Goal: Task Accomplishment & Management: Manage account settings

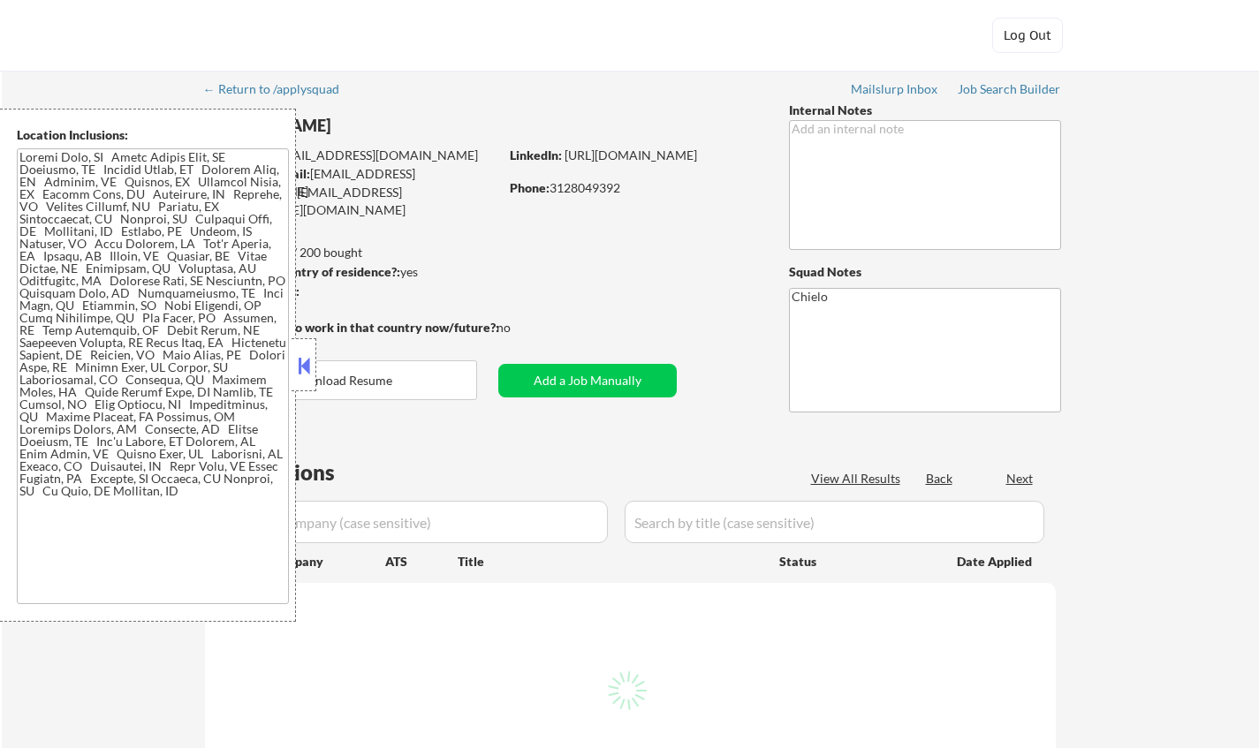
select select ""pending""
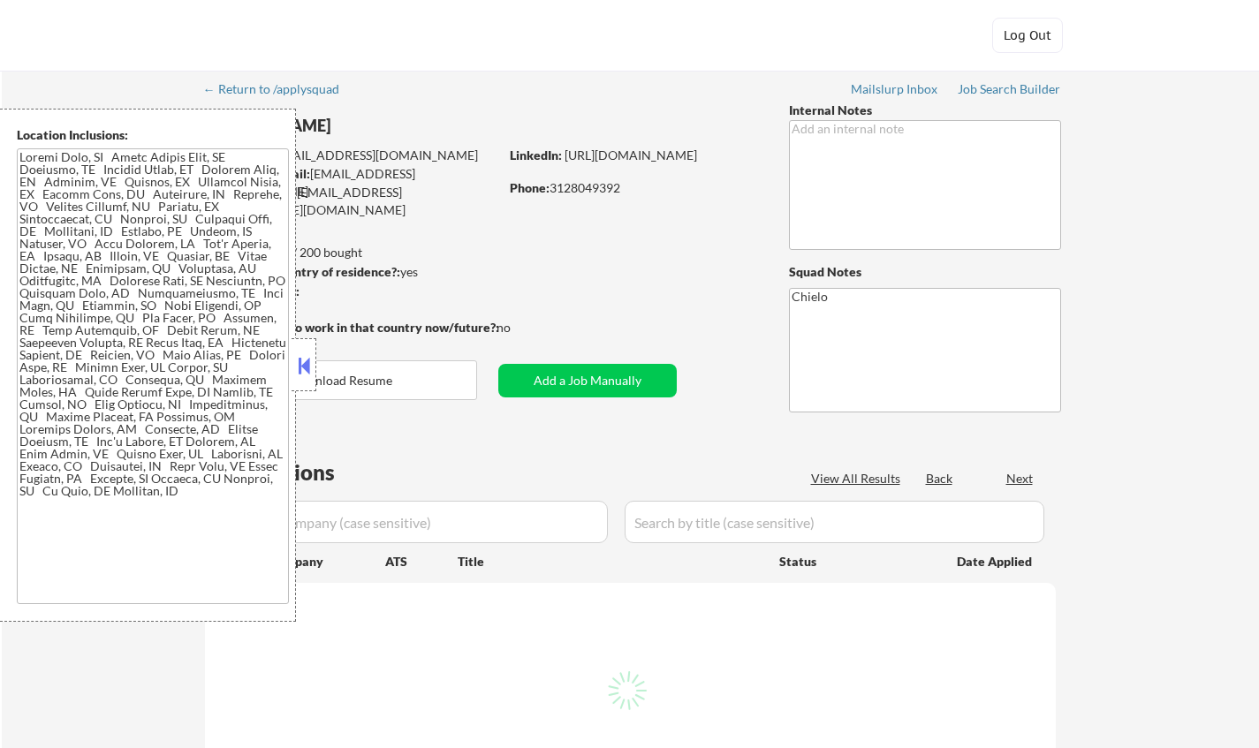
select select ""pending""
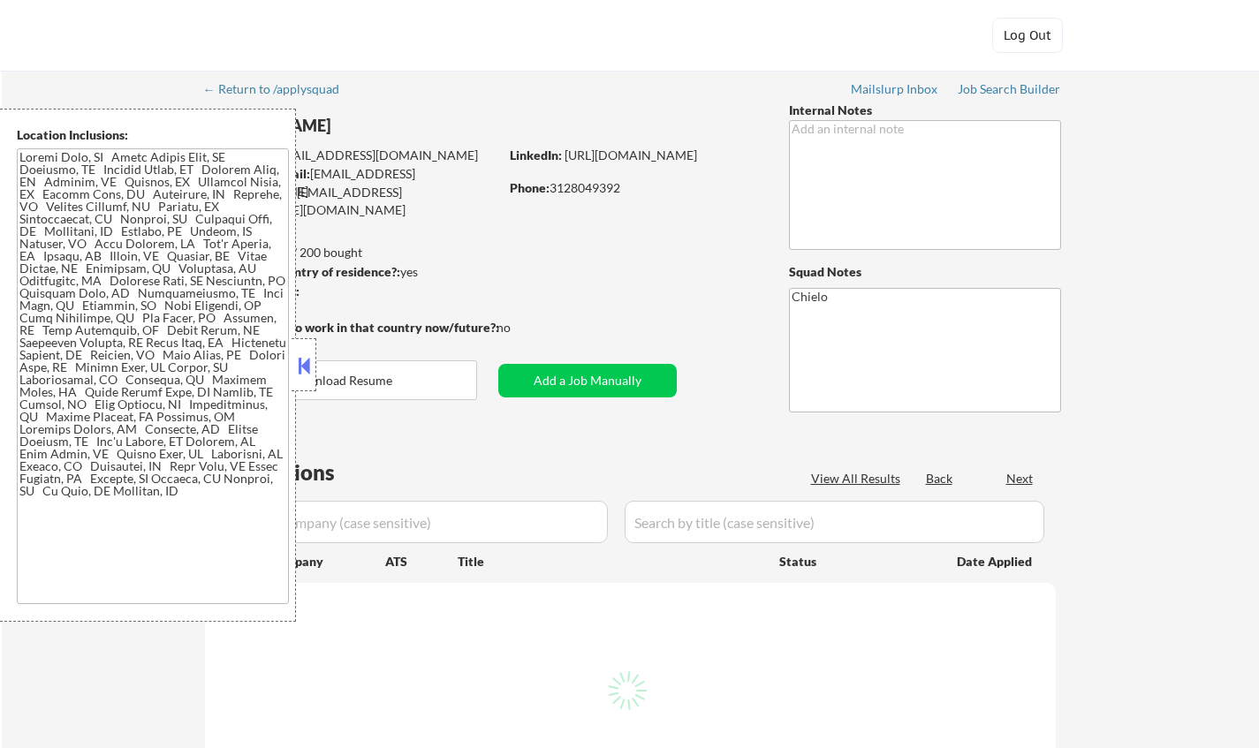
select select ""pending""
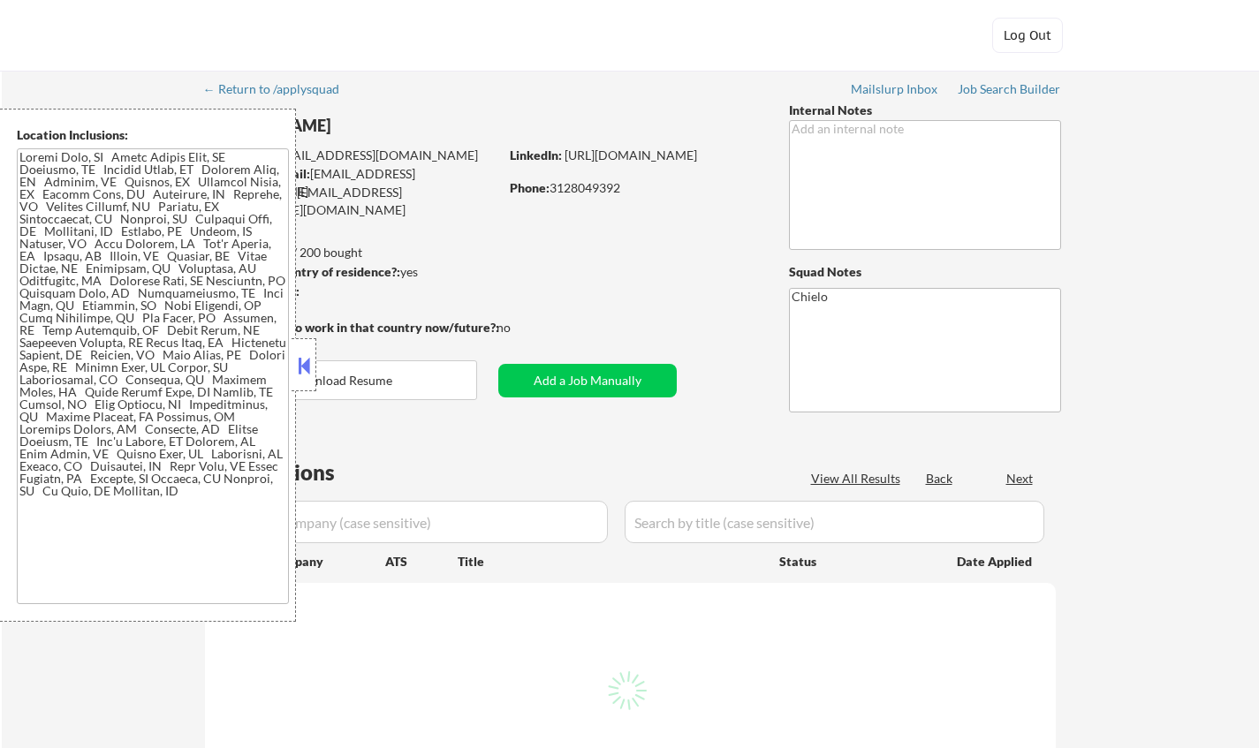
select select ""pending""
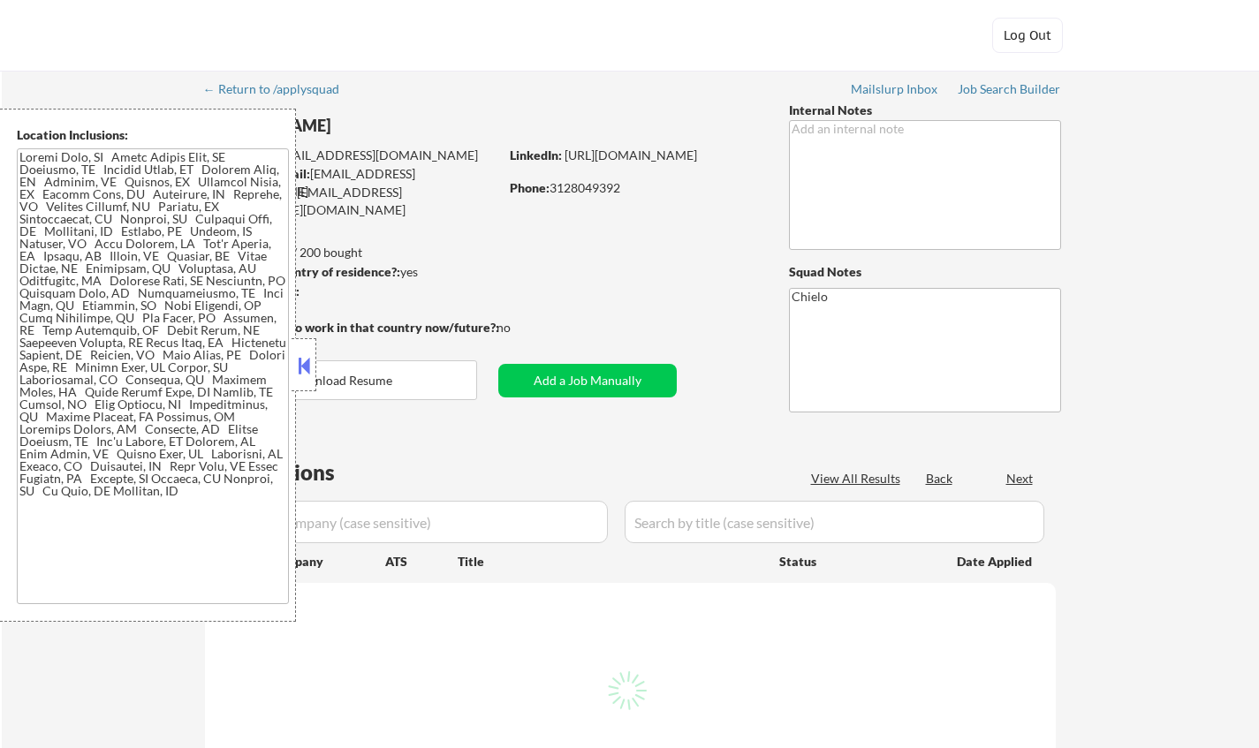
select select ""pending""
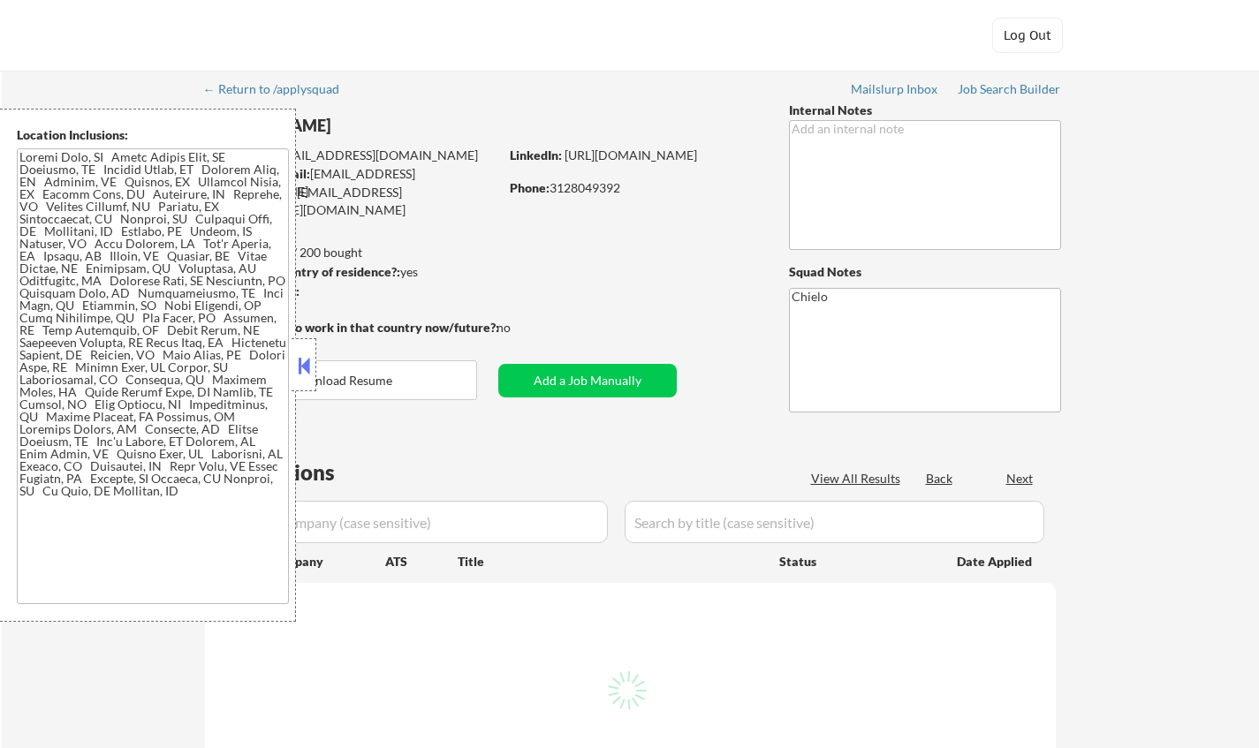
select select ""pending""
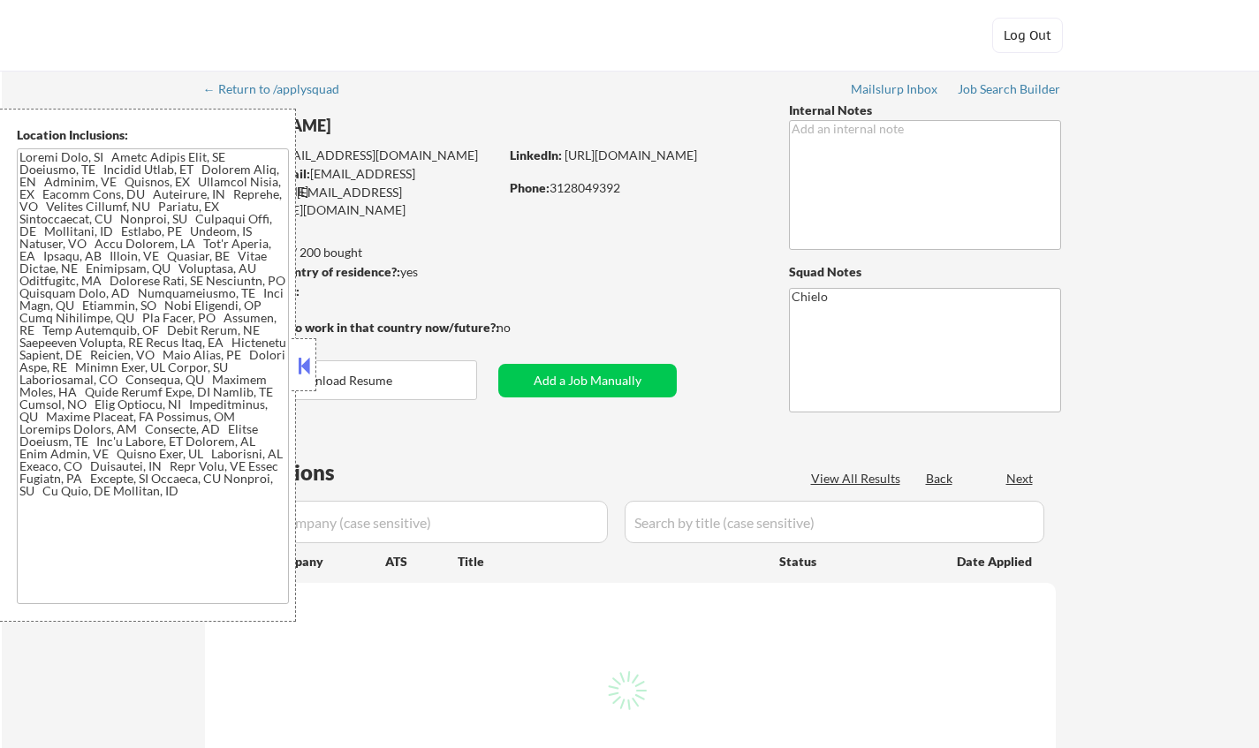
select select ""pending""
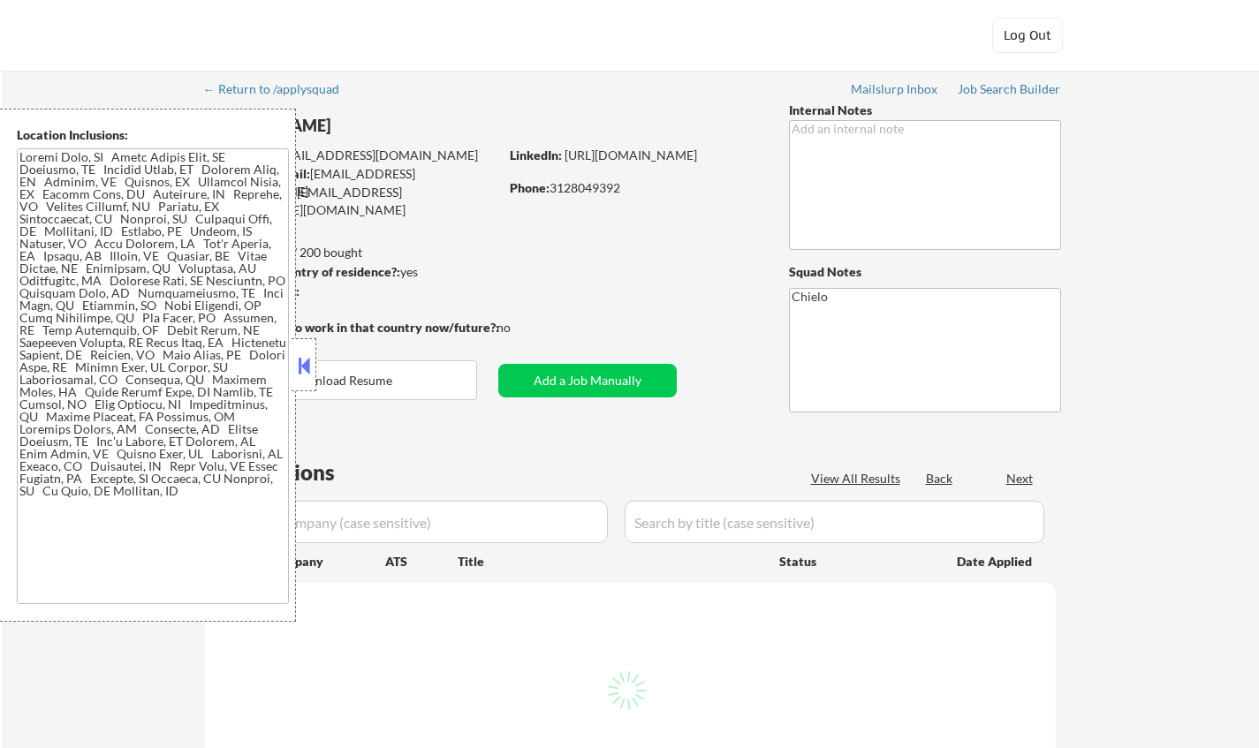
select select ""pending""
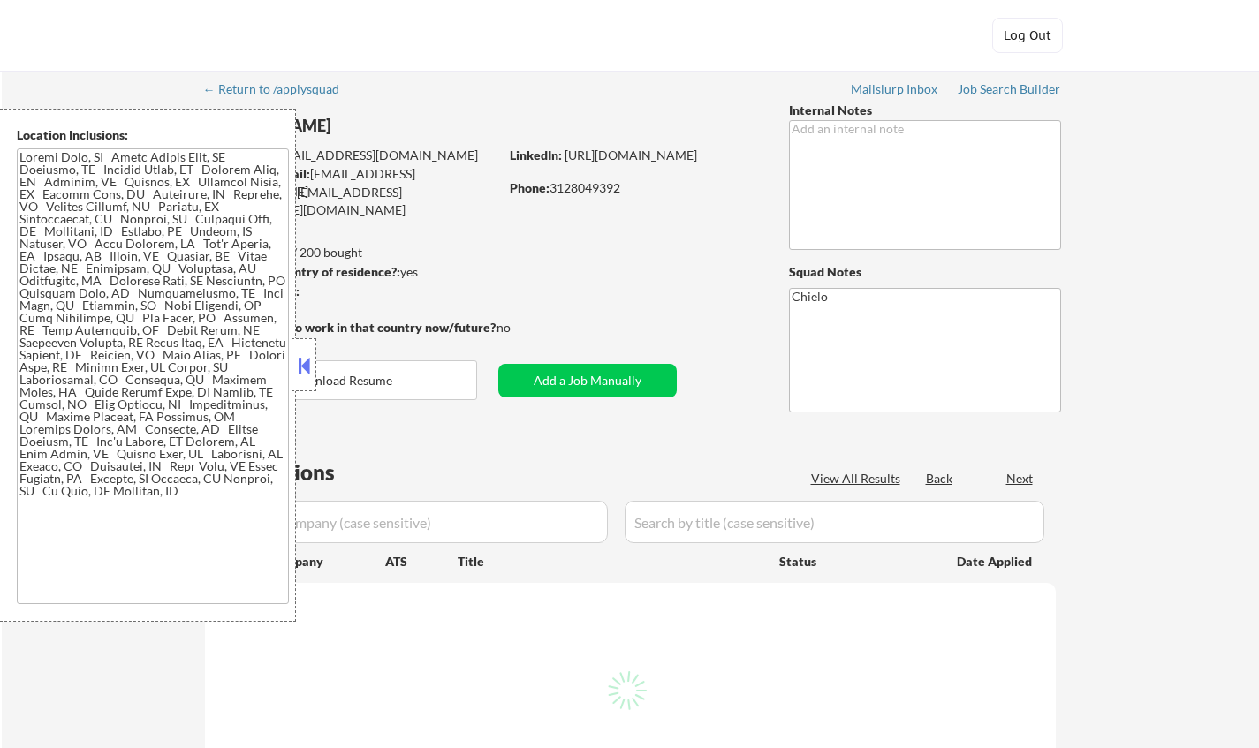
select select ""pending""
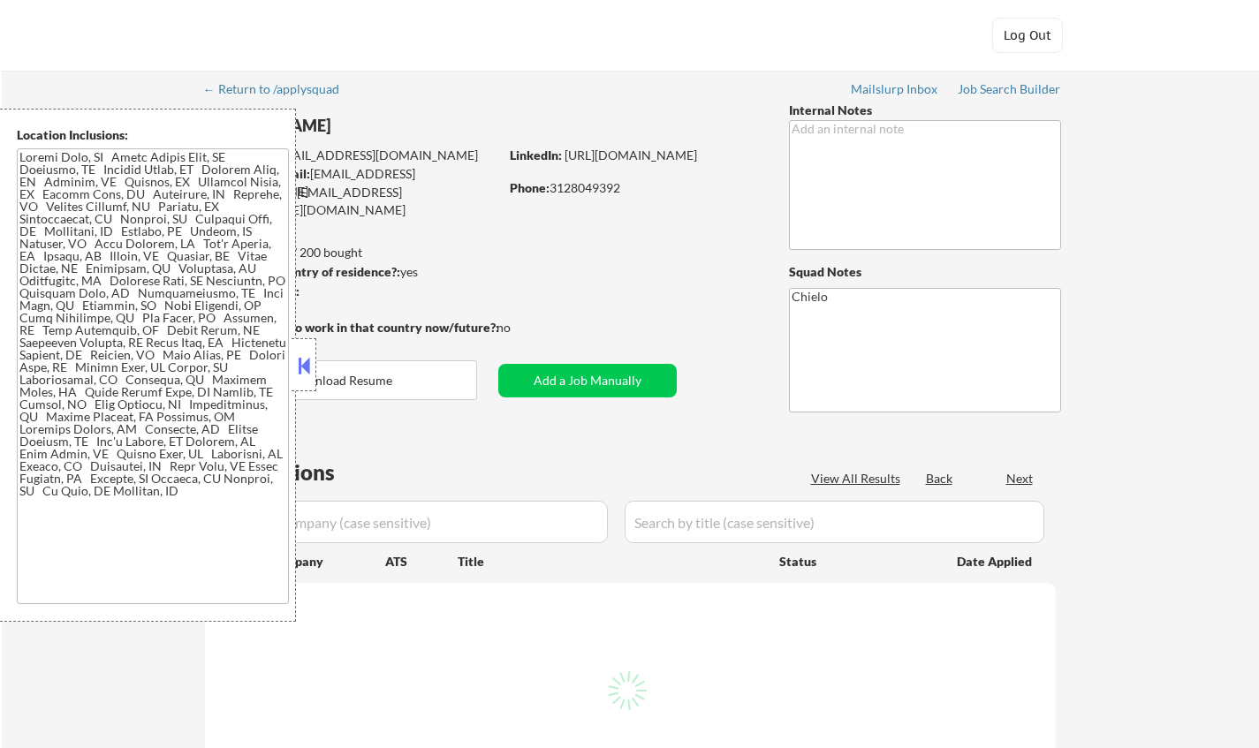
select select ""pending""
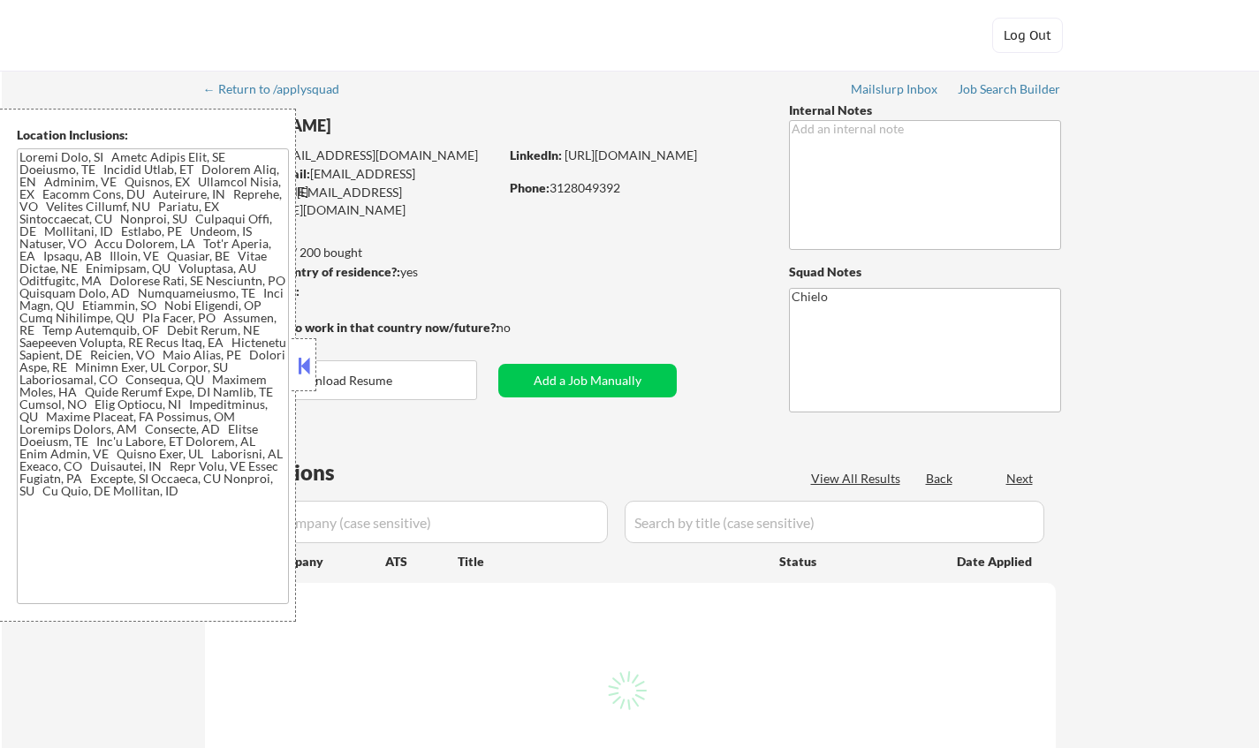
select select ""pending""
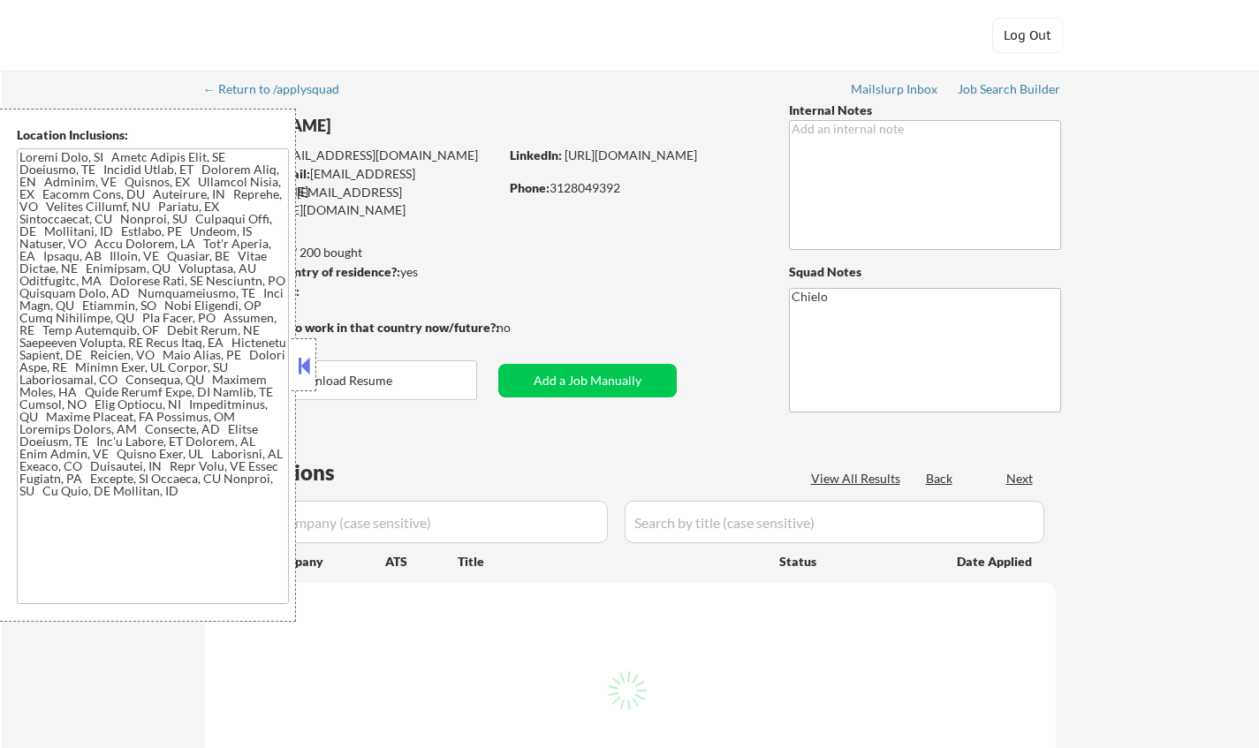
select select ""pending""
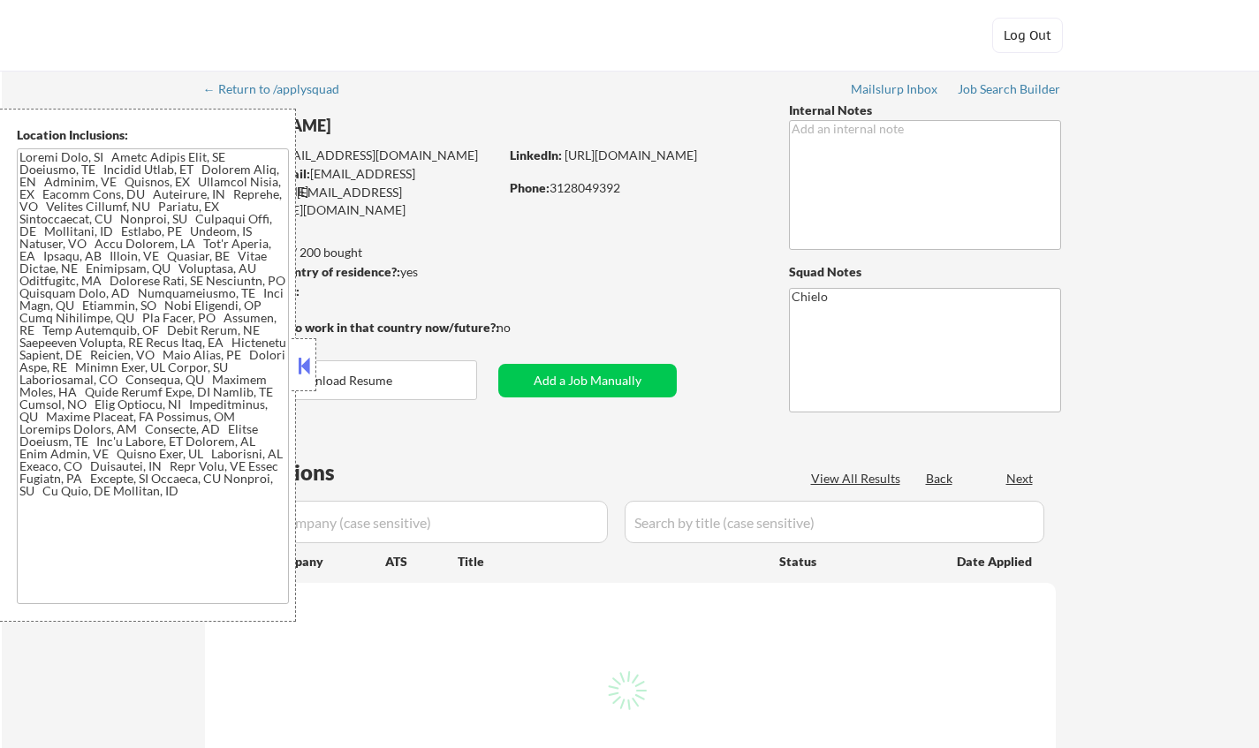
select select ""pending""
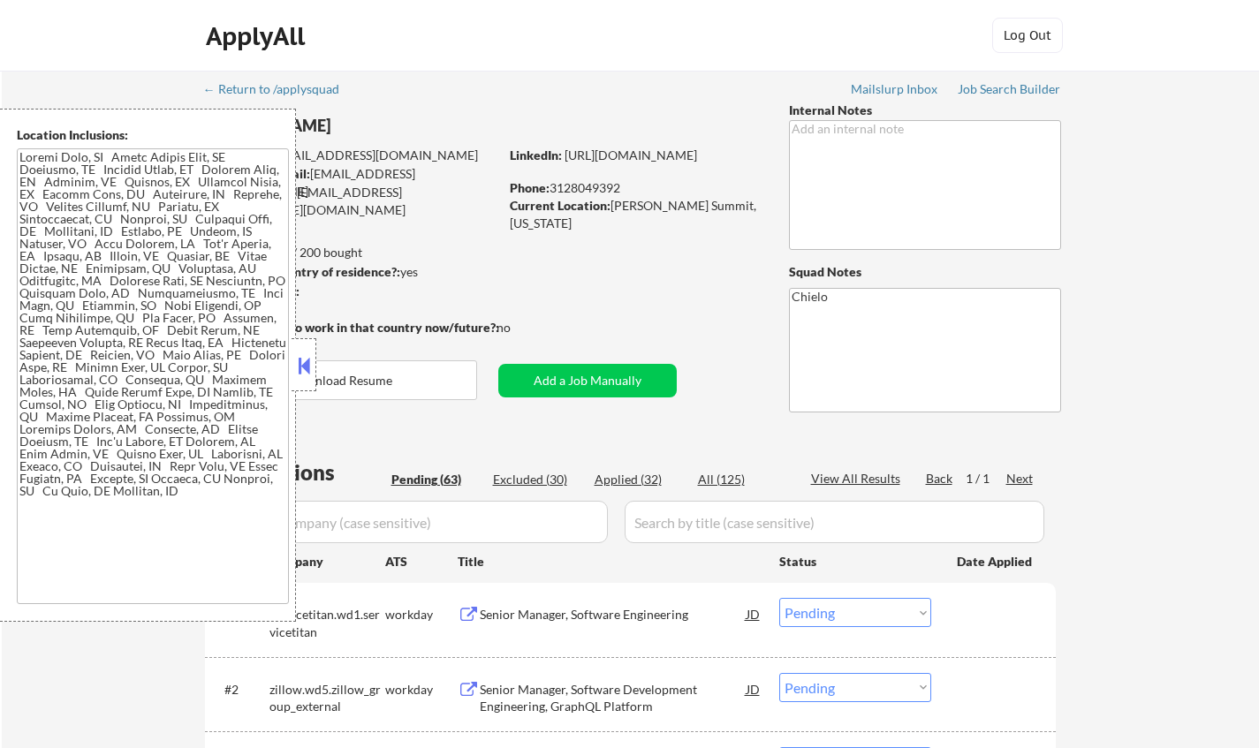
click at [307, 370] on button at bounding box center [303, 366] width 19 height 27
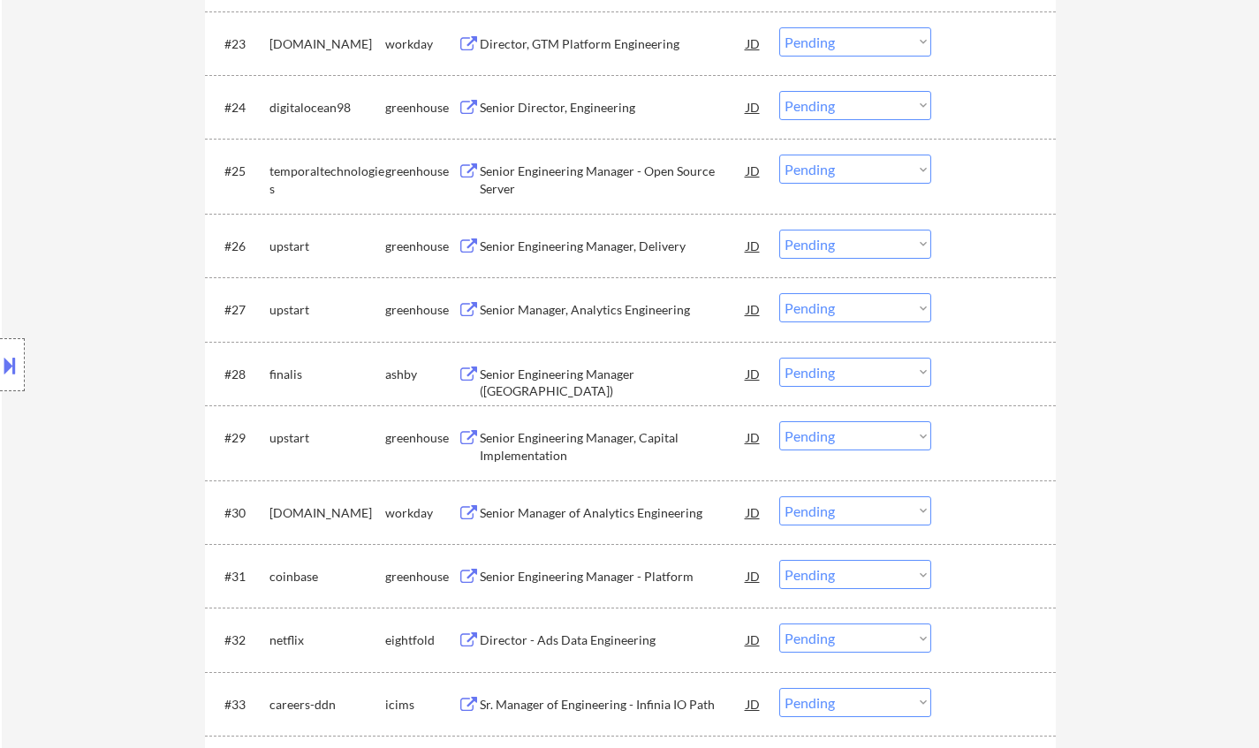
scroll to position [4042, 0]
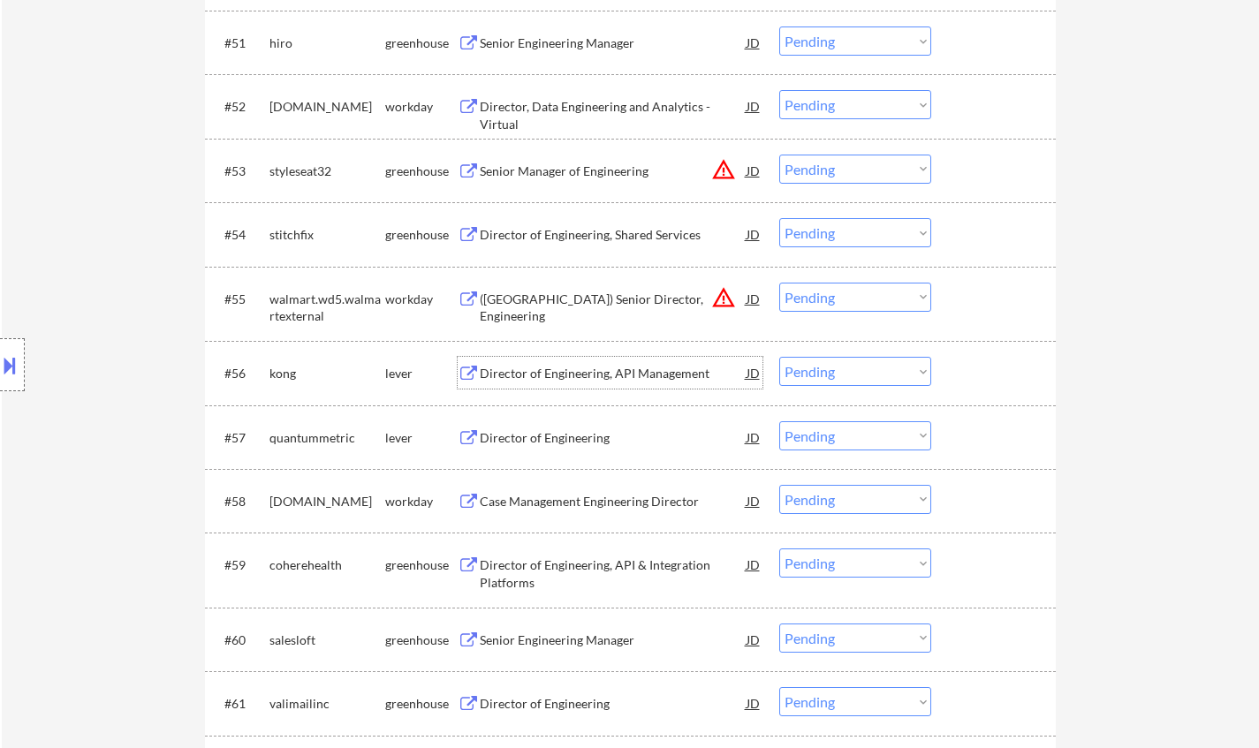
click at [560, 376] on div "Director of Engineering, API Management" at bounding box center [613, 374] width 267 height 18
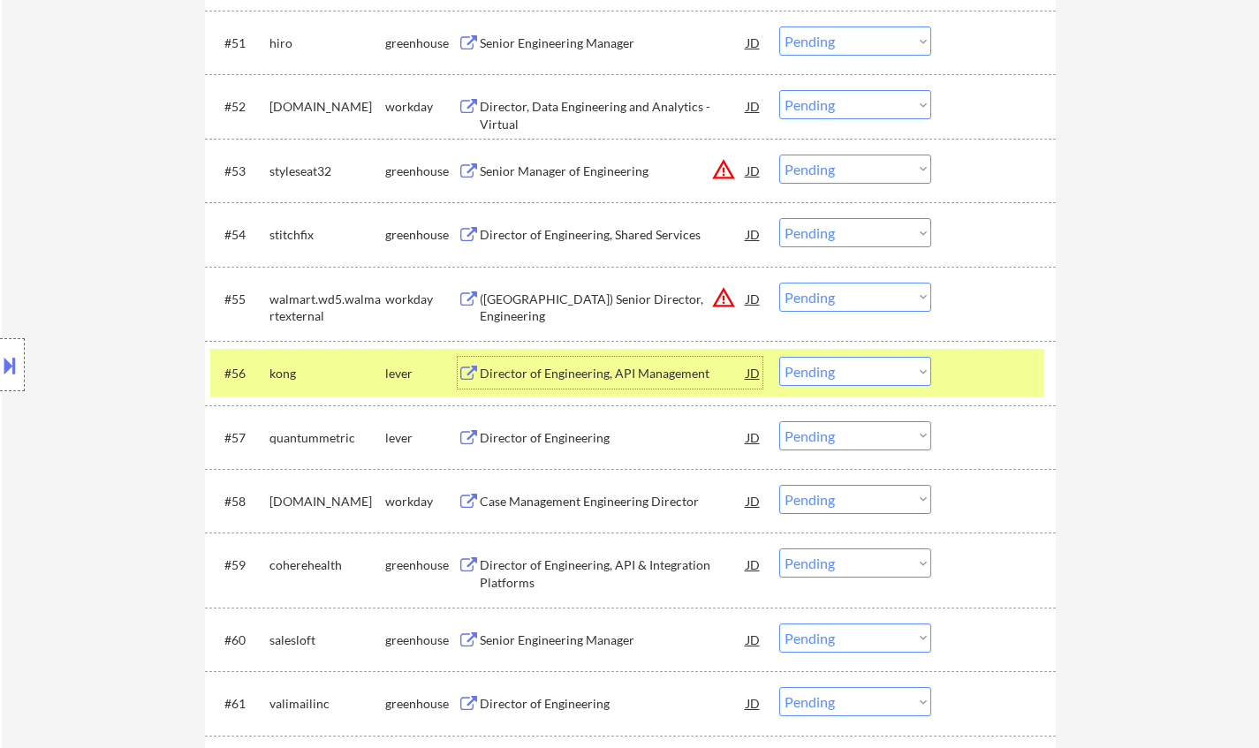
click at [816, 365] on select "Choose an option... Pending Applied Excluded (Questions) Excluded (Expired) Exc…" at bounding box center [855, 371] width 152 height 29
click at [779, 357] on select "Choose an option... Pending Applied Excluded (Questions) Excluded (Expired) Exc…" at bounding box center [855, 371] width 152 height 29
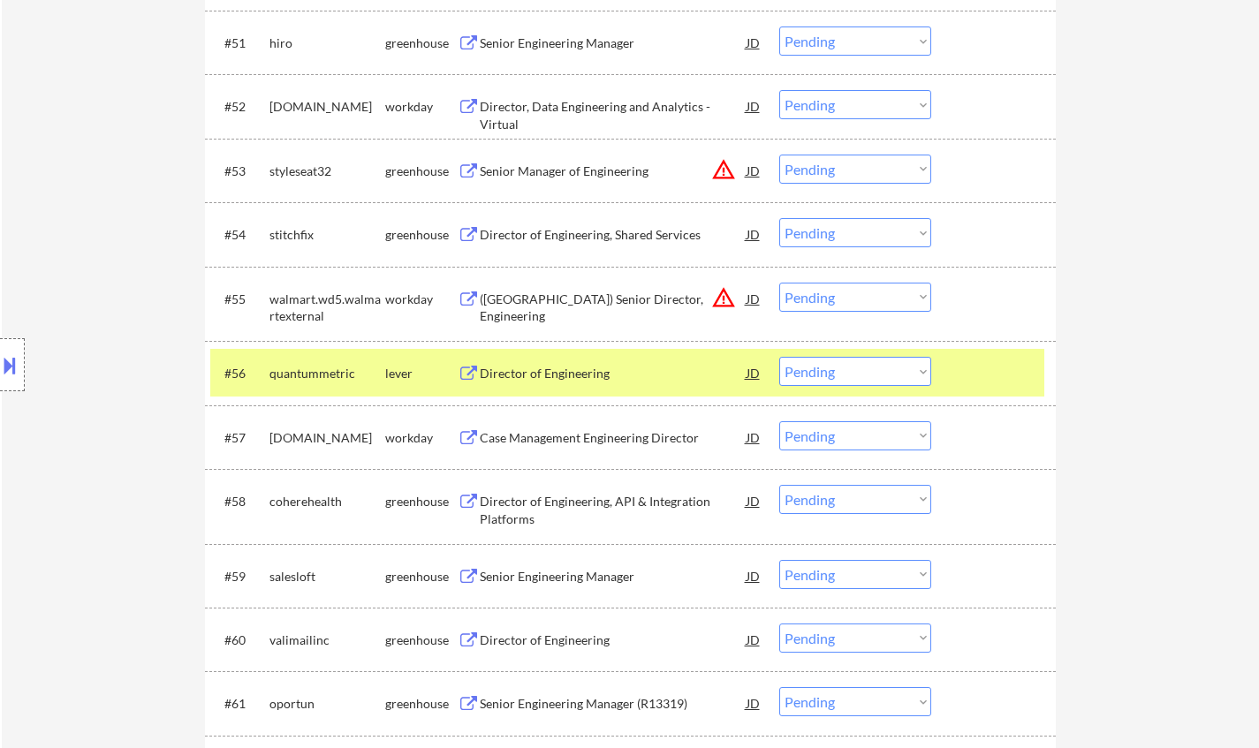
click at [550, 376] on div "Director of Engineering" at bounding box center [613, 374] width 267 height 18
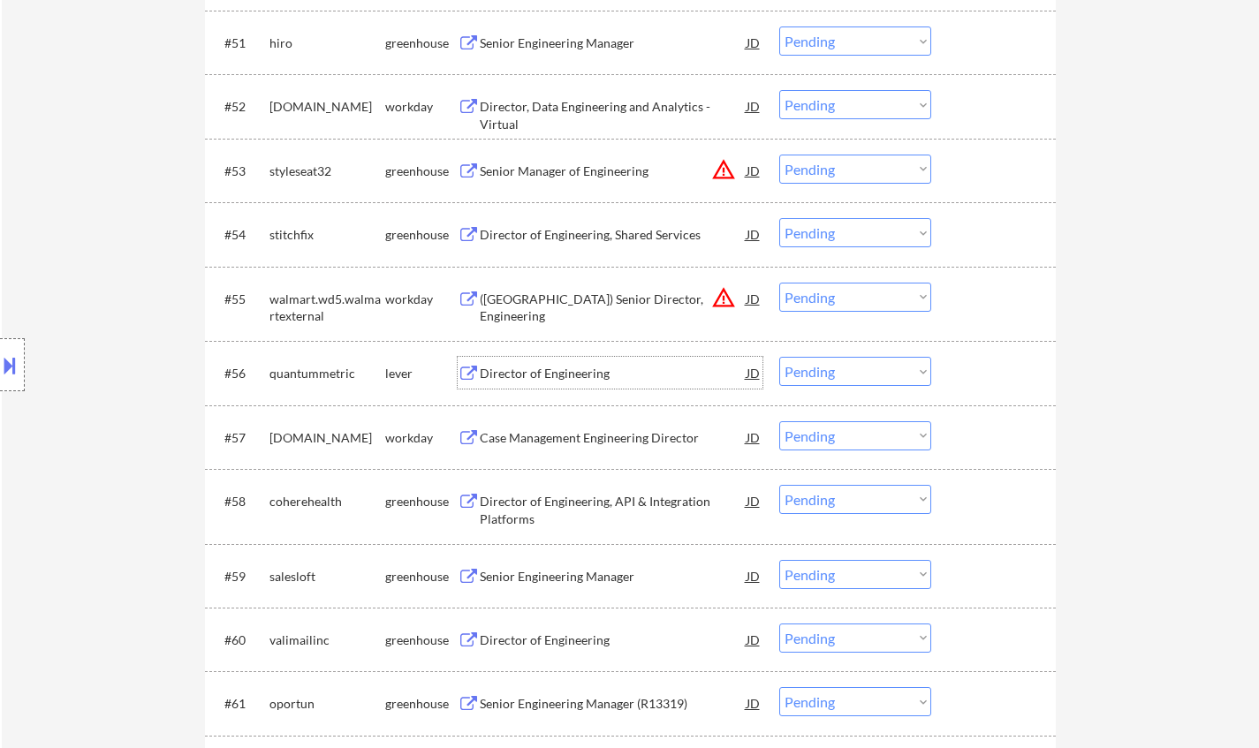
click at [842, 369] on select "Choose an option... Pending Applied Excluded (Questions) Excluded (Expired) Exc…" at bounding box center [855, 371] width 152 height 29
click at [779, 357] on select "Choose an option... Pending Applied Excluded (Questions) Excluded (Expired) Exc…" at bounding box center [855, 371] width 152 height 29
select select ""pending""
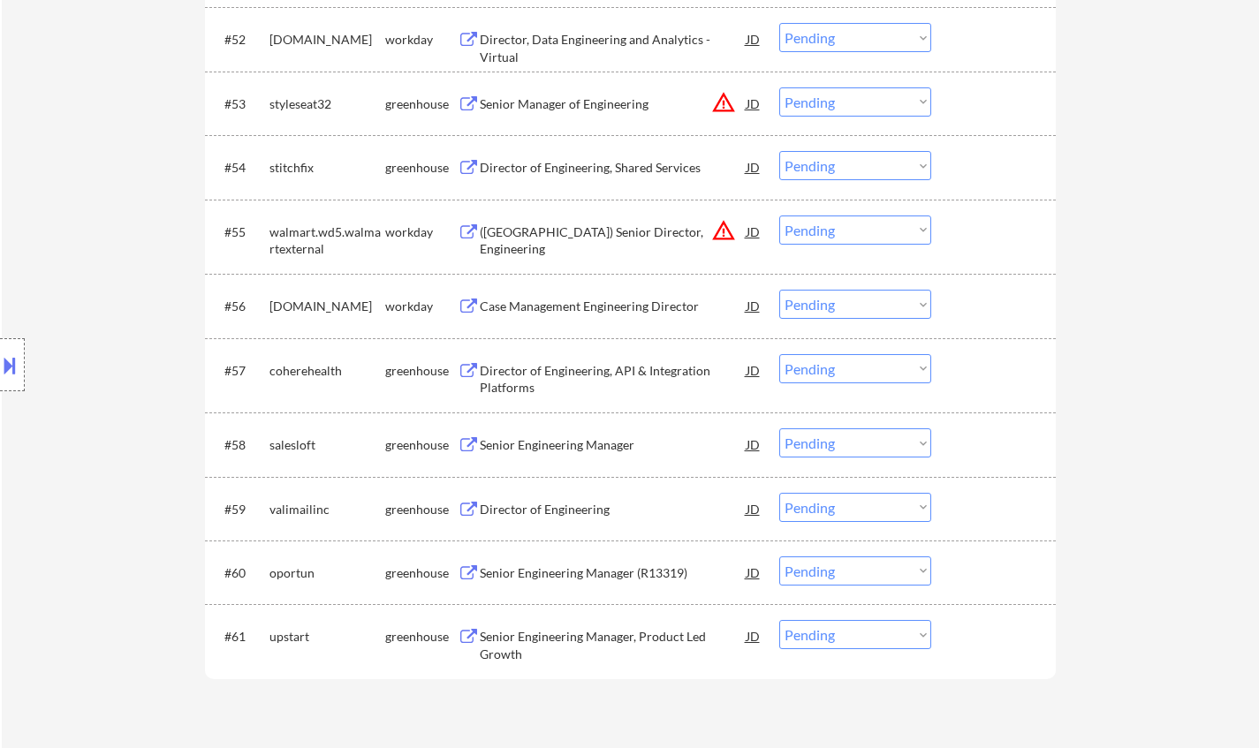
scroll to position [4130, 0]
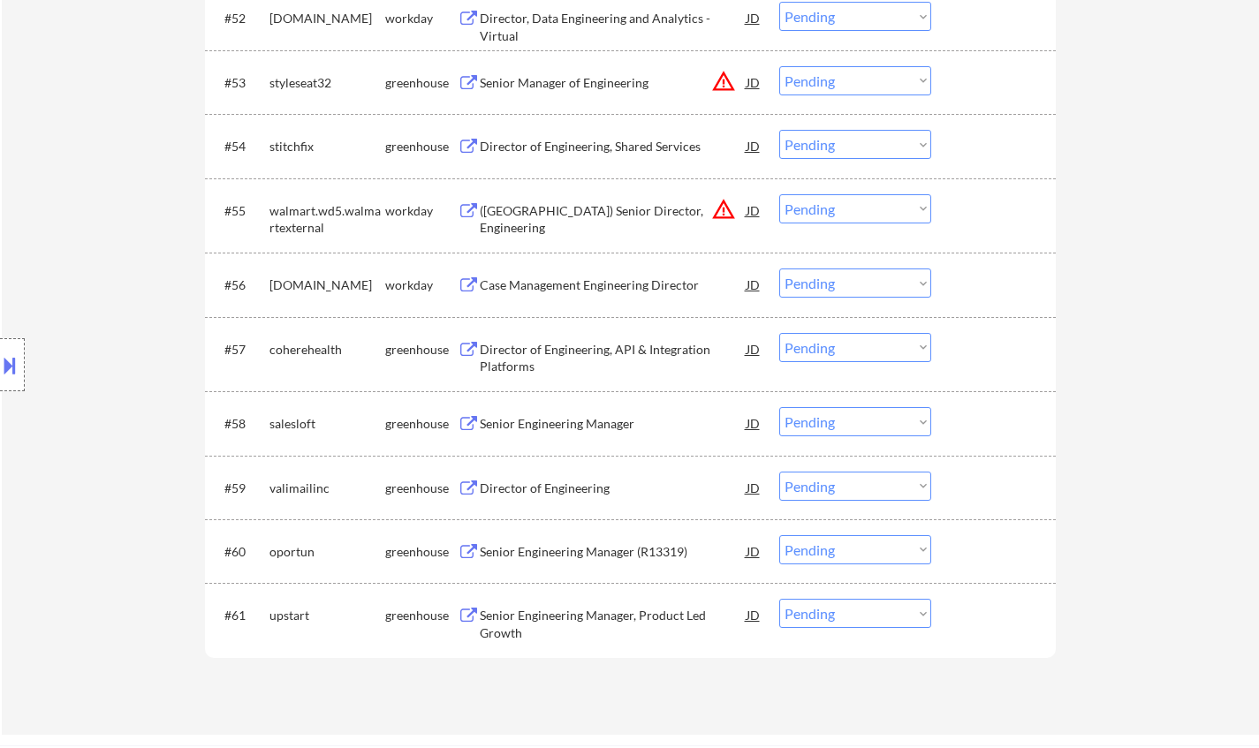
click at [536, 421] on div "Senior Engineering Manager" at bounding box center [613, 424] width 267 height 18
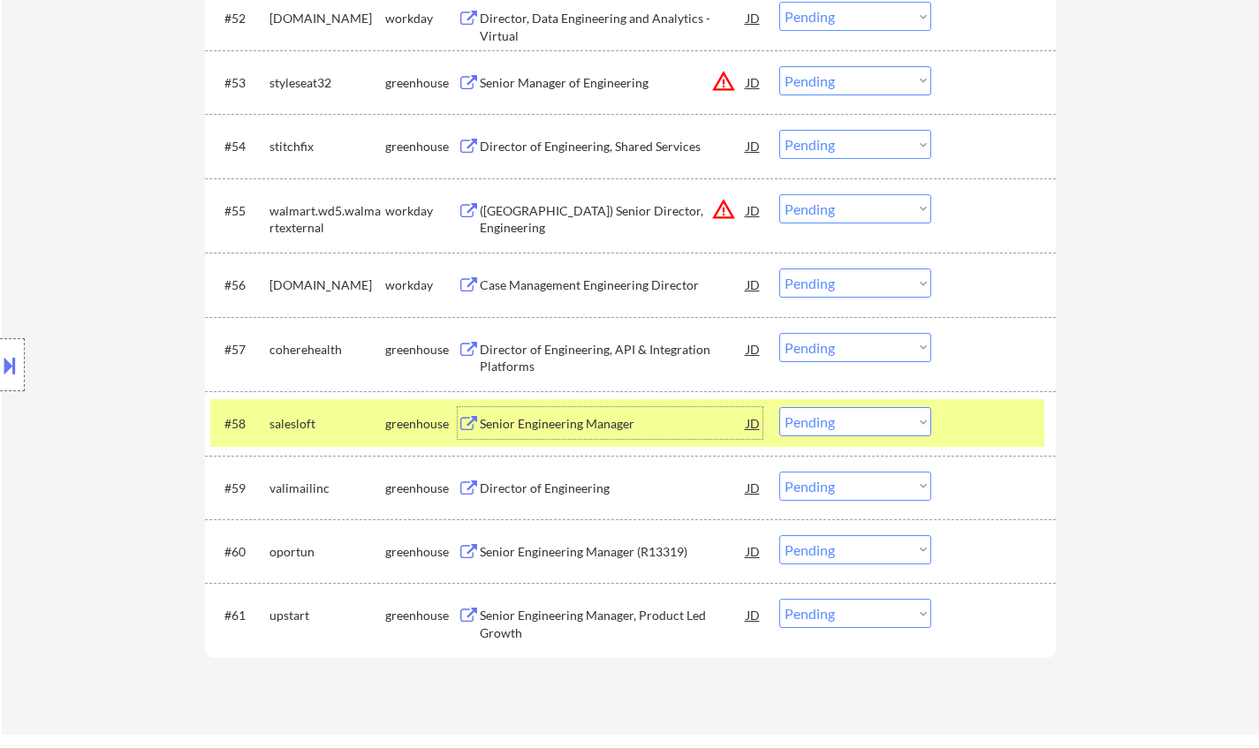
click at [891, 429] on select "Choose an option... Pending Applied Excluded (Questions) Excluded (Expired) Exc…" at bounding box center [855, 421] width 152 height 29
click at [779, 407] on select "Choose an option... Pending Applied Excluded (Questions) Excluded (Expired) Exc…" at bounding box center [855, 421] width 152 height 29
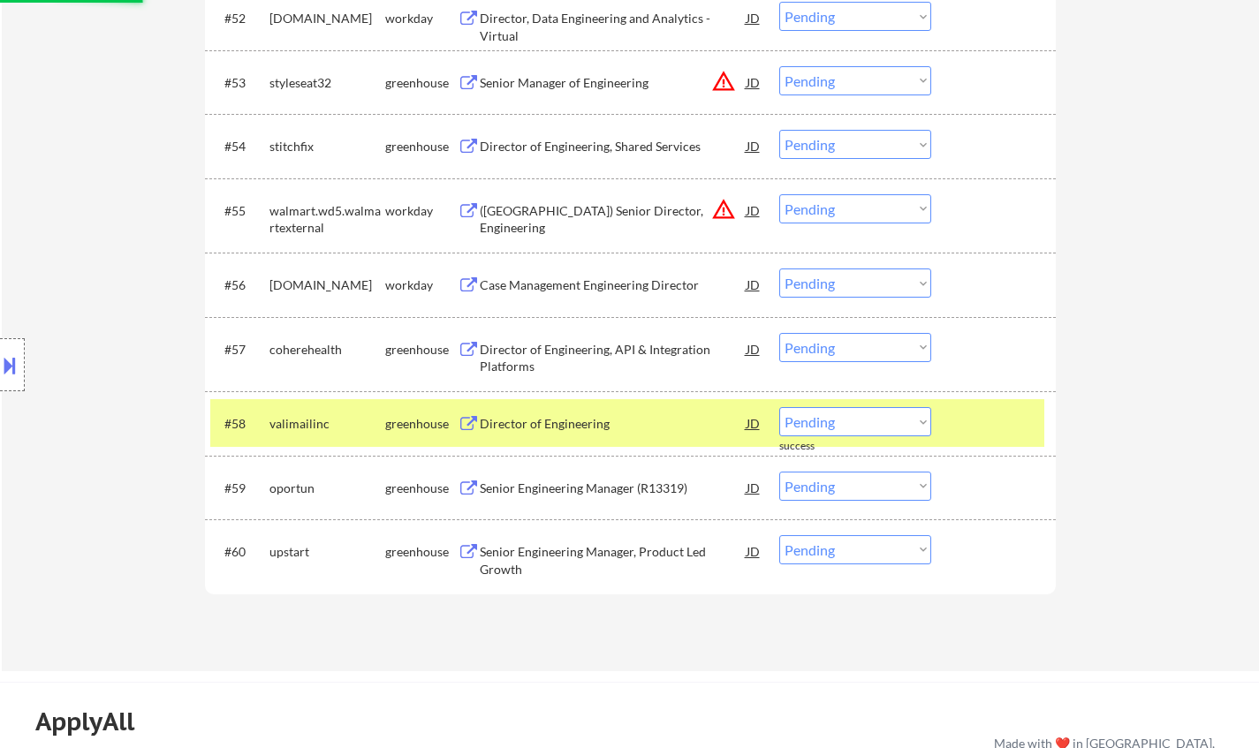
click at [521, 417] on div "Director of Engineering" at bounding box center [613, 424] width 267 height 18
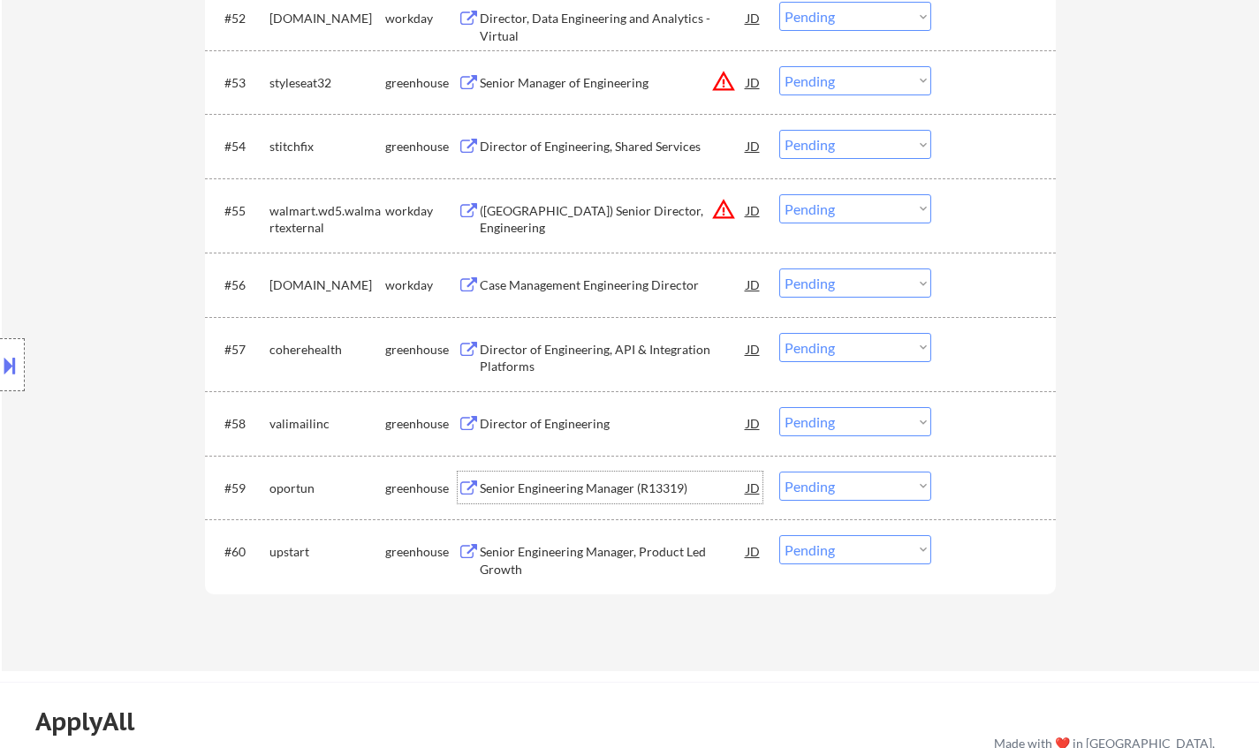
click at [549, 475] on div "Senior Engineering Manager (R13319)" at bounding box center [613, 488] width 267 height 32
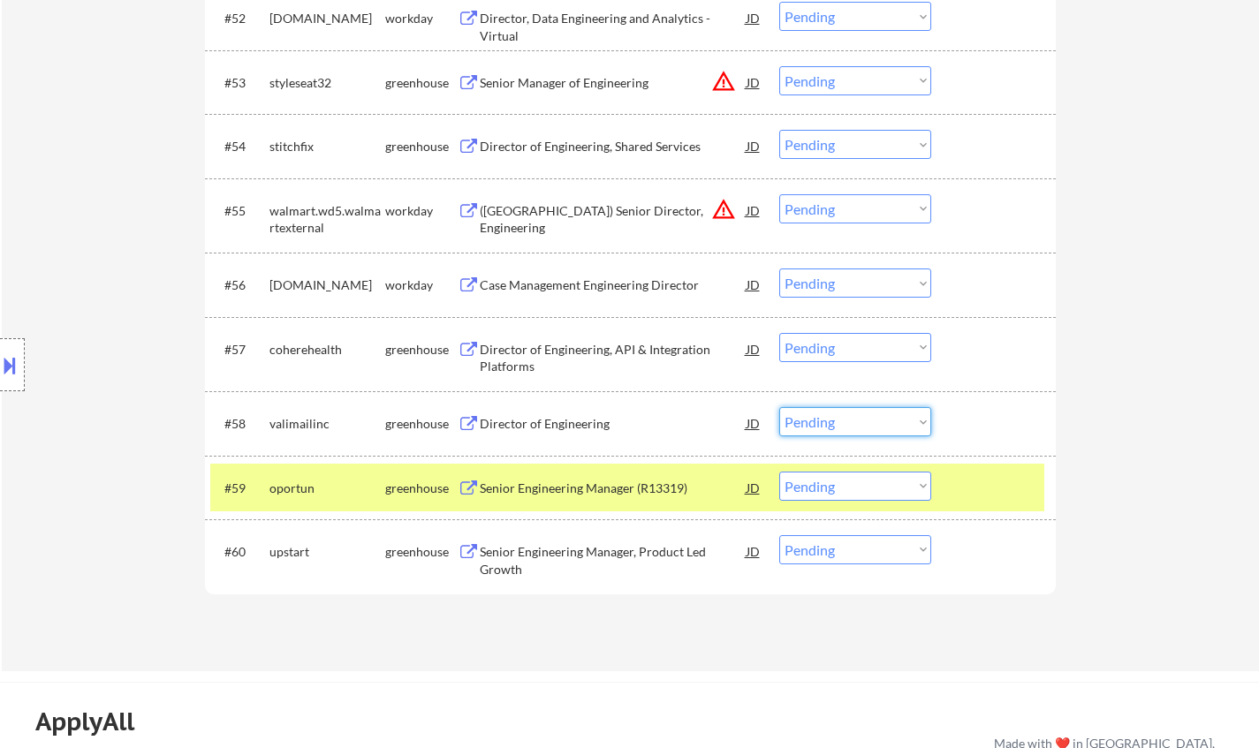
drag, startPoint x: 832, startPoint y: 413, endPoint x: 832, endPoint y: 422, distance: 8.9
click at [832, 413] on select "Choose an option... Pending Applied Excluded (Questions) Excluded (Expired) Exc…" at bounding box center [855, 421] width 152 height 29
click at [779, 407] on select "Choose an option... Pending Applied Excluded (Questions) Excluded (Expired) Exc…" at bounding box center [855, 421] width 152 height 29
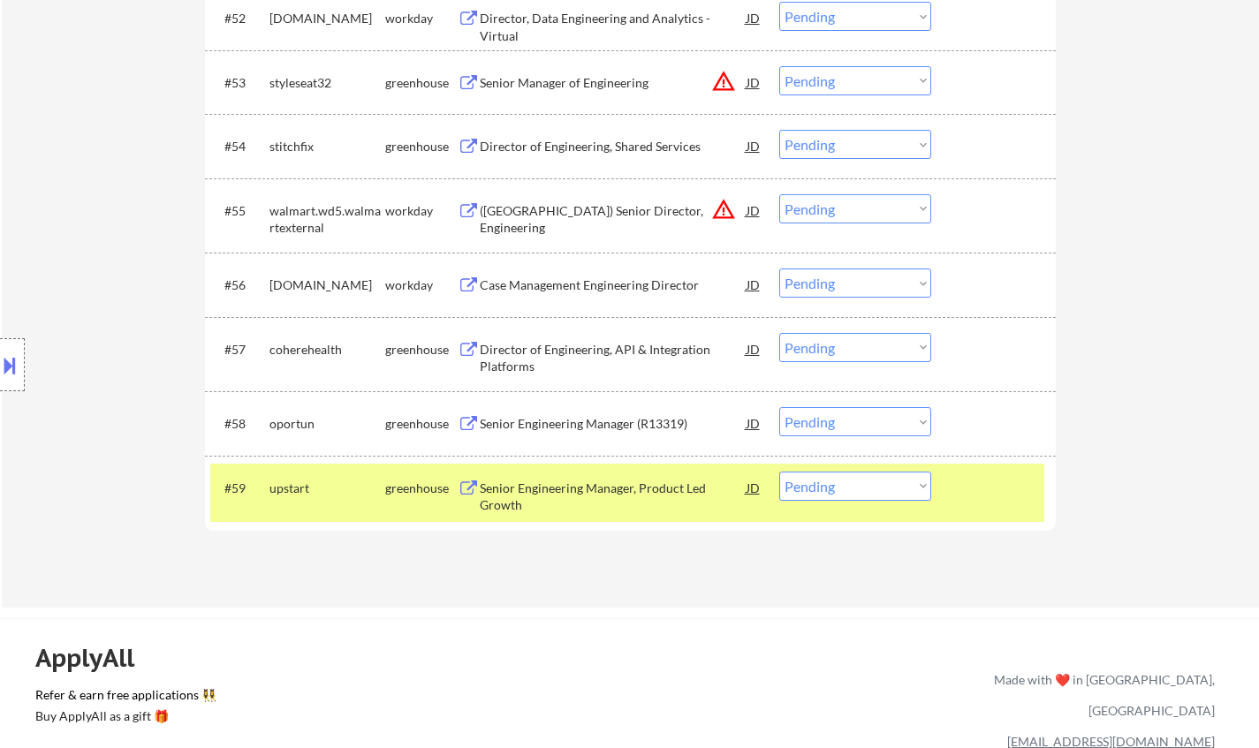
click at [864, 415] on select "Choose an option... Pending Applied Excluded (Questions) Excluded (Expired) Exc…" at bounding box center [855, 421] width 152 height 29
click at [885, 424] on select "Choose an option... Pending Applied Excluded (Questions) Excluded (Expired) Exc…" at bounding box center [855, 421] width 152 height 29
click at [879, 409] on select "Choose an option... Pending Applied Excluded (Questions) Excluded (Expired) Exc…" at bounding box center [855, 421] width 152 height 29
click at [779, 407] on select "Choose an option... Pending Applied Excluded (Questions) Excluded (Expired) Exc…" at bounding box center [855, 421] width 152 height 29
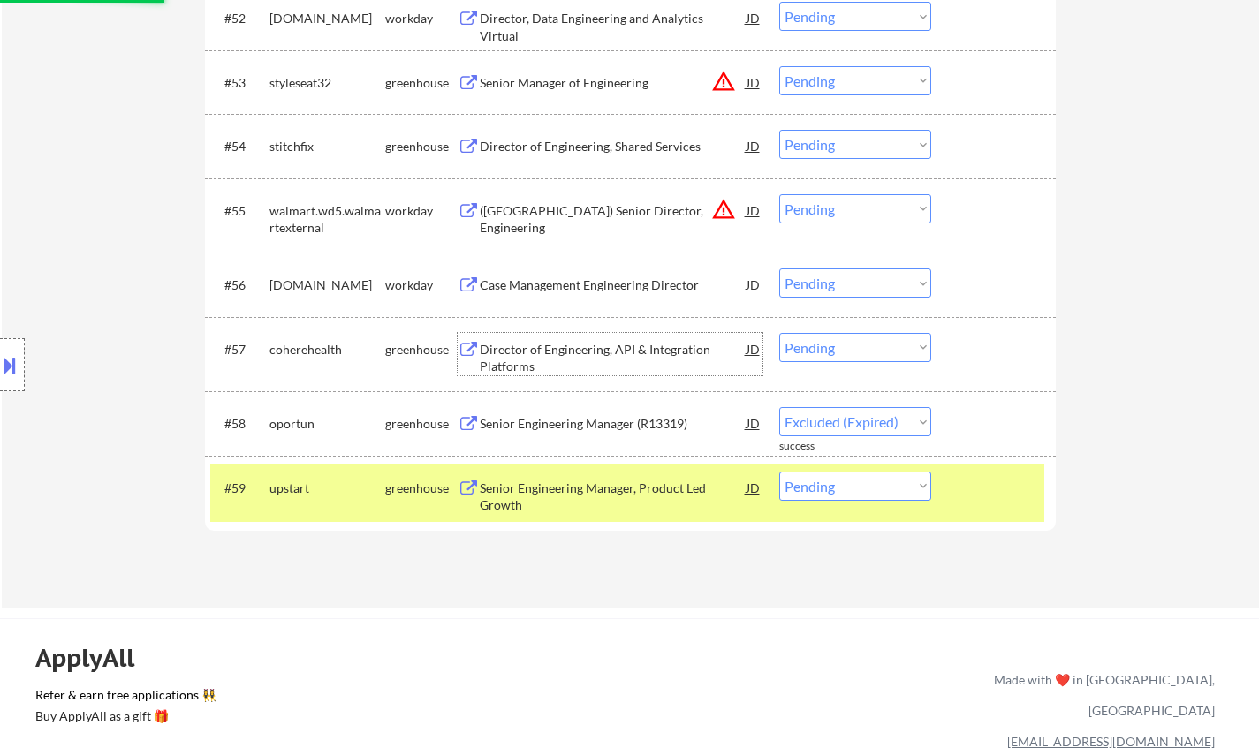
click at [555, 338] on div "Director of Engineering, API & Integration Platforms" at bounding box center [613, 354] width 267 height 42
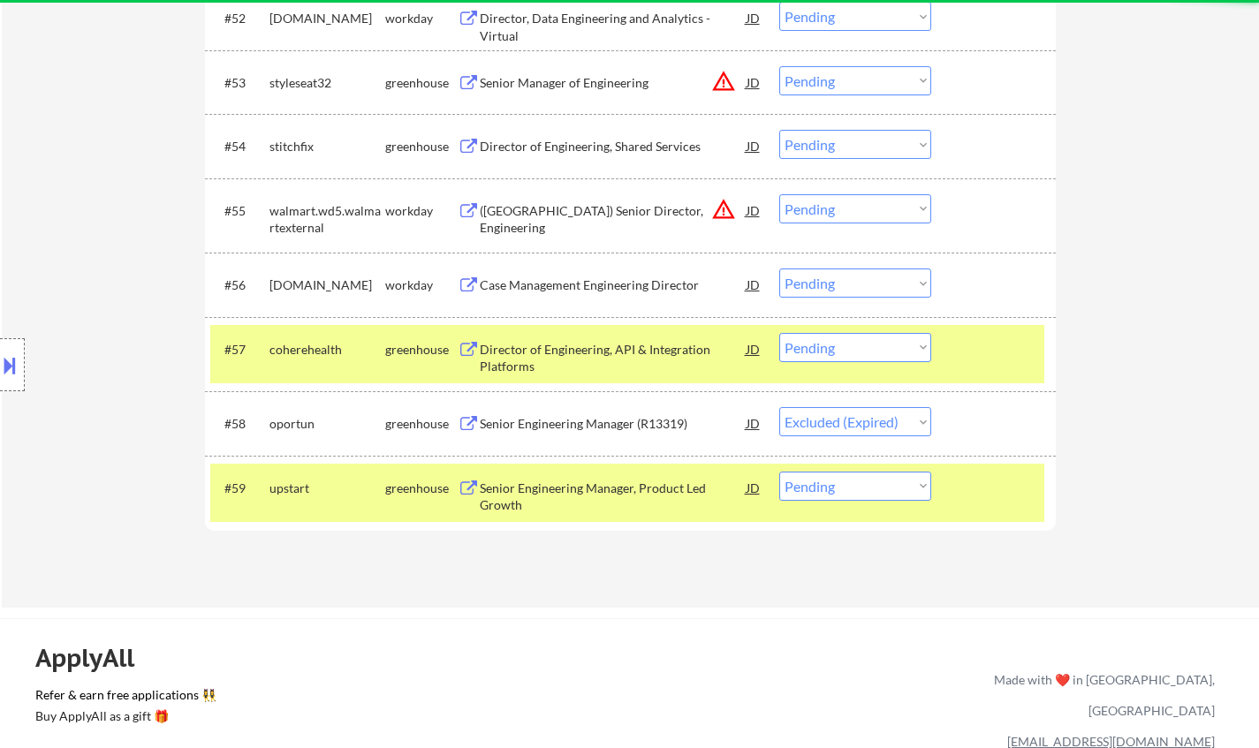
select select ""pending""
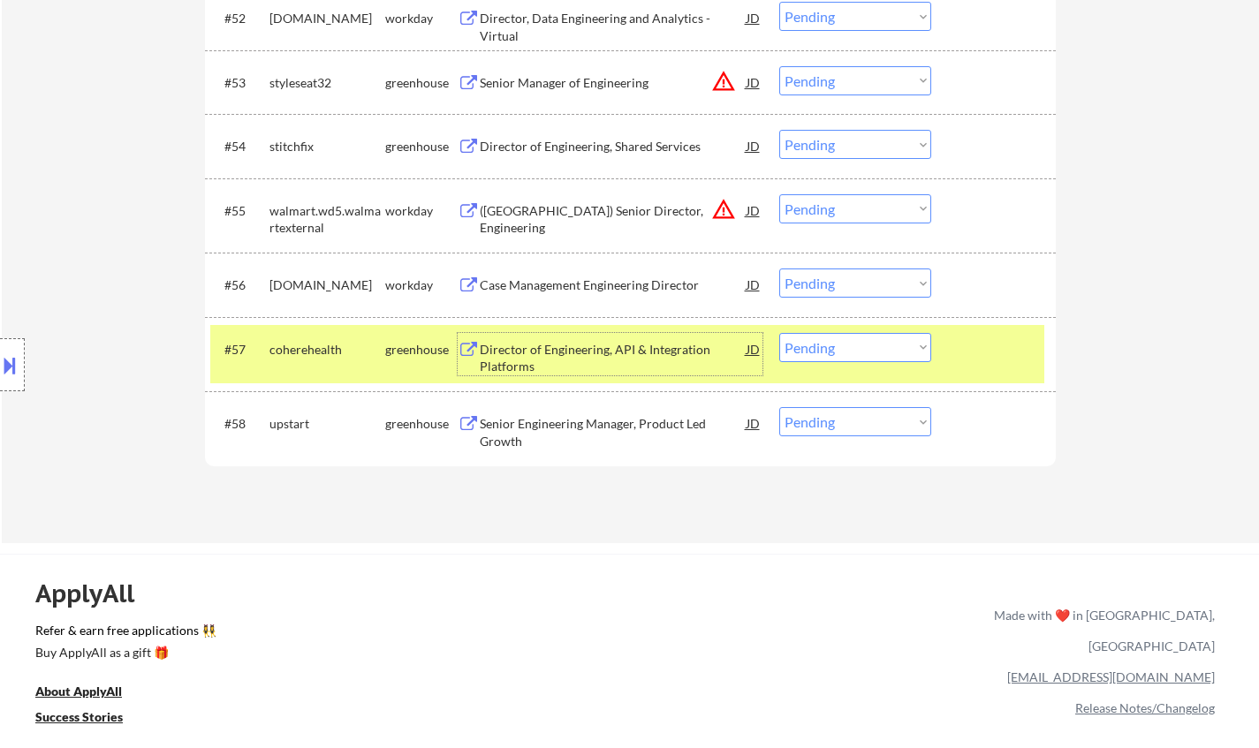
click at [813, 351] on select "Choose an option... Pending Applied Excluded (Questions) Excluded (Expired) Exc…" at bounding box center [855, 347] width 152 height 29
click at [779, 333] on select "Choose an option... Pending Applied Excluded (Questions) Excluded (Expired) Exc…" at bounding box center [855, 347] width 152 height 29
click at [575, 137] on div "Director of Engineering, Shared Services" at bounding box center [613, 146] width 267 height 32
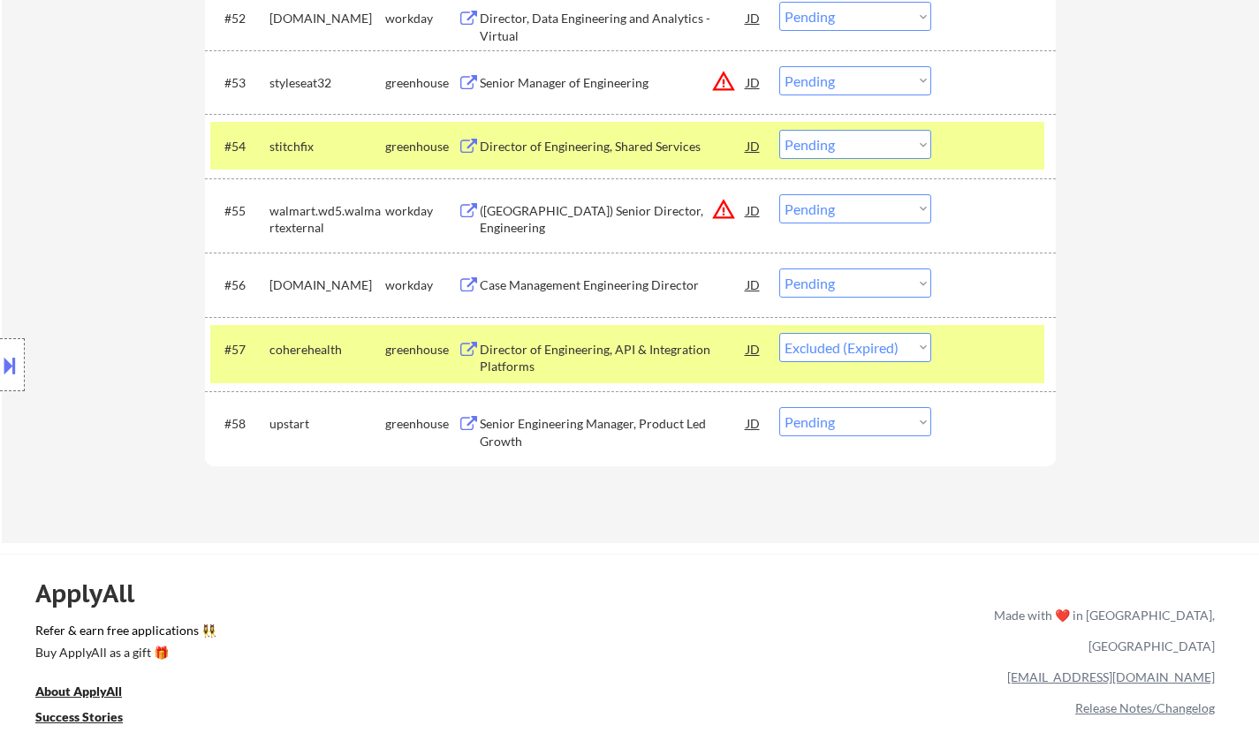
select select ""pending""
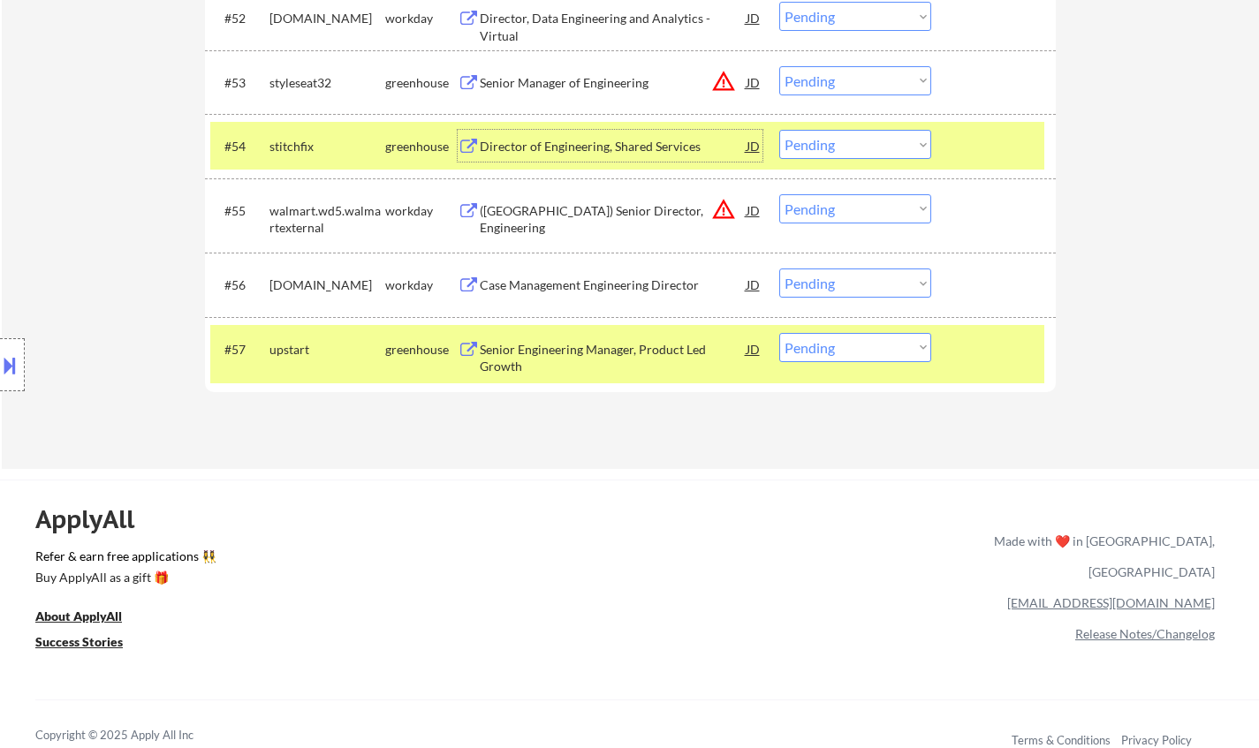
click at [853, 153] on select "Choose an option... Pending Applied Excluded (Questions) Excluded (Expired) Exc…" at bounding box center [855, 144] width 152 height 29
click at [779, 130] on select "Choose an option... Pending Applied Excluded (Questions) Excluded (Expired) Exc…" at bounding box center [855, 144] width 152 height 29
select select ""pending""
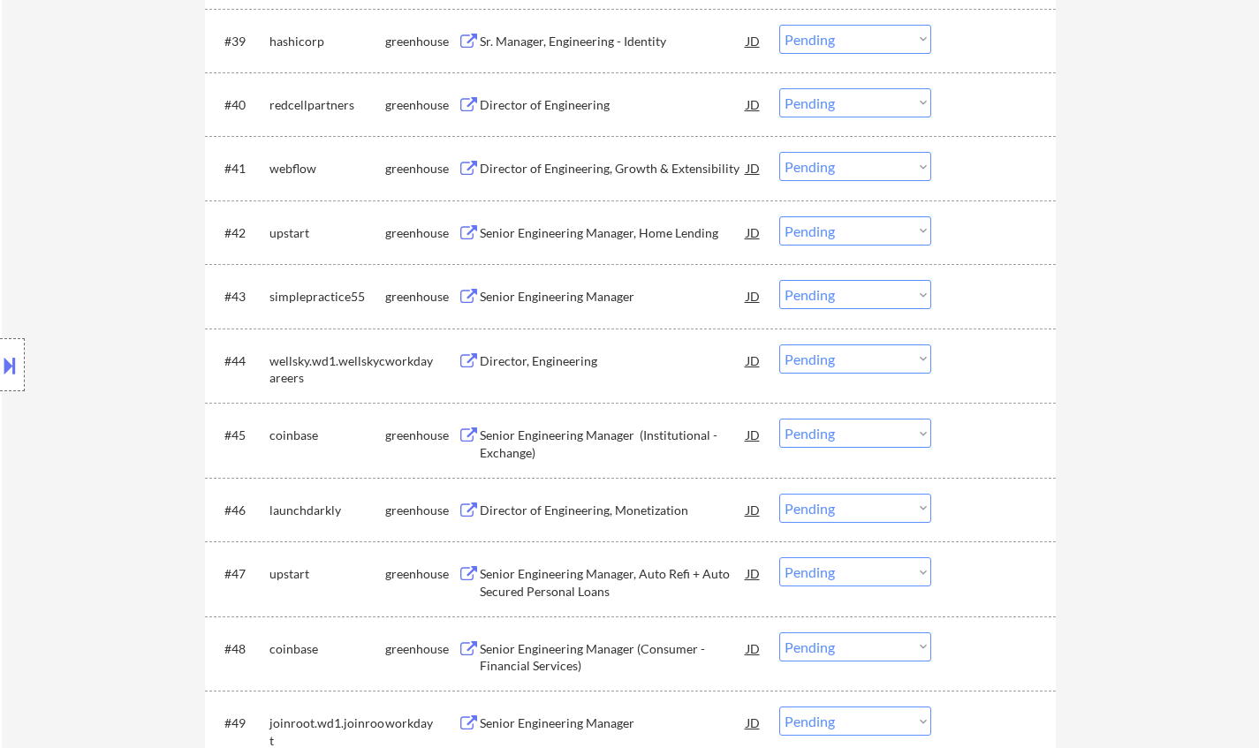
scroll to position [3158, 0]
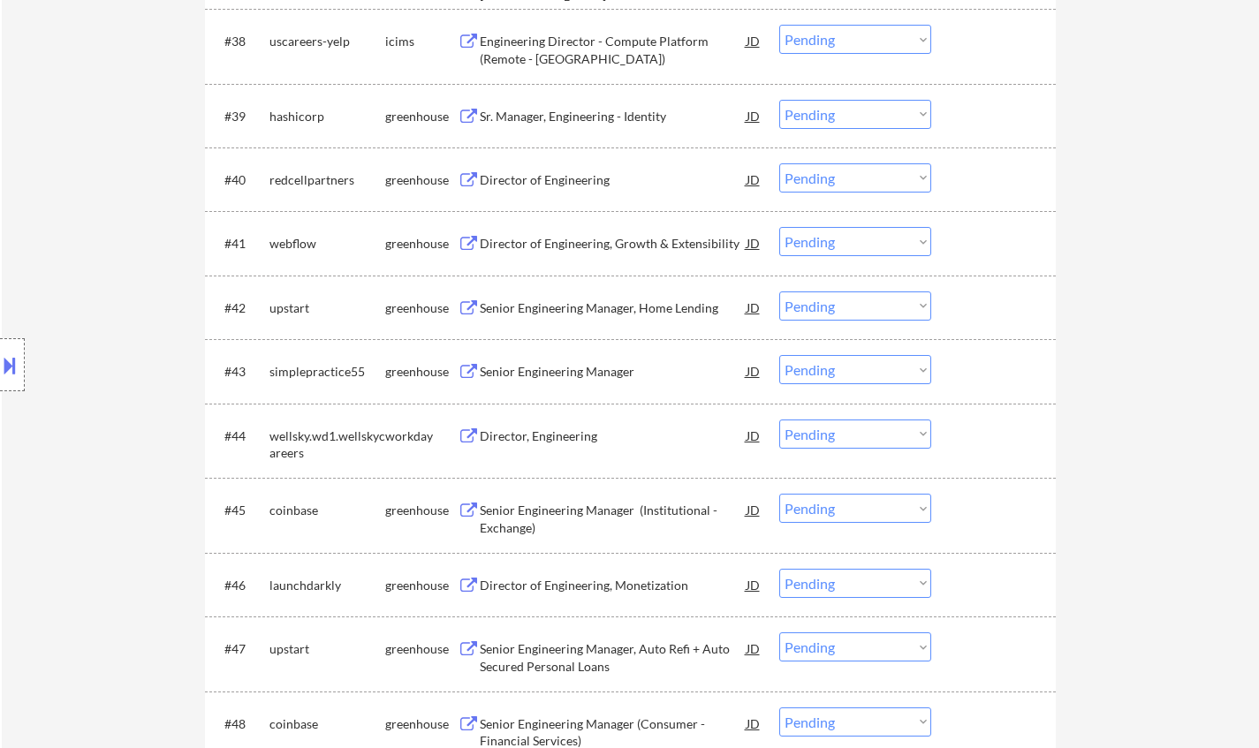
click at [536, 173] on div "Director of Engineering" at bounding box center [613, 180] width 267 height 18
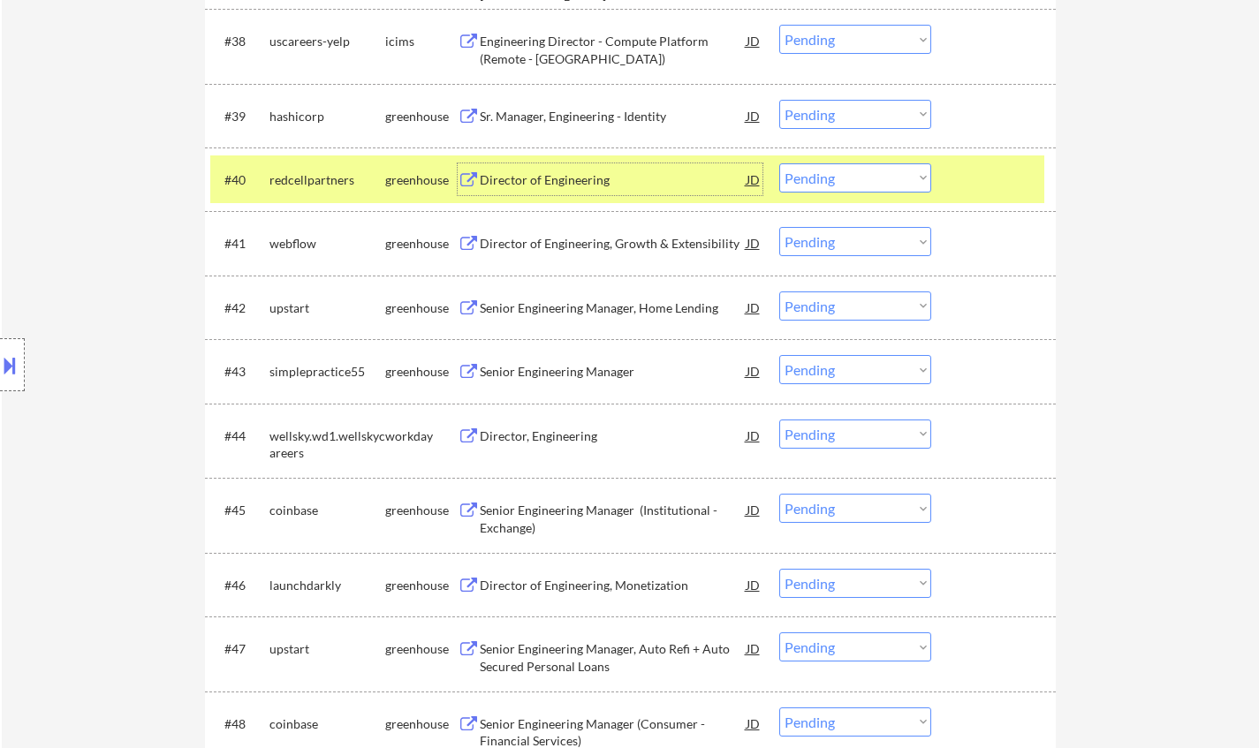
click at [845, 180] on select "Choose an option... Pending Applied Excluded (Questions) Excluded (Expired) Exc…" at bounding box center [855, 177] width 152 height 29
click at [779, 163] on select "Choose an option... Pending Applied Excluded (Questions) Excluded (Expired) Exc…" at bounding box center [855, 177] width 152 height 29
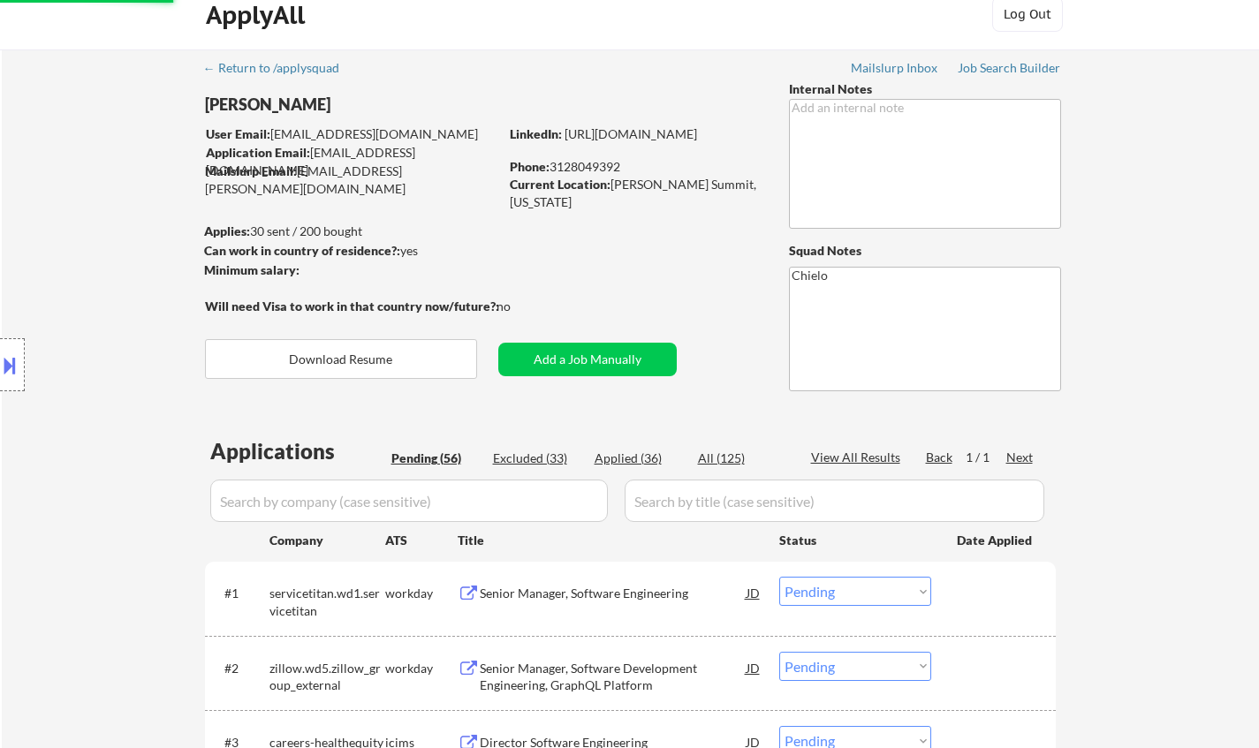
scroll to position [0, 0]
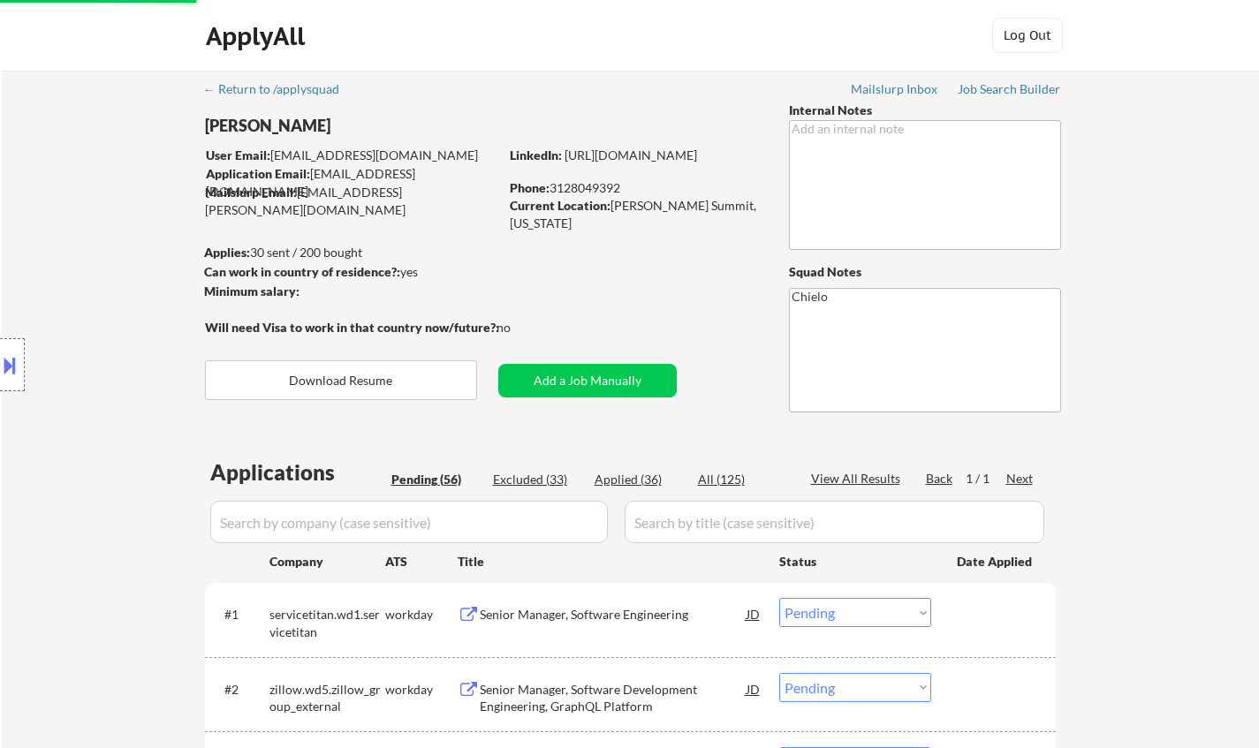
select select ""pending""
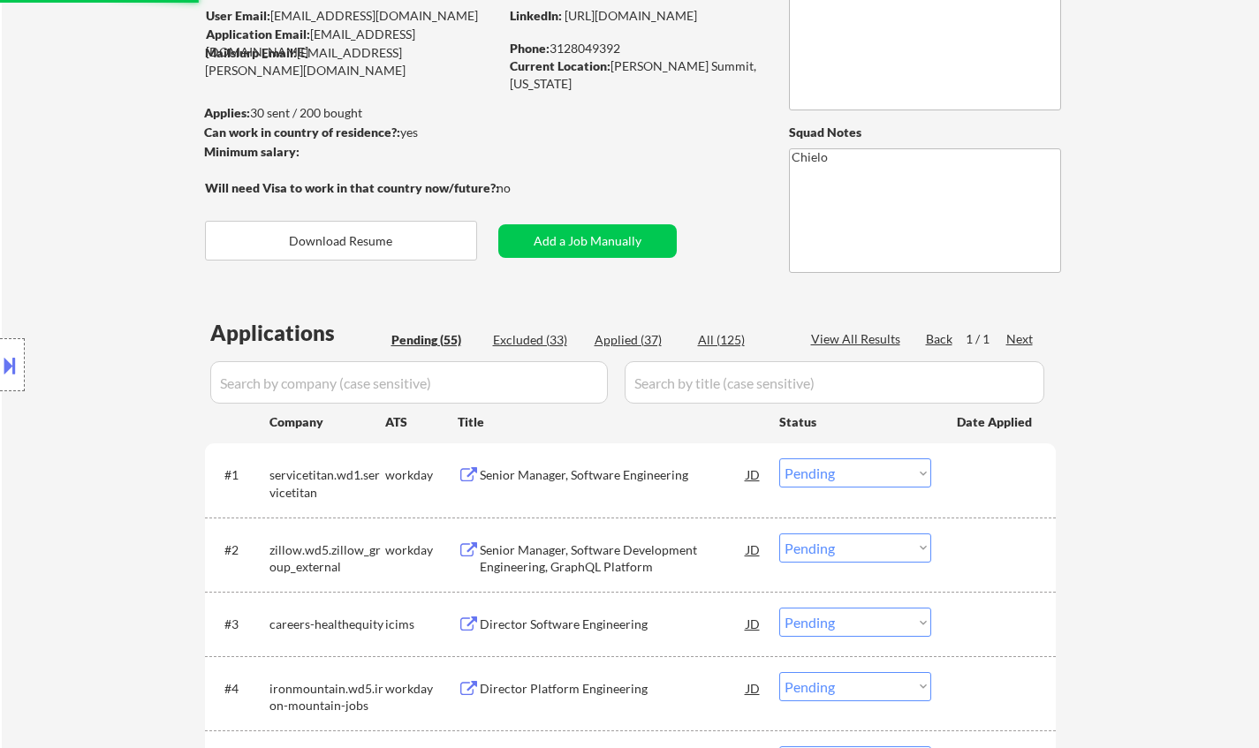
scroll to position [177, 0]
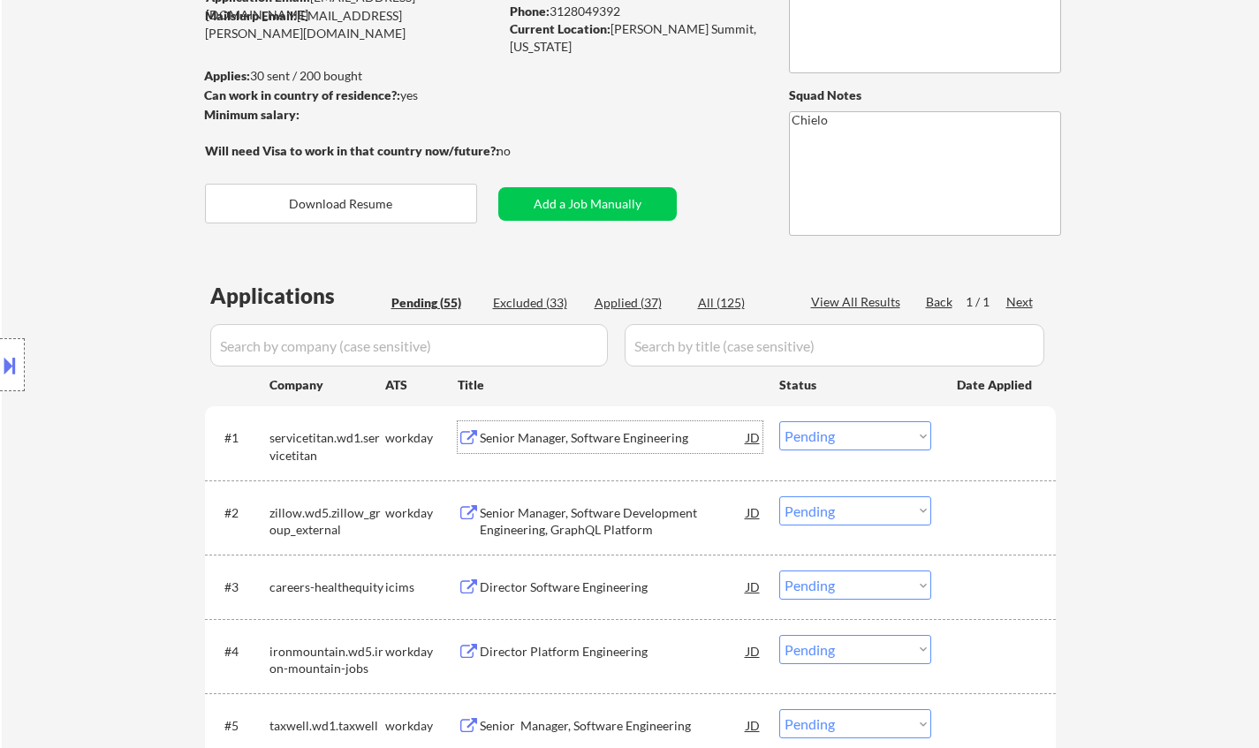
click at [570, 435] on div "Senior Manager, Software Engineering" at bounding box center [613, 438] width 267 height 18
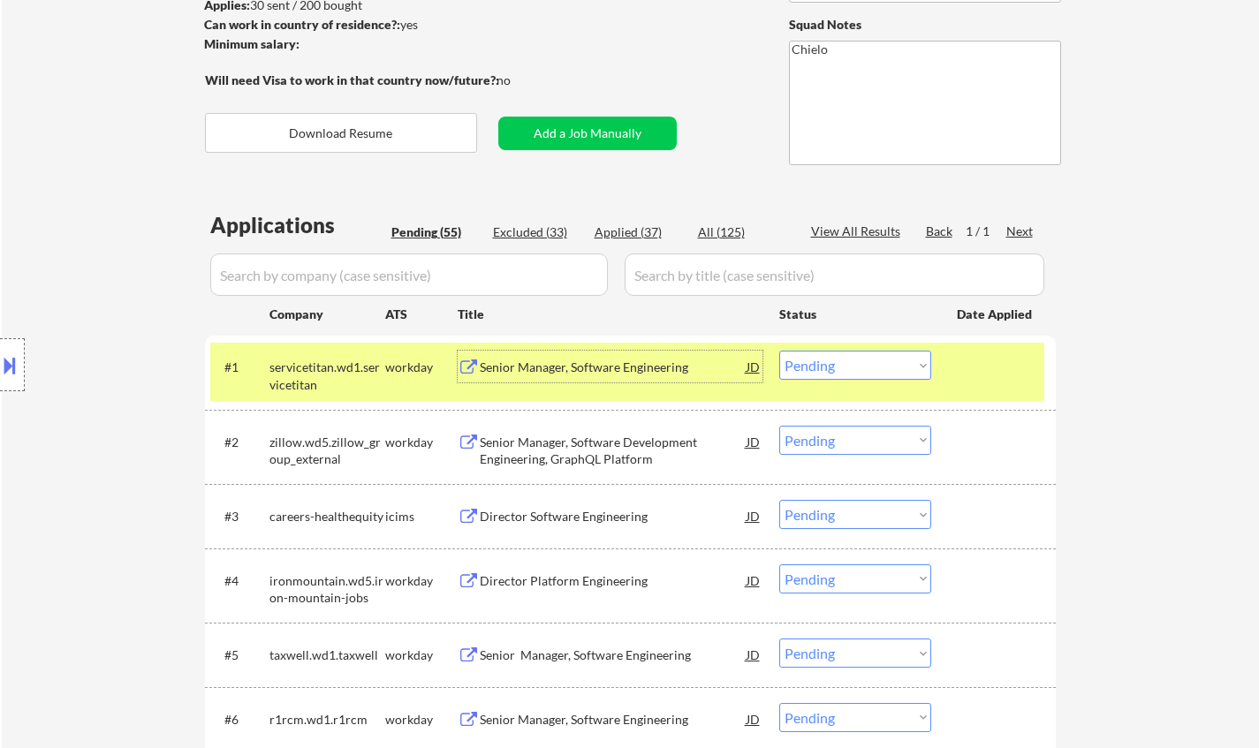
scroll to position [265, 0]
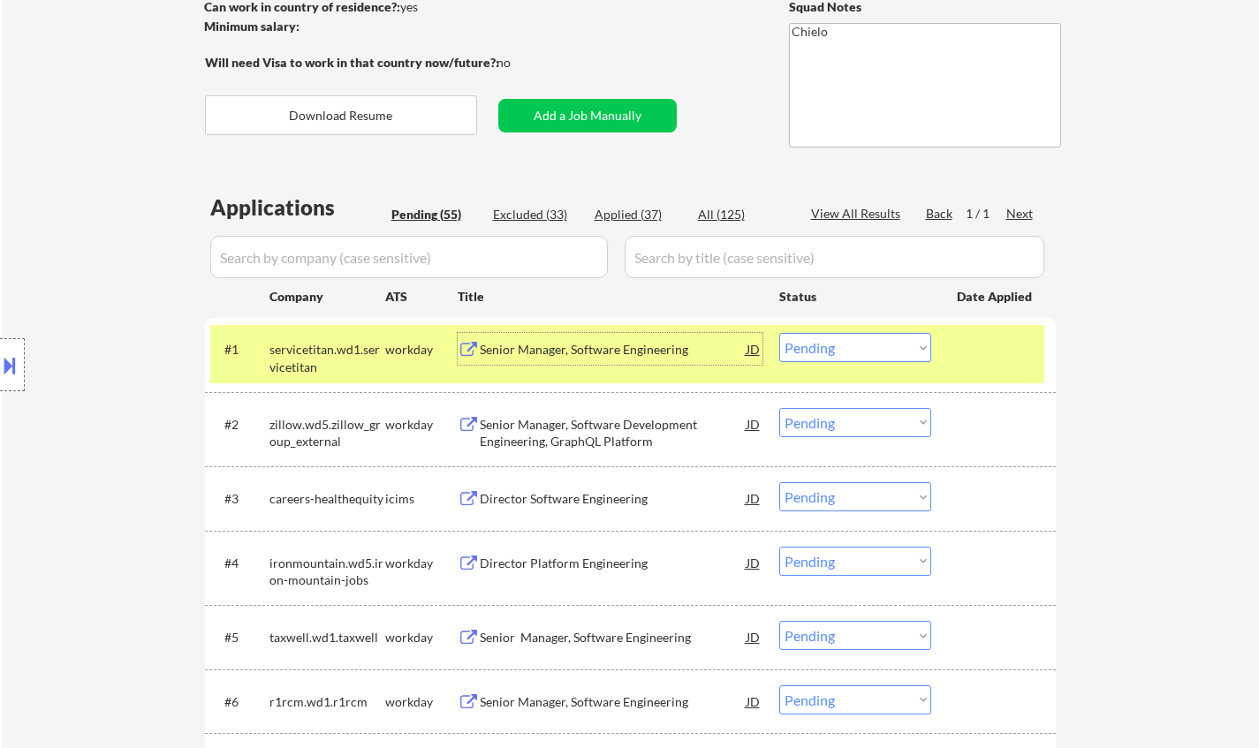
click at [571, 345] on div "Senior Manager, Software Engineering" at bounding box center [613, 350] width 267 height 18
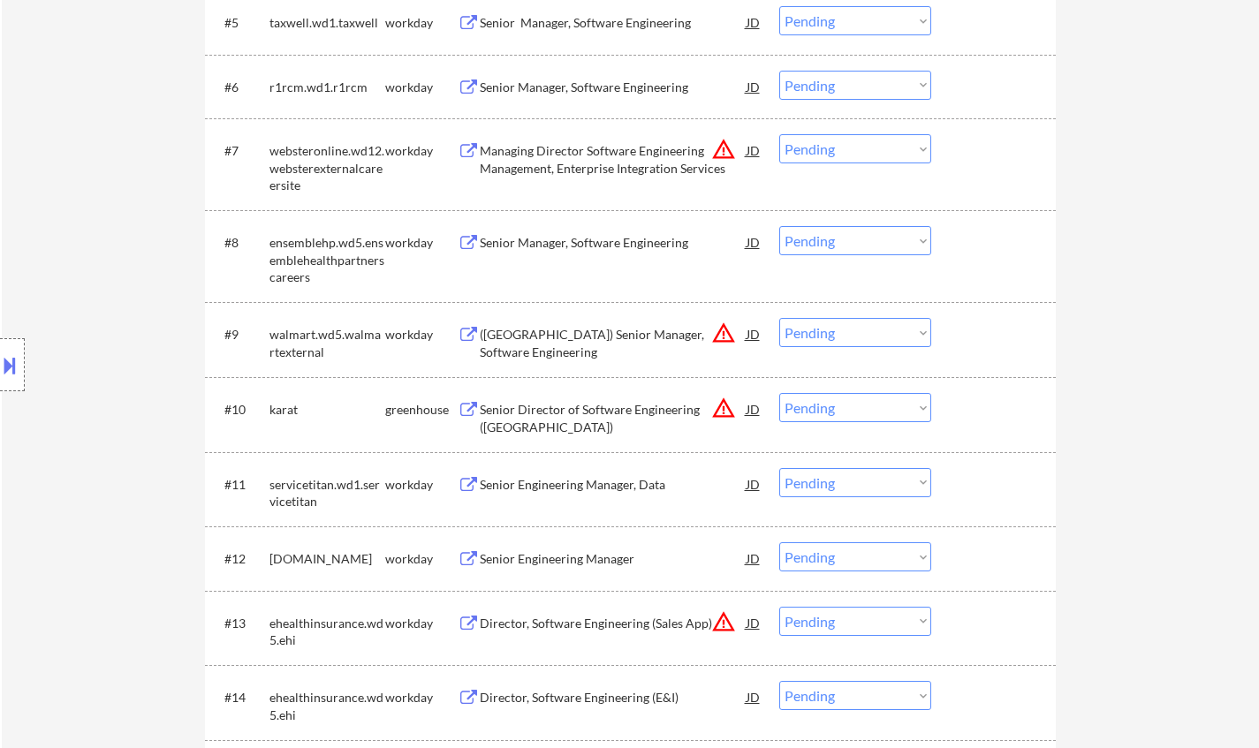
scroll to position [884, 0]
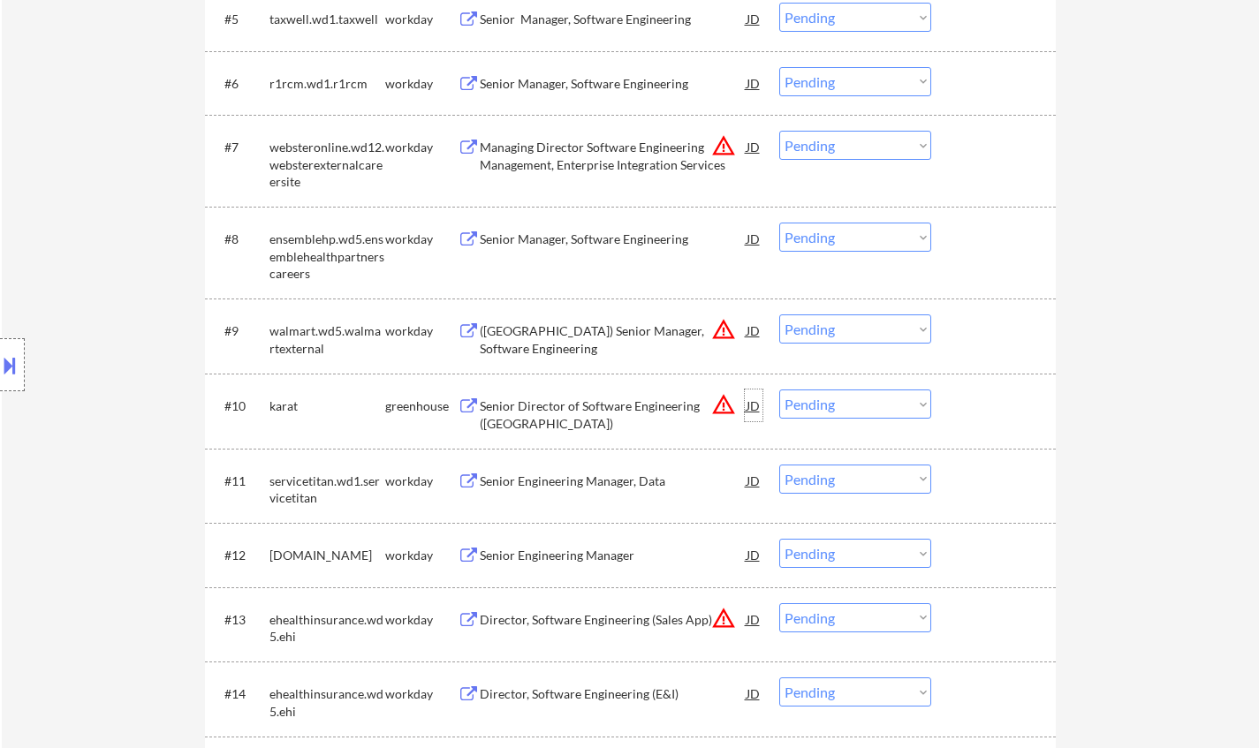
click at [748, 407] on div "JD" at bounding box center [754, 406] width 18 height 32
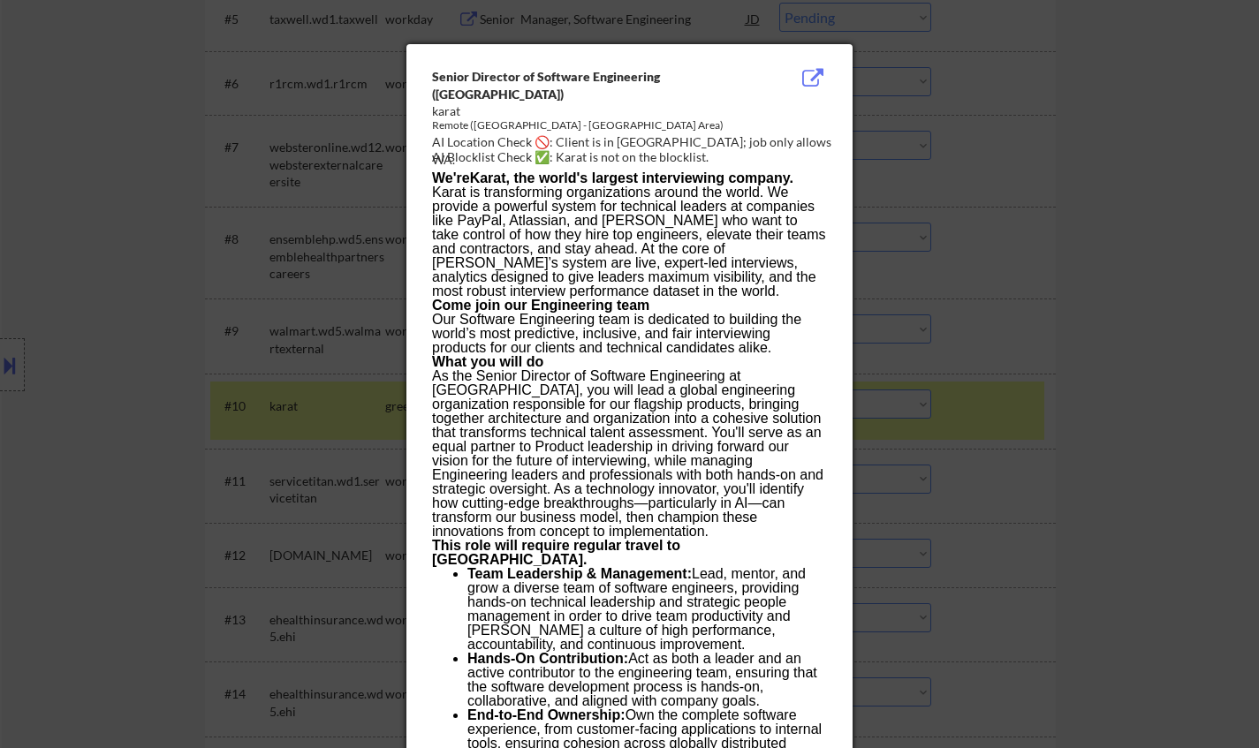
click at [1086, 419] on div at bounding box center [629, 374] width 1259 height 748
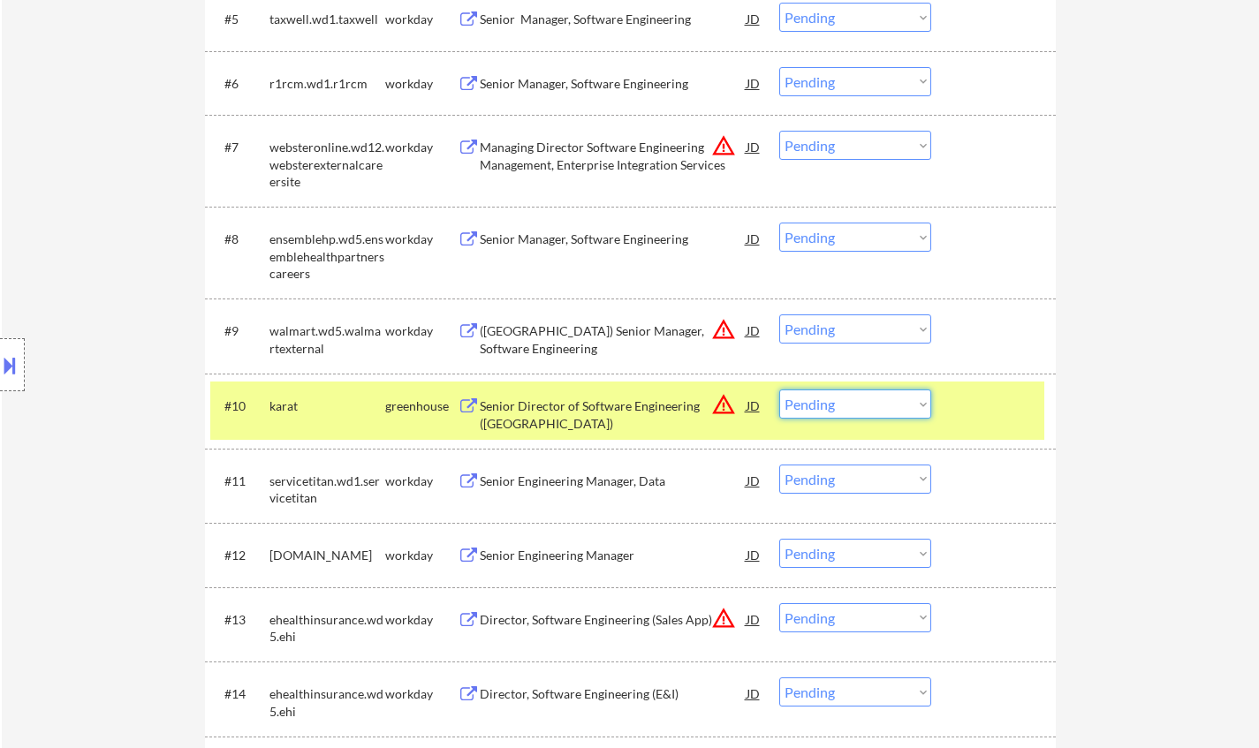
click at [895, 414] on select "Choose an option... Pending Applied Excluded (Questions) Excluded (Expired) Exc…" at bounding box center [855, 404] width 152 height 29
click at [779, 390] on select "Choose an option... Pending Applied Excluded (Questions) Excluded (Expired) Exc…" at bounding box center [855, 404] width 152 height 29
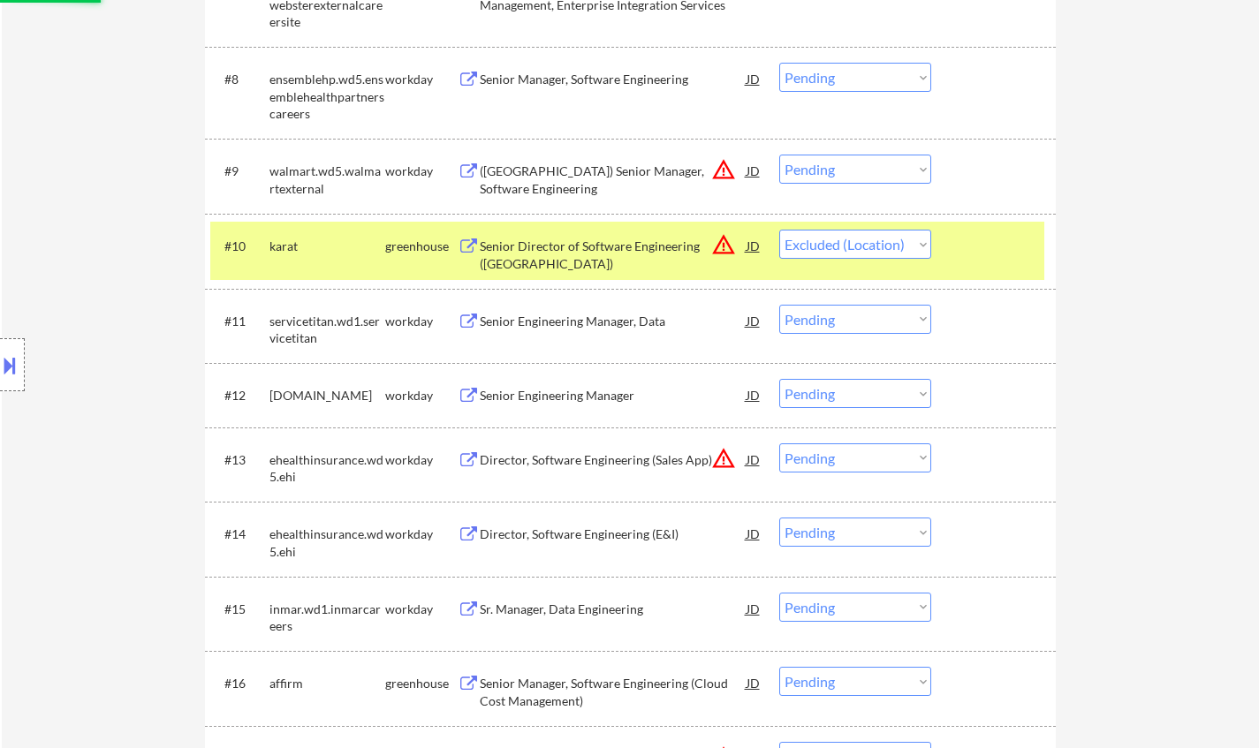
scroll to position [1325, 0]
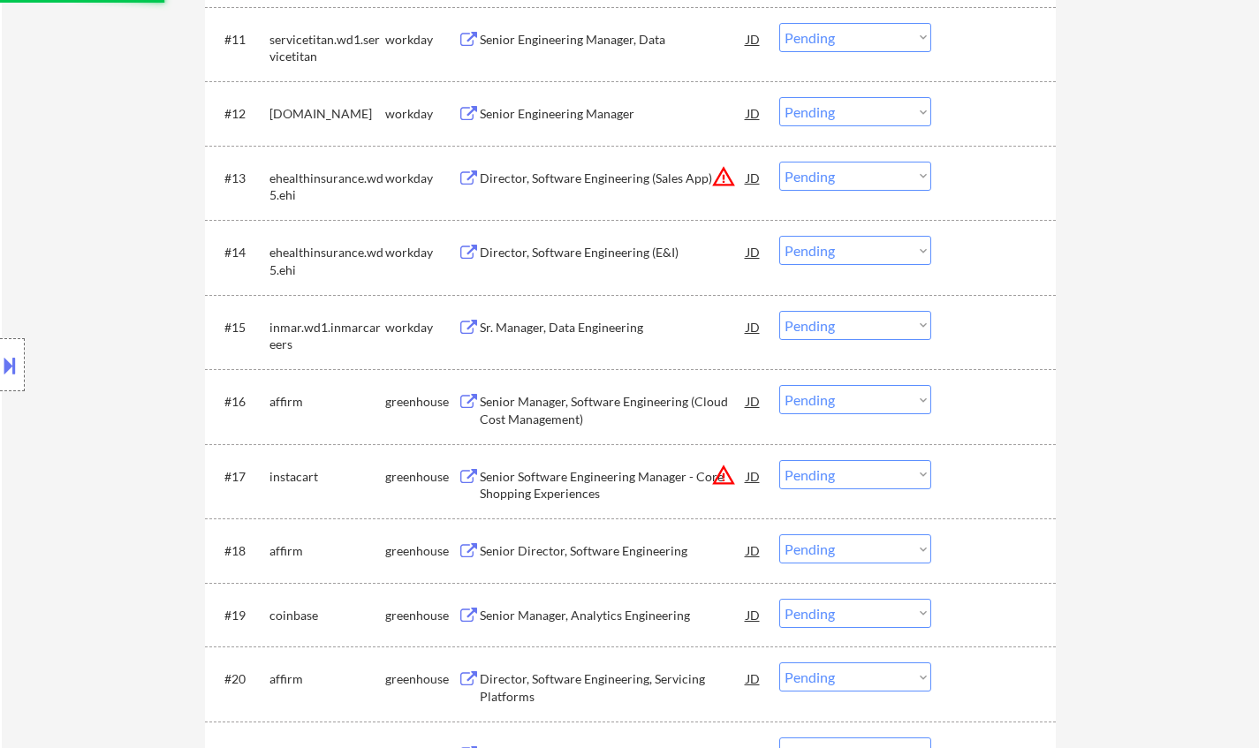
click at [574, 417] on div "Senior Manager, Software Engineering (Cloud Cost Management)" at bounding box center [613, 410] width 267 height 34
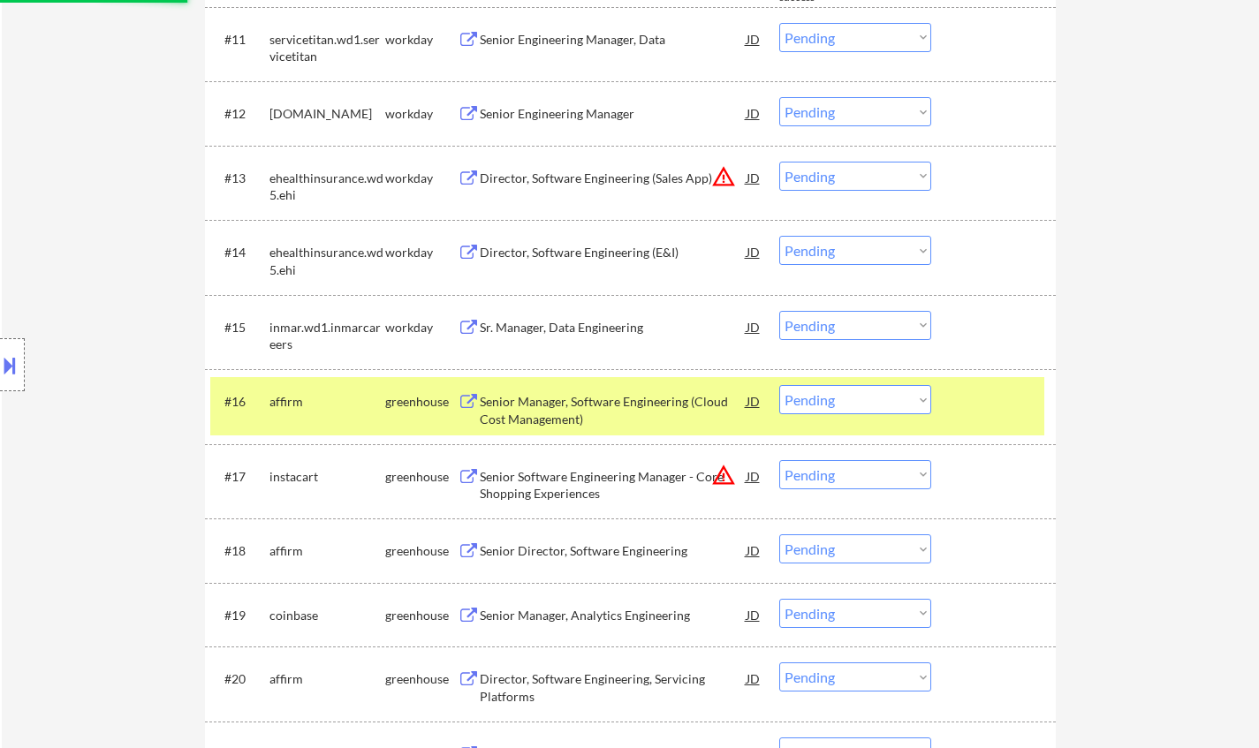
select select ""pending""
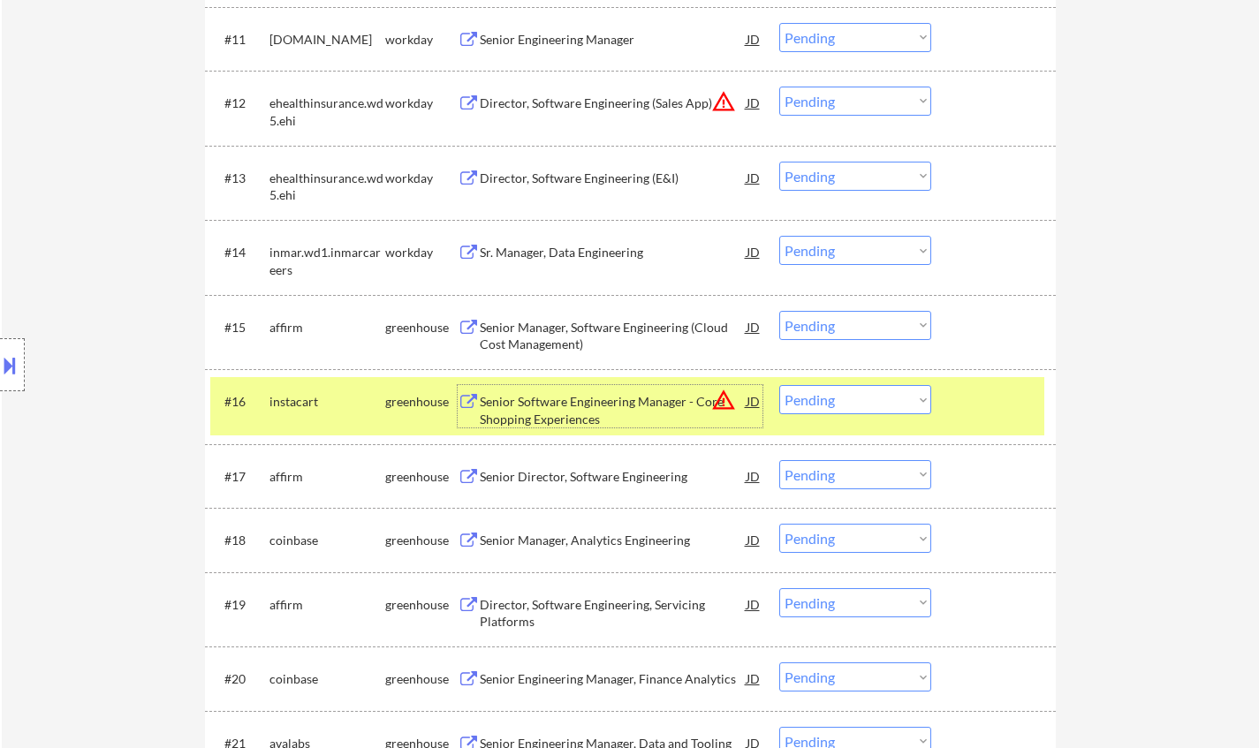
drag, startPoint x: 859, startPoint y: 322, endPoint x: 871, endPoint y: 339, distance: 21.6
click at [859, 322] on select "Choose an option... Pending Applied Excluded (Questions) Excluded (Expired) Exc…" at bounding box center [855, 325] width 152 height 29
click at [779, 311] on select "Choose an option... Pending Applied Excluded (Questions) Excluded (Expired) Exc…" at bounding box center [855, 325] width 152 height 29
select select ""pending""
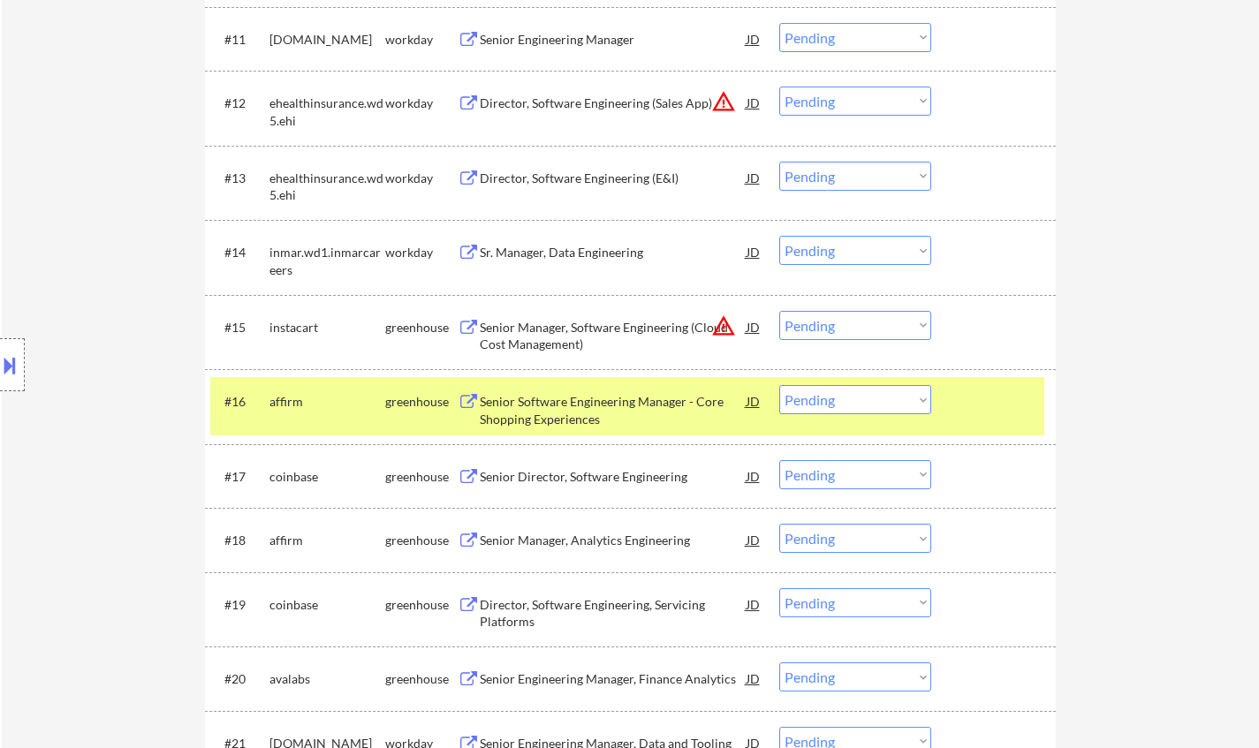
click at [557, 481] on div "Senior Director, Software Engineering" at bounding box center [613, 476] width 267 height 32
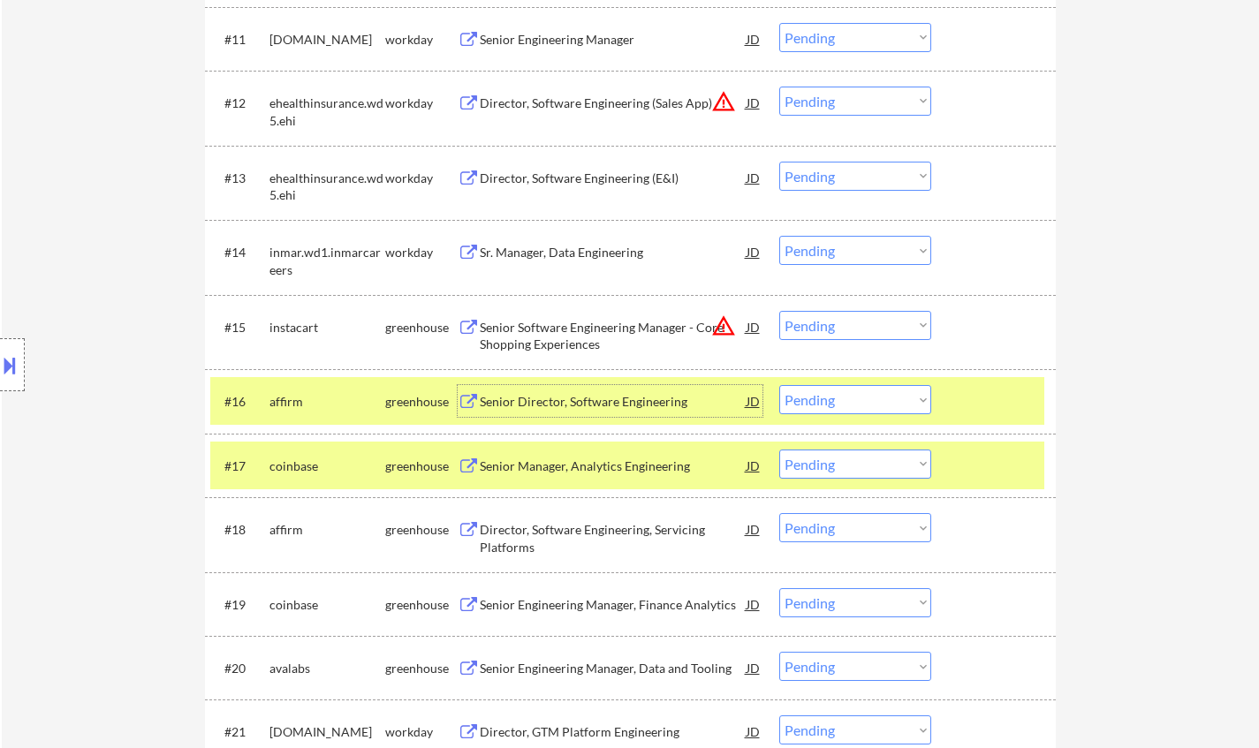
click at [535, 406] on div "Senior Director, Software Engineering" at bounding box center [613, 402] width 267 height 18
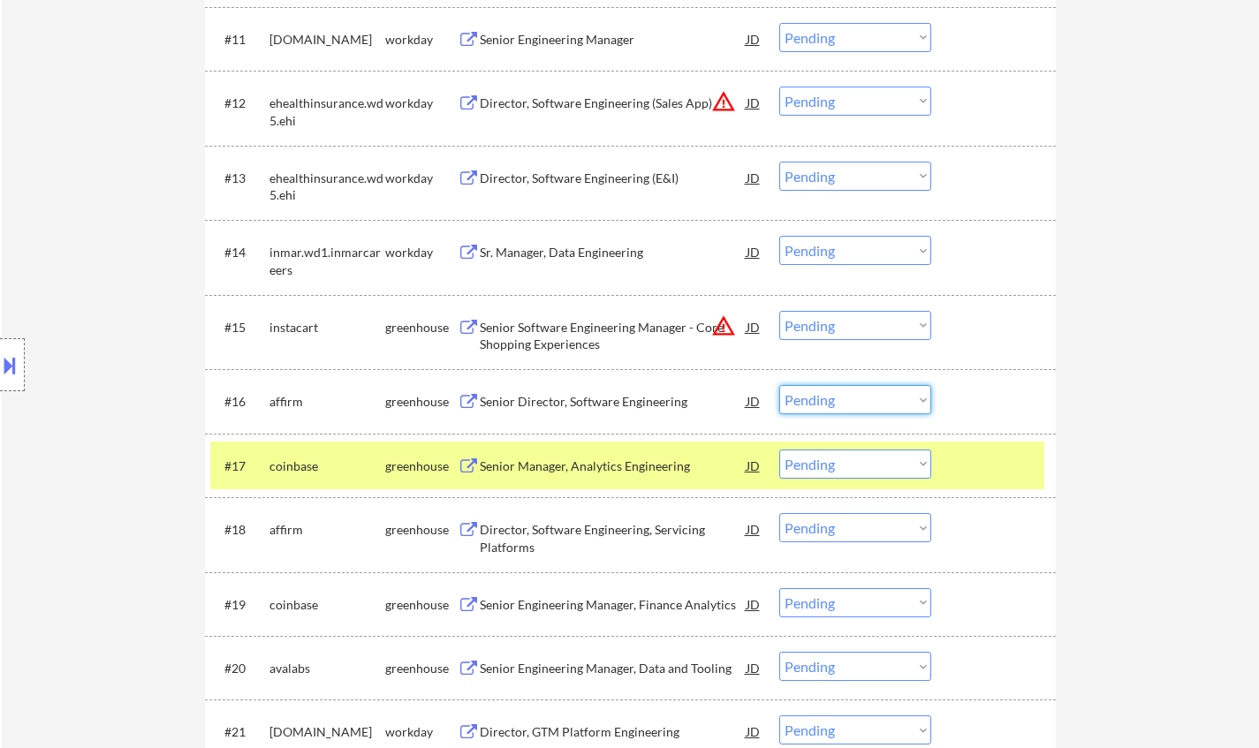
drag, startPoint x: 885, startPoint y: 406, endPoint x: 893, endPoint y: 414, distance: 11.3
click at [885, 406] on select "Choose an option... Pending Applied Excluded (Questions) Excluded (Expired) Exc…" at bounding box center [855, 399] width 152 height 29
click at [779, 385] on select "Choose an option... Pending Applied Excluded (Questions) Excluded (Expired) Exc…" at bounding box center [855, 399] width 152 height 29
select select ""pending""
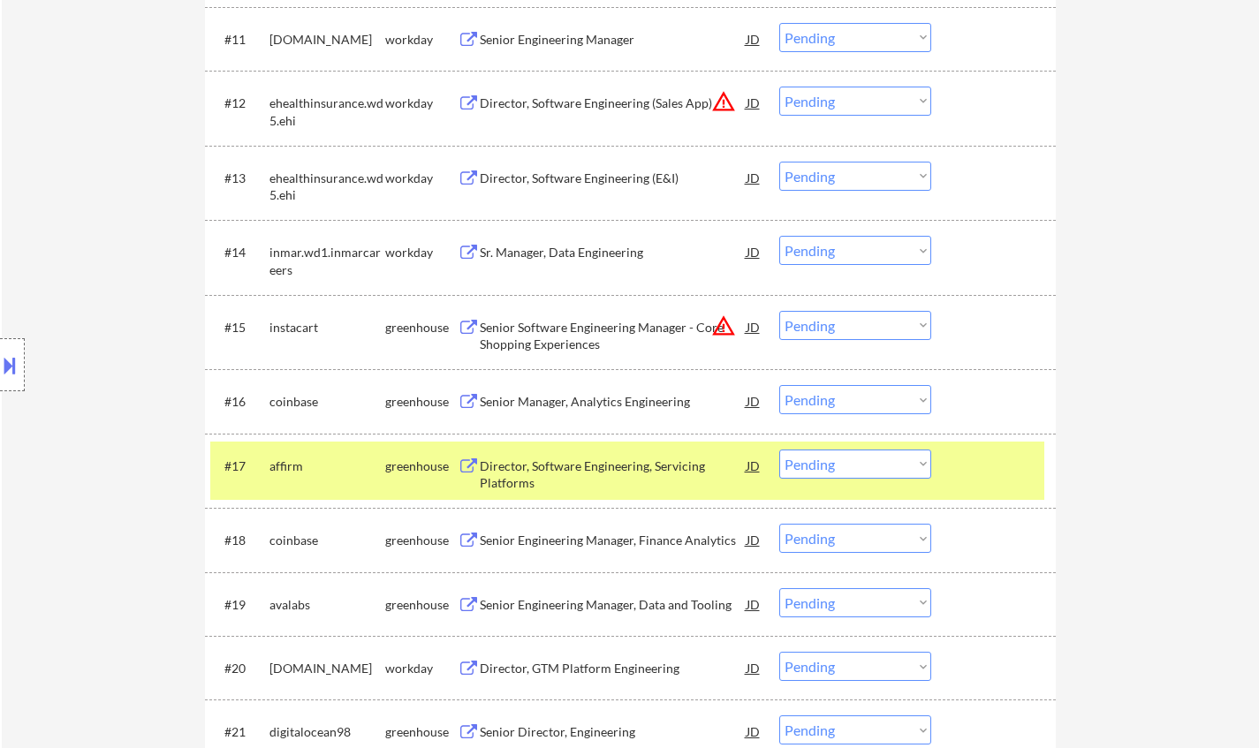
click at [588, 608] on div "Senior Engineering Manager, Data and Tooling" at bounding box center [613, 605] width 267 height 18
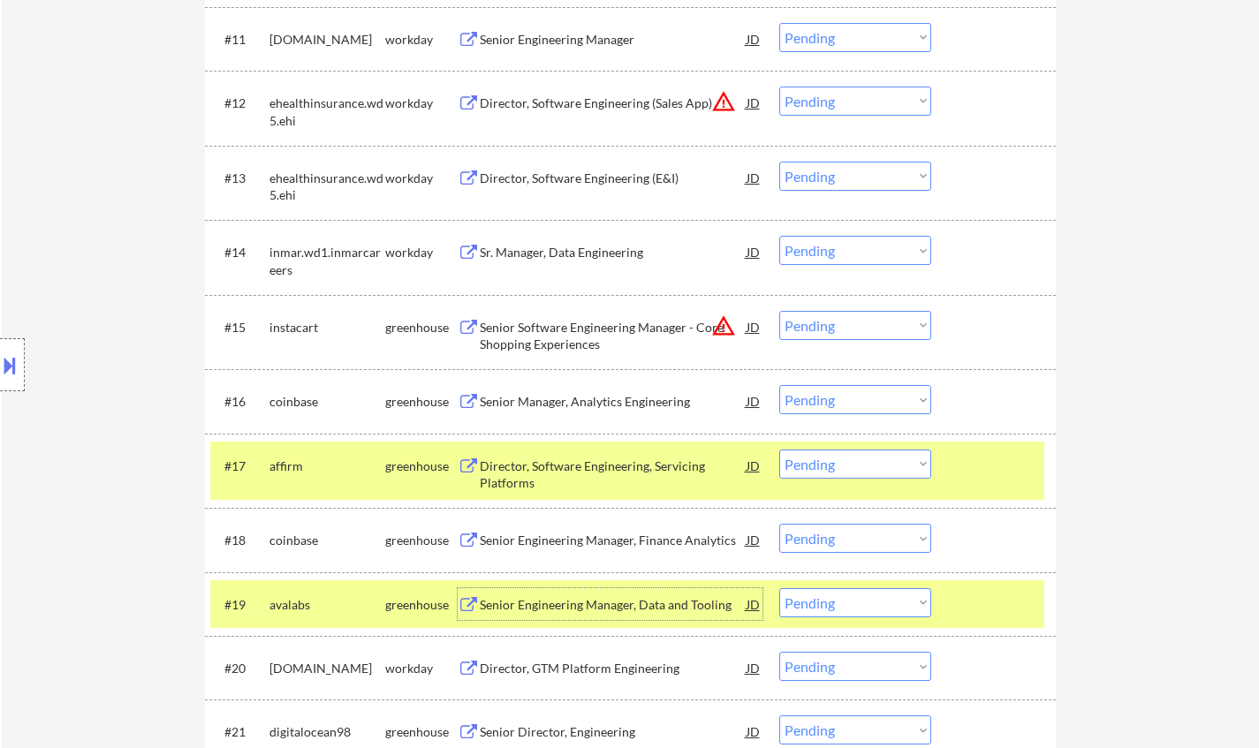
click at [596, 609] on div "Senior Engineering Manager, Data and Tooling" at bounding box center [613, 605] width 267 height 18
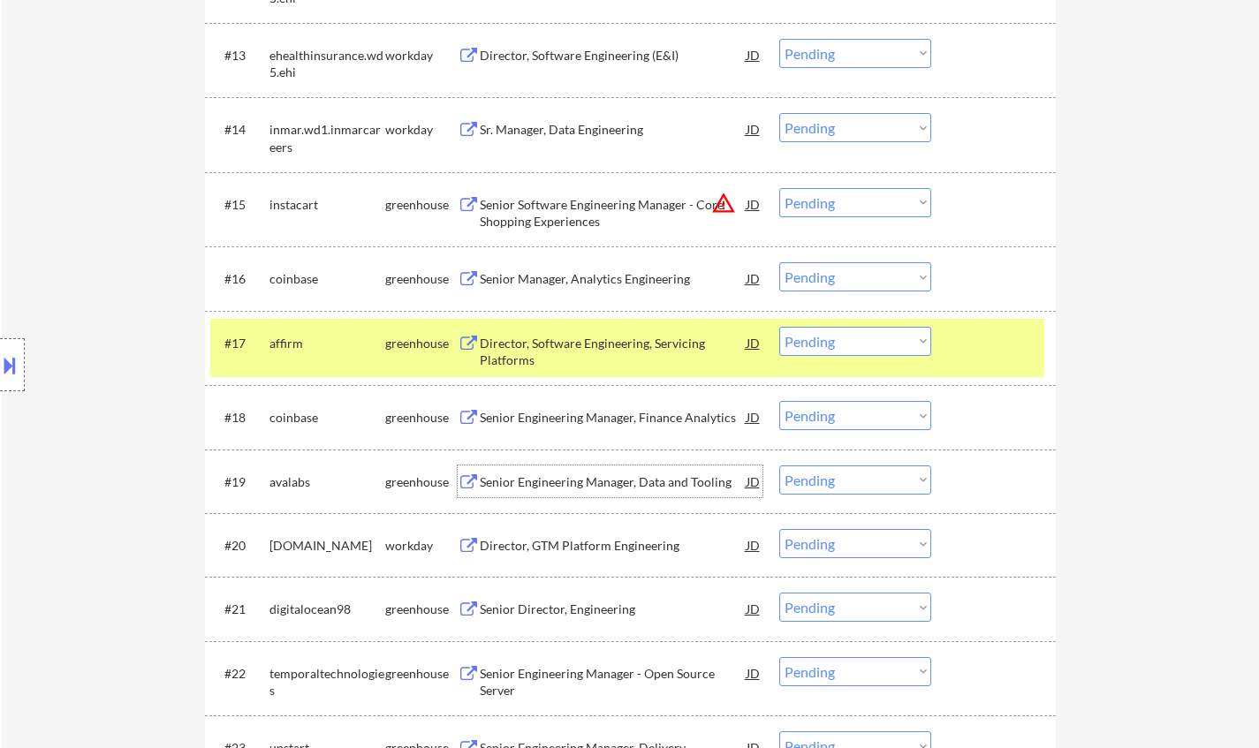
scroll to position [1591, 0]
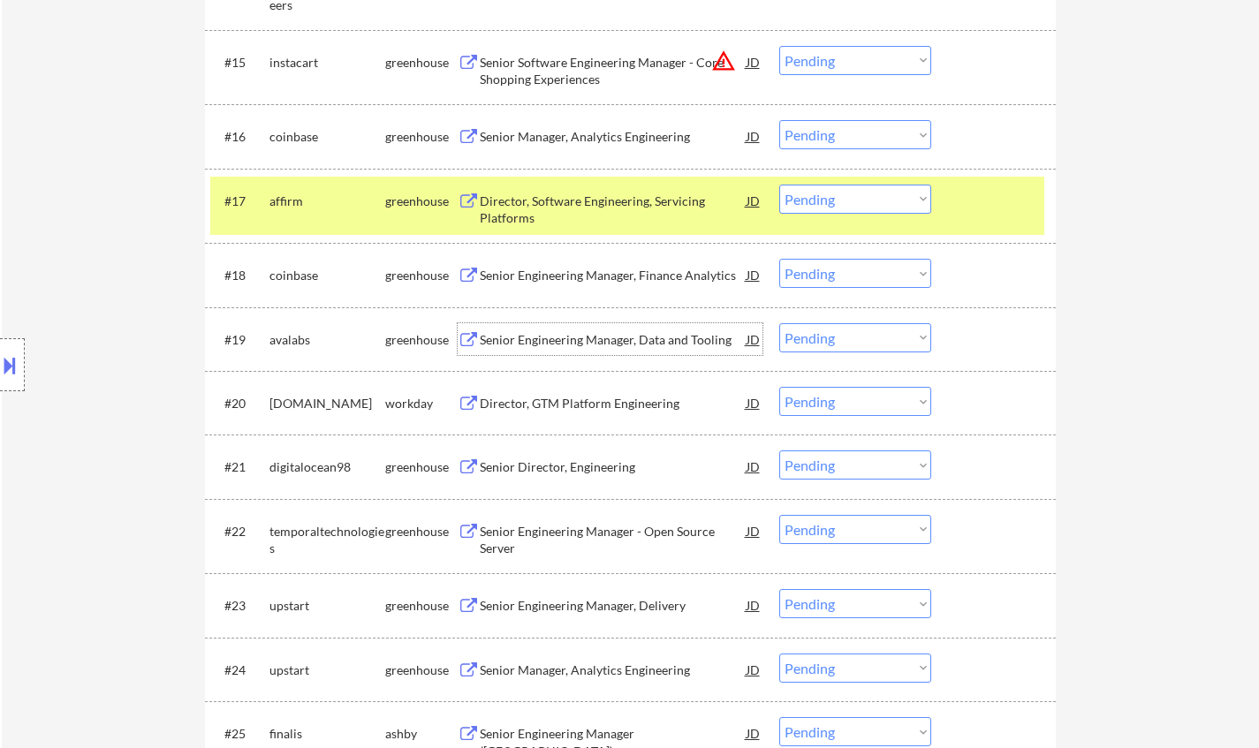
click at [853, 335] on select "Choose an option... Pending Applied Excluded (Questions) Excluded (Expired) Exc…" at bounding box center [855, 337] width 152 height 29
click at [779, 323] on select "Choose an option... Pending Applied Excluded (Questions) Excluded (Expired) Exc…" at bounding box center [855, 337] width 152 height 29
select select ""pending""
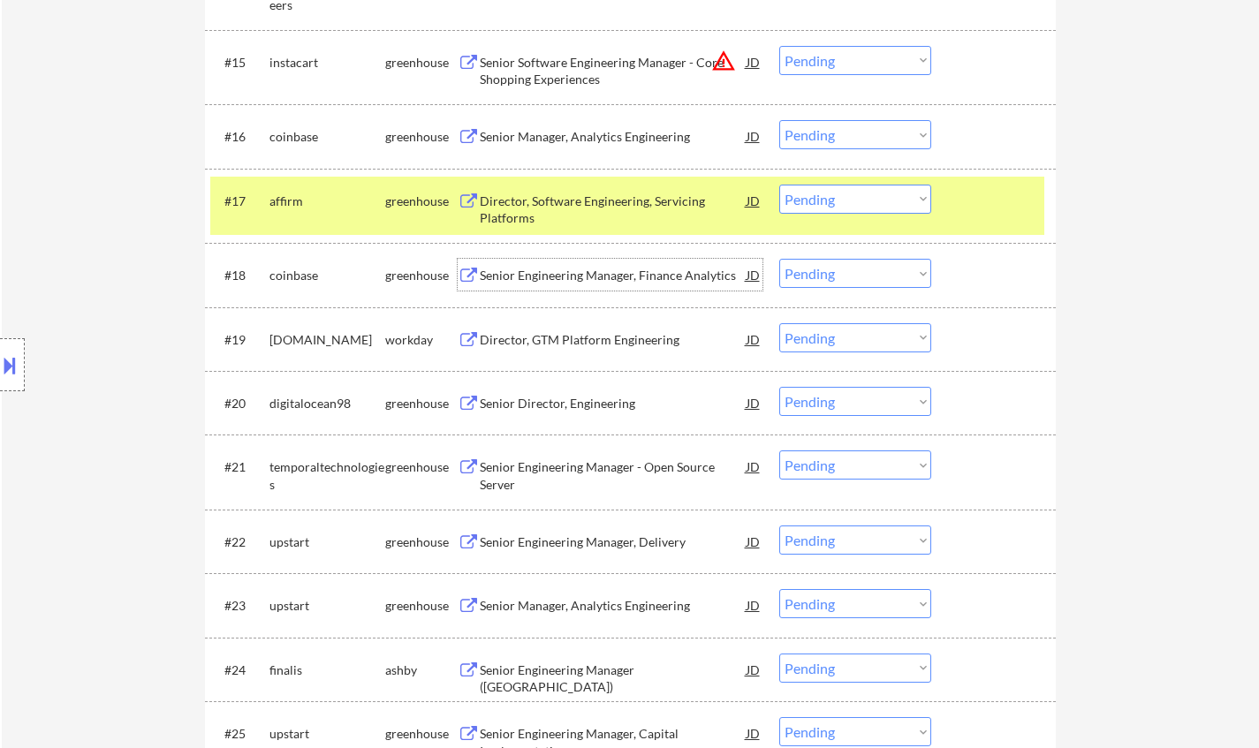
click at [614, 288] on div "Senior Engineering Manager, Finance Analytics" at bounding box center [613, 275] width 267 height 32
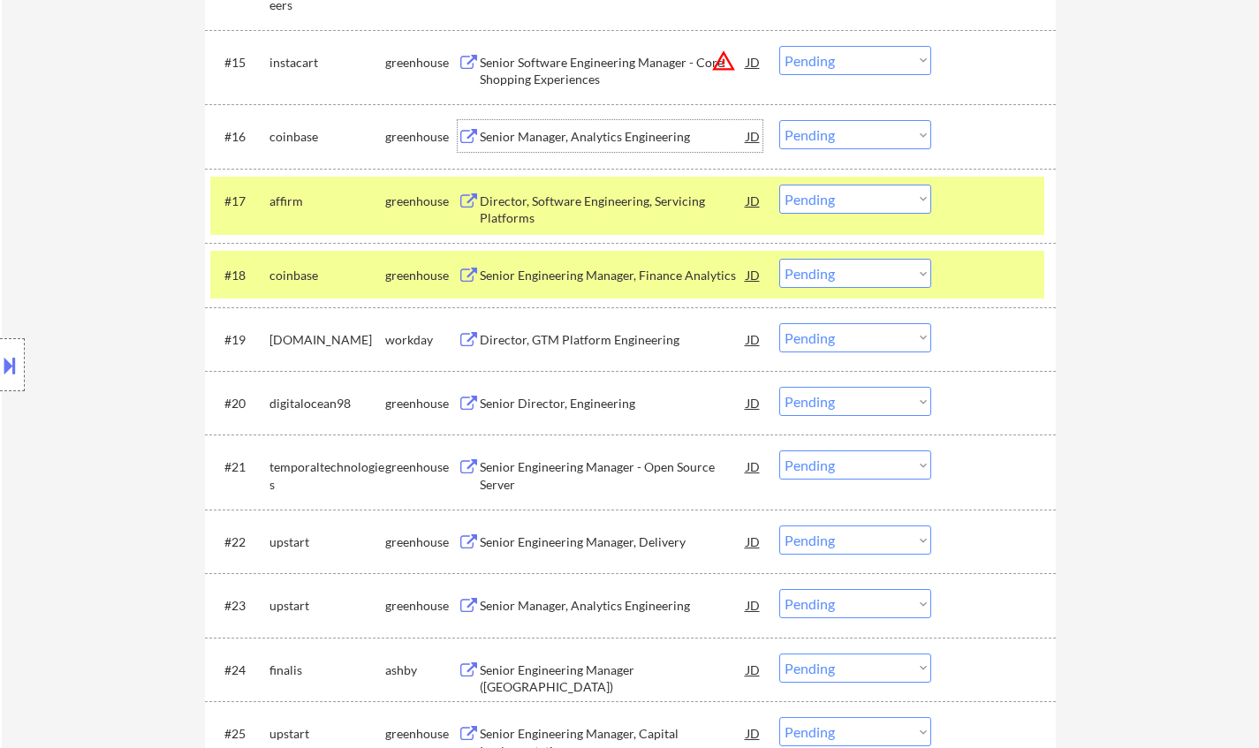
click at [639, 132] on div "Senior Manager, Analytics Engineering" at bounding box center [613, 137] width 267 height 18
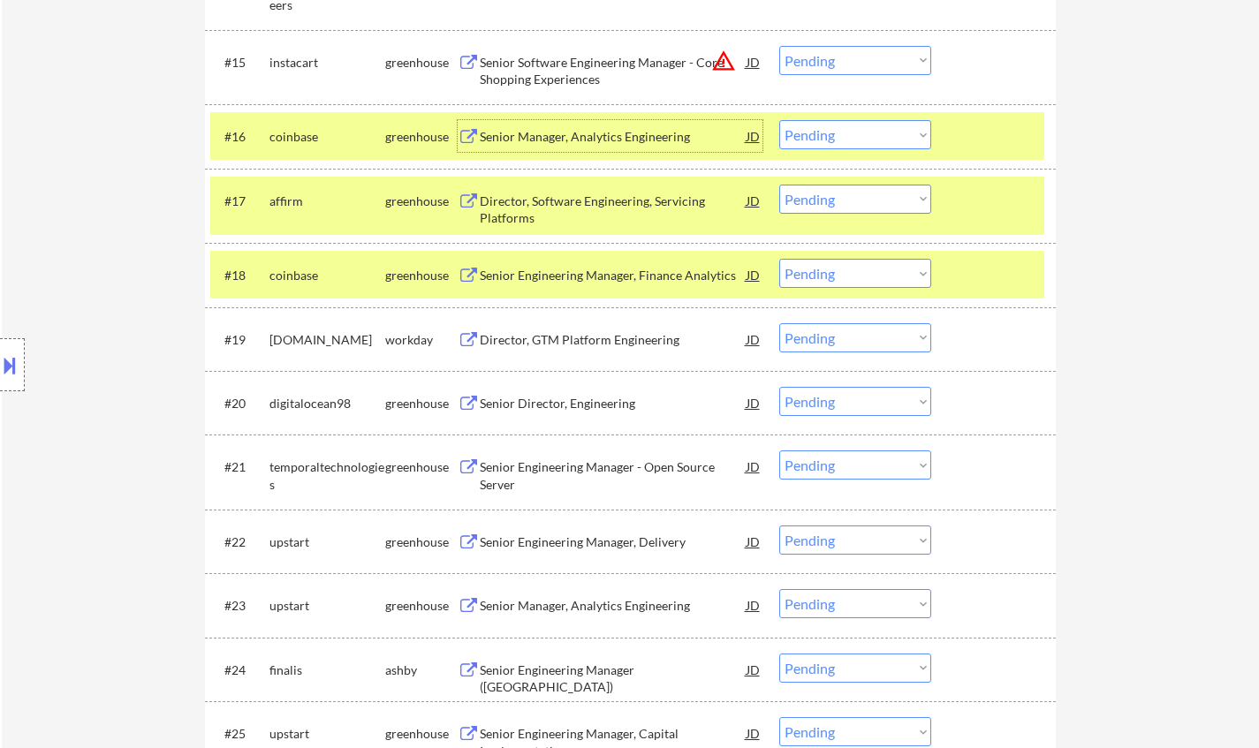
click at [875, 147] on select "Choose an option... Pending Applied Excluded (Questions) Excluded (Expired) Exc…" at bounding box center [855, 134] width 152 height 29
click at [779, 120] on select "Choose an option... Pending Applied Excluded (Questions) Excluded (Expired) Exc…" at bounding box center [855, 134] width 152 height 29
click at [548, 400] on div "Senior Director, Engineering" at bounding box center [613, 404] width 267 height 18
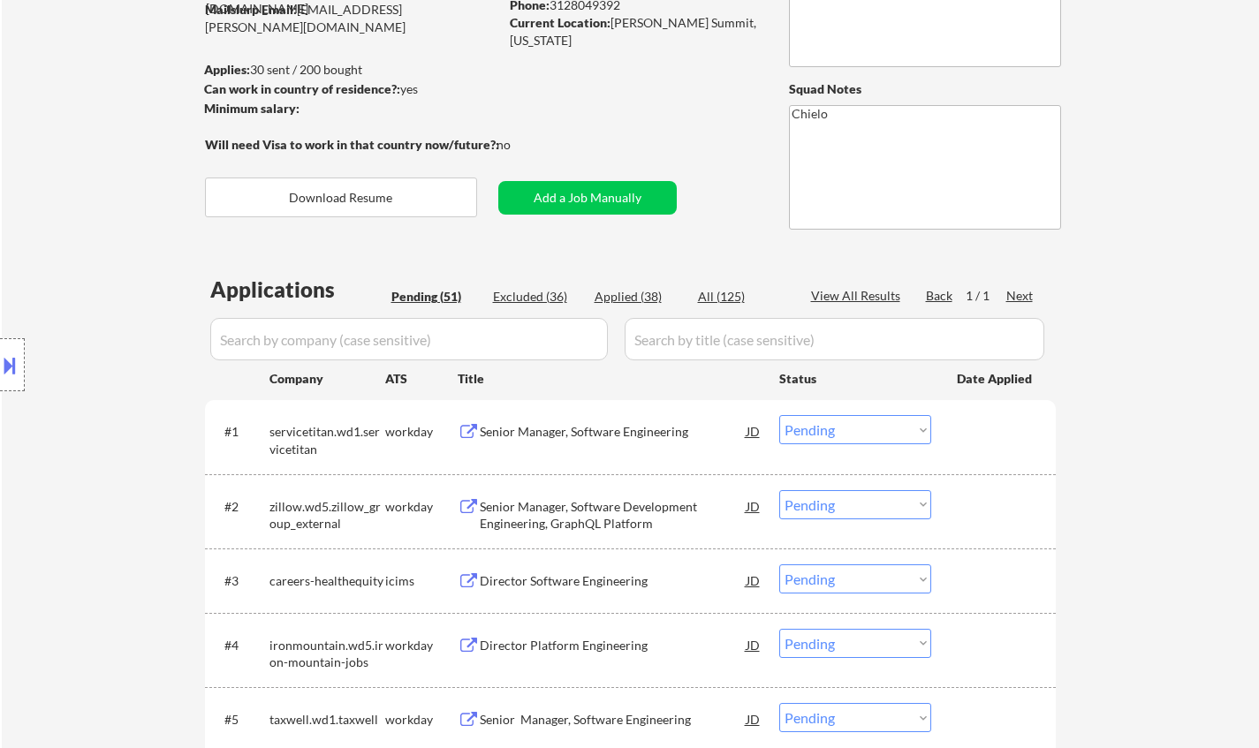
scroll to position [265, 0]
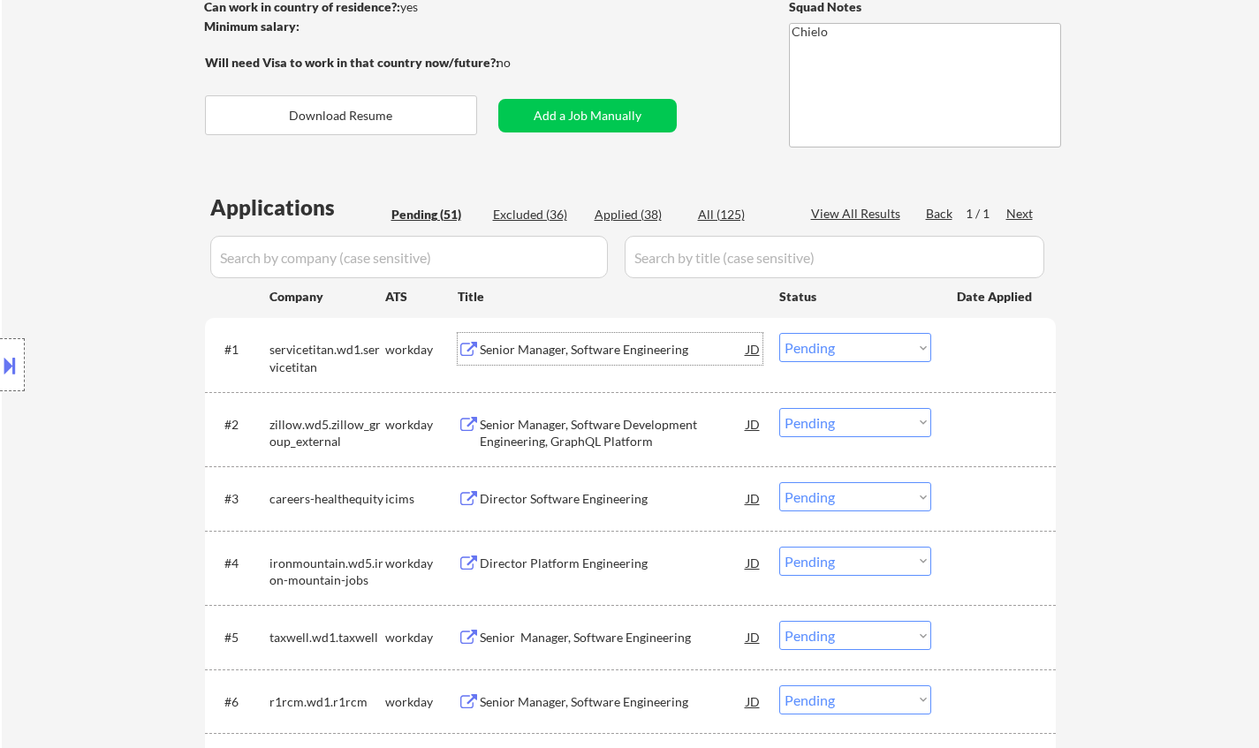
click at [578, 344] on div "Senior Manager, Software Engineering" at bounding box center [613, 350] width 267 height 18
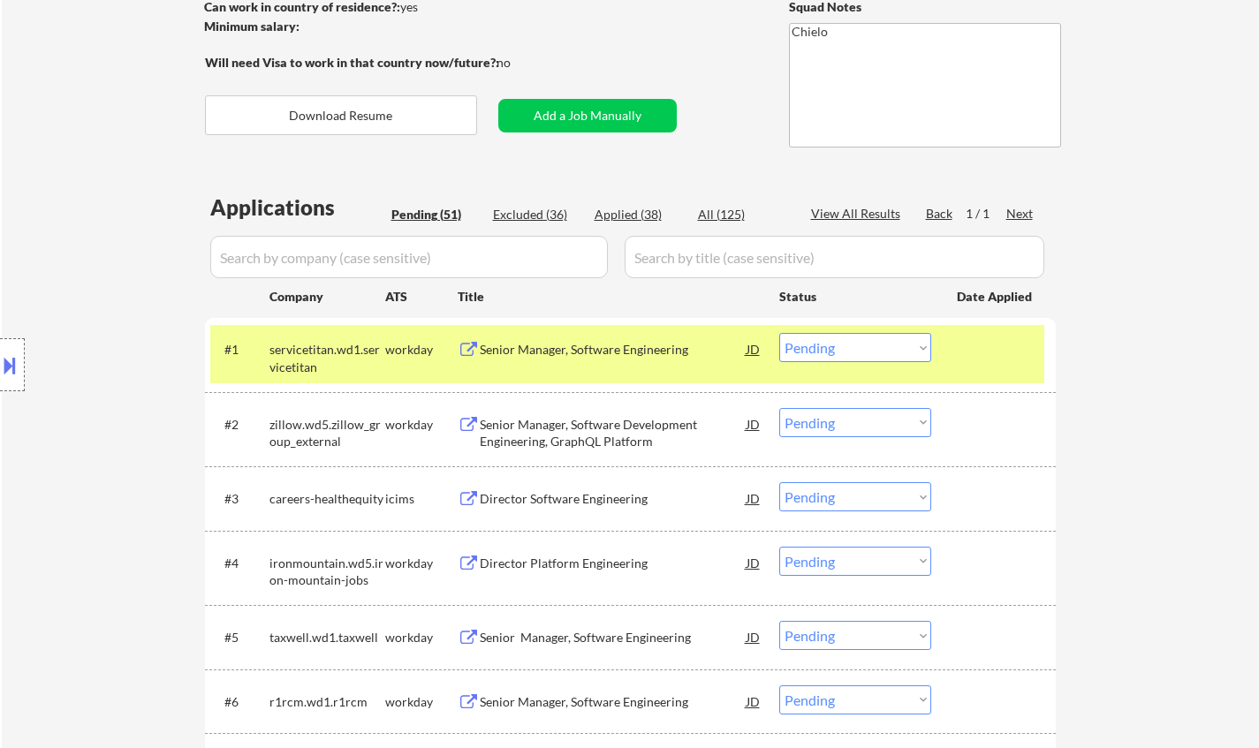
select select ""pending""
click at [576, 429] on div "Senior Manager, Software Development Engineering, GraphQL Platform" at bounding box center [613, 433] width 267 height 34
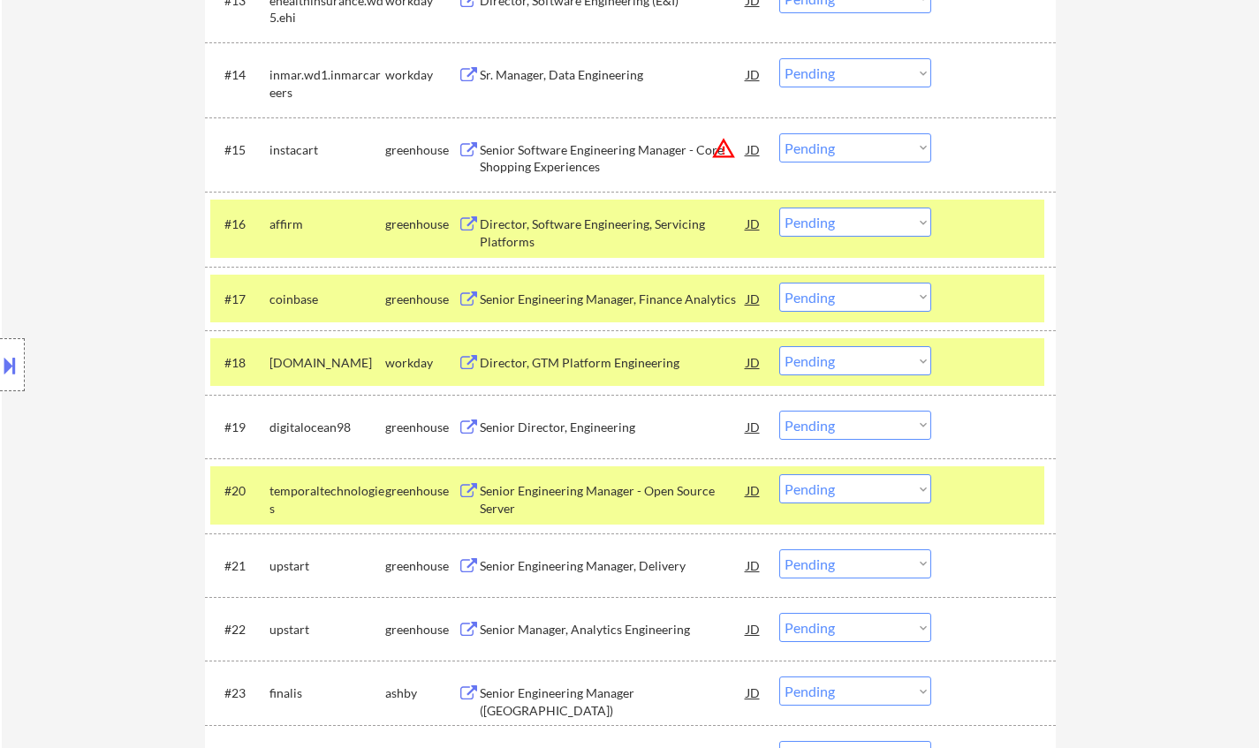
scroll to position [1591, 0]
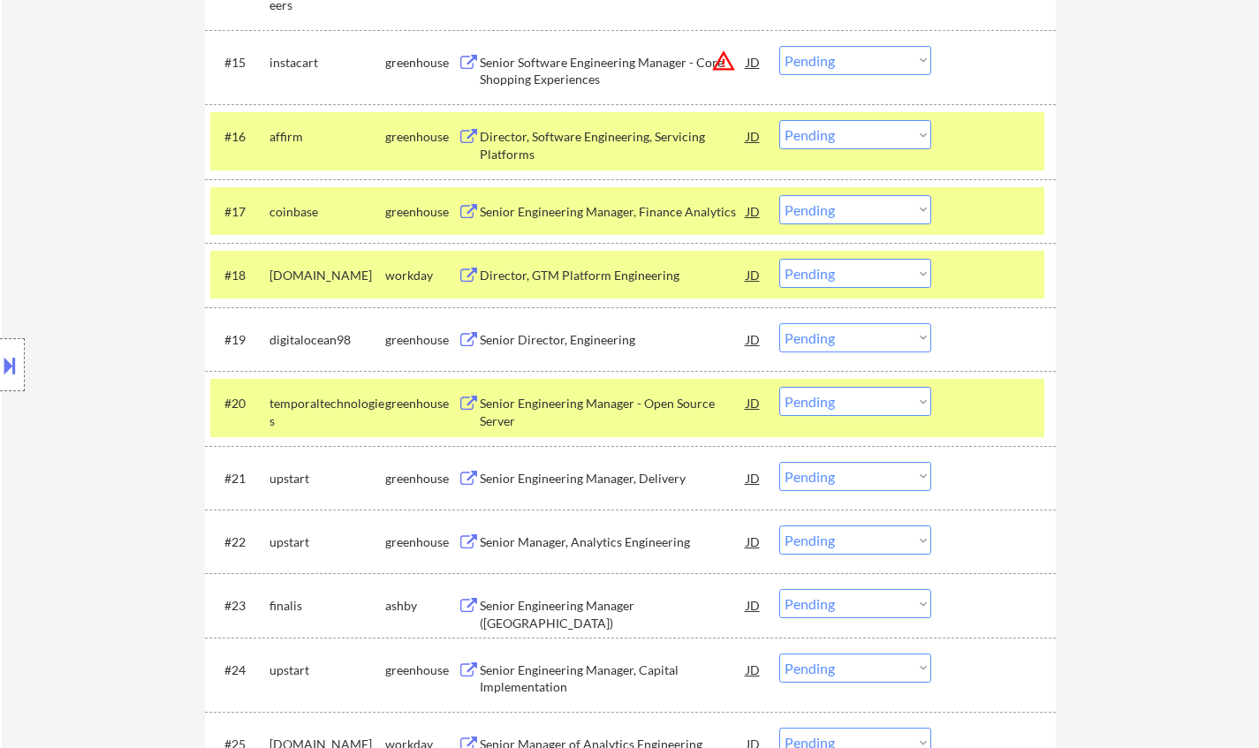
click at [568, 338] on div "Senior Director, Engineering" at bounding box center [613, 340] width 267 height 18
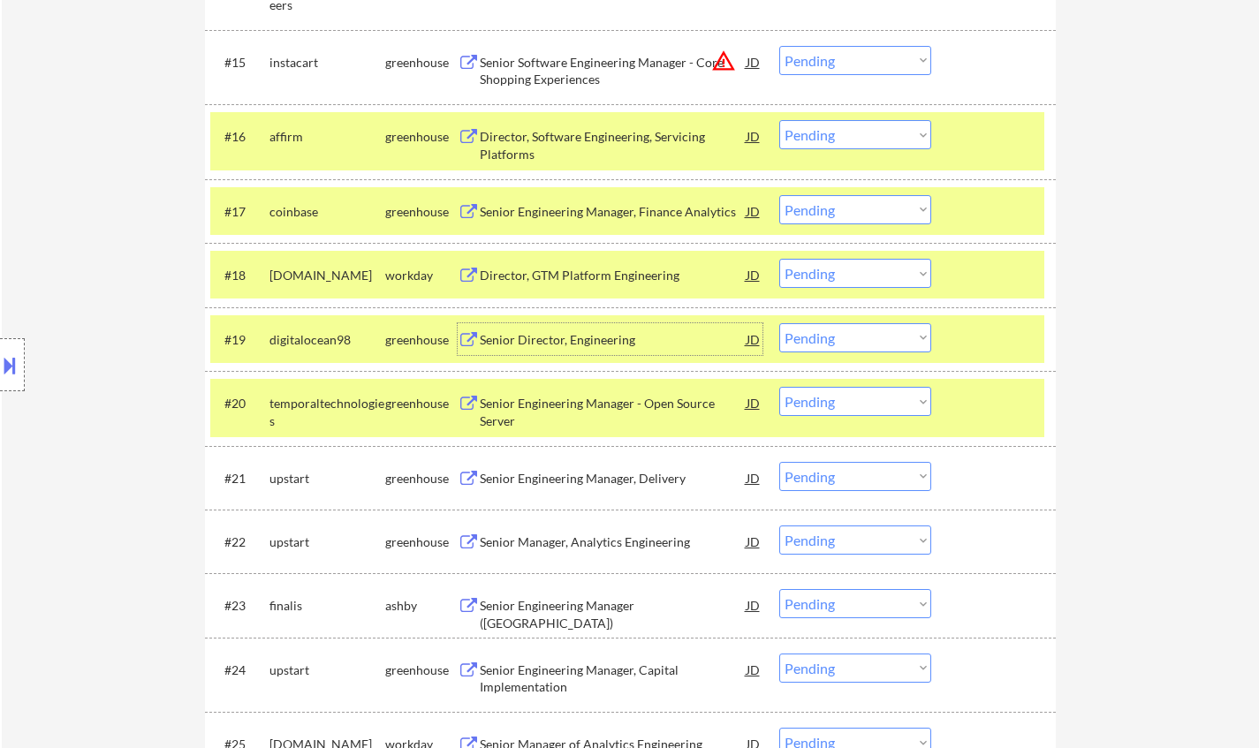
click at [846, 348] on select "Choose an option... Pending Applied Excluded (Questions) Excluded (Expired) Exc…" at bounding box center [855, 337] width 152 height 29
click at [779, 323] on select "Choose an option... Pending Applied Excluded (Questions) Excluded (Expired) Exc…" at bounding box center [855, 337] width 152 height 29
select select ""pending""
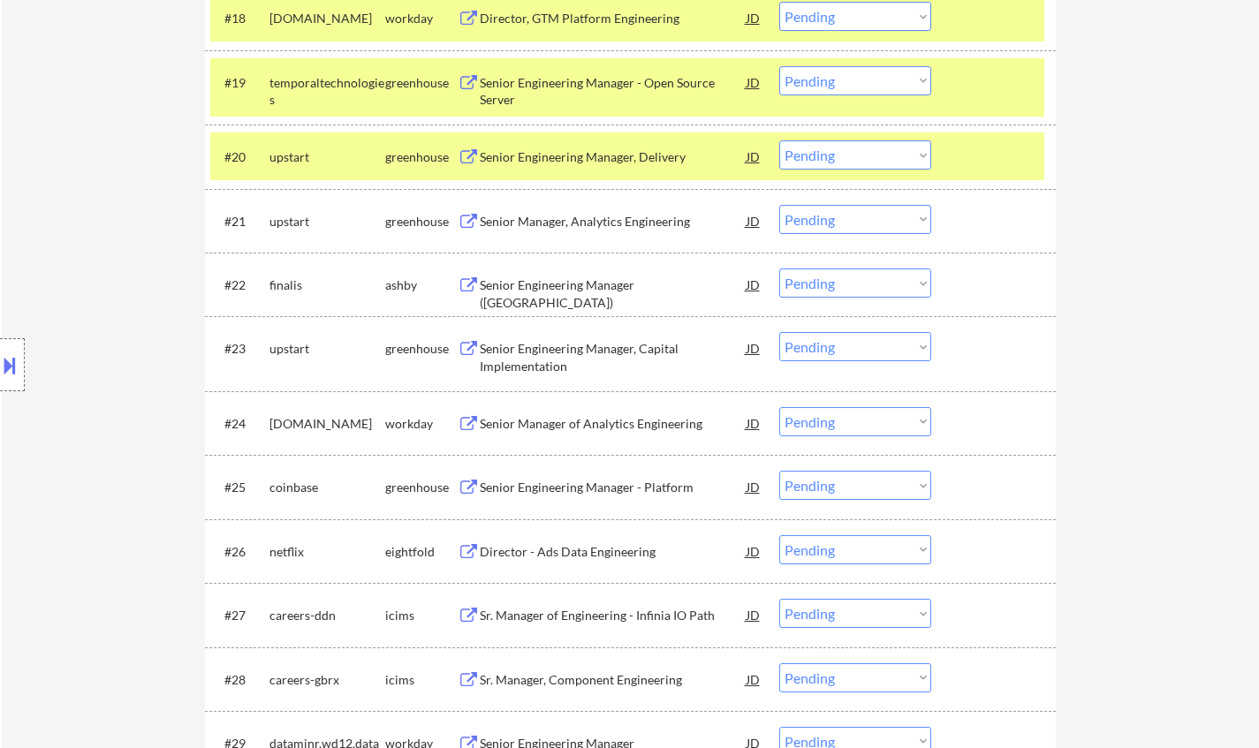
scroll to position [1856, 0]
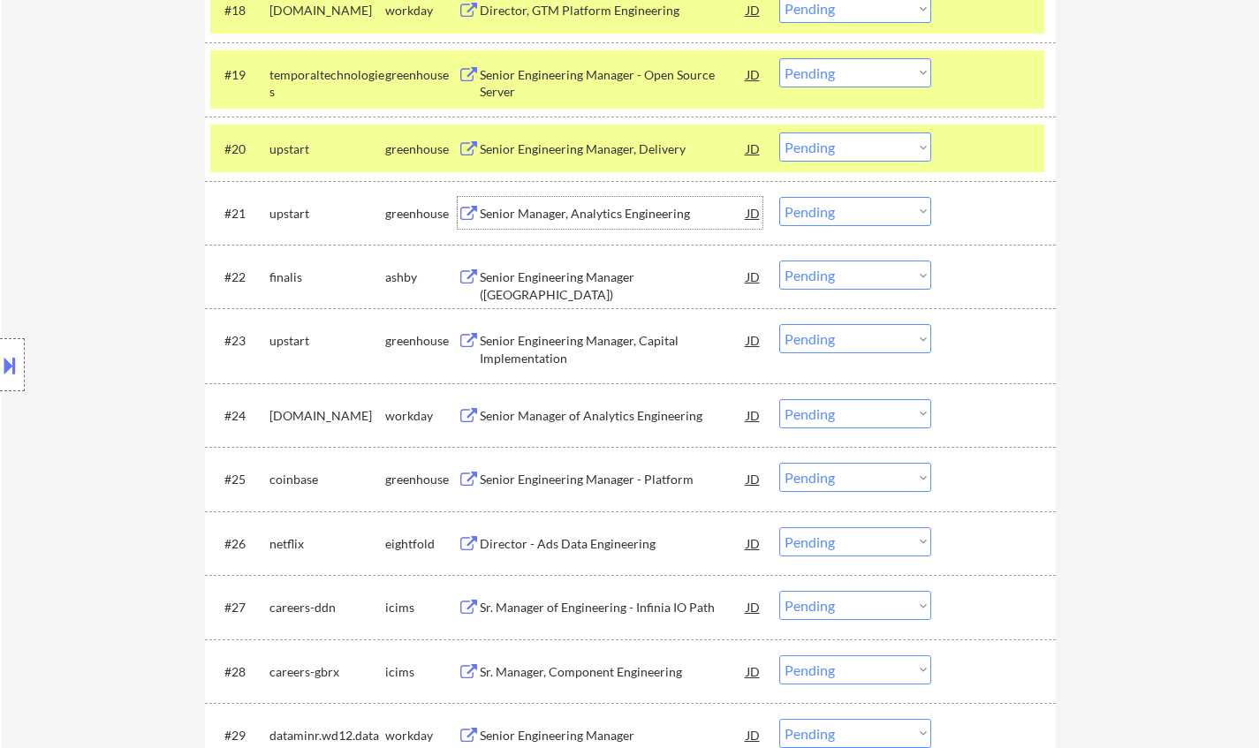
click at [596, 210] on div "Senior Manager, Analytics Engineering" at bounding box center [613, 214] width 267 height 18
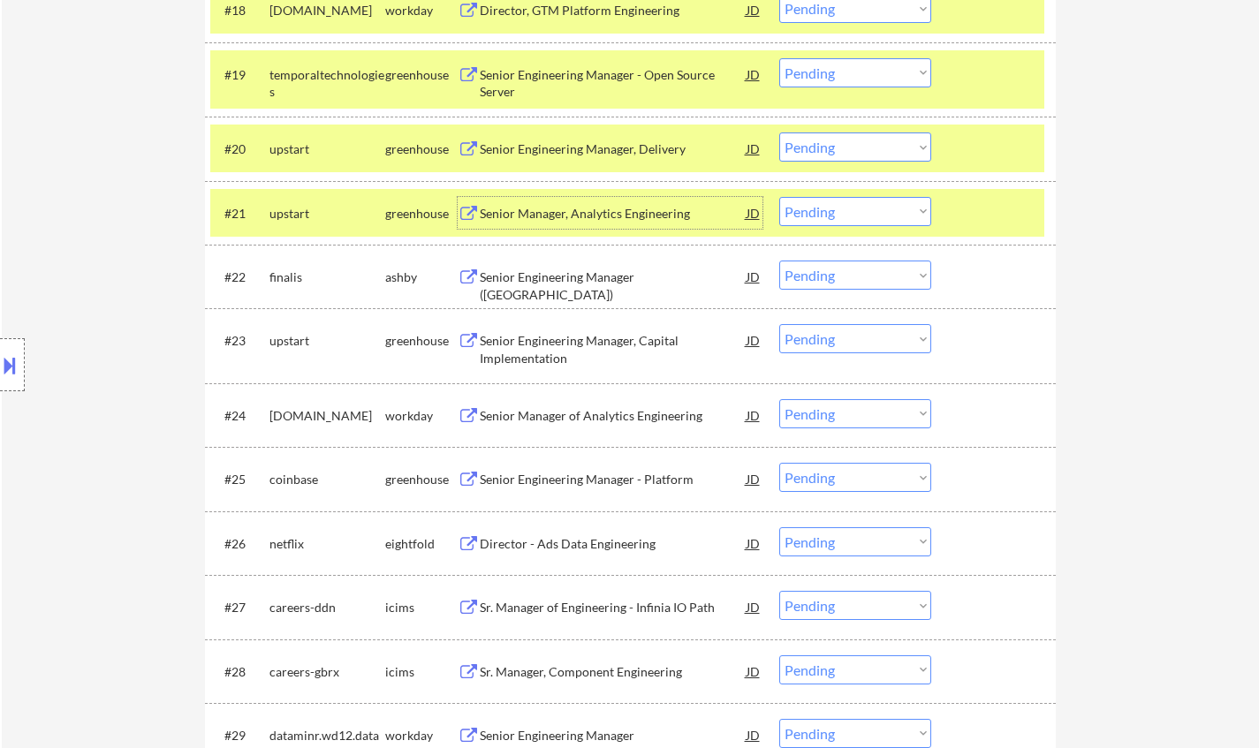
click at [832, 208] on select "Choose an option... Pending Applied Excluded (Questions) Excluded (Expired) Exc…" at bounding box center [855, 211] width 152 height 29
click at [849, 207] on select "Choose an option... Pending Applied Excluded (Questions) Excluded (Expired) Exc…" at bounding box center [855, 211] width 152 height 29
click at [779, 197] on select "Choose an option... Pending Applied Excluded (Questions) Excluded (Expired) Exc…" at bounding box center [855, 211] width 152 height 29
select select ""pending""
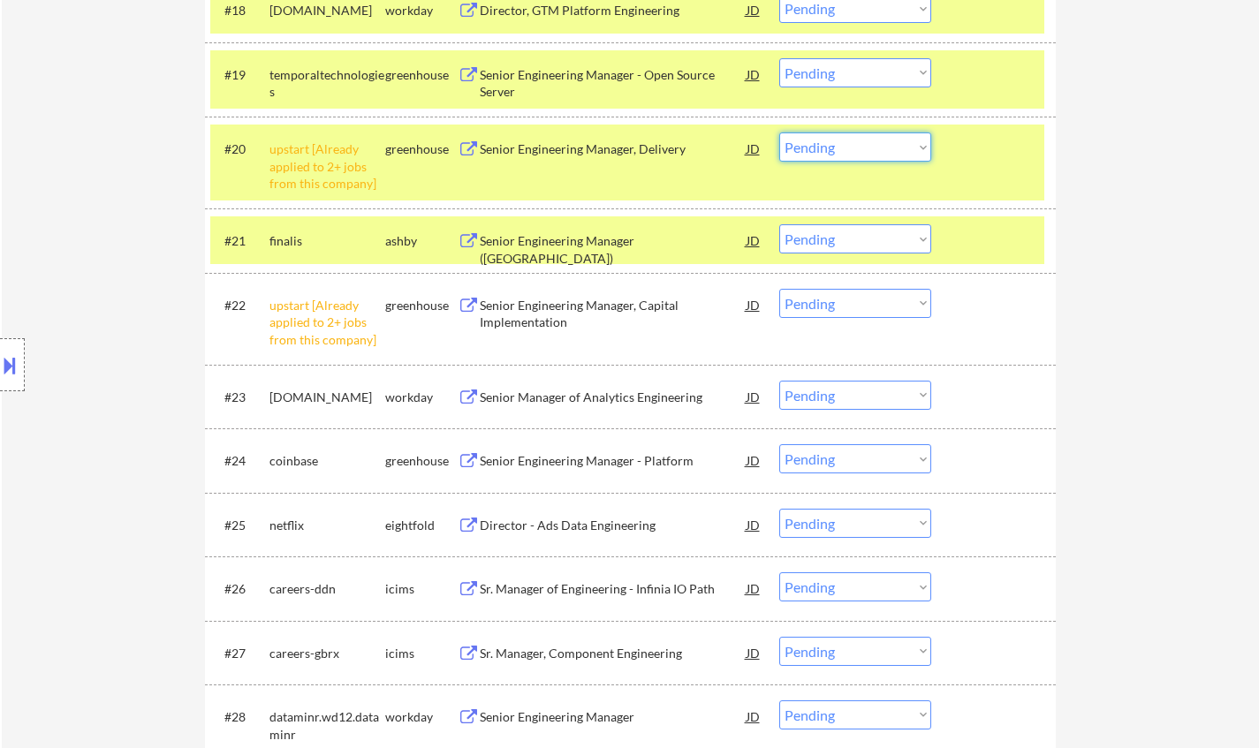
drag, startPoint x: 846, startPoint y: 140, endPoint x: 870, endPoint y: 161, distance: 31.9
click at [846, 144] on select "Choose an option... Pending Applied Excluded (Questions) Excluded (Expired) Exc…" at bounding box center [855, 147] width 152 height 29
click at [779, 133] on select "Choose an option... Pending Applied Excluded (Questions) Excluded (Expired) Exc…" at bounding box center [855, 147] width 152 height 29
select select ""pending""
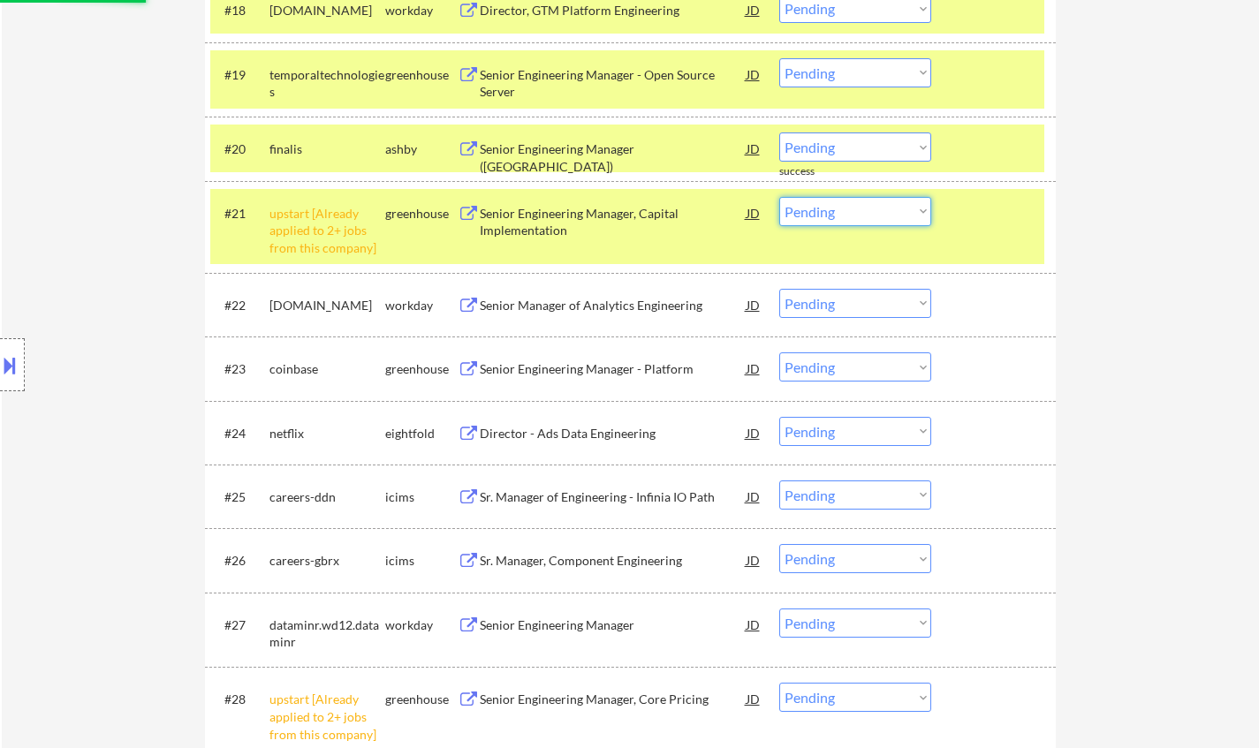
drag, startPoint x: 825, startPoint y: 205, endPoint x: 831, endPoint y: 213, distance: 9.6
click at [825, 205] on select "Choose an option... Pending Applied Excluded (Questions) Excluded (Expired) Exc…" at bounding box center [855, 211] width 152 height 29
click at [779, 197] on select "Choose an option... Pending Applied Excluded (Questions) Excluded (Expired) Exc…" at bounding box center [855, 211] width 152 height 29
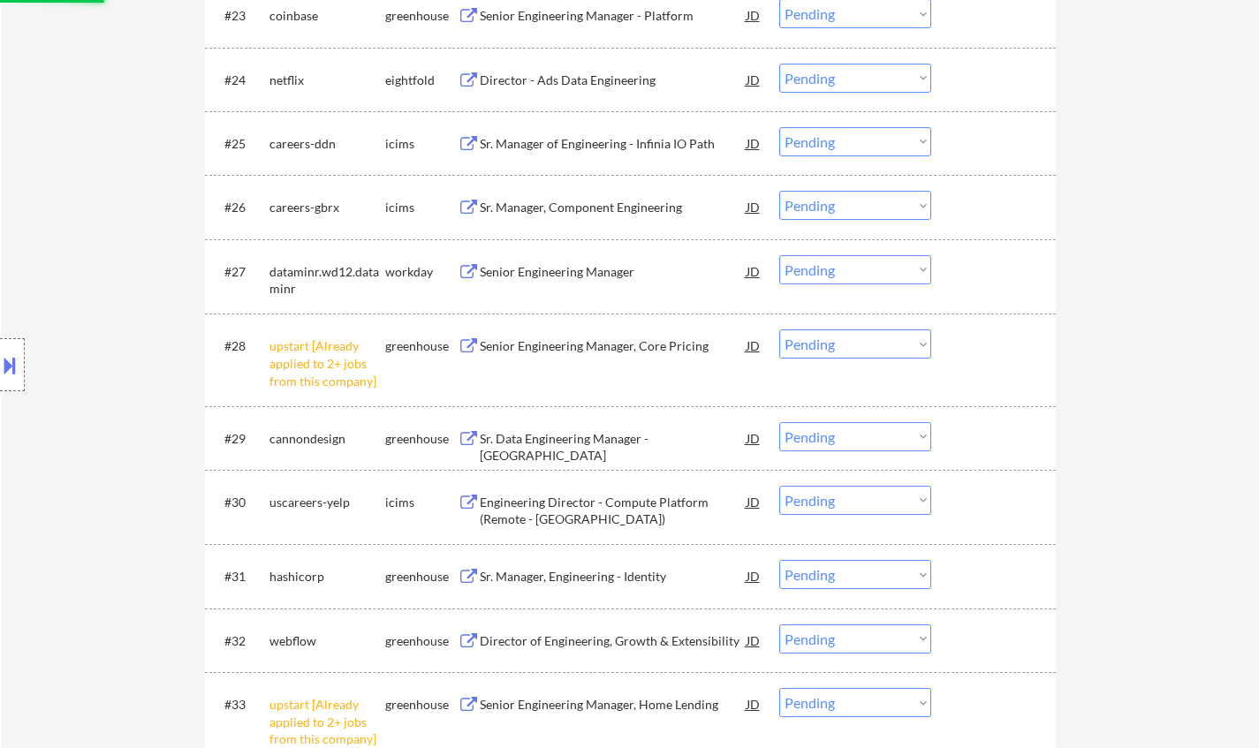
scroll to position [2298, 0]
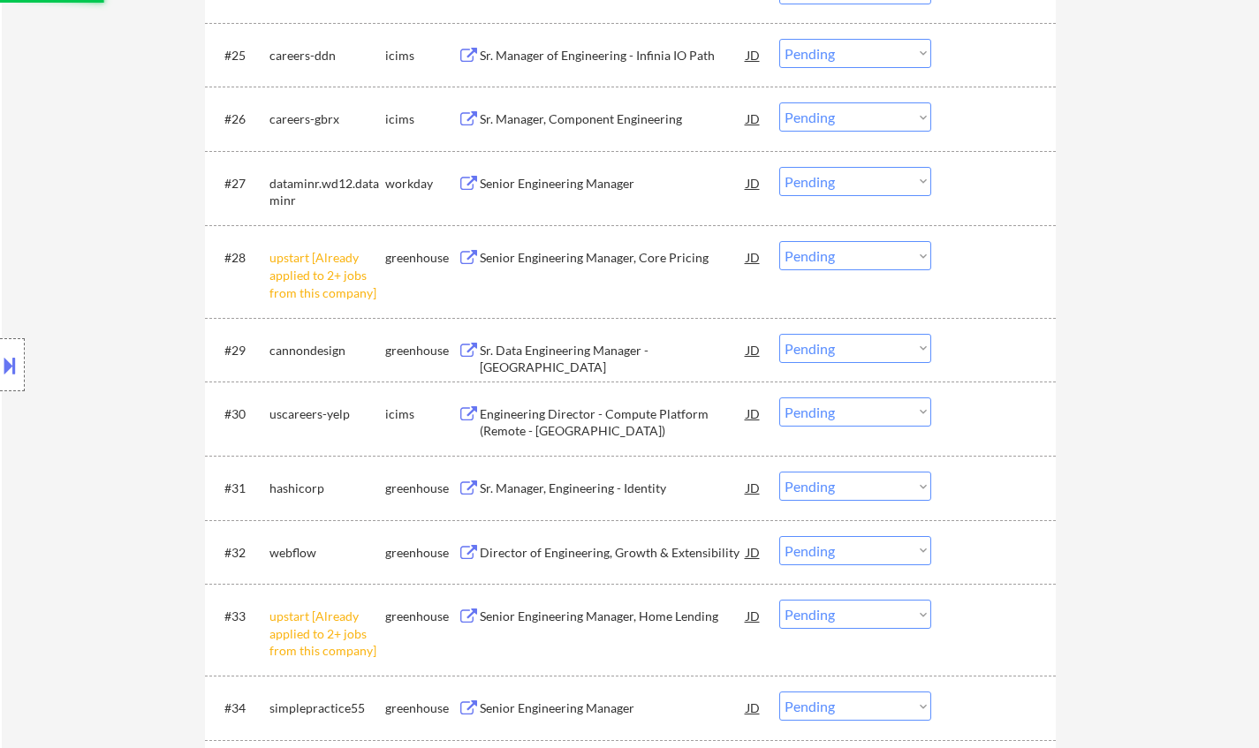
select select ""pending""
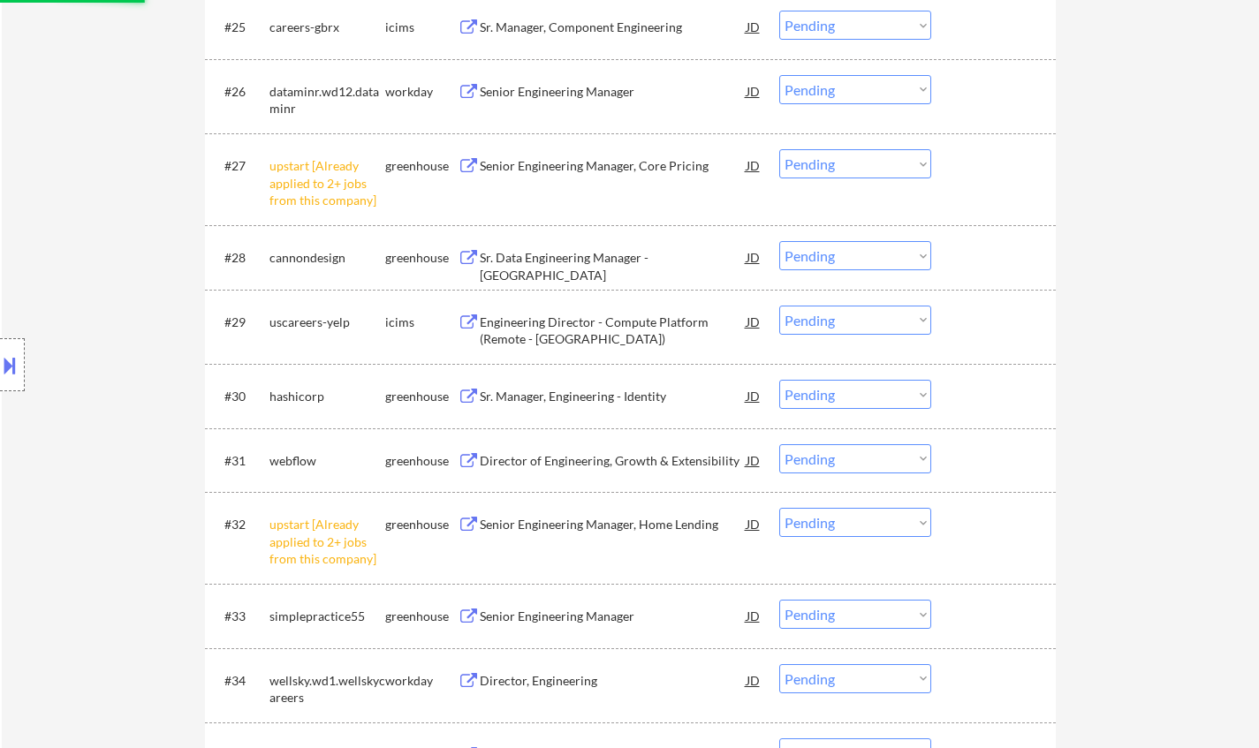
drag, startPoint x: 852, startPoint y: 156, endPoint x: 870, endPoint y: 177, distance: 28.2
click at [852, 156] on select "Choose an option... Pending Applied Excluded (Questions) Excluded (Expired) Exc…" at bounding box center [855, 163] width 152 height 29
click at [779, 149] on select "Choose an option... Pending Applied Excluded (Questions) Excluded (Expired) Exc…" at bounding box center [855, 163] width 152 height 29
select select ""pending""
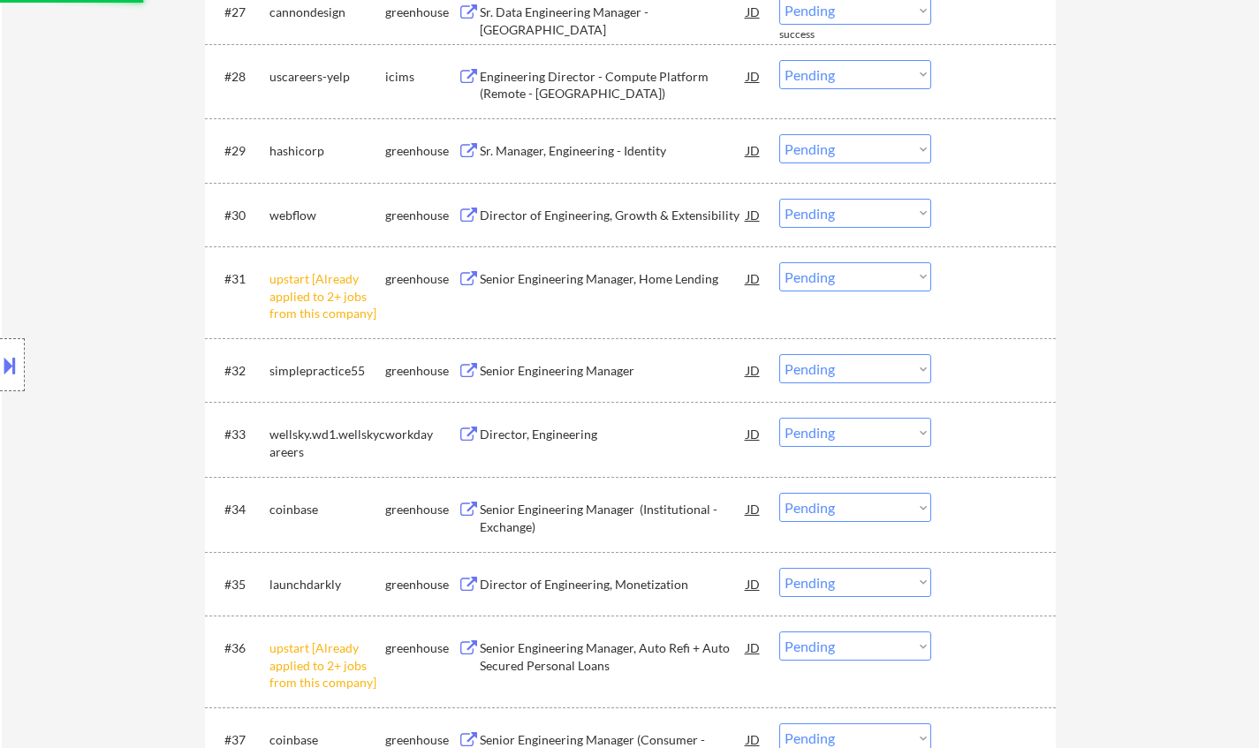
scroll to position [2563, 0]
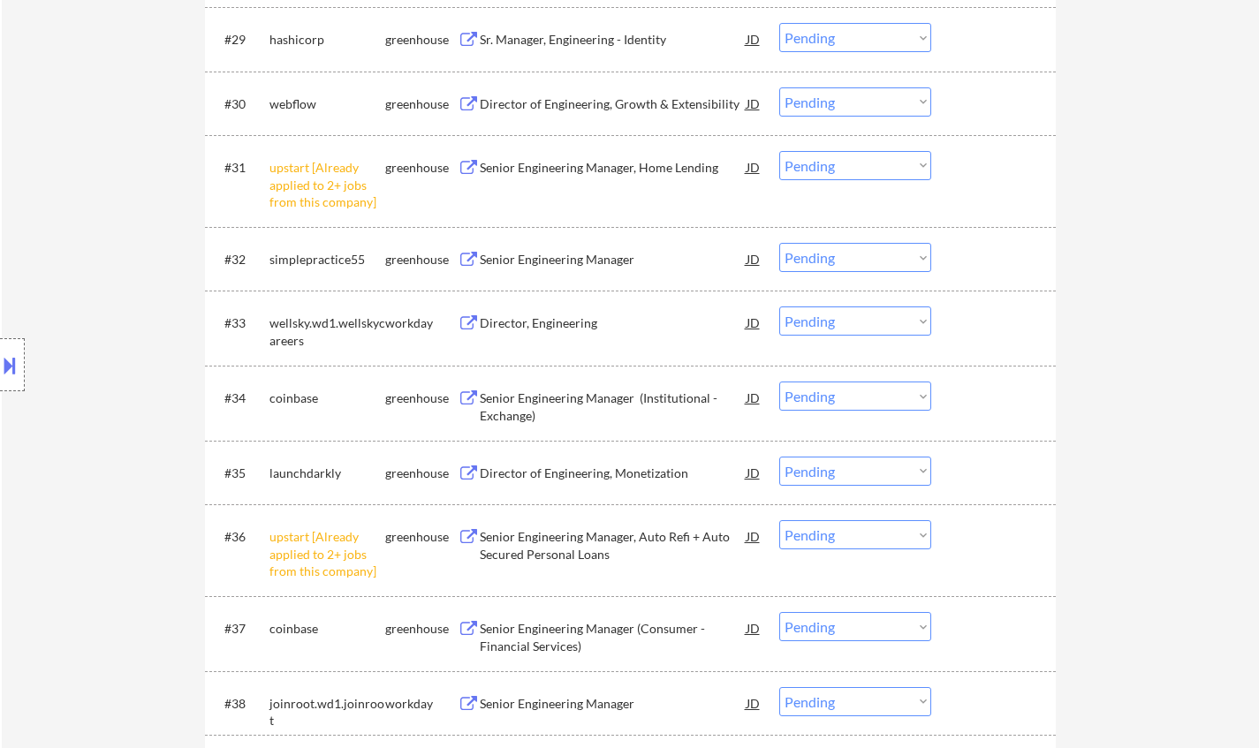
click at [841, 167] on select "Choose an option... Pending Applied Excluded (Questions) Excluded (Expired) Exc…" at bounding box center [855, 165] width 152 height 29
click at [779, 151] on select "Choose an option... Pending Applied Excluded (Questions) Excluded (Expired) Exc…" at bounding box center [855, 165] width 152 height 29
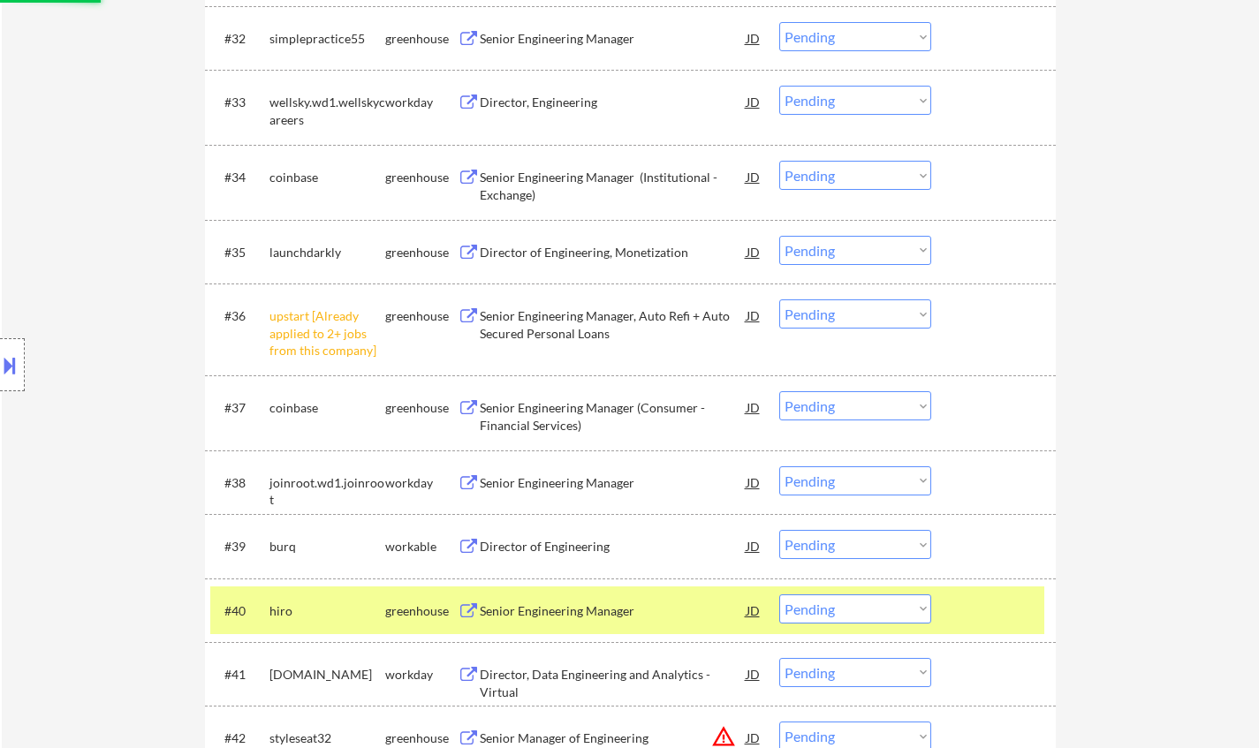
scroll to position [2916, 0]
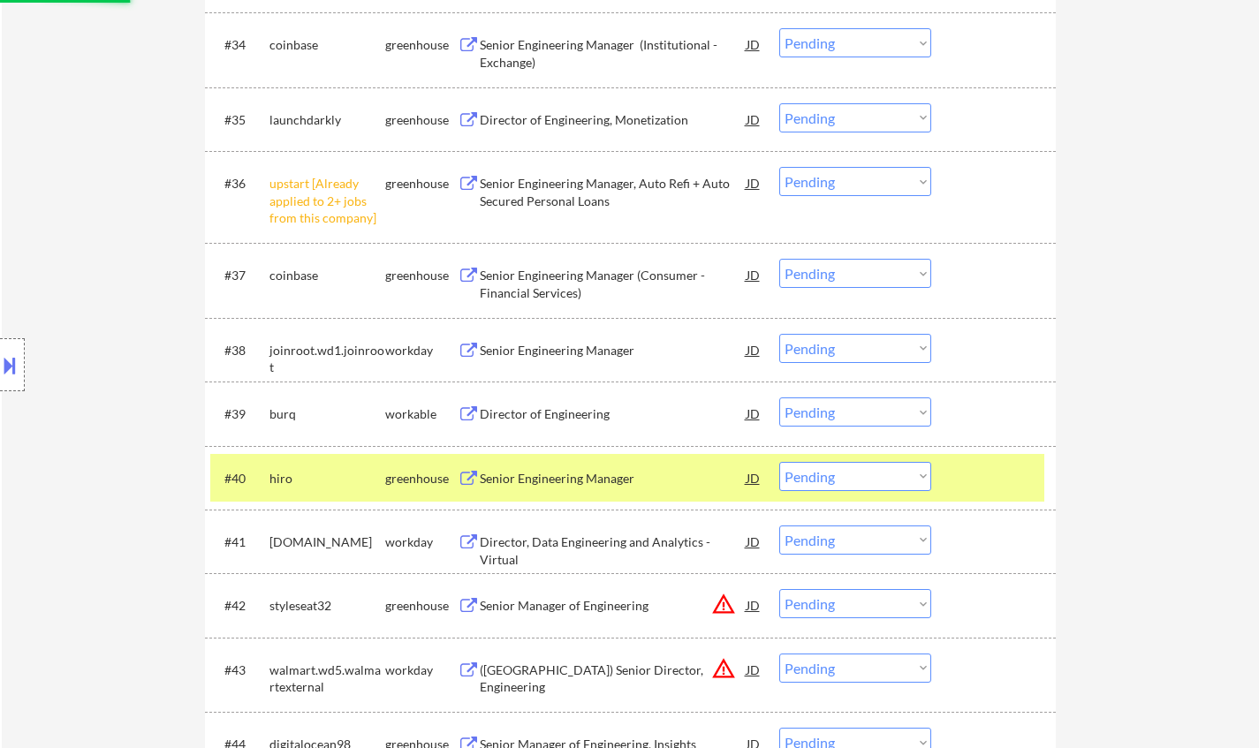
select select ""pending""
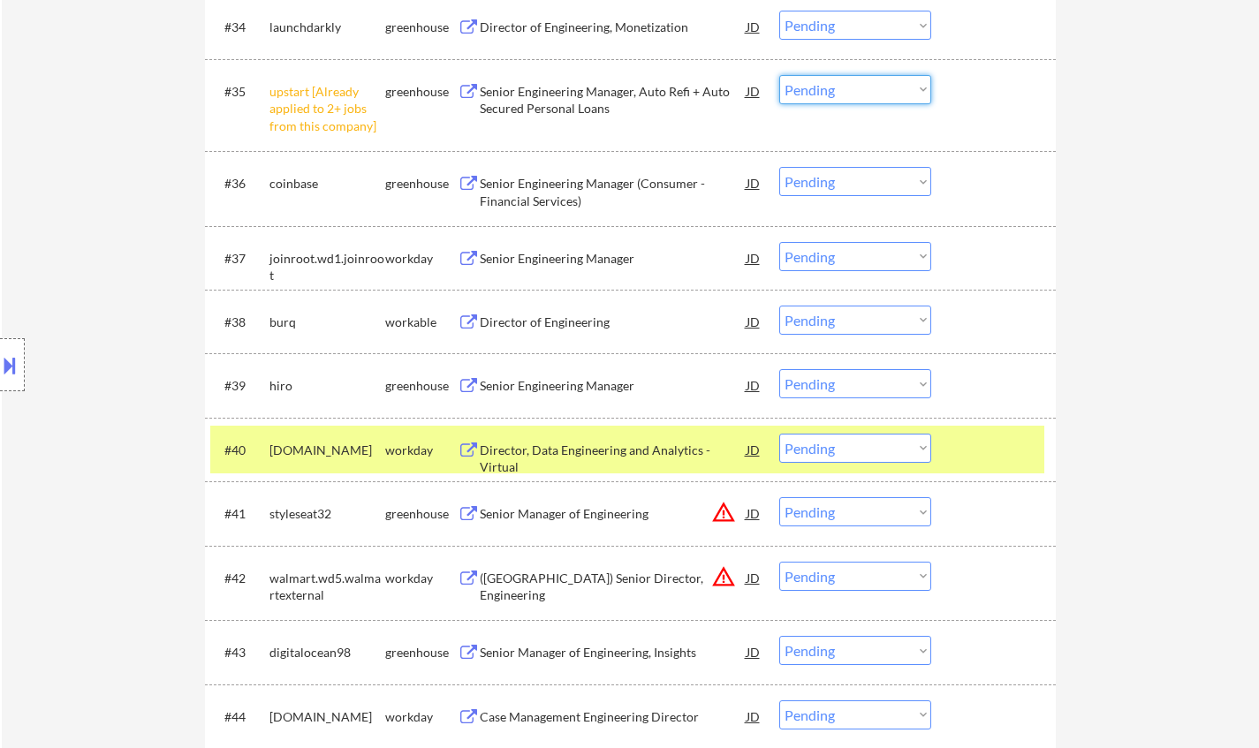
click at [847, 91] on select "Choose an option... Pending Applied Excluded (Questions) Excluded (Expired) Exc…" at bounding box center [855, 89] width 152 height 29
click at [779, 75] on select "Choose an option... Pending Applied Excluded (Questions) Excluded (Expired) Exc…" at bounding box center [855, 89] width 152 height 29
select select ""pending""
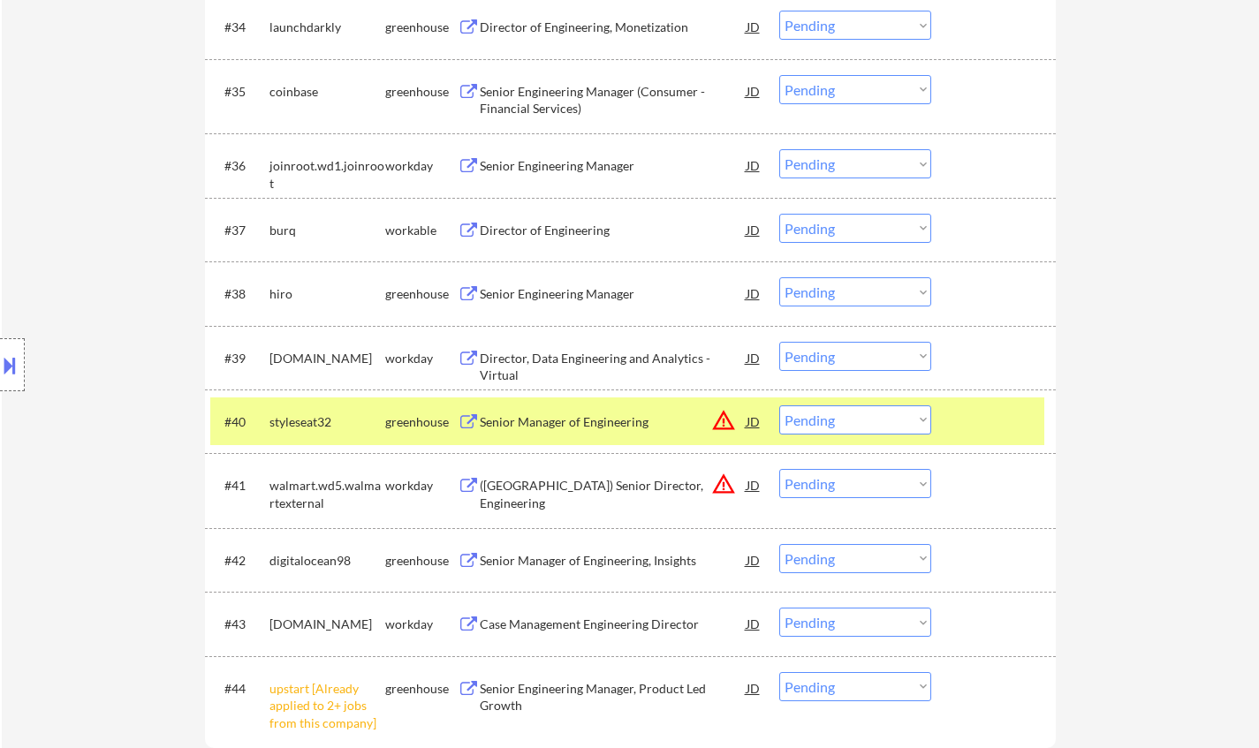
click at [529, 236] on div "Director of Engineering" at bounding box center [613, 231] width 267 height 18
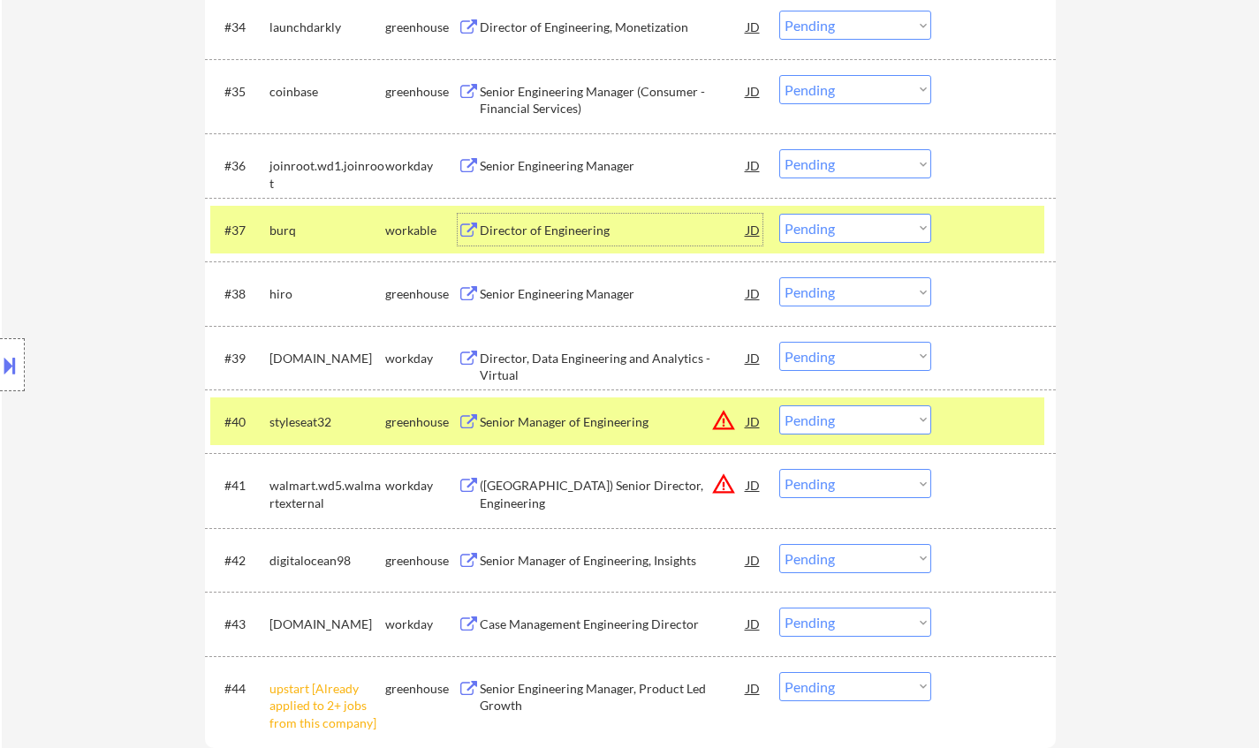
drag, startPoint x: 889, startPoint y: 229, endPoint x: 888, endPoint y: 241, distance: 12.4
click at [889, 229] on select "Choose an option... Pending Applied Excluded (Questions) Excluded (Expired) Exc…" at bounding box center [855, 228] width 152 height 29
click at [779, 214] on select "Choose an option... Pending Applied Excluded (Questions) Excluded (Expired) Exc…" at bounding box center [855, 228] width 152 height 29
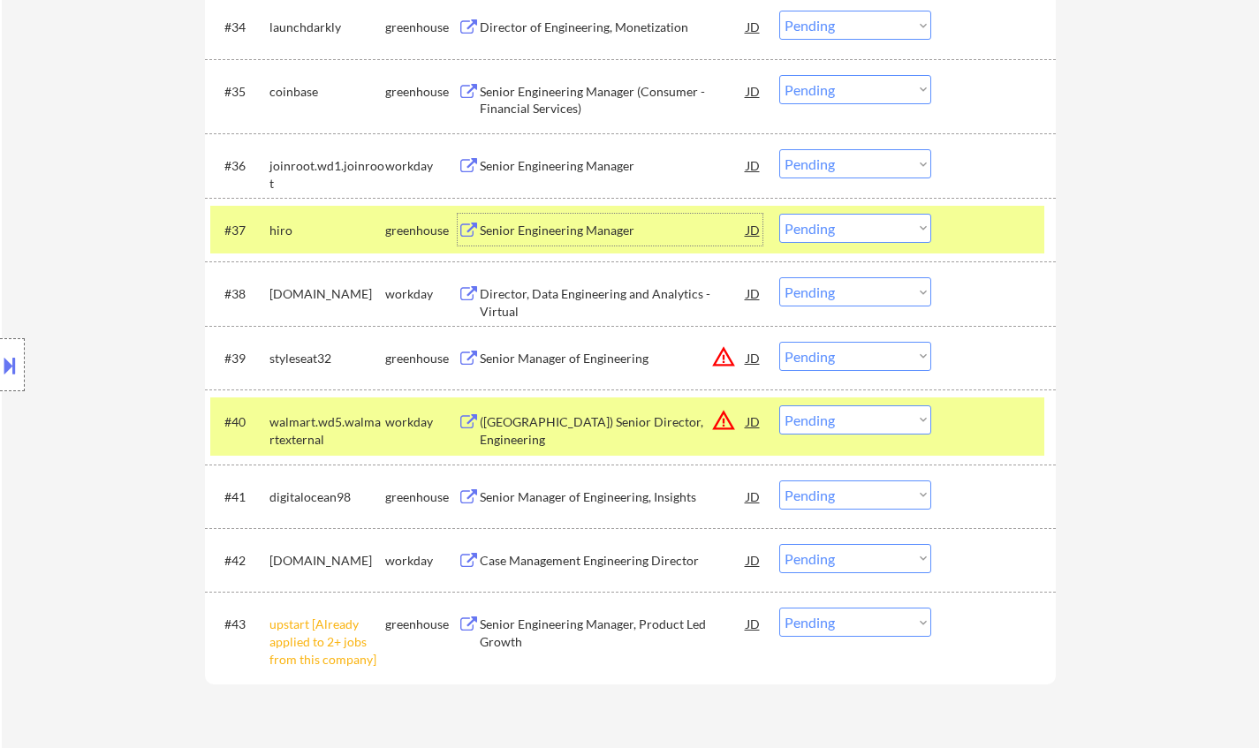
click at [570, 238] on div "Senior Engineering Manager" at bounding box center [613, 231] width 267 height 18
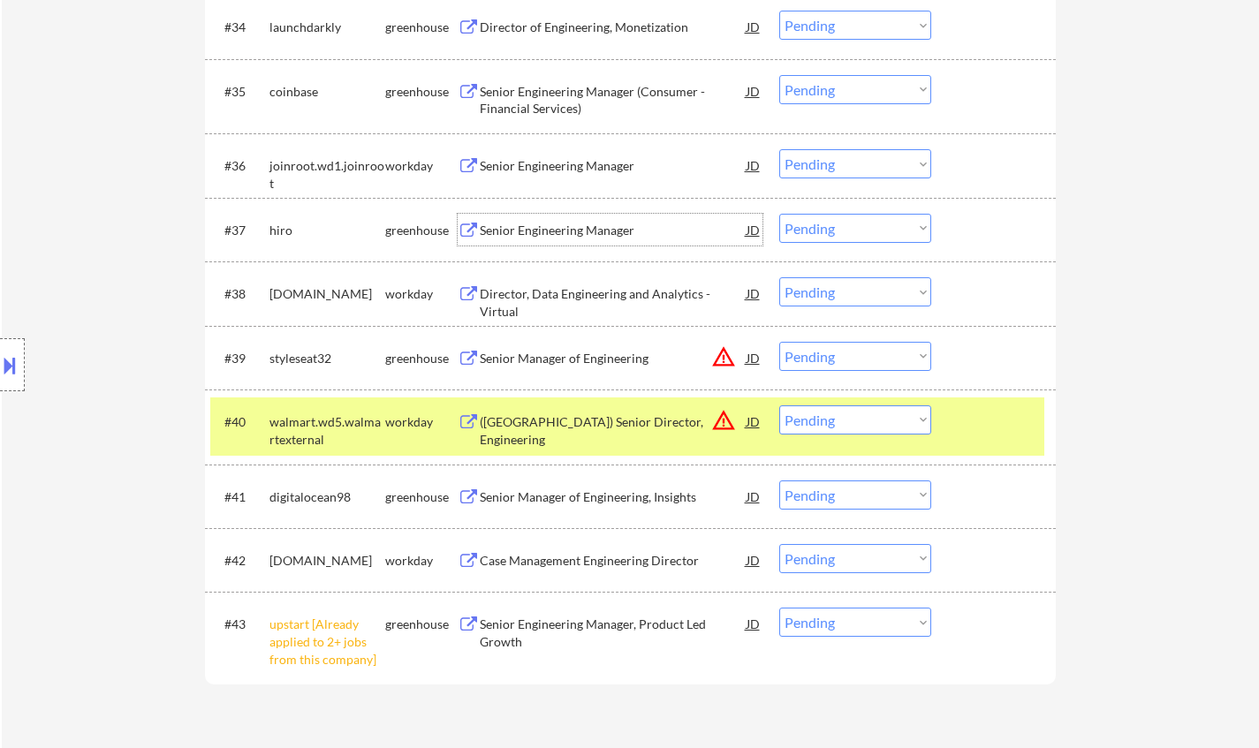
click at [854, 236] on select "Choose an option... Pending Applied Excluded (Questions) Excluded (Expired) Exc…" at bounding box center [855, 228] width 152 height 29
click at [779, 214] on select "Choose an option... Pending Applied Excluded (Questions) Excluded (Expired) Exc…" at bounding box center [855, 228] width 152 height 29
select select ""pending""
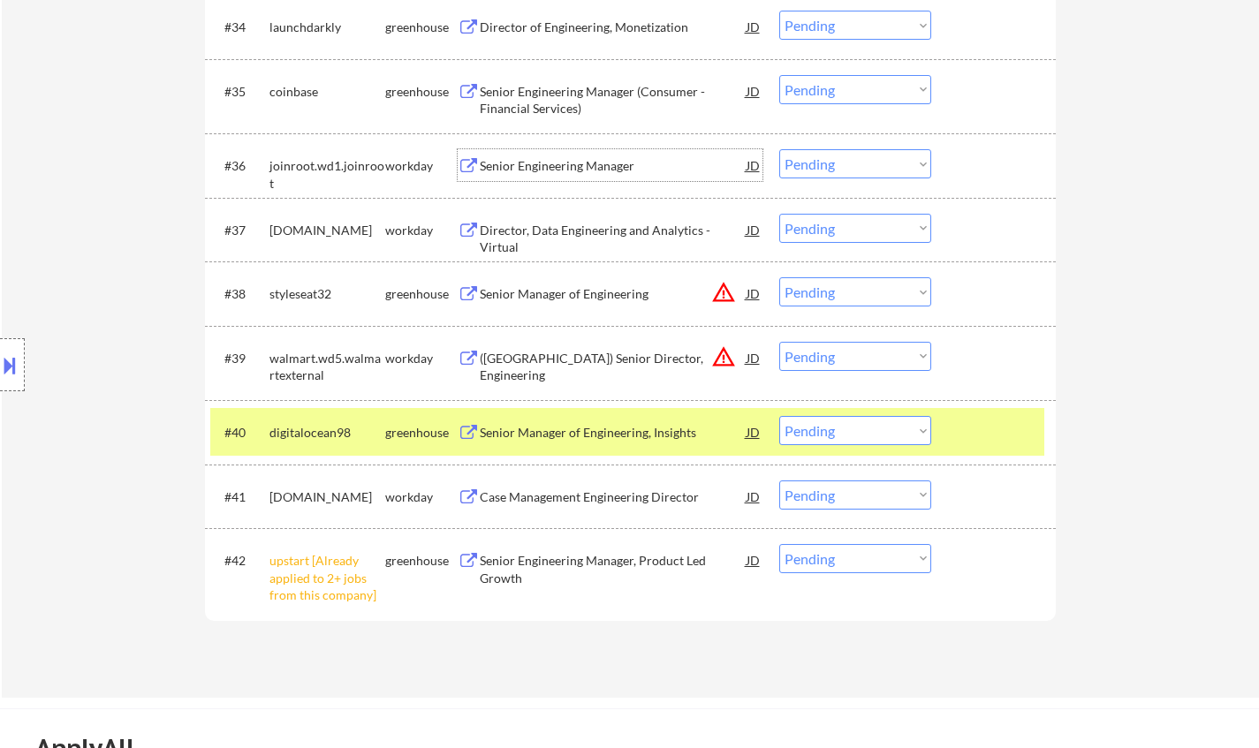
click at [544, 167] on div "Senior Engineering Manager" at bounding box center [613, 166] width 267 height 18
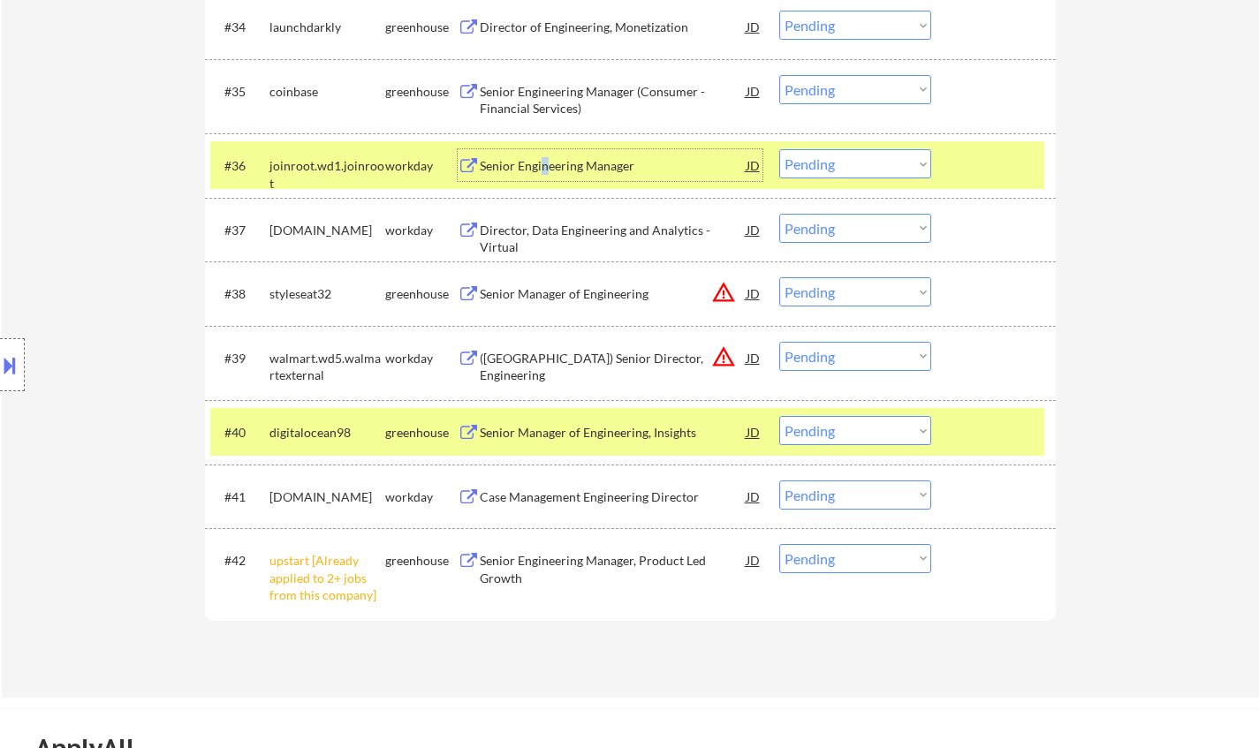
click at [862, 162] on select "Choose an option... Pending Applied Excluded (Questions) Excluded (Expired) Exc…" at bounding box center [855, 163] width 152 height 29
click at [779, 149] on select "Choose an option... Pending Applied Excluded (Questions) Excluded (Expired) Exc…" at bounding box center [855, 163] width 152 height 29
select select ""pending""
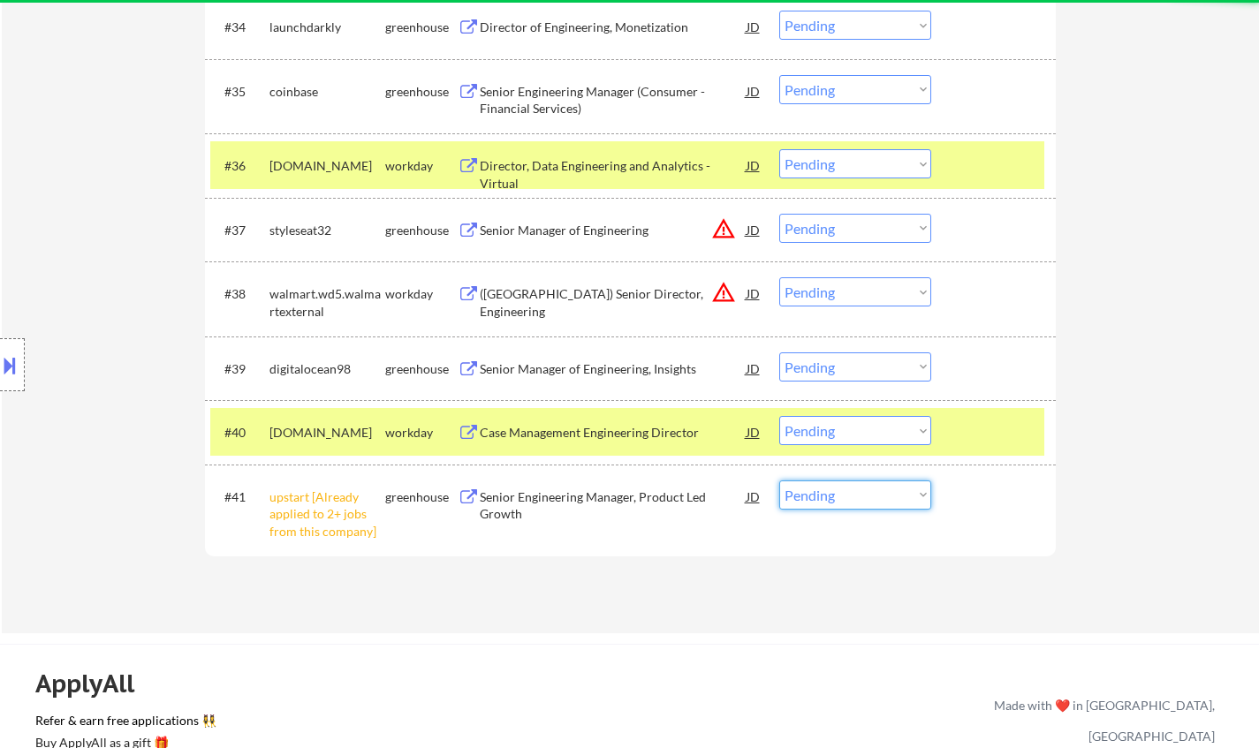
click at [818, 505] on select "Choose an option... Pending Applied Excluded (Questions) Excluded (Expired) Exc…" at bounding box center [855, 495] width 152 height 29
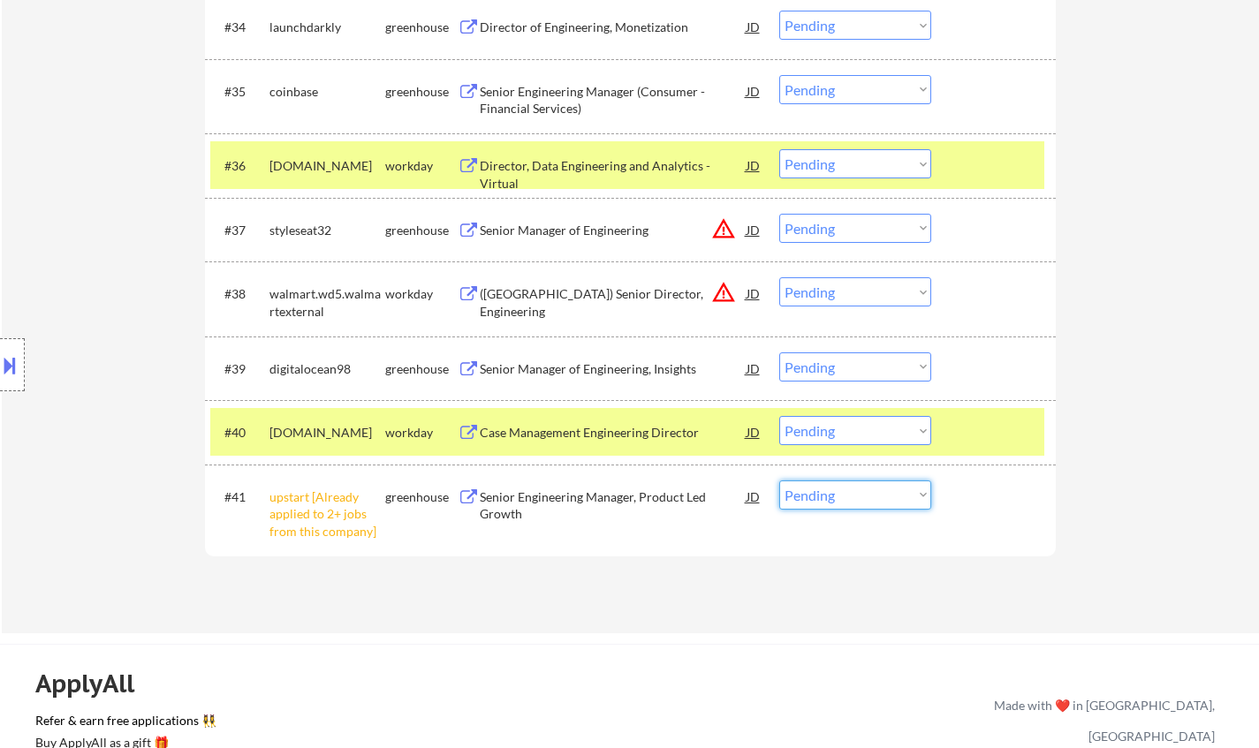
select select ""excluded__other_""
click at [779, 481] on select "Choose an option... Pending Applied Excluded (Questions) Excluded (Expired) Exc…" at bounding box center [855, 495] width 152 height 29
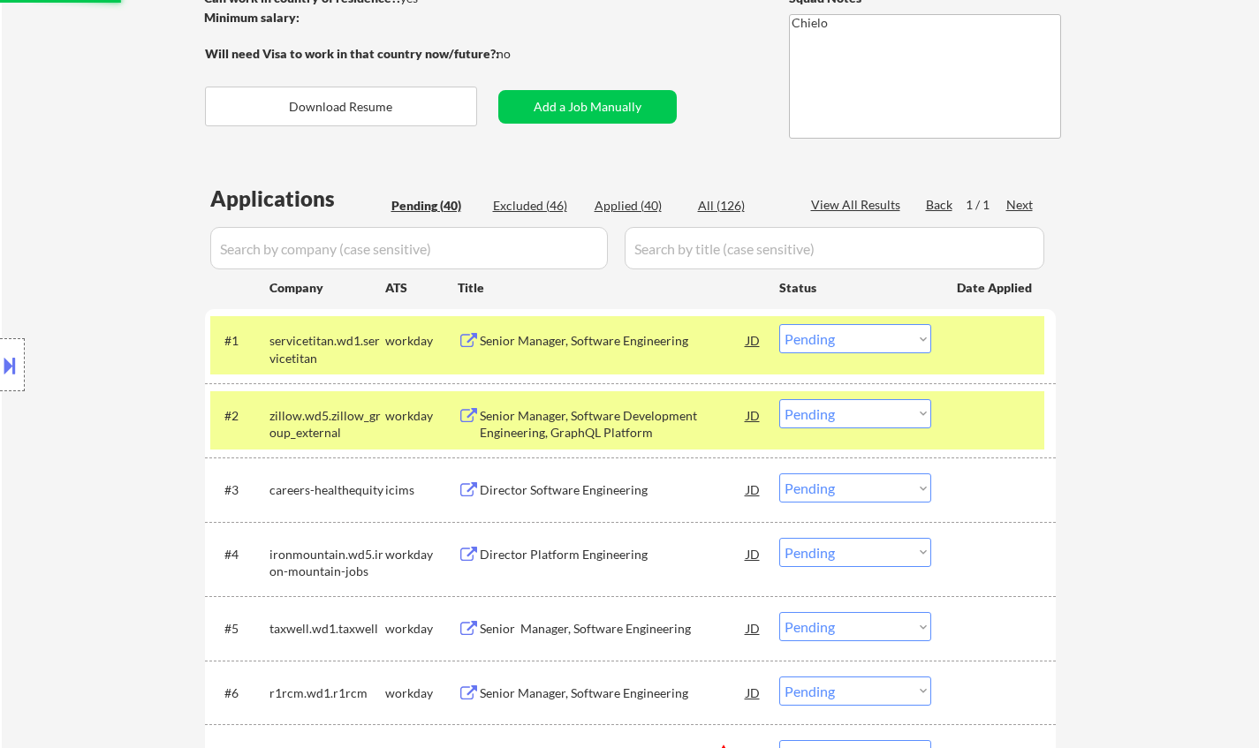
scroll to position [177, 0]
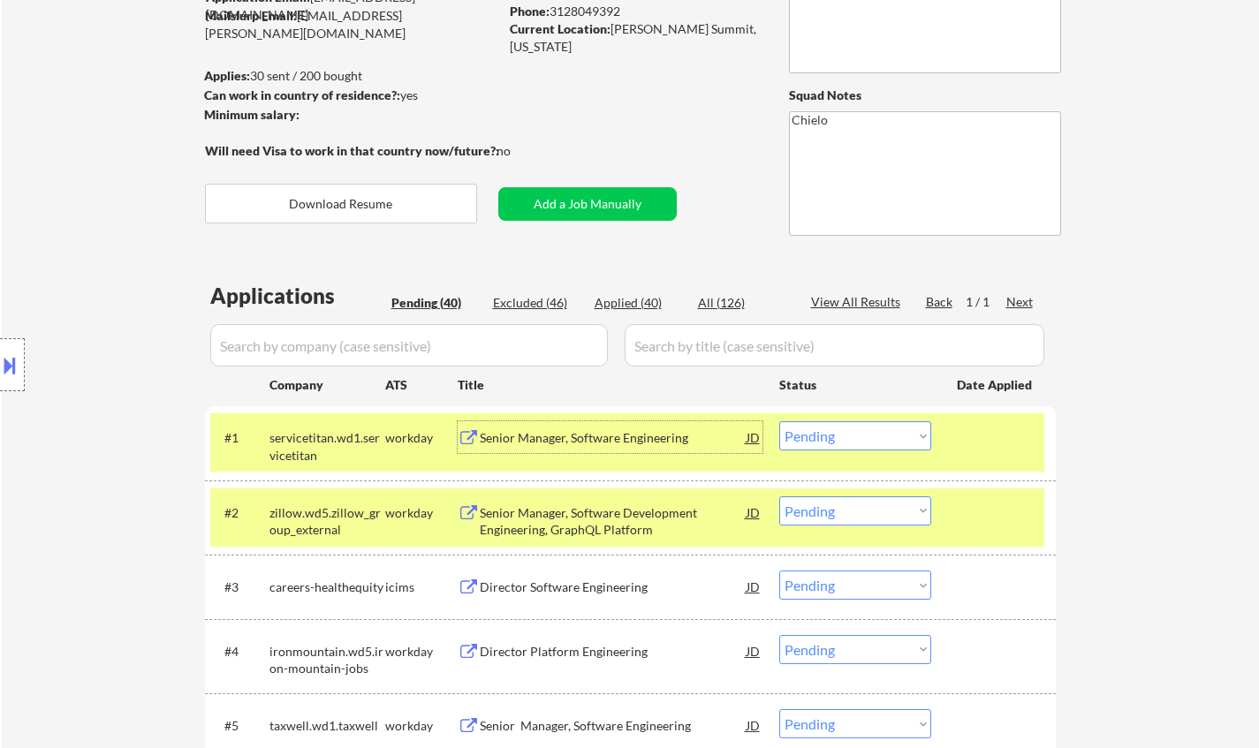
click at [570, 435] on div "Senior Manager, Software Engineering" at bounding box center [613, 438] width 267 height 18
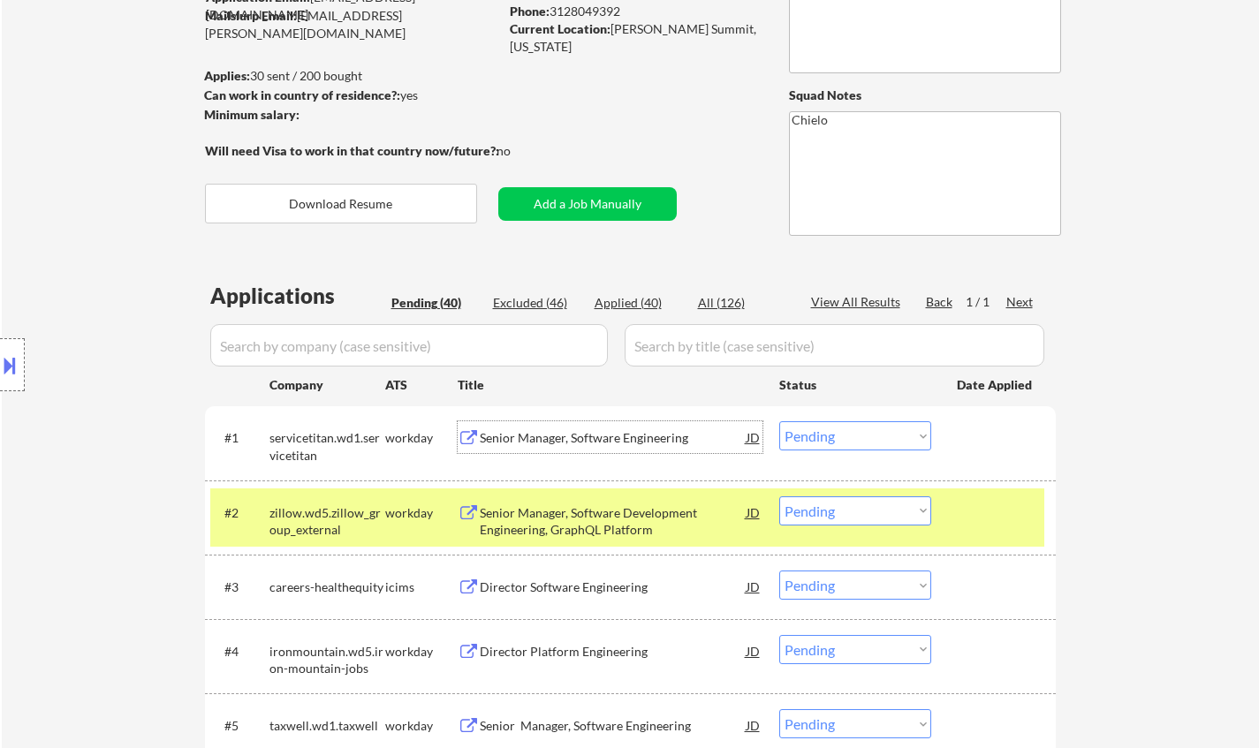
click at [844, 436] on select "Choose an option... Pending Applied Excluded (Questions) Excluded (Expired) Exc…" at bounding box center [855, 436] width 152 height 29
click at [779, 422] on select "Choose an option... Pending Applied Excluded (Questions) Excluded (Expired) Exc…" at bounding box center [855, 436] width 152 height 29
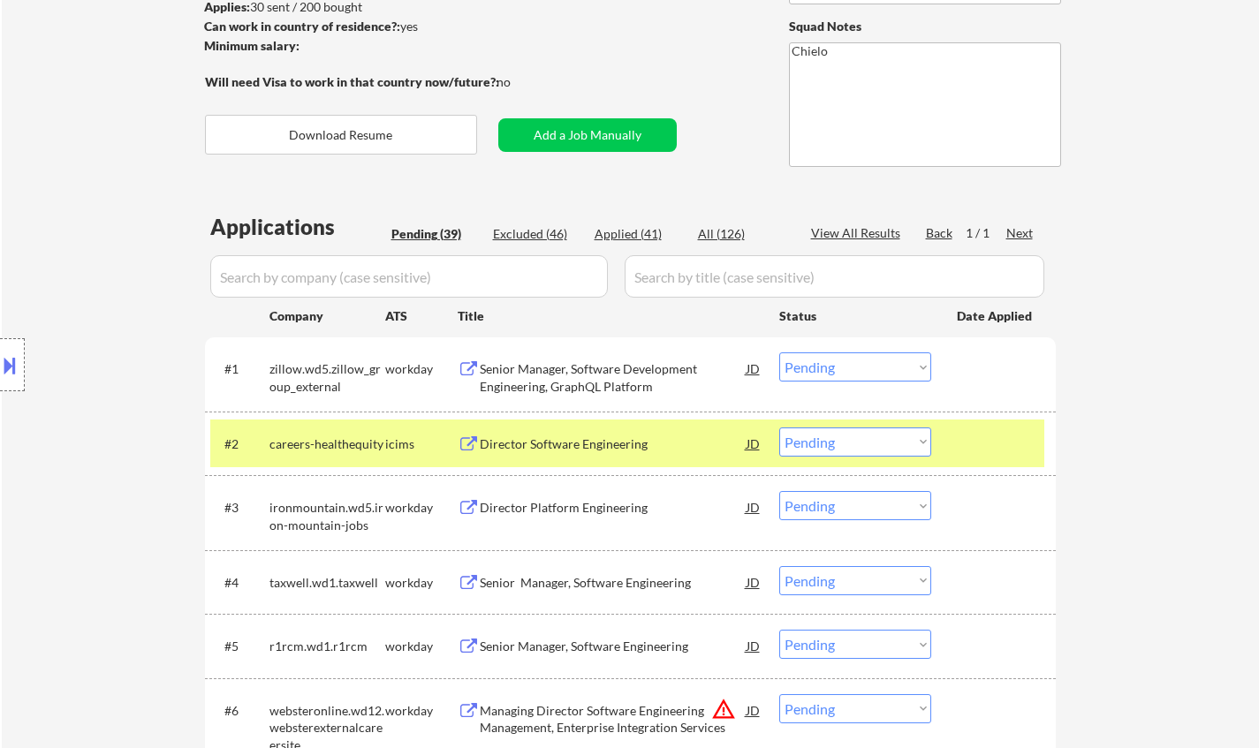
scroll to position [353, 0]
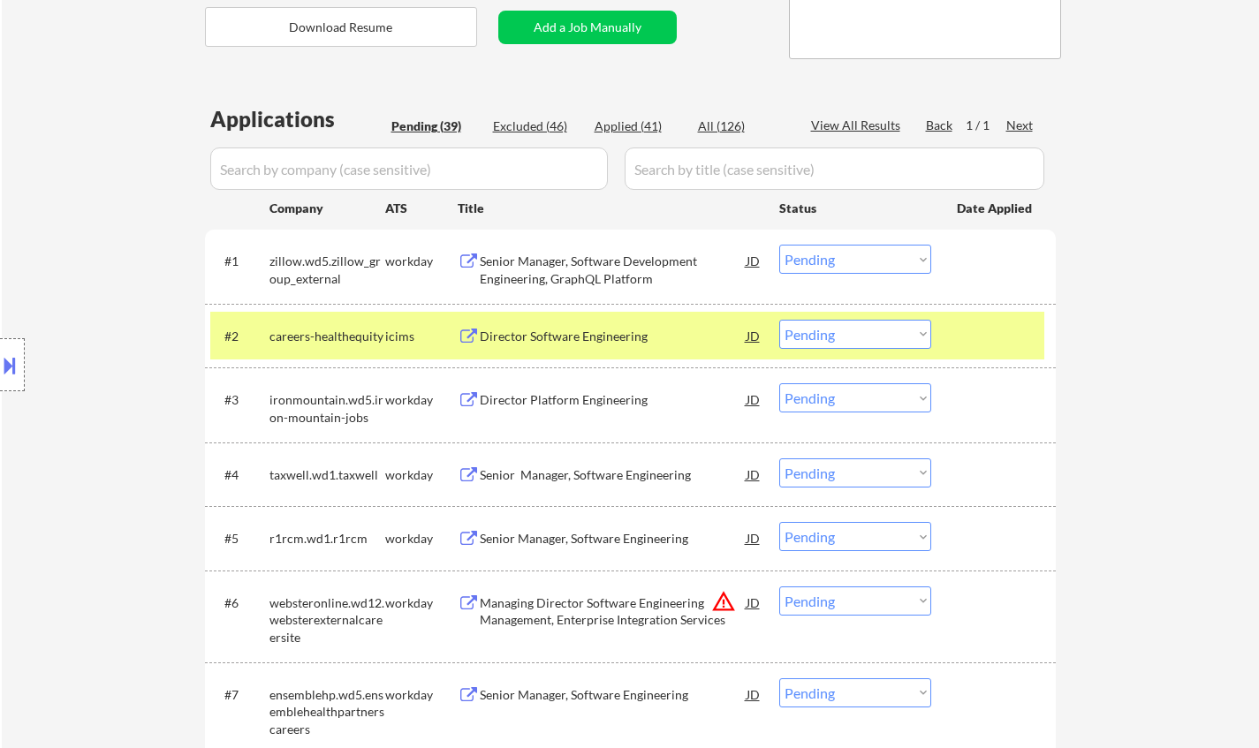
click at [567, 259] on div "Senior Manager, Software Development Engineering, GraphQL Platform" at bounding box center [613, 270] width 267 height 34
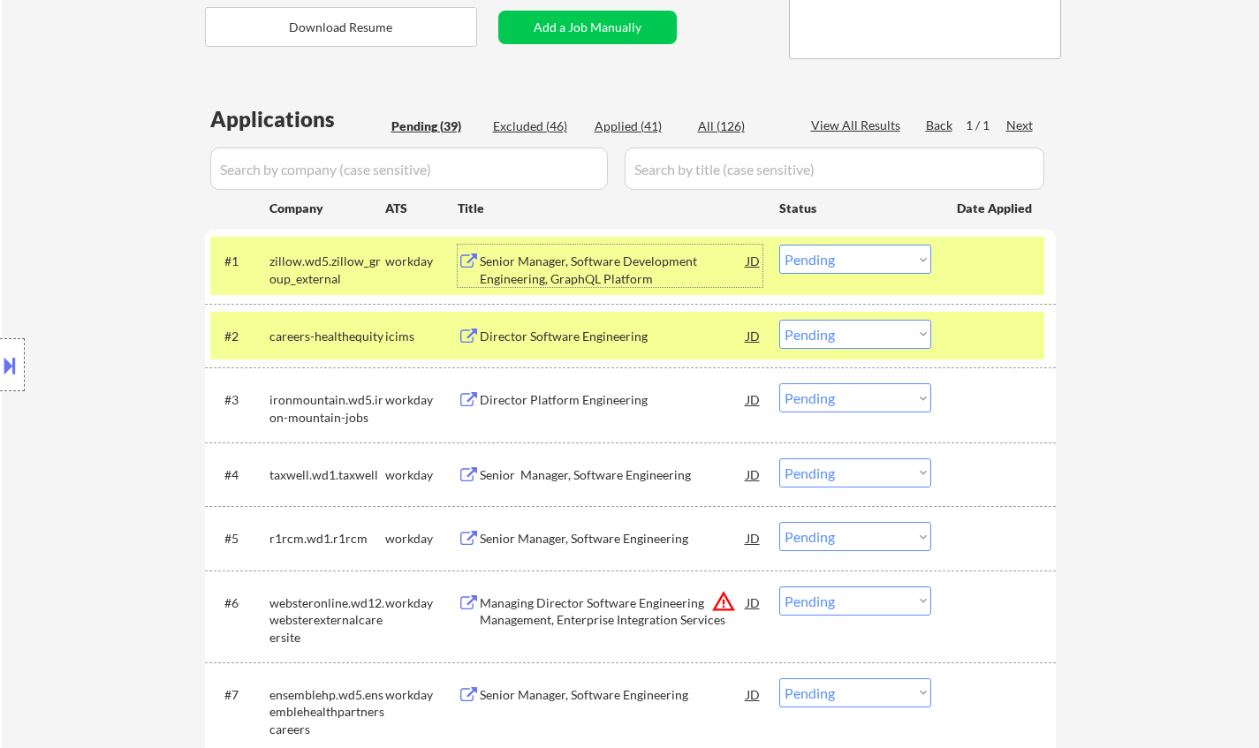
click at [855, 270] on select "Choose an option... Pending Applied Excluded (Questions) Excluded (Expired) Exc…" at bounding box center [855, 259] width 152 height 29
click at [779, 245] on select "Choose an option... Pending Applied Excluded (Questions) Excluded (Expired) Exc…" at bounding box center [855, 259] width 152 height 29
select select ""pending""
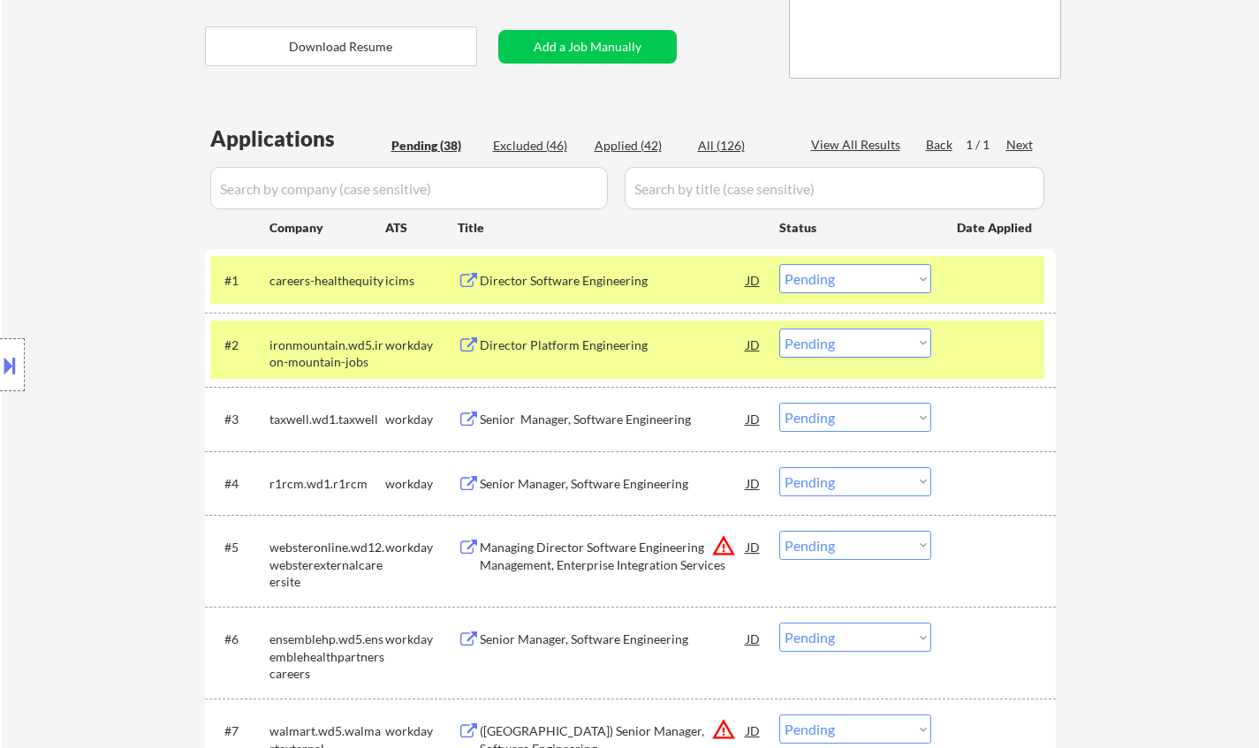
scroll to position [329, 0]
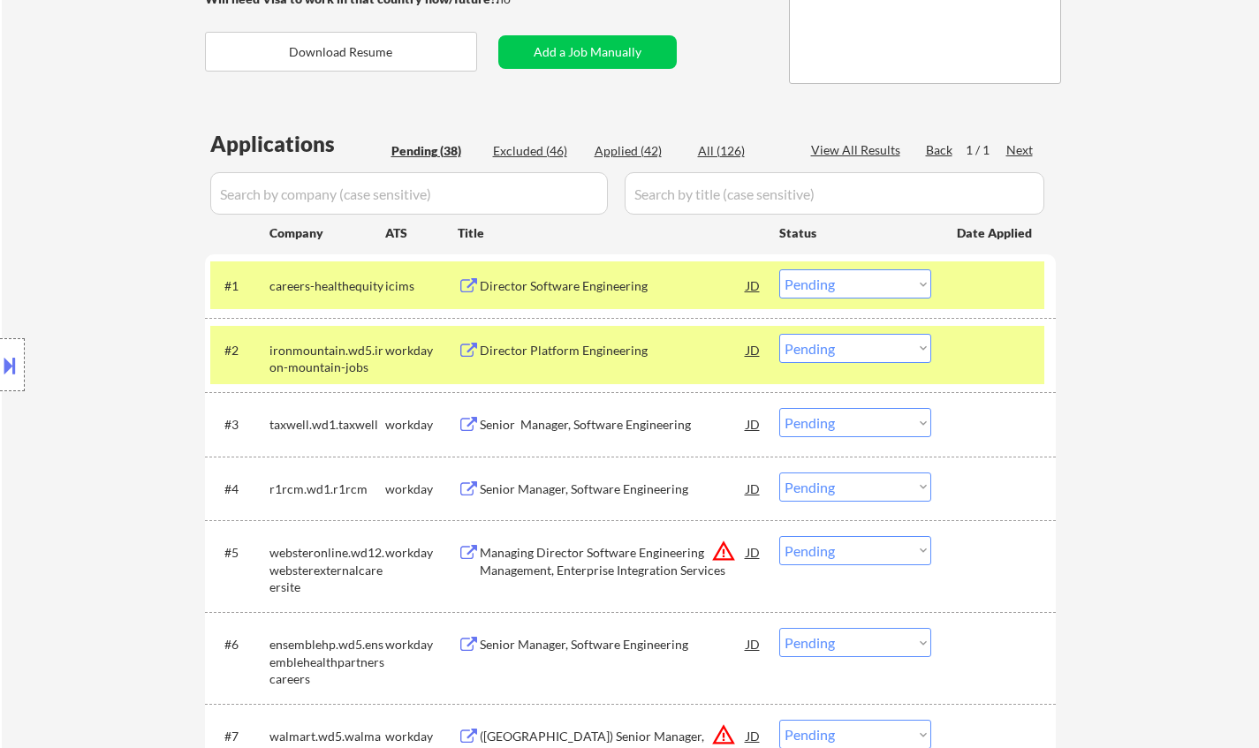
drag, startPoint x: 0, startPoint y: 444, endPoint x: 1155, endPoint y: 311, distance: 1162.5
click at [881, 349] on select "Choose an option... Pending Applied Excluded (Questions) Excluded (Expired) Exc…" at bounding box center [855, 348] width 152 height 29
click at [779, 334] on select "Choose an option... Pending Applied Excluded (Questions) Excluded (Expired) Exc…" at bounding box center [855, 348] width 152 height 29
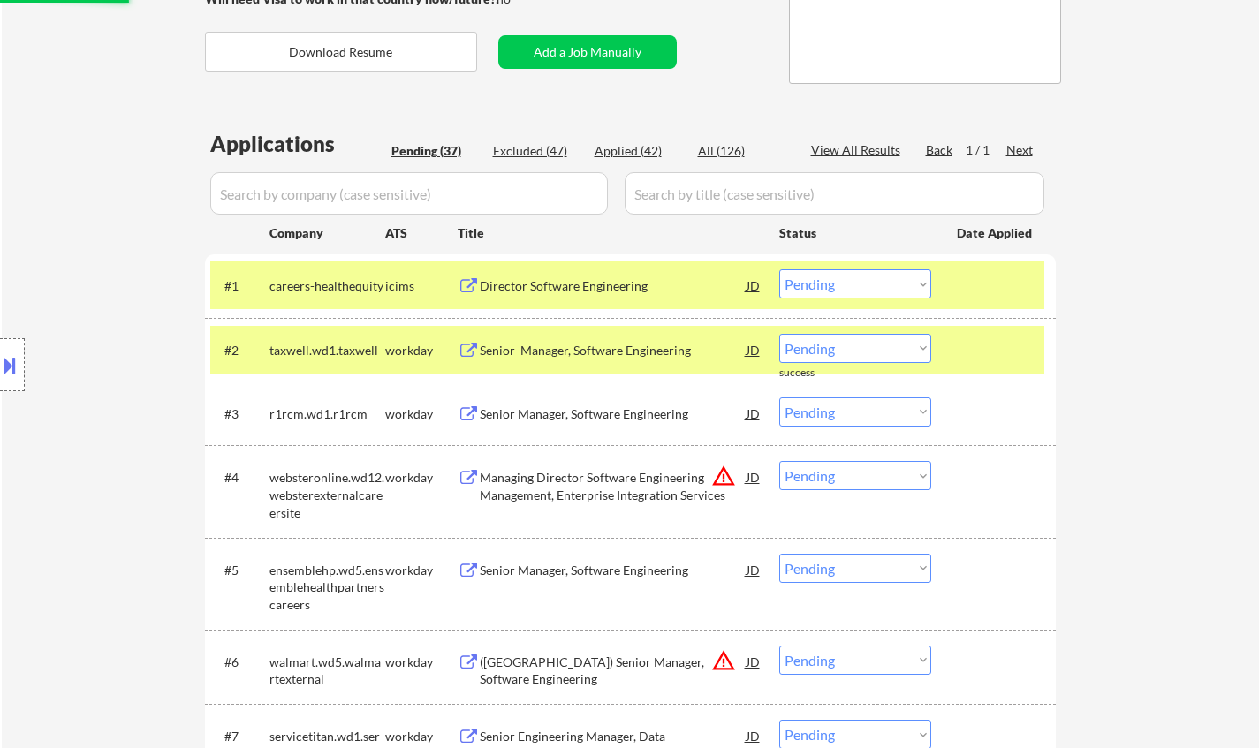
click at [598, 350] on div "Senior Manager, Software Engineering" at bounding box center [613, 351] width 267 height 18
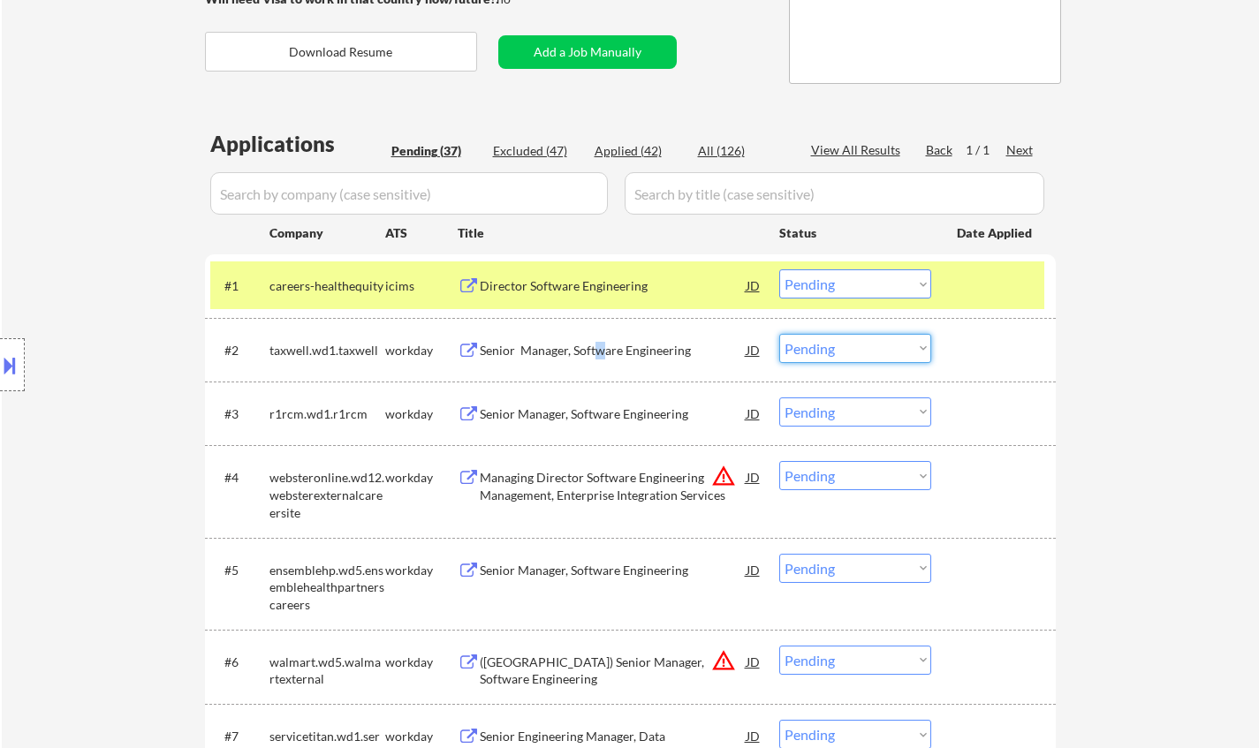
drag, startPoint x: 888, startPoint y: 347, endPoint x: 870, endPoint y: 361, distance: 22.6
click at [888, 347] on select "Choose an option... Pending Applied Excluded (Questions) Excluded (Expired) Exc…" at bounding box center [855, 348] width 152 height 29
click at [779, 334] on select "Choose an option... Pending Applied Excluded (Questions) Excluded (Expired) Exc…" at bounding box center [855, 348] width 152 height 29
select select ""pending""
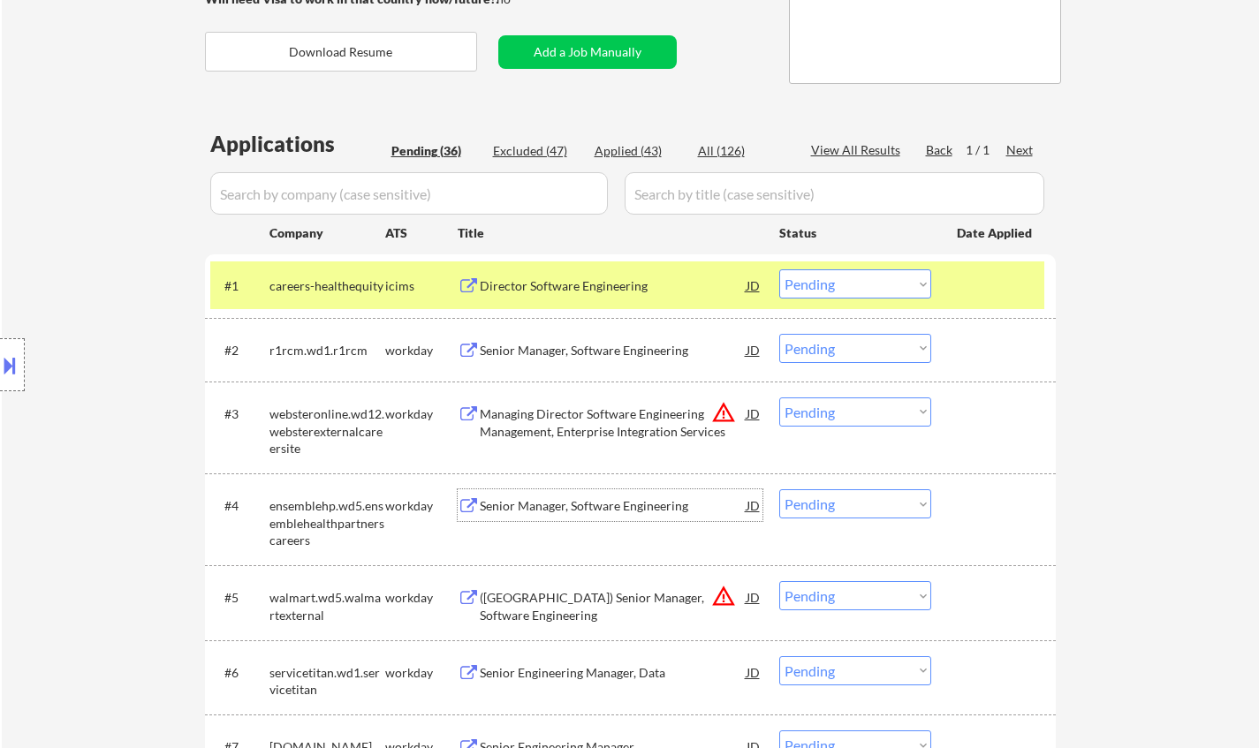
click at [577, 496] on div "Senior Manager, Software Engineering" at bounding box center [613, 506] width 267 height 32
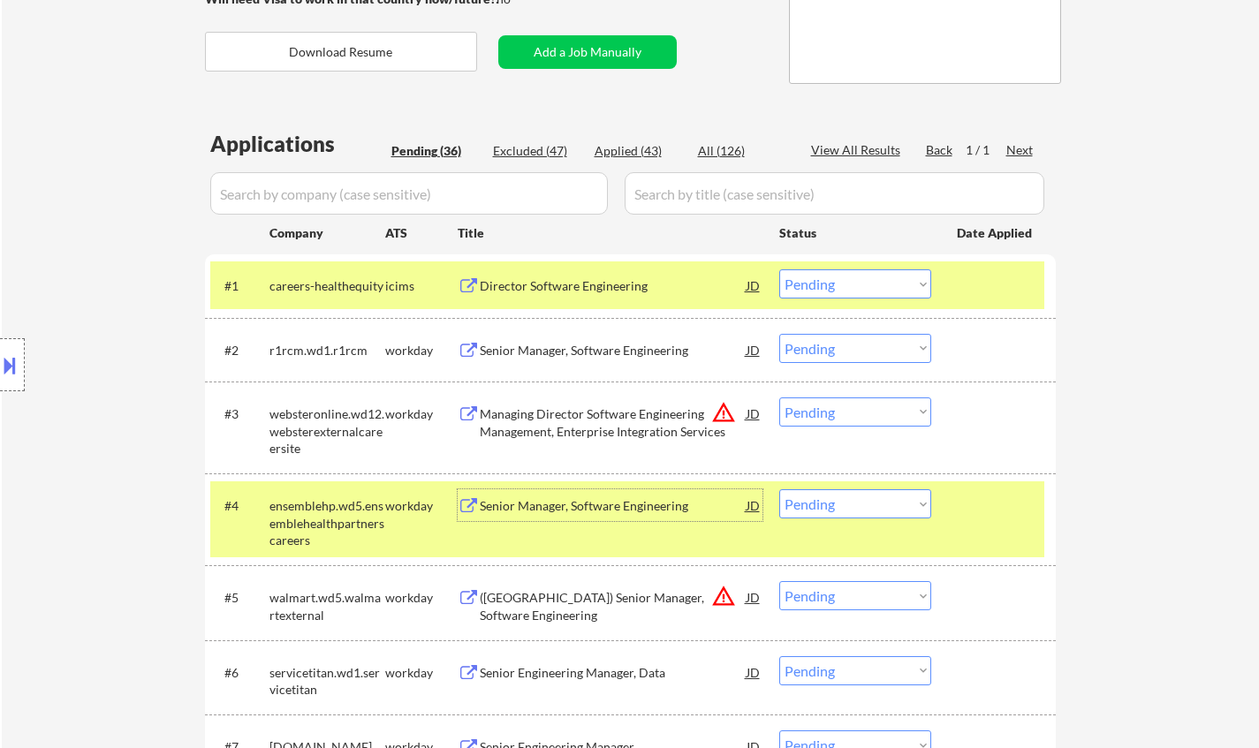
click at [892, 506] on select "Choose an option... Pending Applied Excluded (Questions) Excluded (Expired) Exc…" at bounding box center [855, 504] width 152 height 29
click at [779, 490] on select "Choose an option... Pending Applied Excluded (Questions) Excluded (Expired) Exc…" at bounding box center [855, 504] width 152 height 29
select select ""pending""
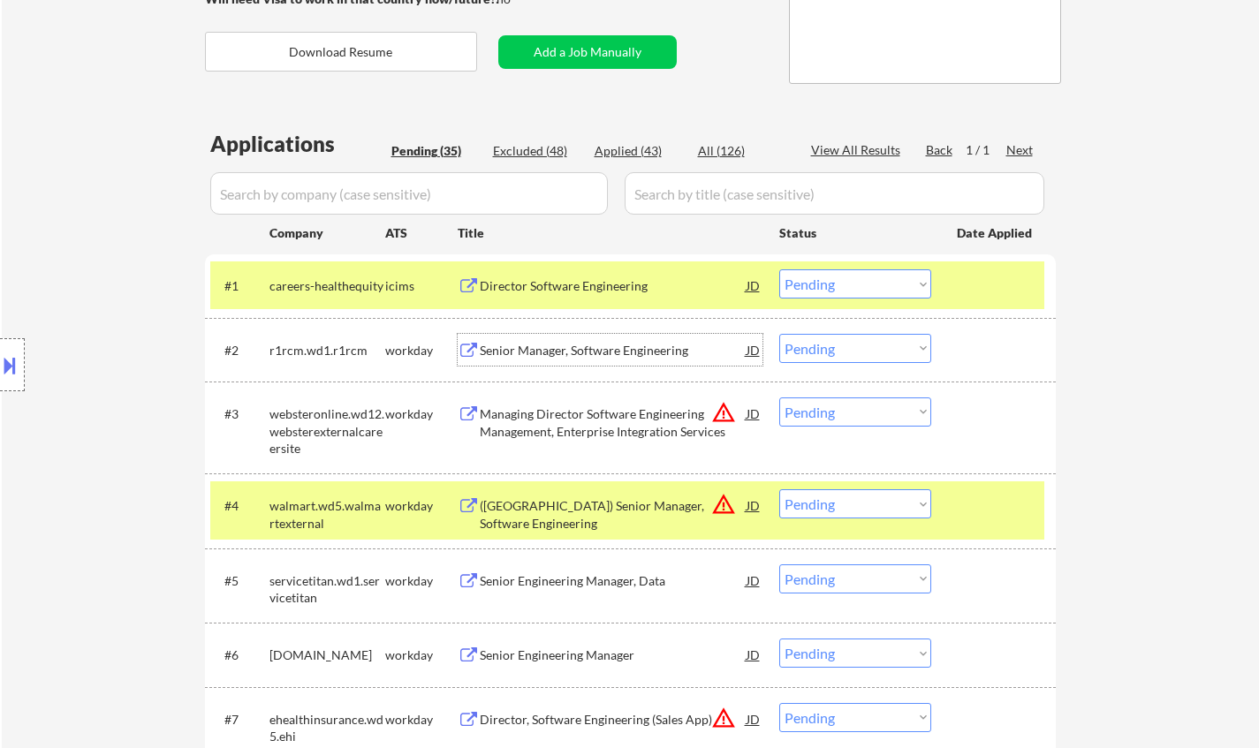
click at [577, 358] on div "Senior Manager, Software Engineering" at bounding box center [613, 351] width 267 height 18
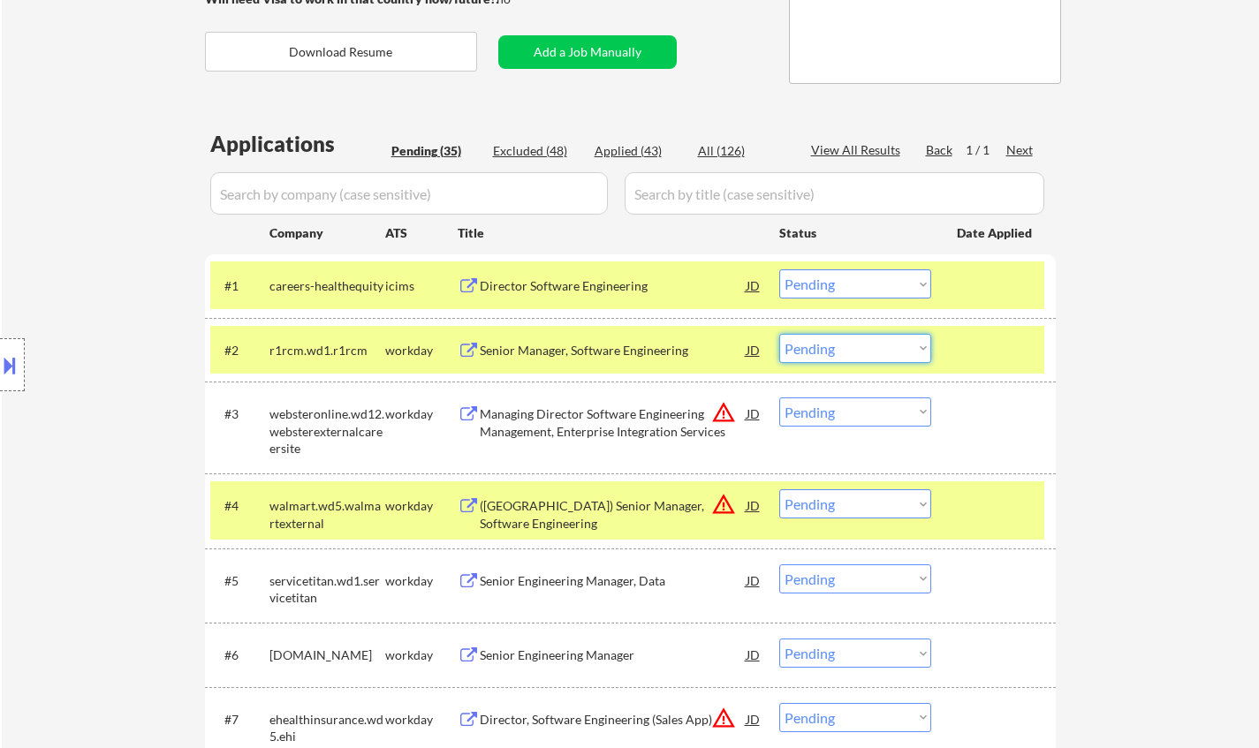
drag, startPoint x: 841, startPoint y: 351, endPoint x: 847, endPoint y: 361, distance: 12.3
click at [842, 352] on select "Choose an option... Pending Applied Excluded (Questions) Excluded (Expired) Exc…" at bounding box center [855, 348] width 152 height 29
click at [779, 334] on select "Choose an option... Pending Applied Excluded (Questions) Excluded (Expired) Exc…" at bounding box center [855, 348] width 152 height 29
select select ""pending""
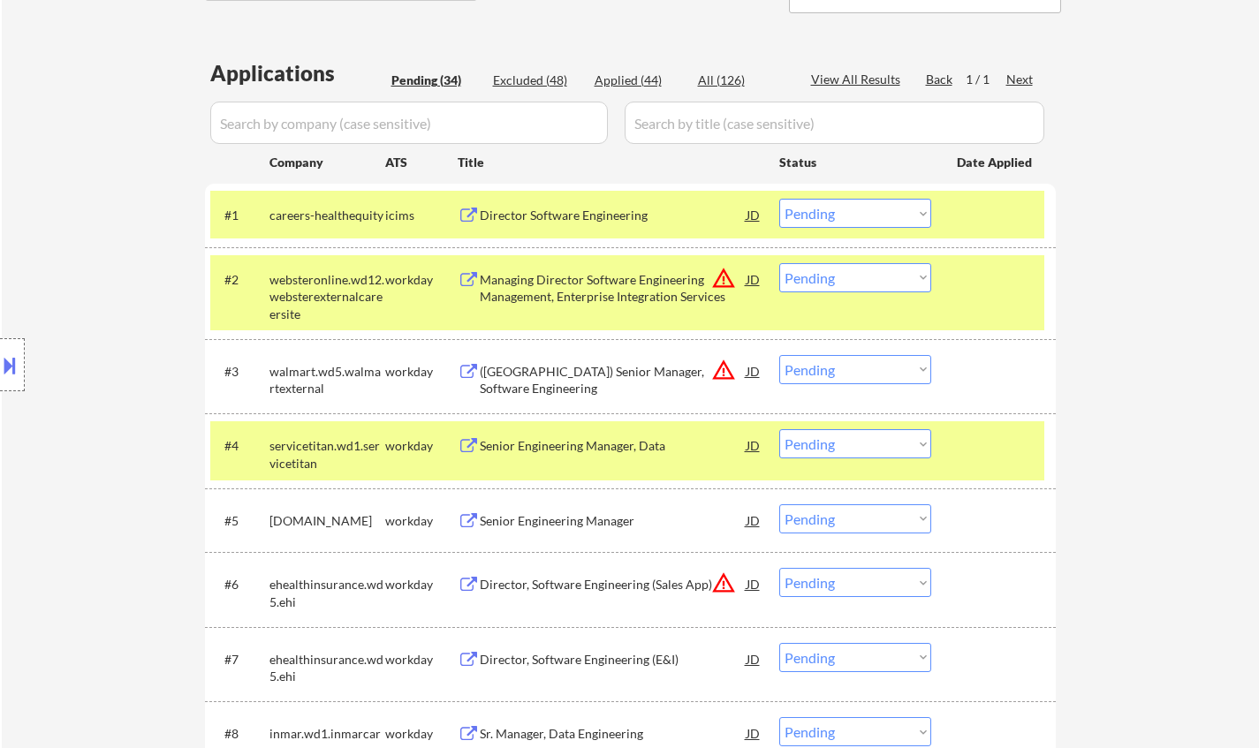
scroll to position [417, 0]
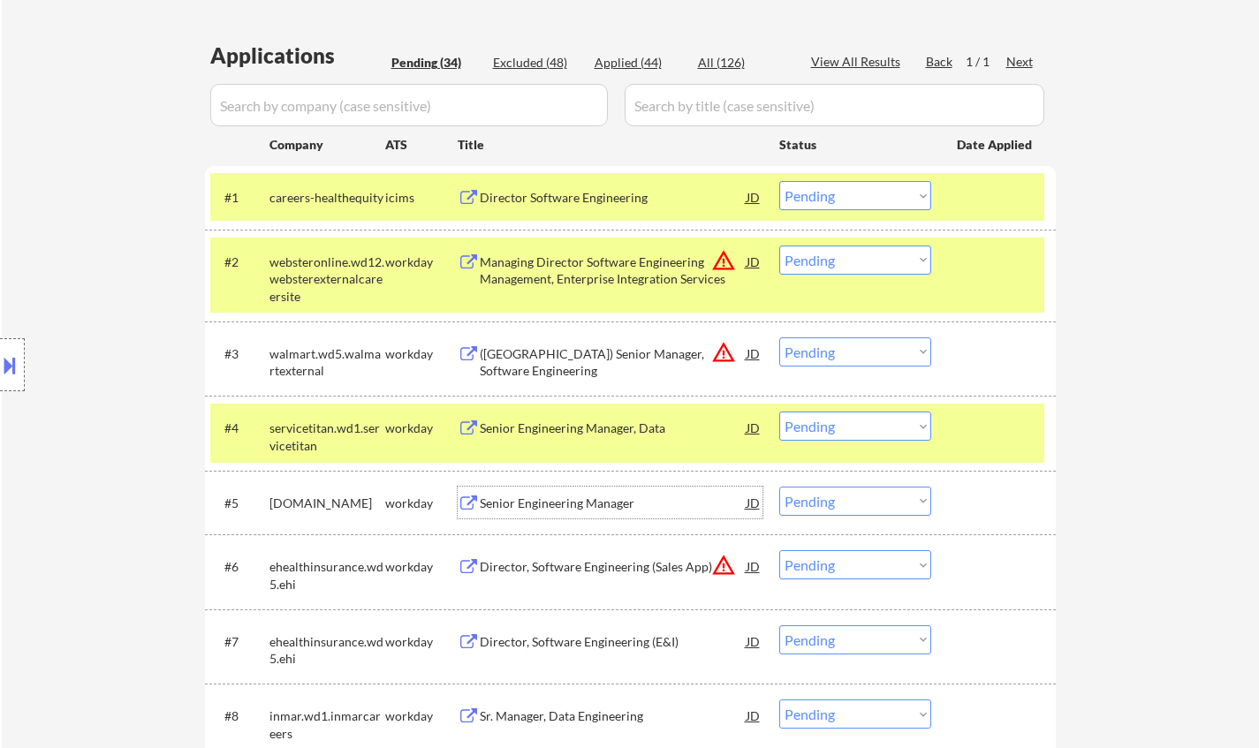
click at [593, 511] on div "Senior Engineering Manager" at bounding box center [613, 504] width 267 height 18
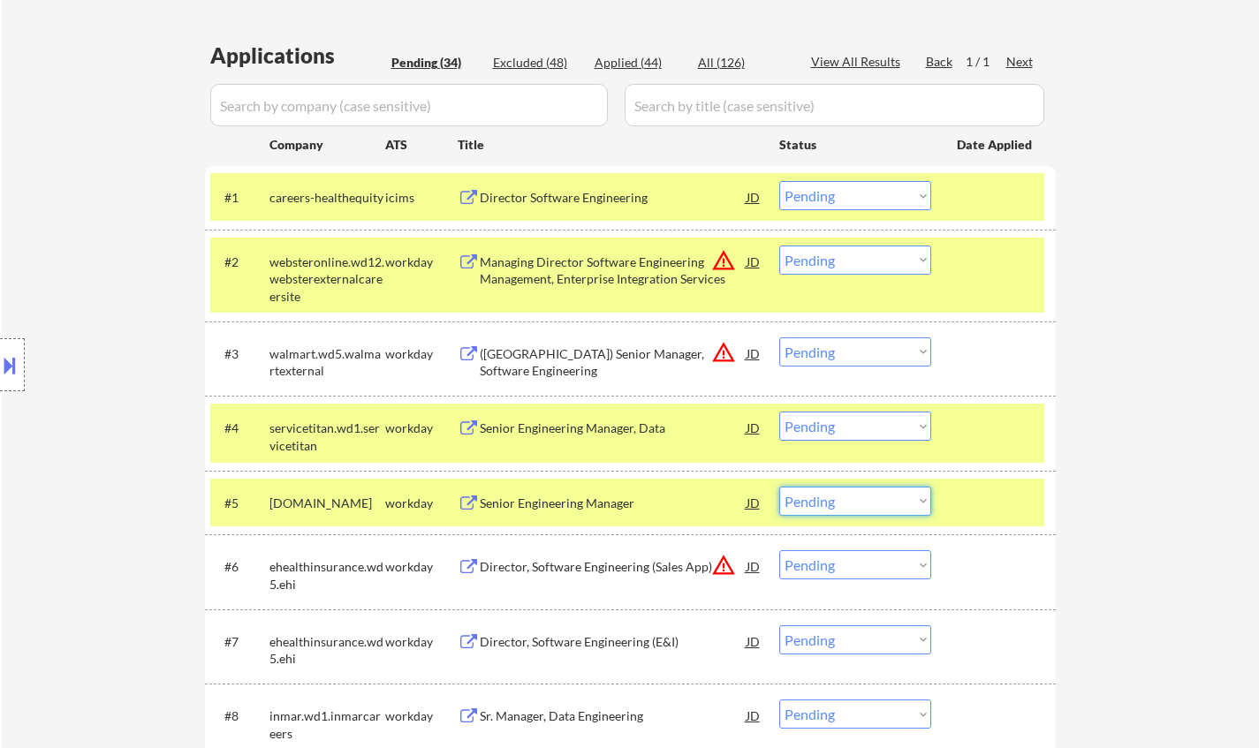
click at [878, 492] on select "Choose an option... Pending Applied Excluded (Questions) Excluded (Expired) Exc…" at bounding box center [855, 501] width 152 height 29
click at [779, 487] on select "Choose an option... Pending Applied Excluded (Questions) Excluded (Expired) Exc…" at bounding box center [855, 501] width 152 height 29
select select ""pending""
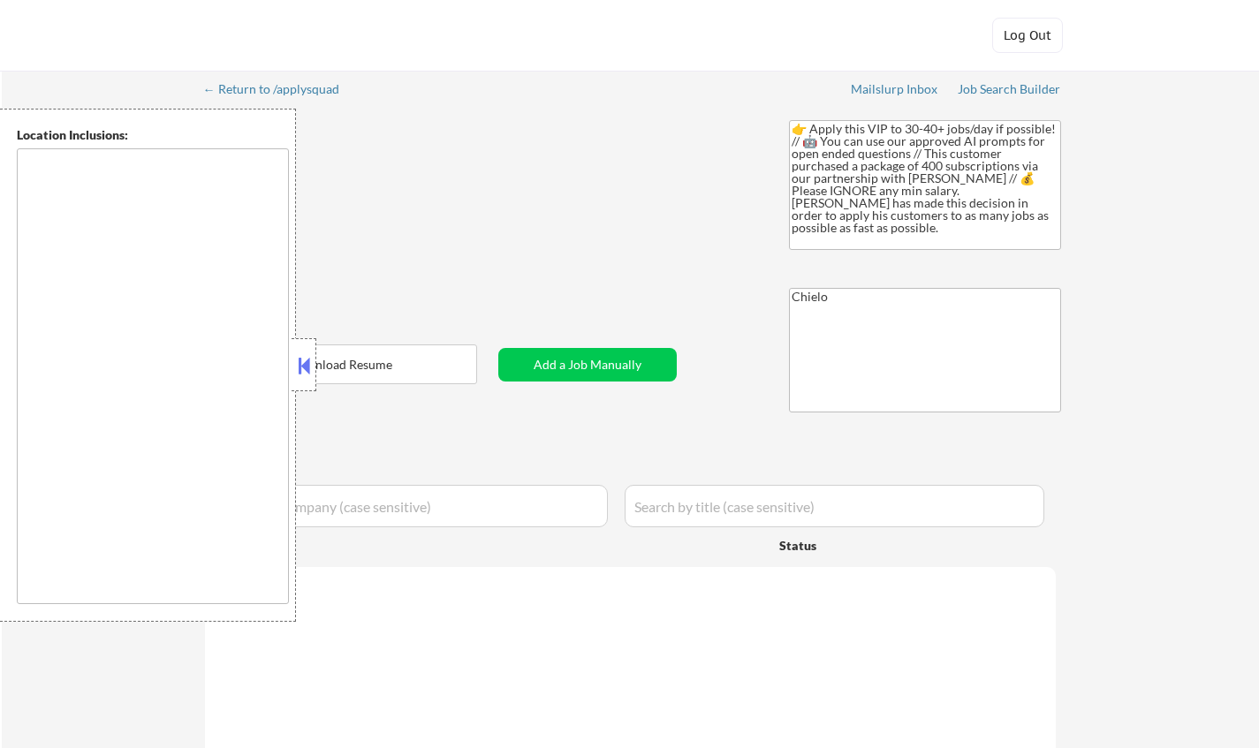
type textarea "[GEOGRAPHIC_DATA], [GEOGRAPHIC_DATA] [GEOGRAPHIC_DATA], [GEOGRAPHIC_DATA] [GEOG…"
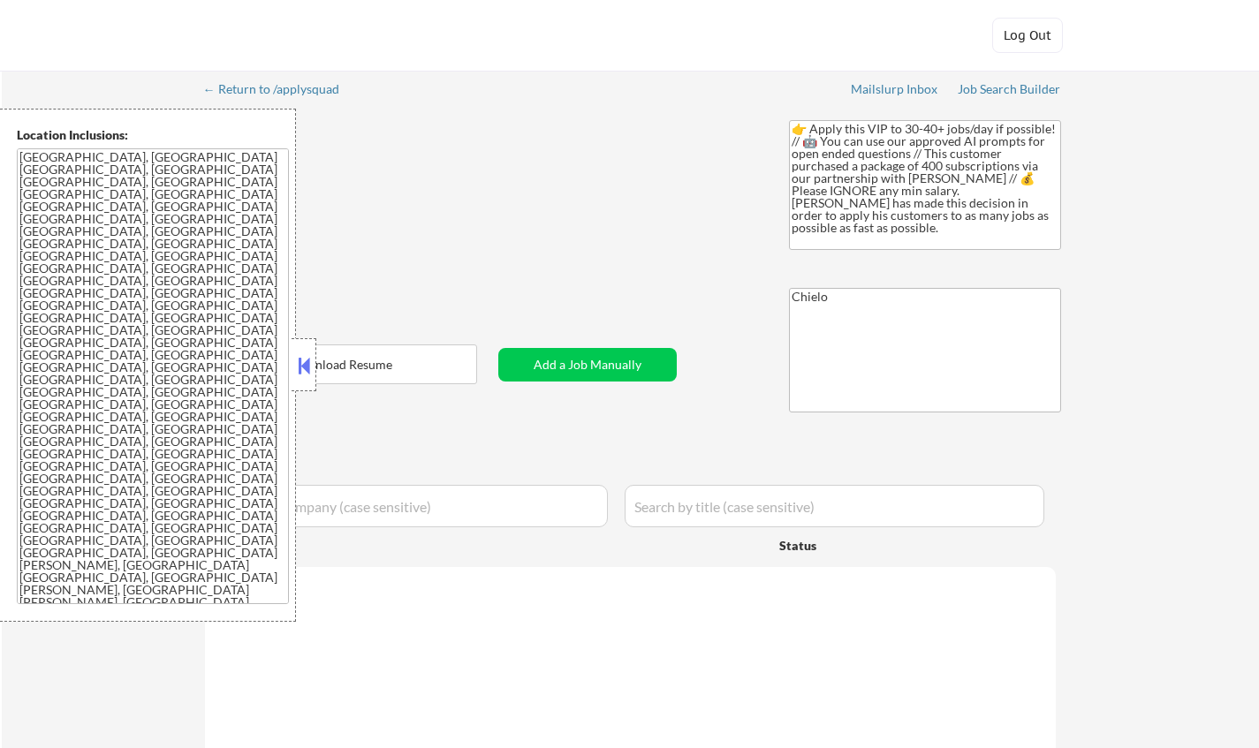
select select ""pending""
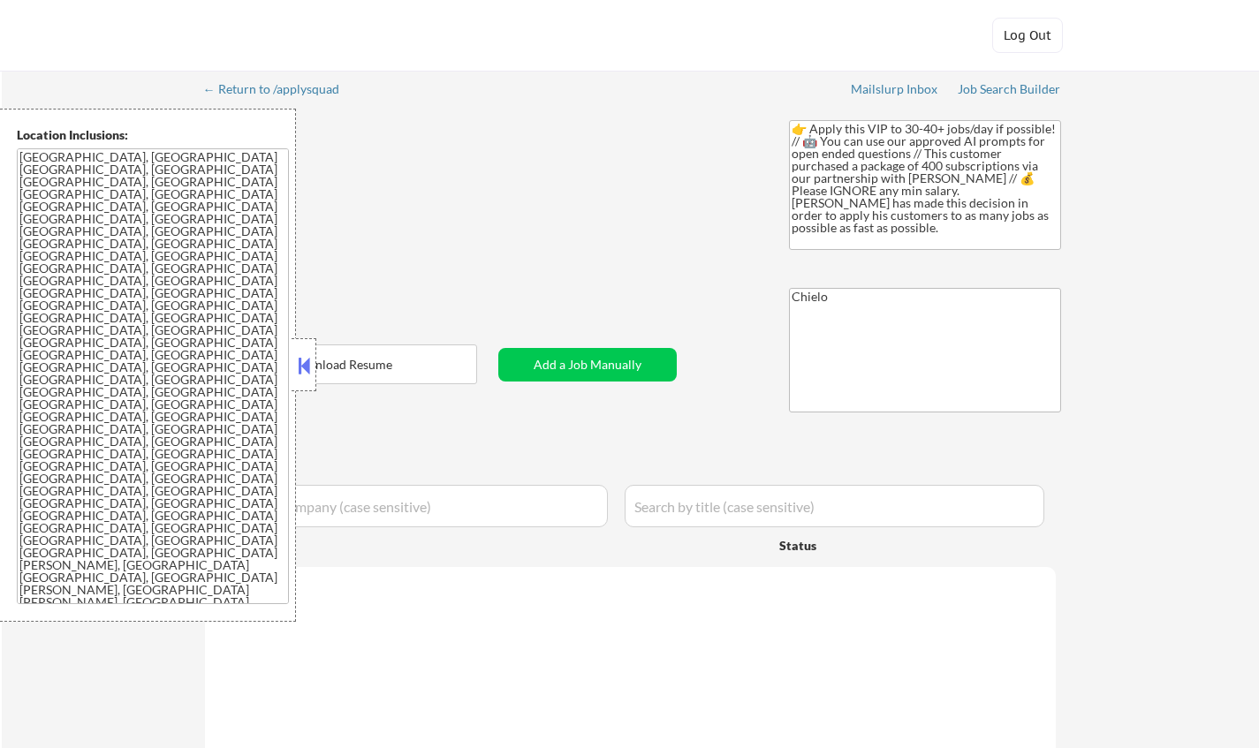
select select ""pending""
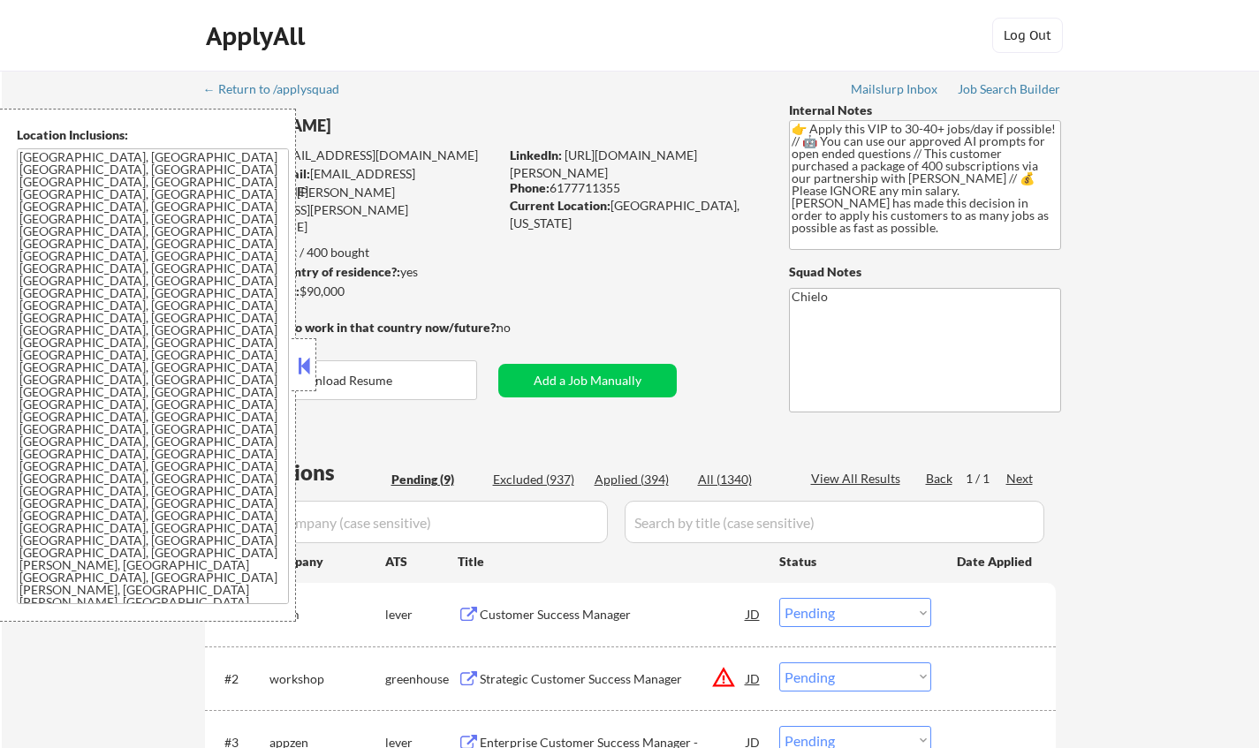
drag, startPoint x: 302, startPoint y: 356, endPoint x: 333, endPoint y: 366, distance: 32.4
click at [301, 356] on button at bounding box center [303, 366] width 19 height 27
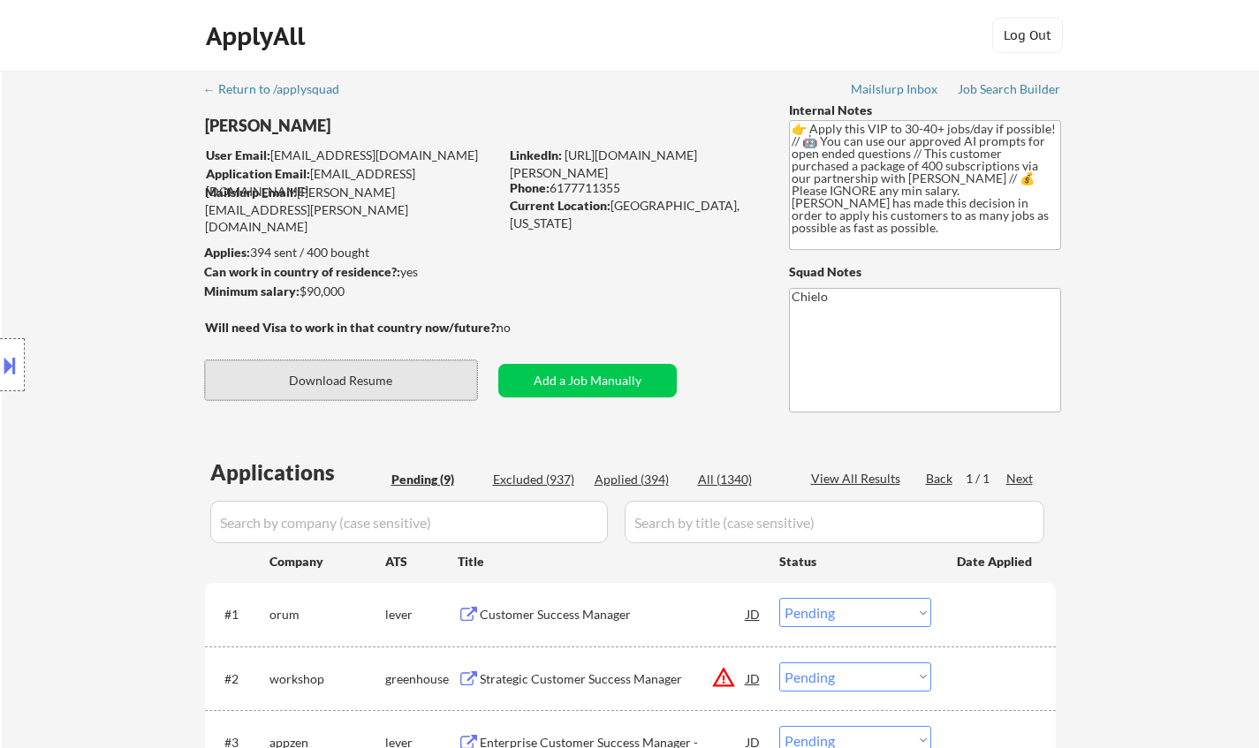
click at [367, 377] on button "Download Resume" at bounding box center [341, 381] width 272 height 40
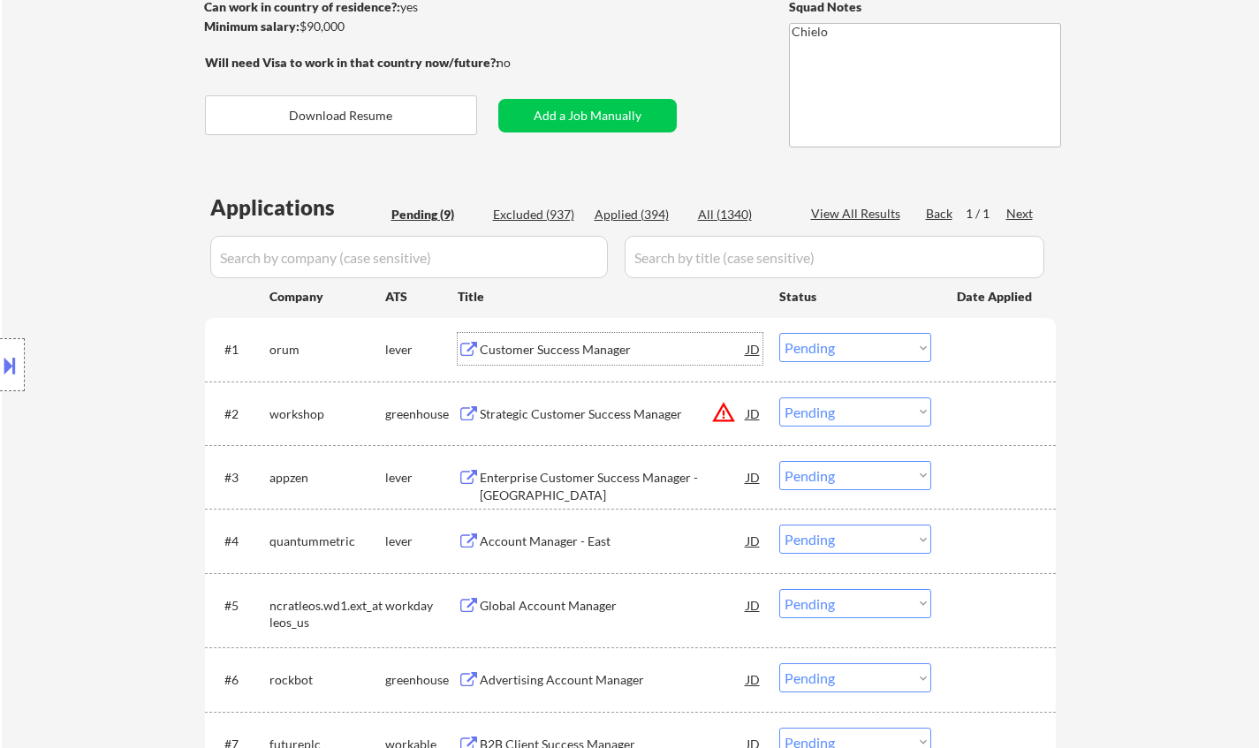
click at [545, 353] on div "Customer Success Manager" at bounding box center [613, 350] width 267 height 18
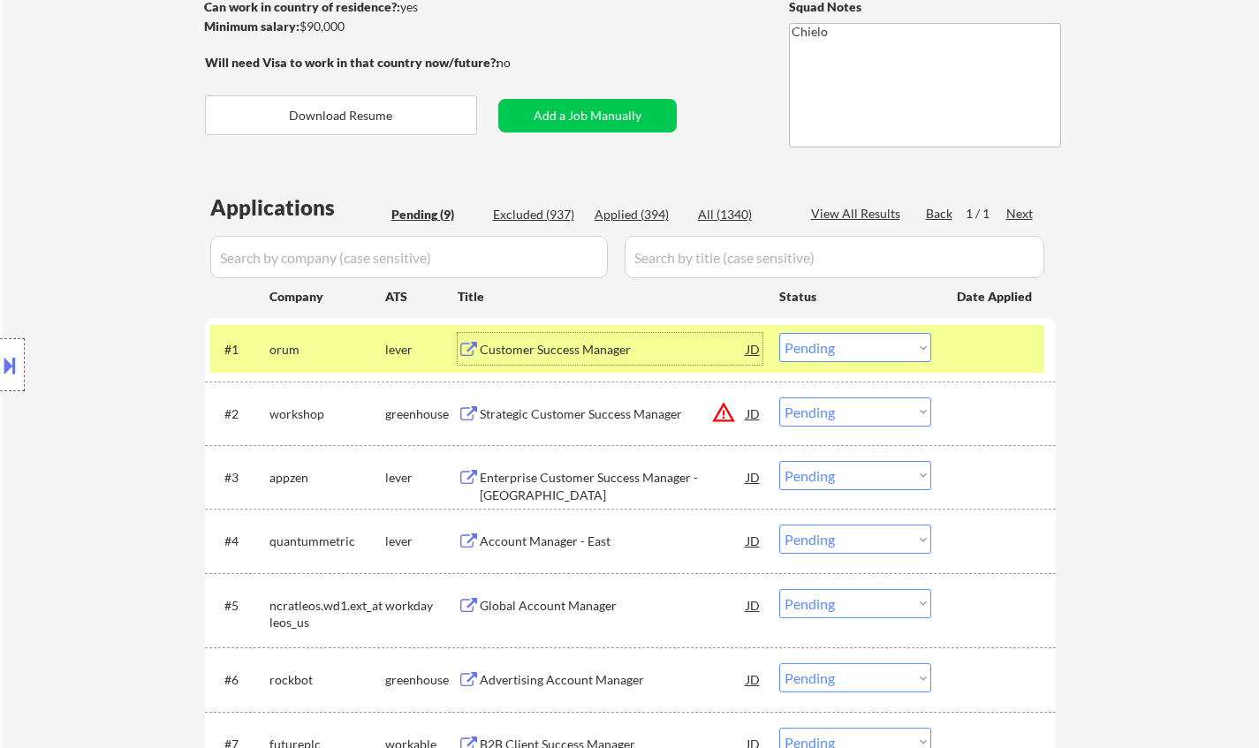
click at [885, 346] on select "Choose an option... Pending Applied Excluded (Questions) Excluded (Expired) Exc…" at bounding box center [855, 347] width 152 height 29
click at [779, 333] on select "Choose an option... Pending Applied Excluded (Questions) Excluded (Expired) Exc…" at bounding box center [855, 347] width 152 height 29
select select ""pending""
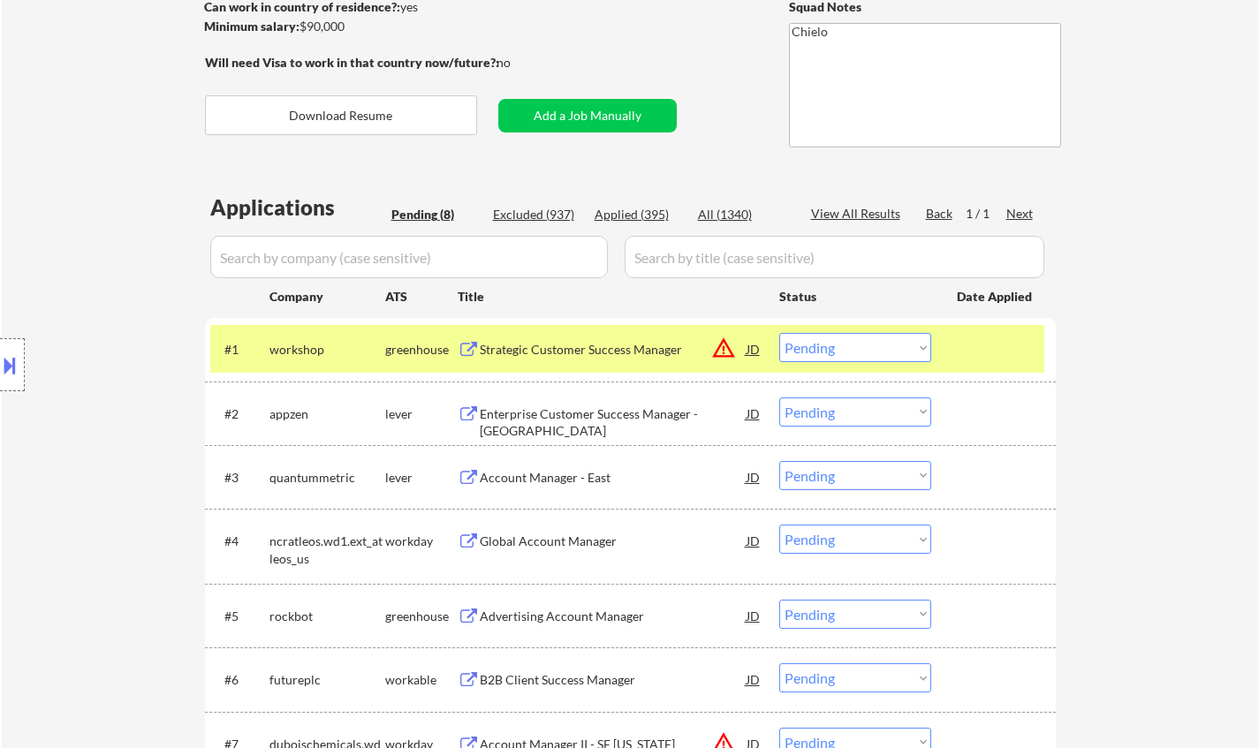
click at [567, 414] on div "Enterprise Customer Success Manager - US" at bounding box center [613, 423] width 267 height 34
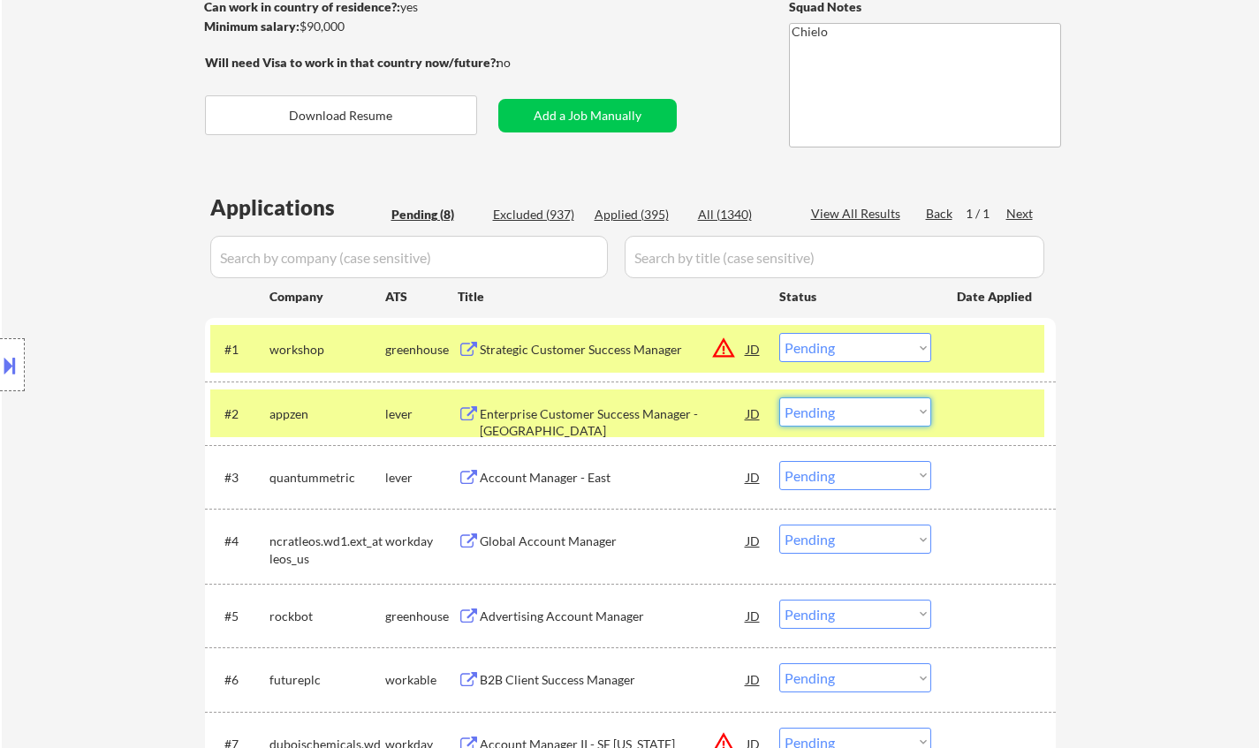
click at [870, 406] on select "Choose an option... Pending Applied Excluded (Questions) Excluded (Expired) Exc…" at bounding box center [855, 412] width 152 height 29
click at [779, 398] on select "Choose an option... Pending Applied Excluded (Questions) Excluded (Expired) Exc…" at bounding box center [855, 412] width 152 height 29
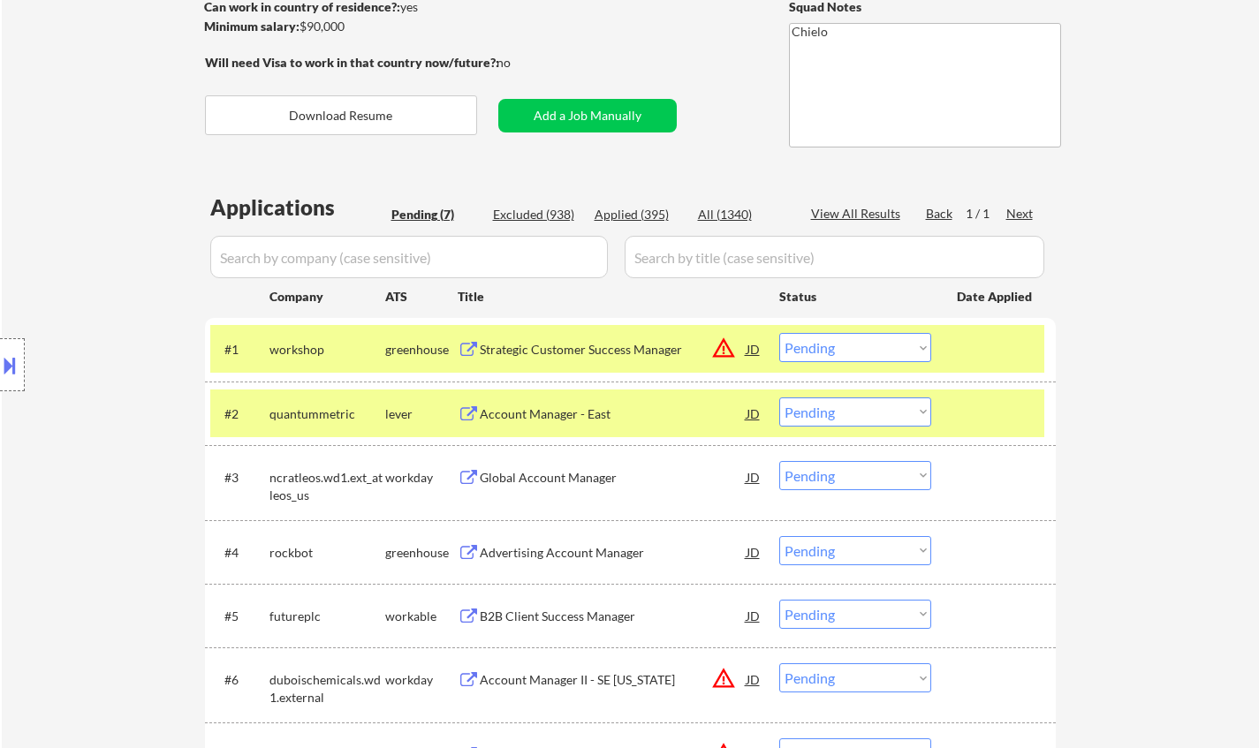
click at [559, 401] on div "#2 quantummetric lever Account Manager - East JD warning_amber Choose an option…" at bounding box center [627, 414] width 834 height 48
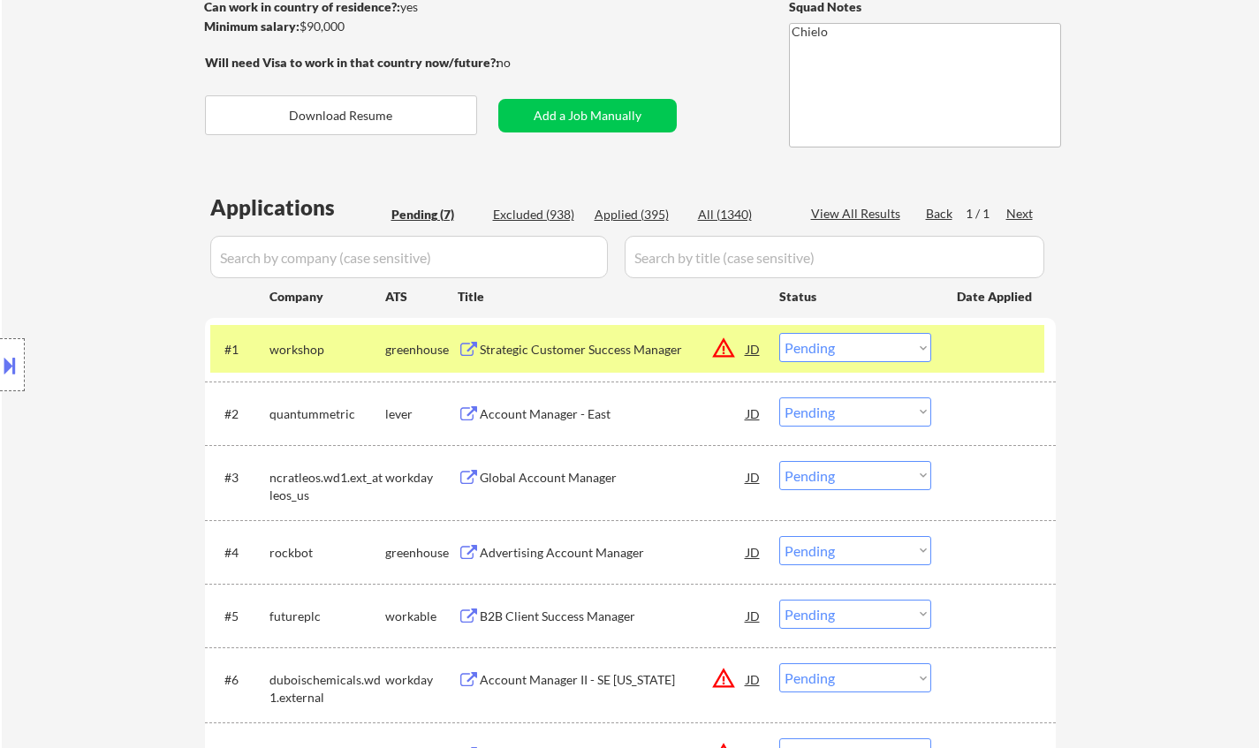
click at [560, 432] on div "#2 quantummetric lever Account Manager - East JD warning_amber Choose an option…" at bounding box center [627, 414] width 834 height 48
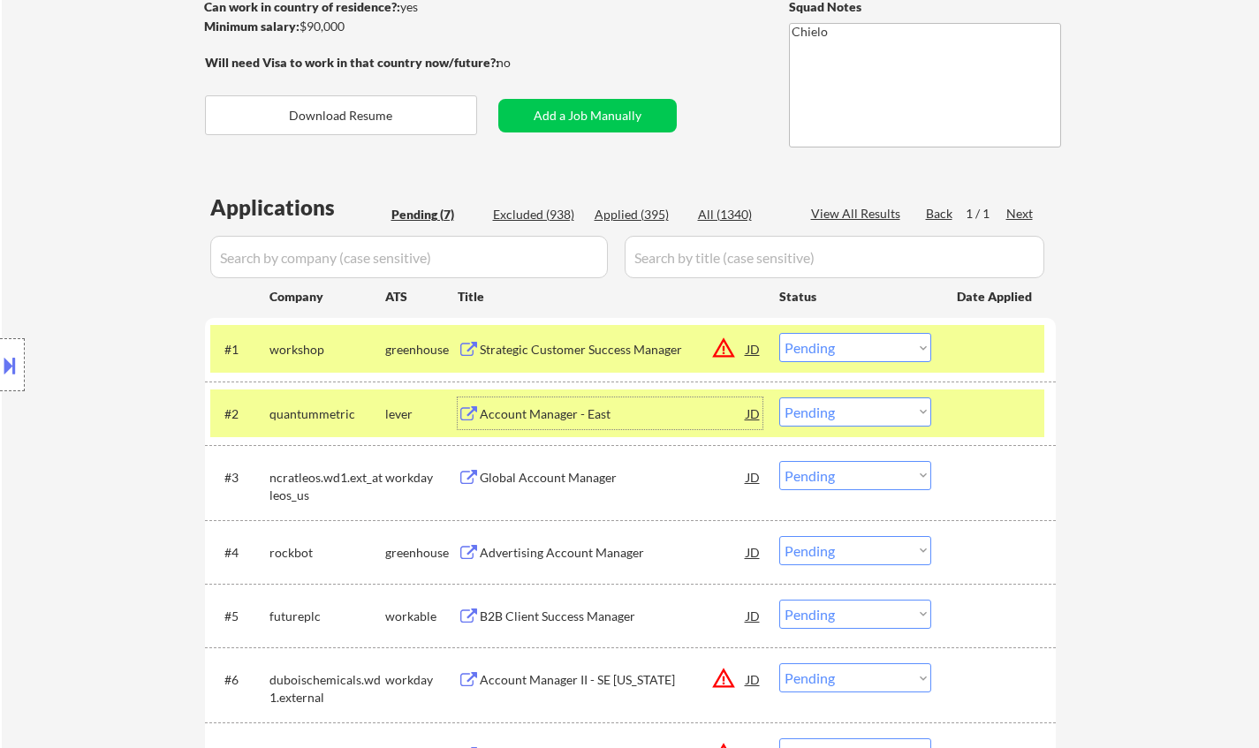
click at [552, 419] on div "Account Manager - East" at bounding box center [613, 415] width 267 height 18
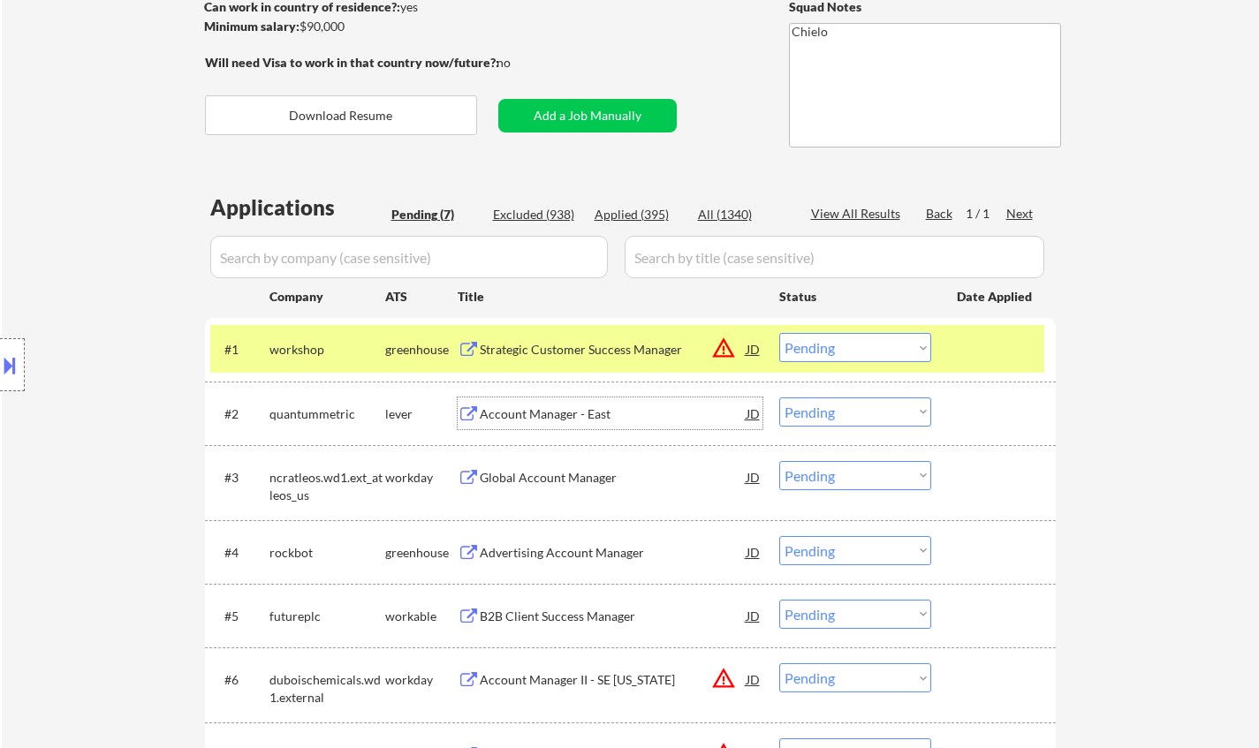
click at [867, 414] on select "Choose an option... Pending Applied Excluded (Questions) Excluded (Expired) Exc…" at bounding box center [855, 412] width 152 height 29
click at [779, 398] on select "Choose an option... Pending Applied Excluded (Questions) Excluded (Expired) Exc…" at bounding box center [855, 412] width 152 height 29
select select ""pending""
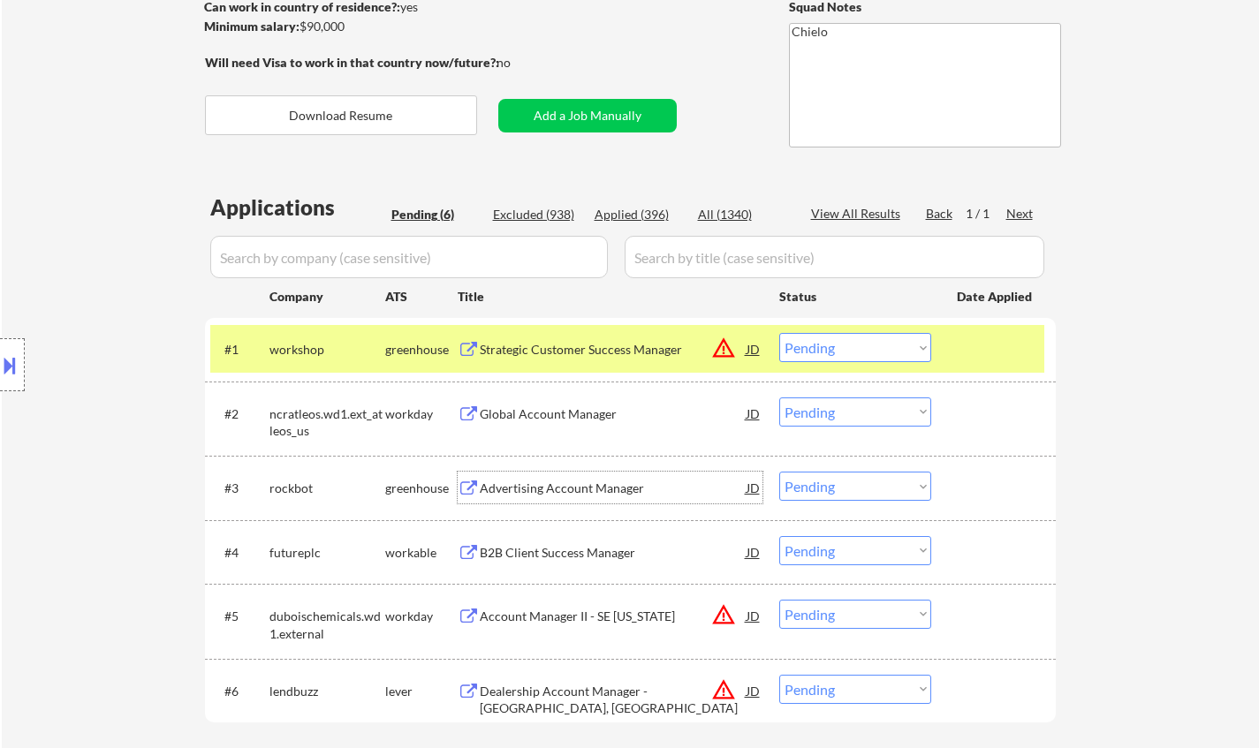
click at [533, 494] on div "Advertising Account Manager" at bounding box center [613, 489] width 267 height 18
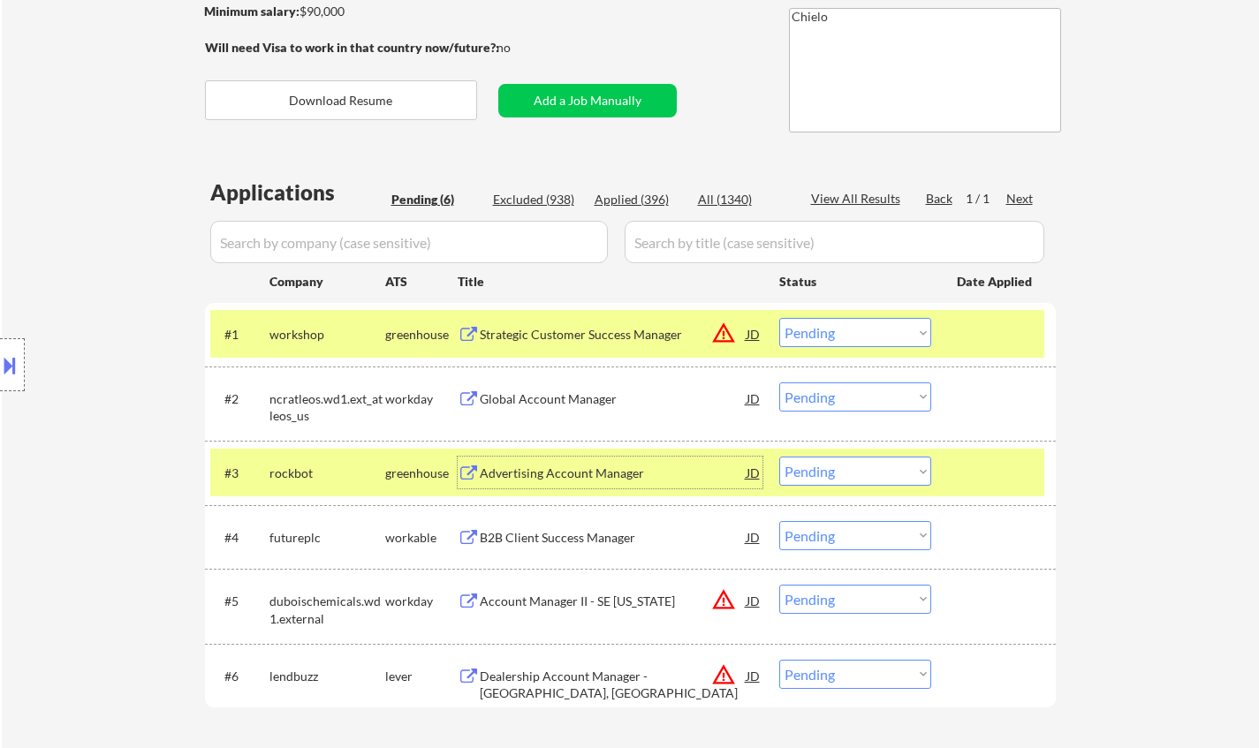
scroll to position [530, 0]
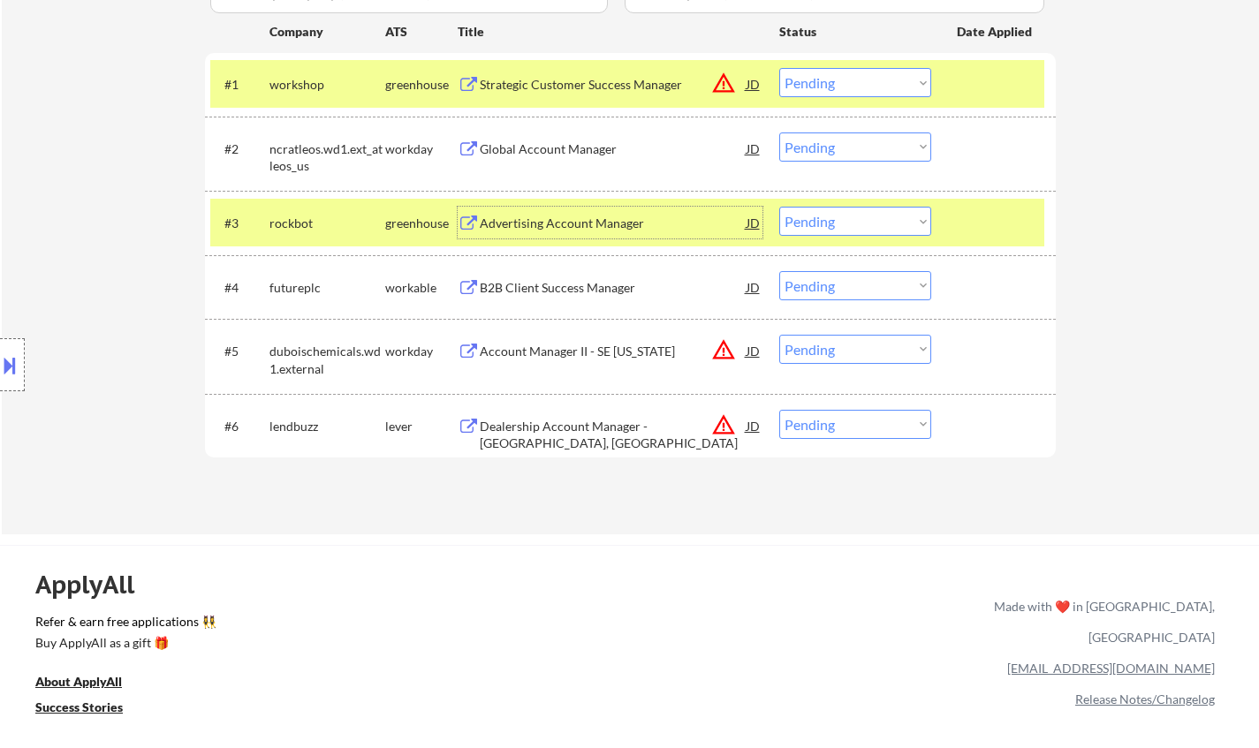
click at [575, 286] on div "B2B Client Success Manager" at bounding box center [613, 288] width 267 height 18
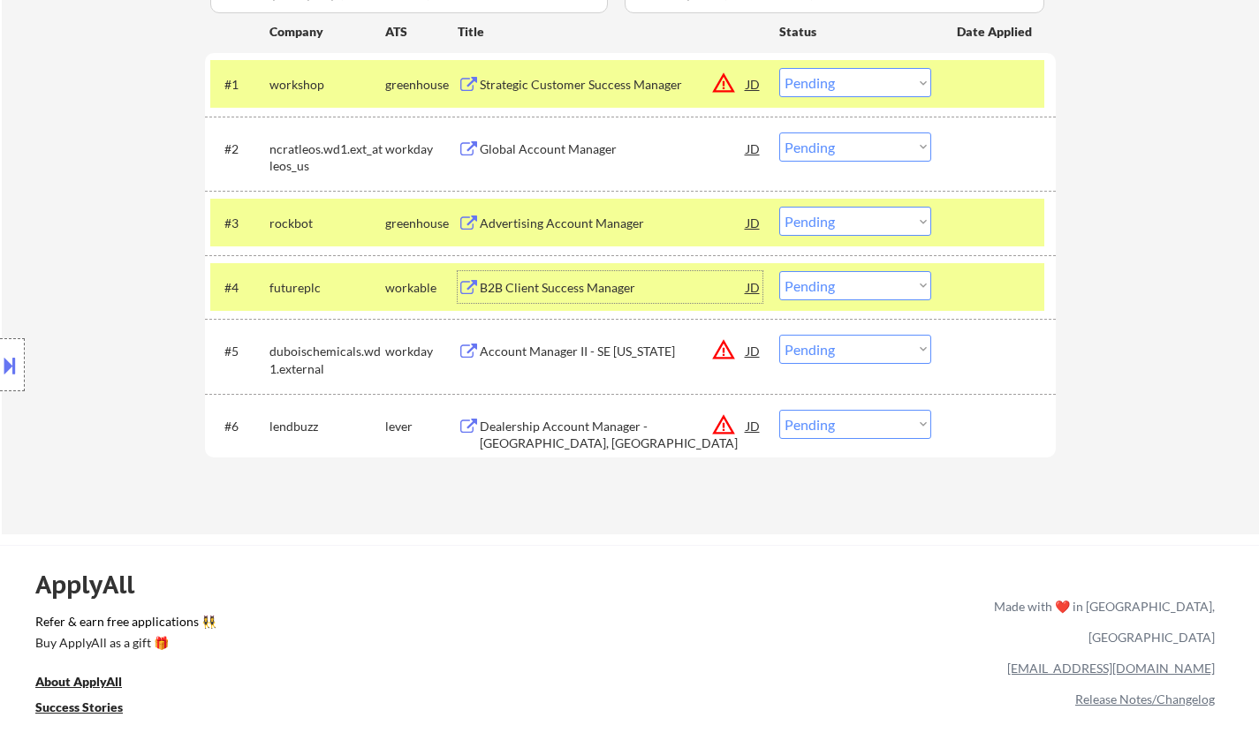
click at [847, 292] on select "Choose an option... Pending Applied Excluded (Questions) Excluded (Expired) Exc…" at bounding box center [855, 285] width 152 height 29
click at [779, 271] on select "Choose an option... Pending Applied Excluded (Questions) Excluded (Expired) Exc…" at bounding box center [855, 285] width 152 height 29
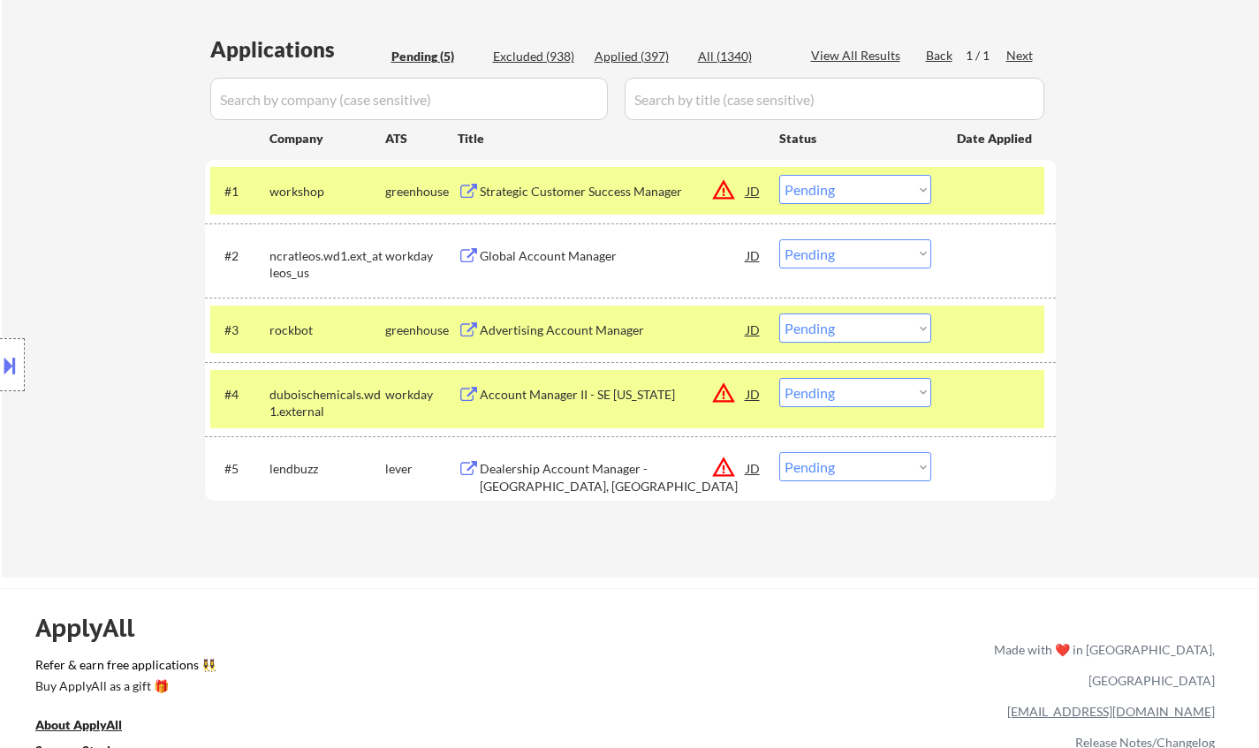
scroll to position [442, 0]
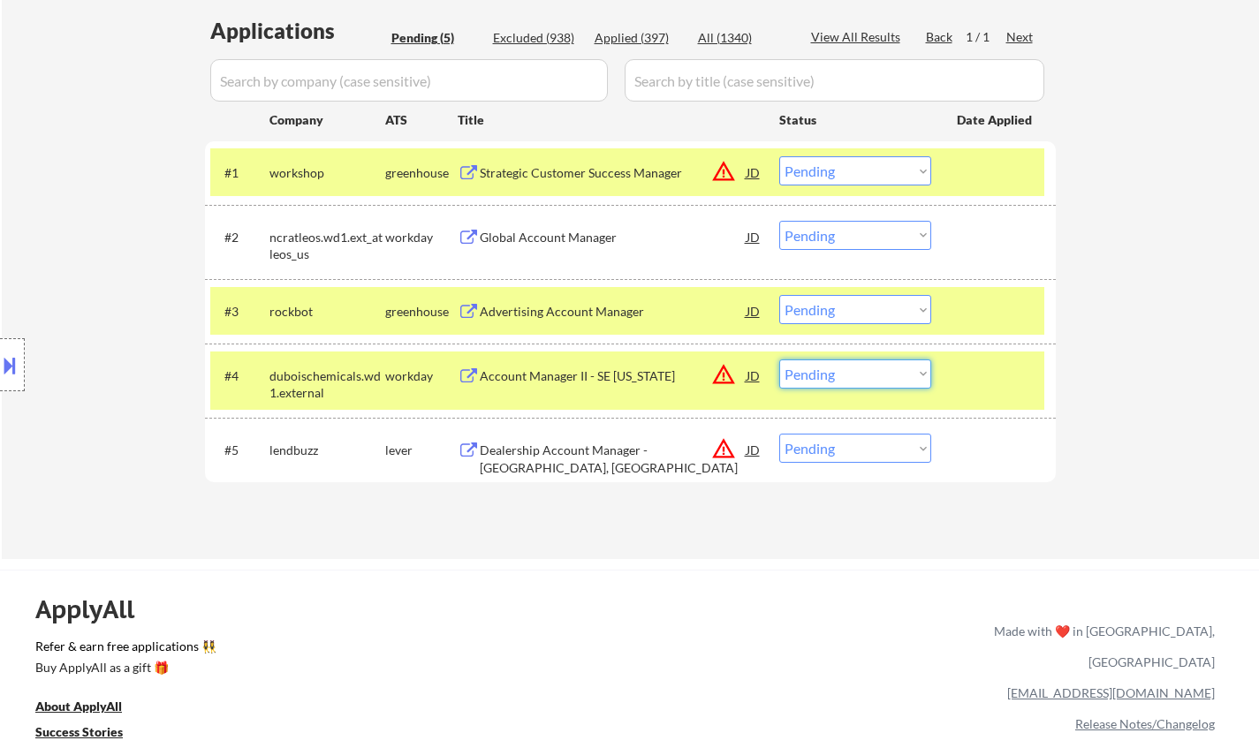
drag, startPoint x: 888, startPoint y: 376, endPoint x: 891, endPoint y: 385, distance: 9.2
click at [888, 376] on select "Choose an option... Pending Applied Excluded (Questions) Excluded (Expired) Exc…" at bounding box center [855, 374] width 152 height 29
click at [779, 360] on select "Choose an option... Pending Applied Excluded (Questions) Excluded (Expired) Exc…" at bounding box center [855, 374] width 152 height 29
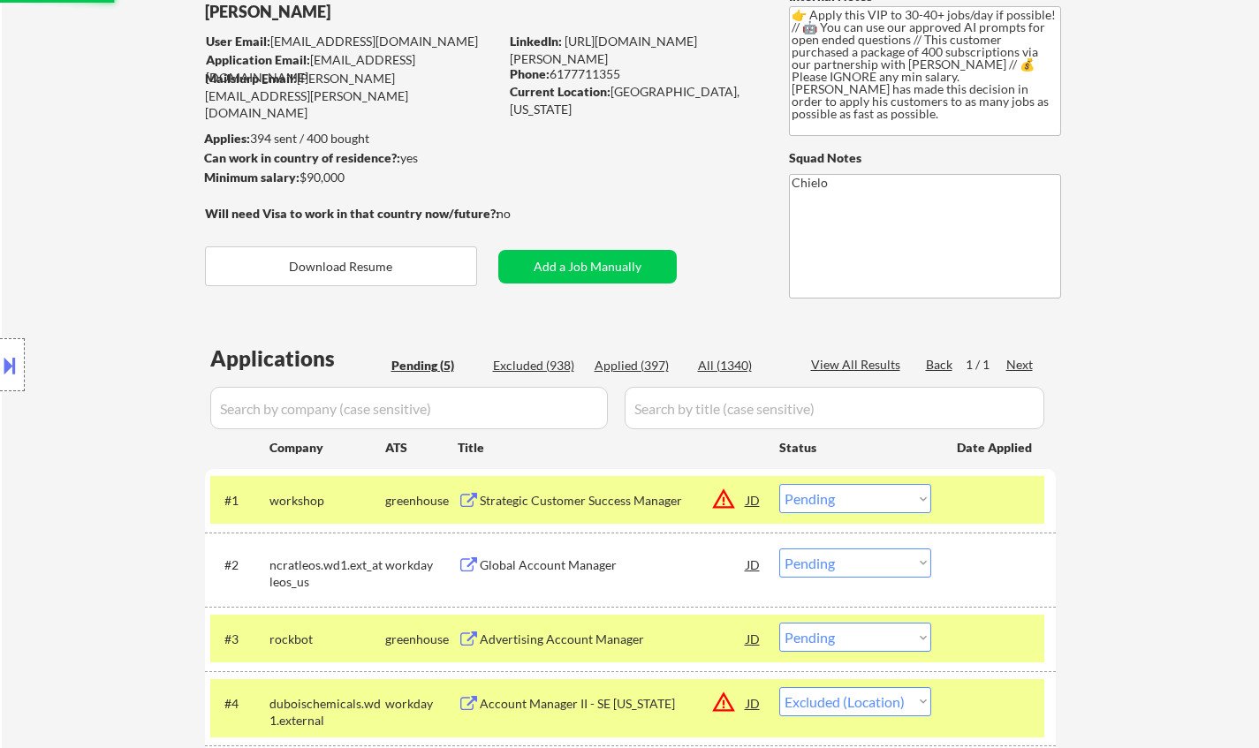
scroll to position [0, 0]
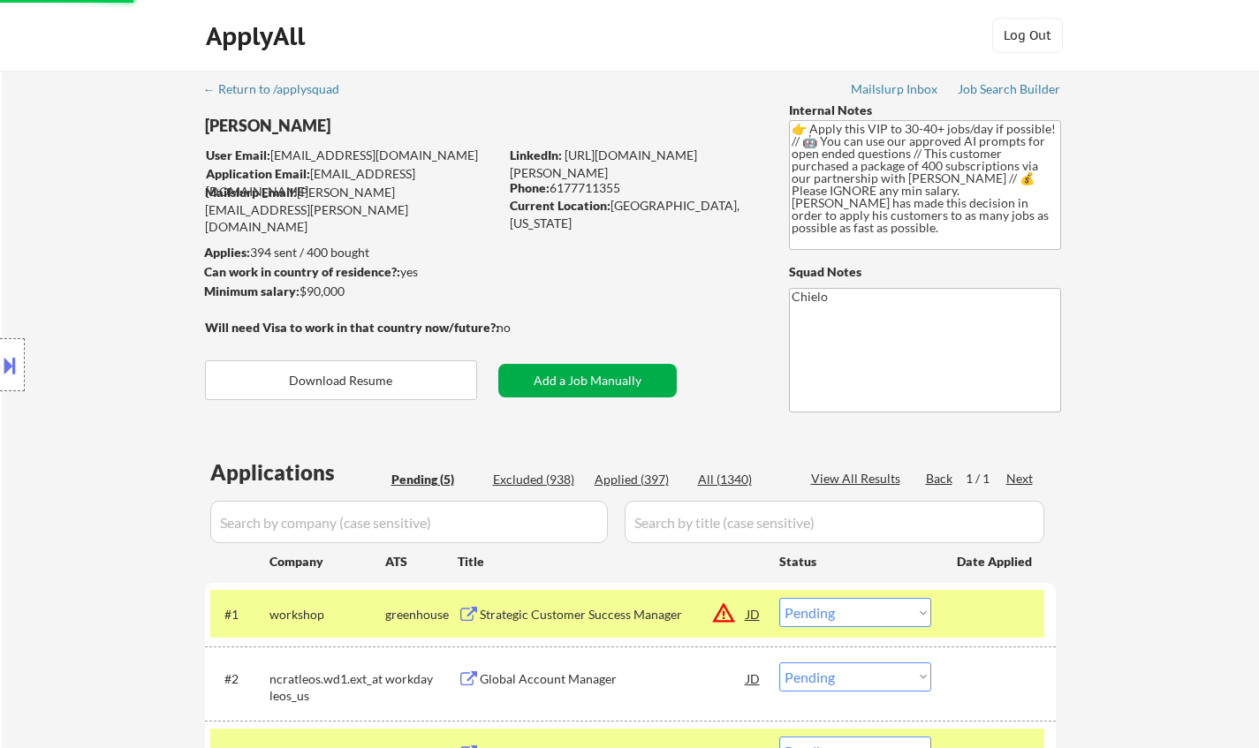
select select ""pending""
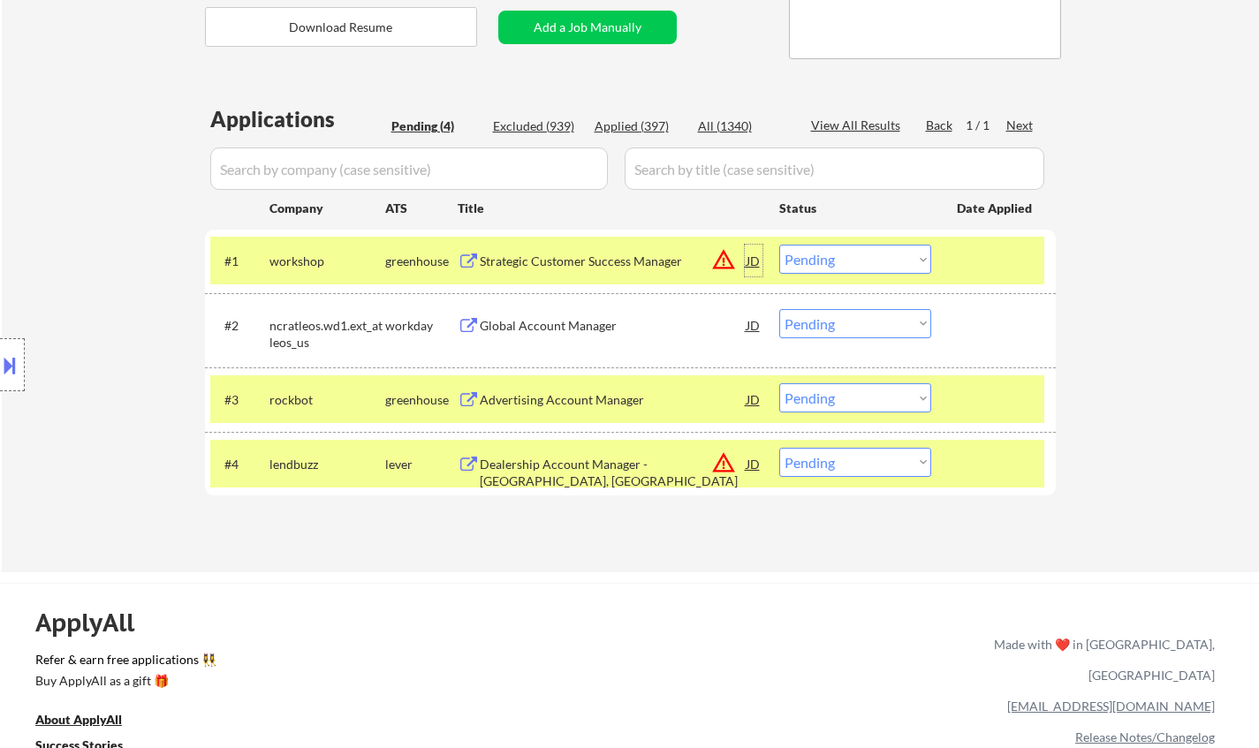
click at [759, 260] on div "JD" at bounding box center [754, 261] width 18 height 32
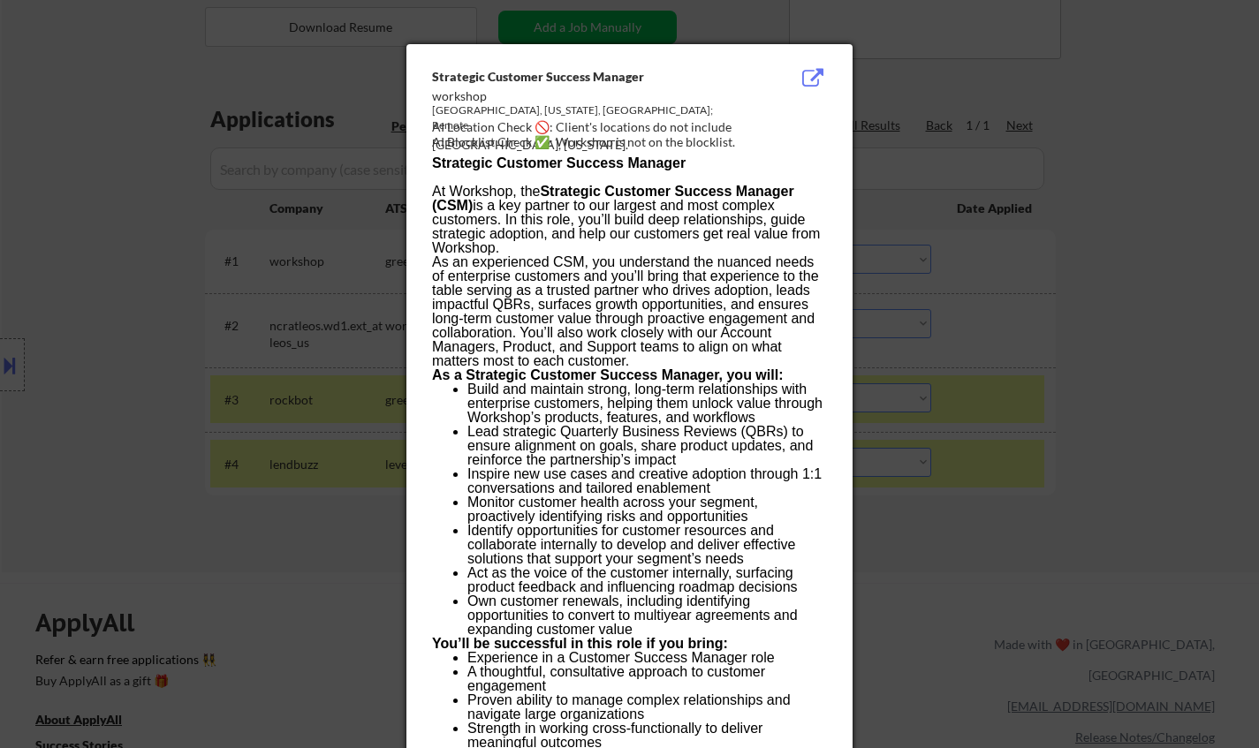
click at [1150, 431] on div at bounding box center [629, 374] width 1259 height 748
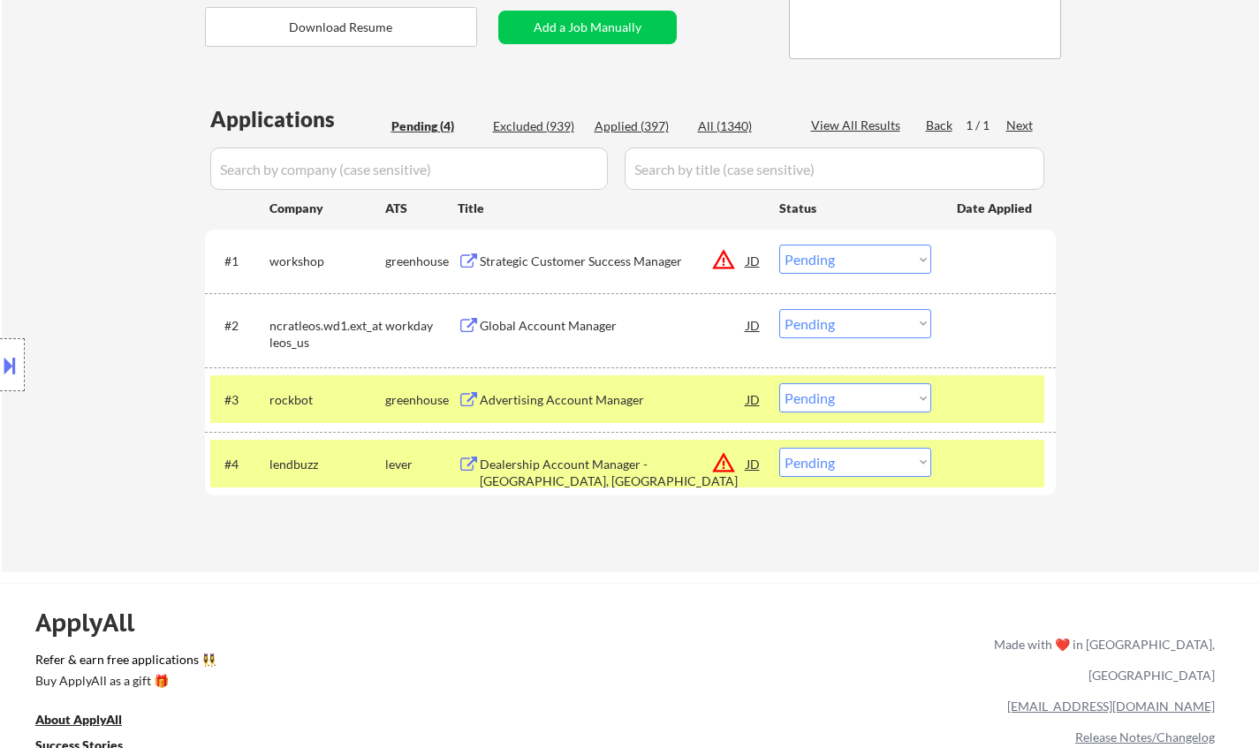
click at [4, 359] on button at bounding box center [9, 365] width 19 height 29
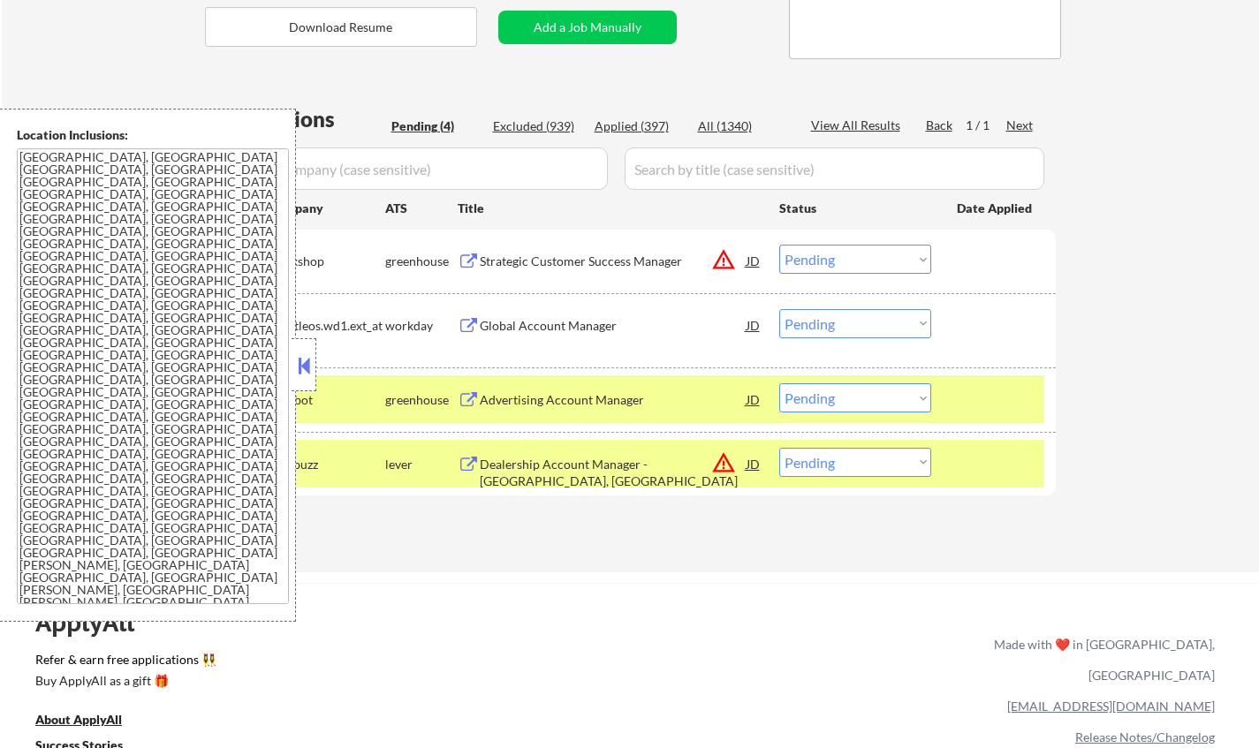
drag, startPoint x: 305, startPoint y: 369, endPoint x: 733, endPoint y: 308, distance: 432.1
click at [306, 369] on button at bounding box center [303, 366] width 19 height 27
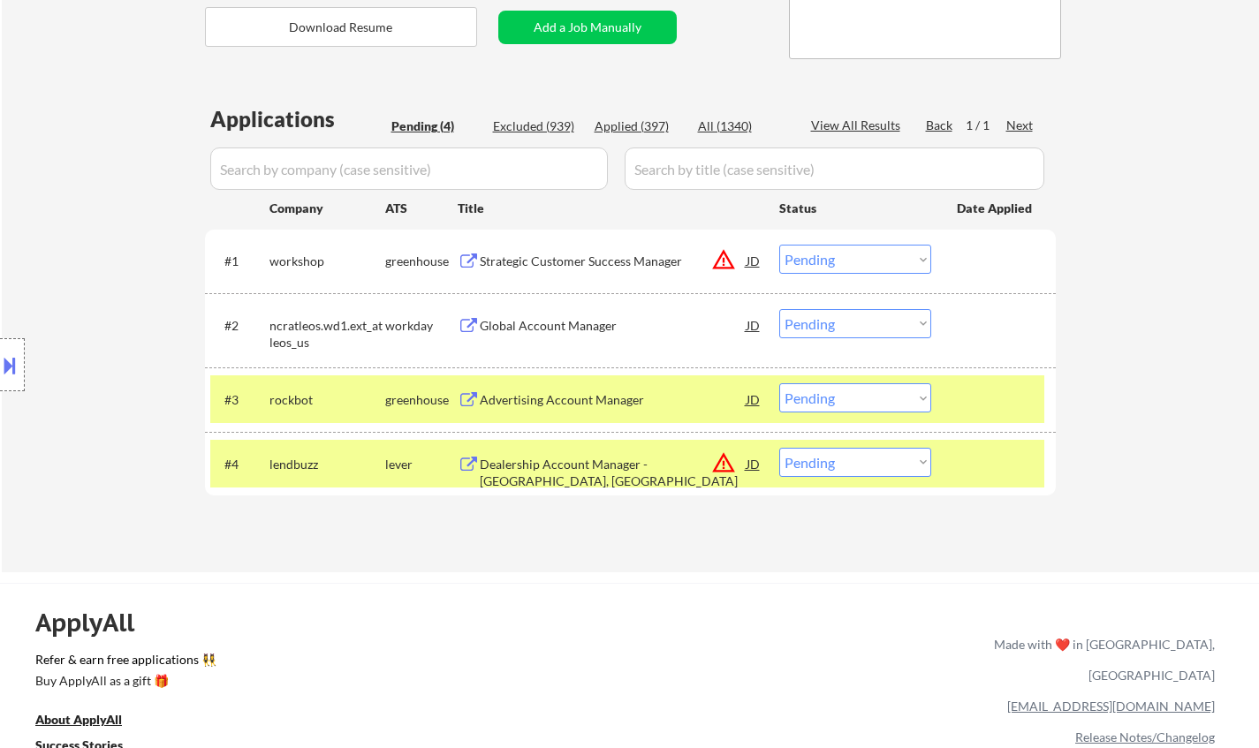
click at [824, 265] on select "Choose an option... Pending Applied Excluded (Questions) Excluded (Expired) Exc…" at bounding box center [855, 259] width 152 height 29
click at [1174, 326] on div "← Return to /applysquad Mailslurp Inbox Job Search Builder Shane Wilmoth User E…" at bounding box center [630, 144] width 1257 height 855
click at [861, 256] on select "Choose an option... Pending Applied Excluded (Questions) Excluded (Expired) Exc…" at bounding box center [855, 259] width 152 height 29
drag, startPoint x: 1146, startPoint y: 263, endPoint x: 1125, endPoint y: 254, distance: 23.3
click at [1146, 259] on div "← Return to /applysquad Mailslurp Inbox Job Search Builder Shane Wilmoth User E…" at bounding box center [630, 144] width 1257 height 855
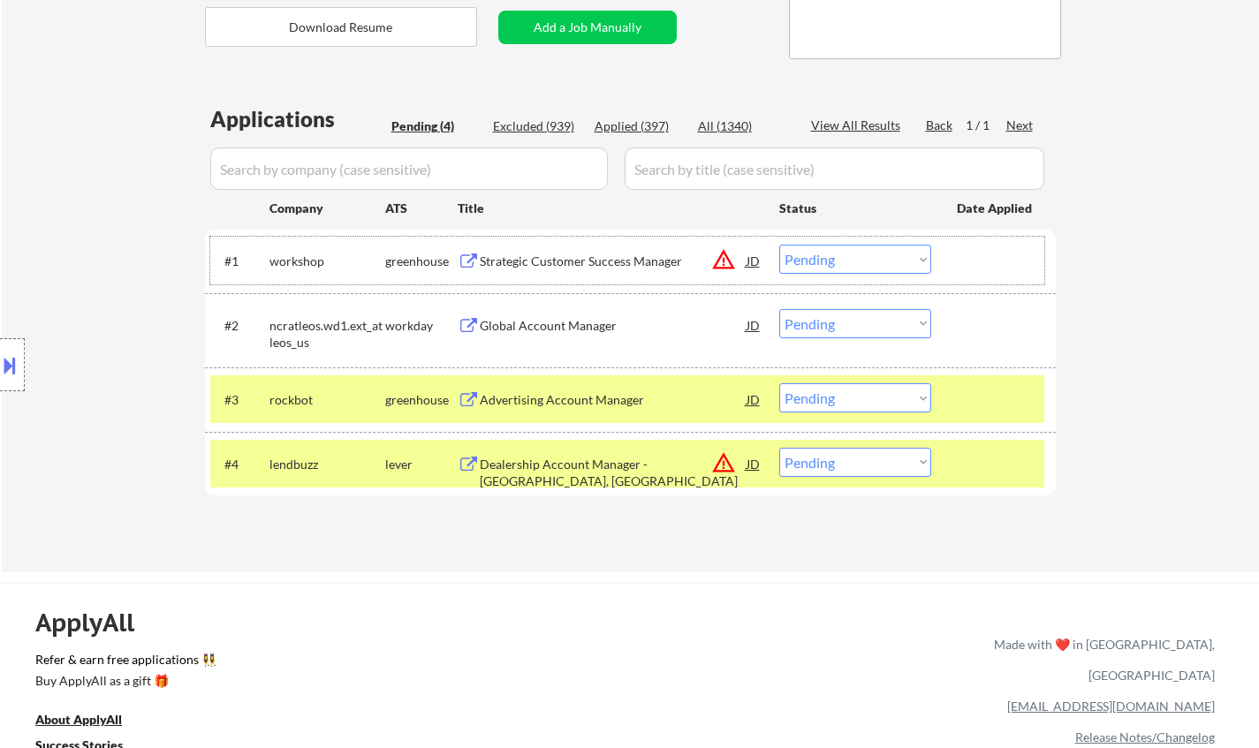
click at [843, 243] on div "#1 workshop greenhouse Strategic Customer Success Manager JD warning_amber Choo…" at bounding box center [627, 261] width 834 height 48
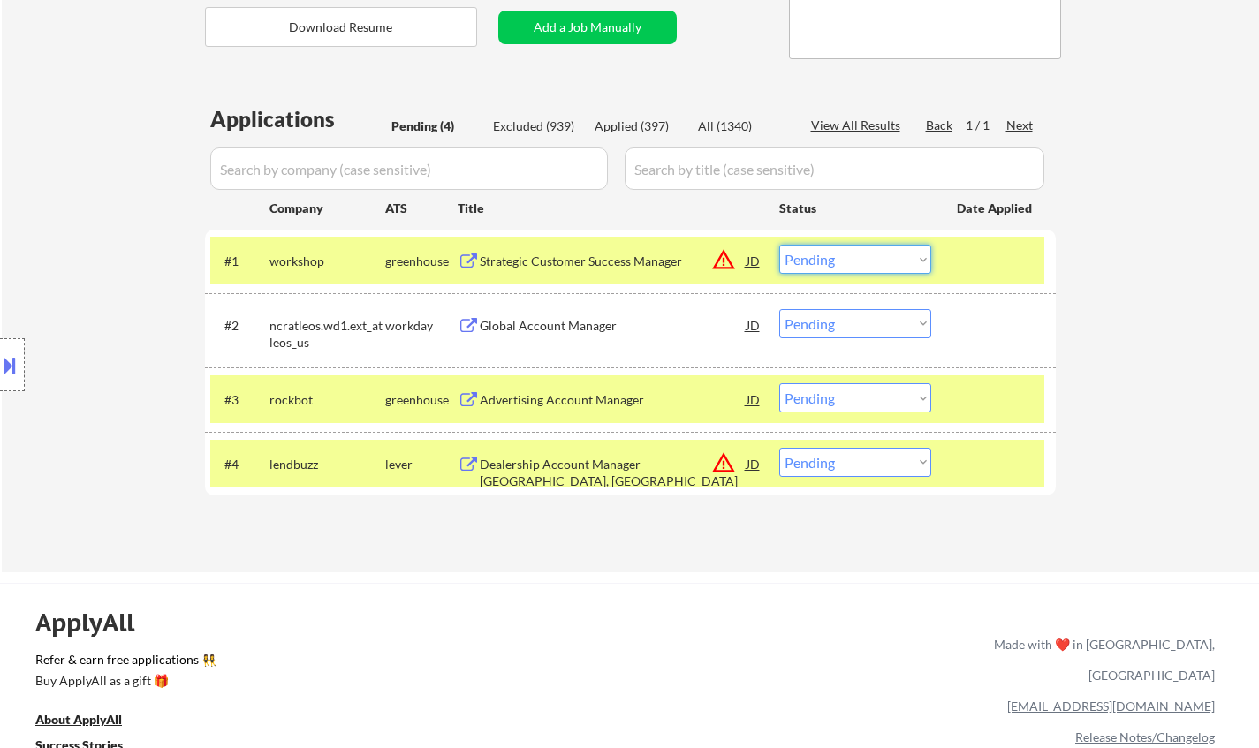
click at [866, 270] on select "Choose an option... Pending Applied Excluded (Questions) Excluded (Expired) Exc…" at bounding box center [855, 259] width 152 height 29
click at [779, 245] on select "Choose an option... Pending Applied Excluded (Questions) Excluded (Expired) Exc…" at bounding box center [855, 259] width 152 height 29
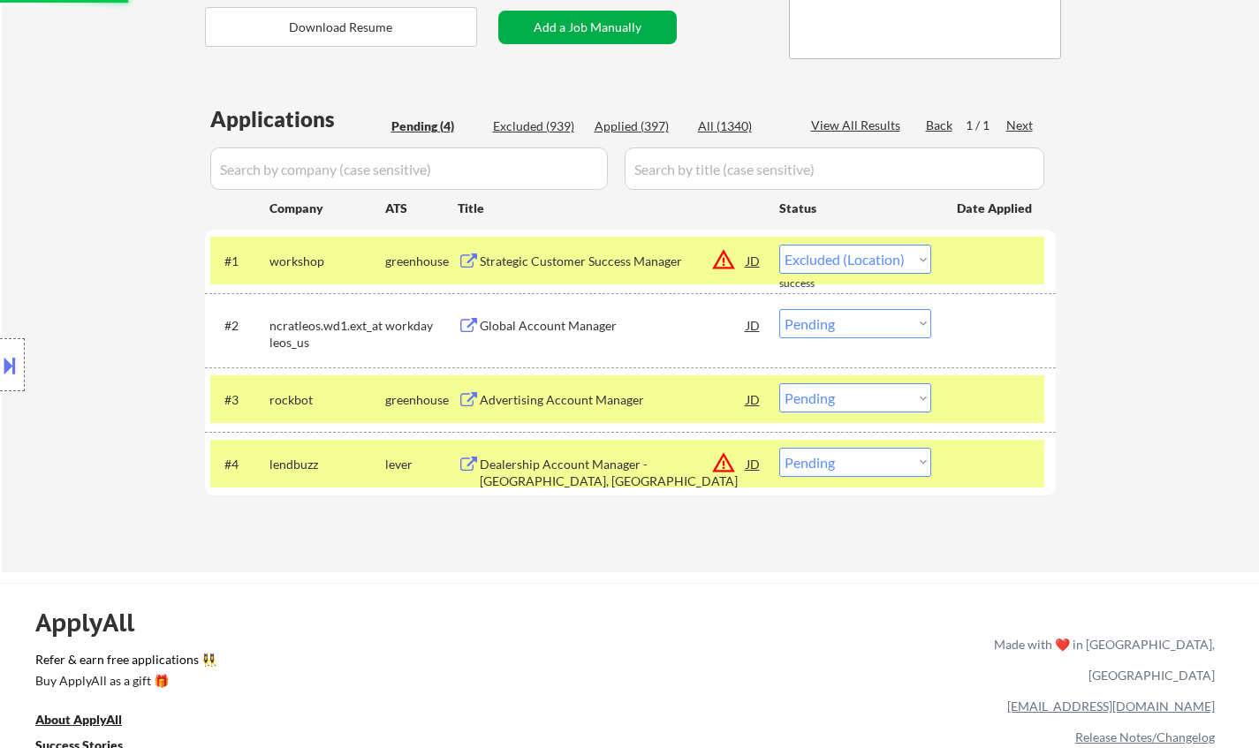
select select ""pending""
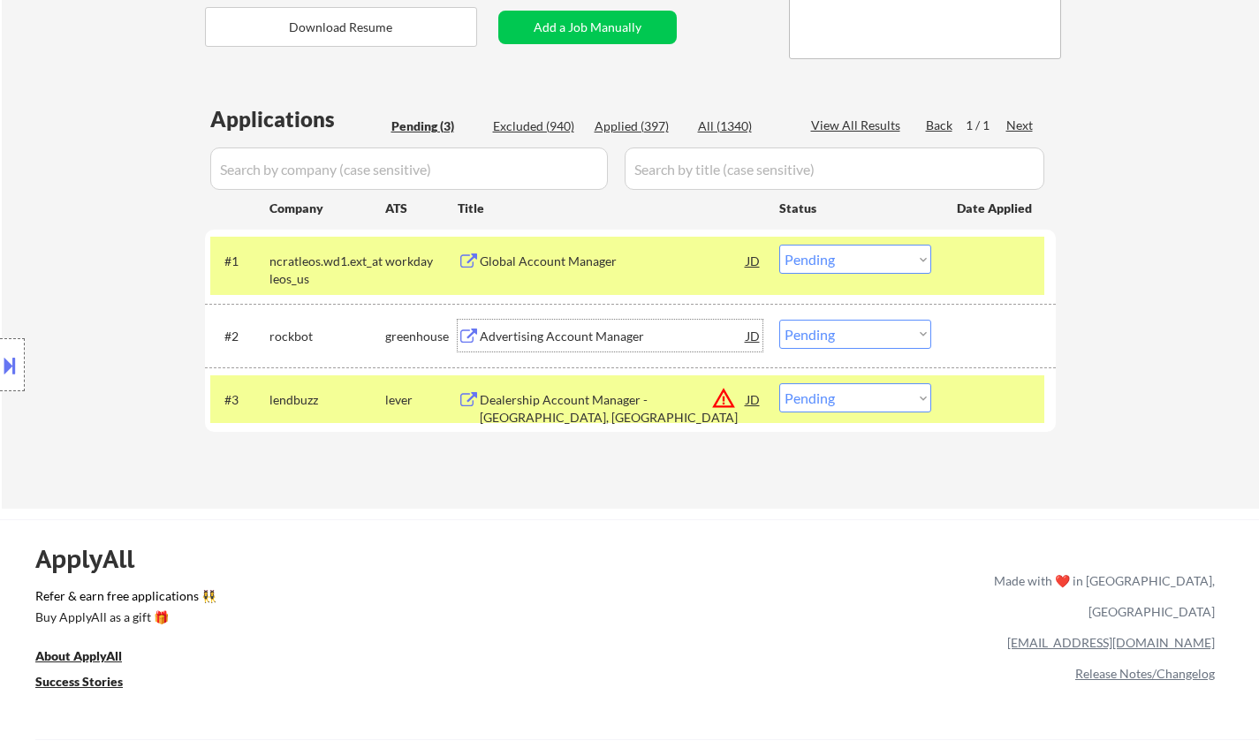
click at [596, 332] on div "Advertising Account Manager" at bounding box center [613, 337] width 267 height 18
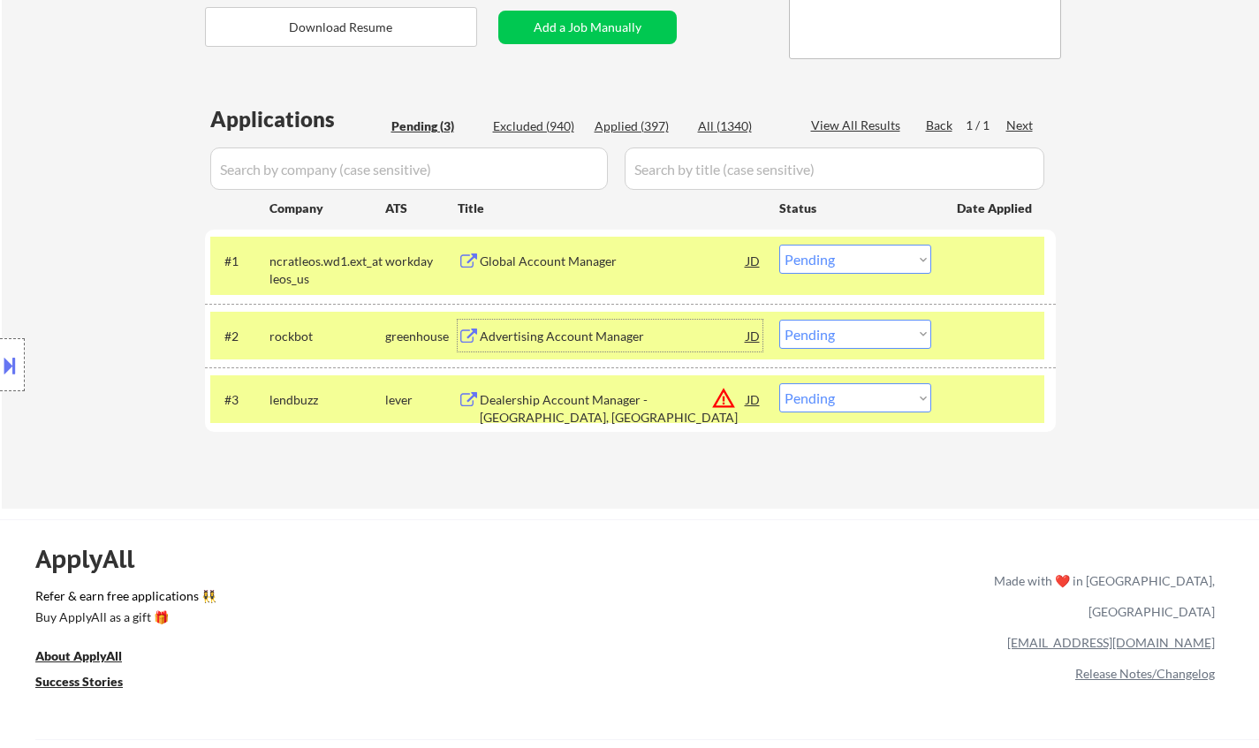
click at [522, 266] on div "Global Account Manager" at bounding box center [613, 262] width 267 height 18
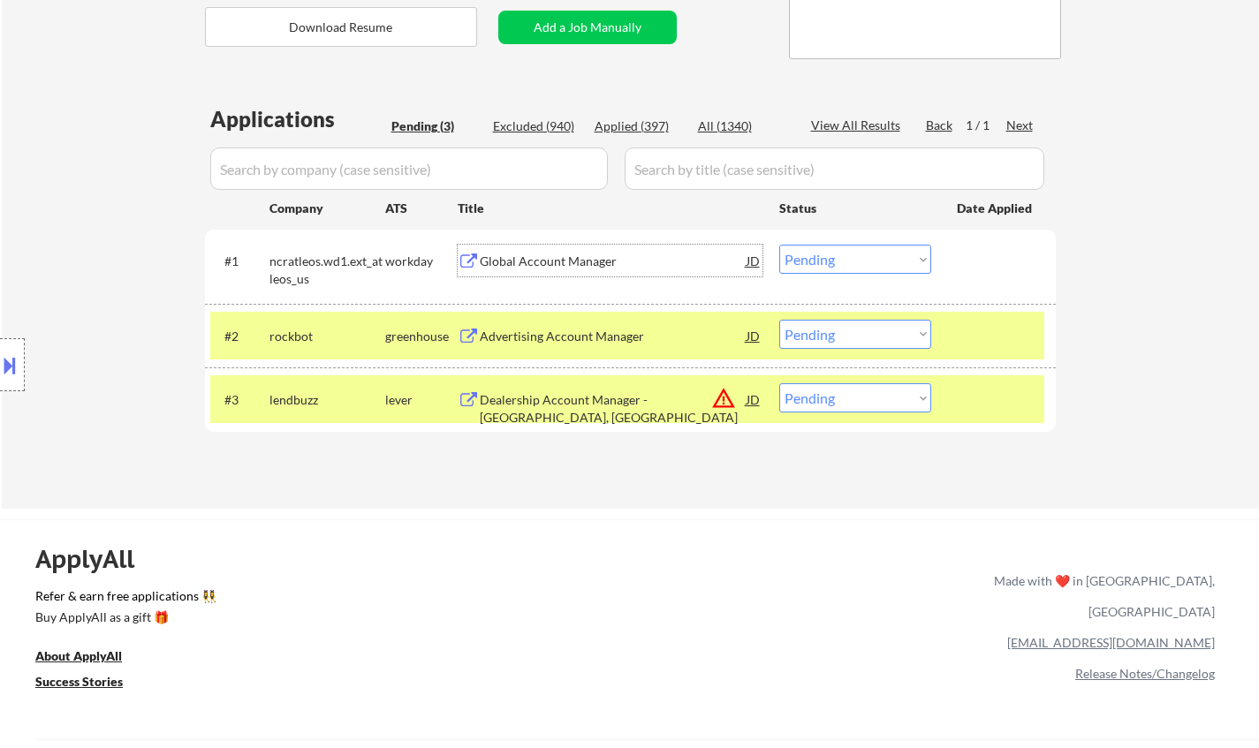
drag, startPoint x: 877, startPoint y: 332, endPoint x: 892, endPoint y: 346, distance: 19.4
click at [877, 332] on select "Choose an option... Pending Applied Excluded (Questions) Excluded (Expired) Exc…" at bounding box center [855, 334] width 152 height 29
click at [779, 320] on select "Choose an option... Pending Applied Excluded (Questions) Excluded (Expired) Exc…" at bounding box center [855, 334] width 152 height 29
select select ""pending""
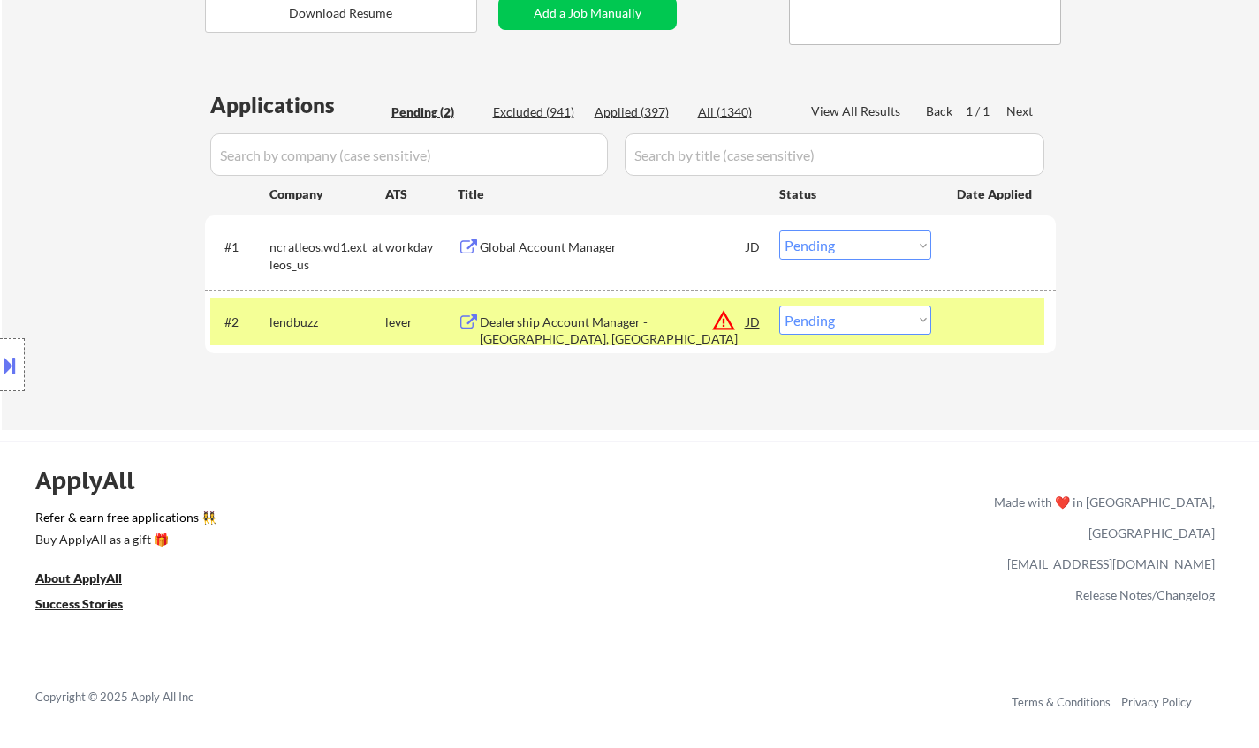
scroll to position [442, 0]
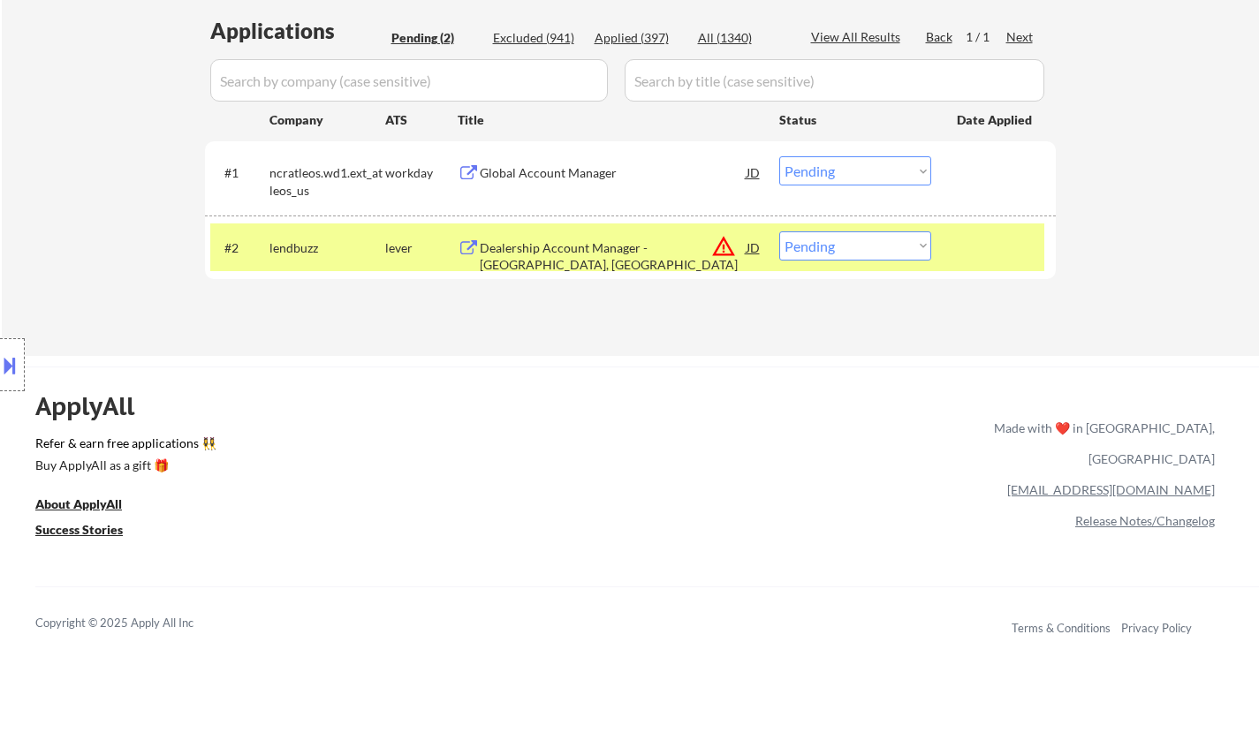
click at [840, 163] on select "Choose an option... Pending Applied Excluded (Questions) Excluded (Expired) Exc…" at bounding box center [855, 170] width 152 height 29
click at [779, 156] on select "Choose an option... Pending Applied Excluded (Questions) Excluded (Expired) Exc…" at bounding box center [855, 170] width 152 height 29
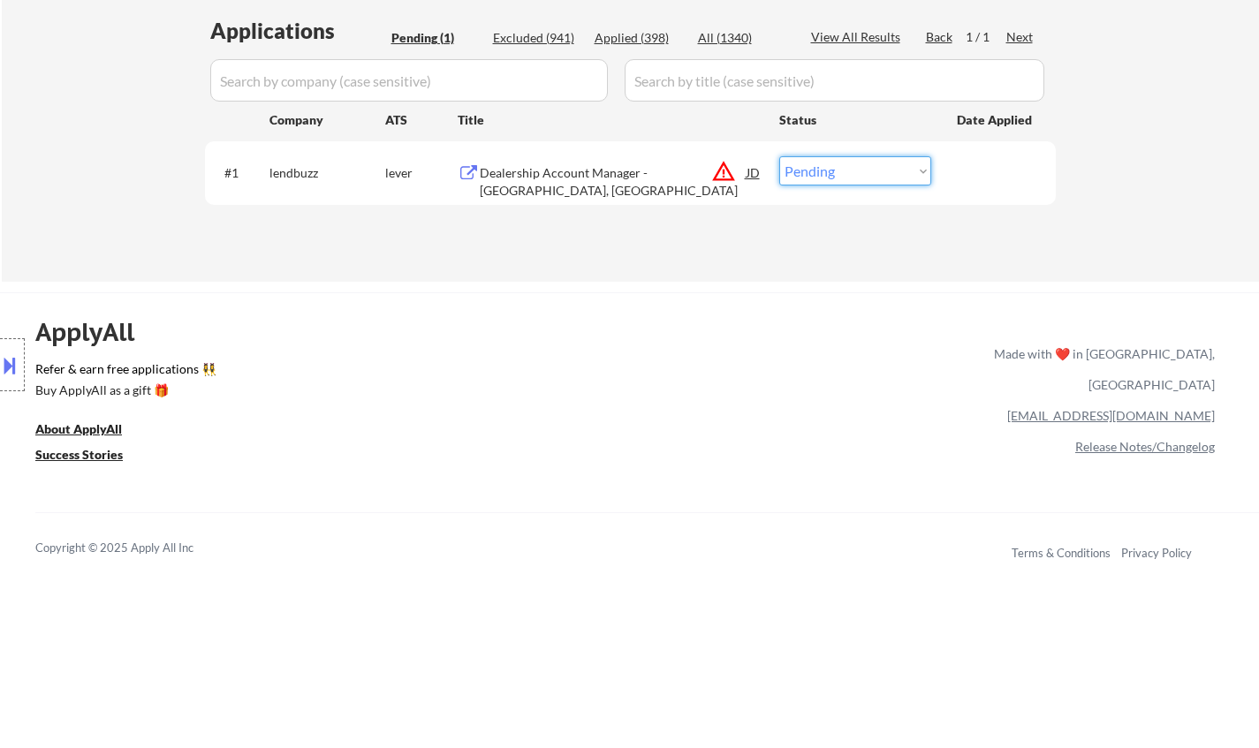
drag, startPoint x: 878, startPoint y: 170, endPoint x: 880, endPoint y: 178, distance: 9.0
click at [878, 170] on select "Choose an option... Pending Applied Excluded (Questions) Excluded (Expired) Exc…" at bounding box center [855, 170] width 152 height 29
select select ""excluded__location_""
click at [779, 156] on select "Choose an option... Pending Applied Excluded (Questions) Excluded (Expired) Exc…" at bounding box center [855, 170] width 152 height 29
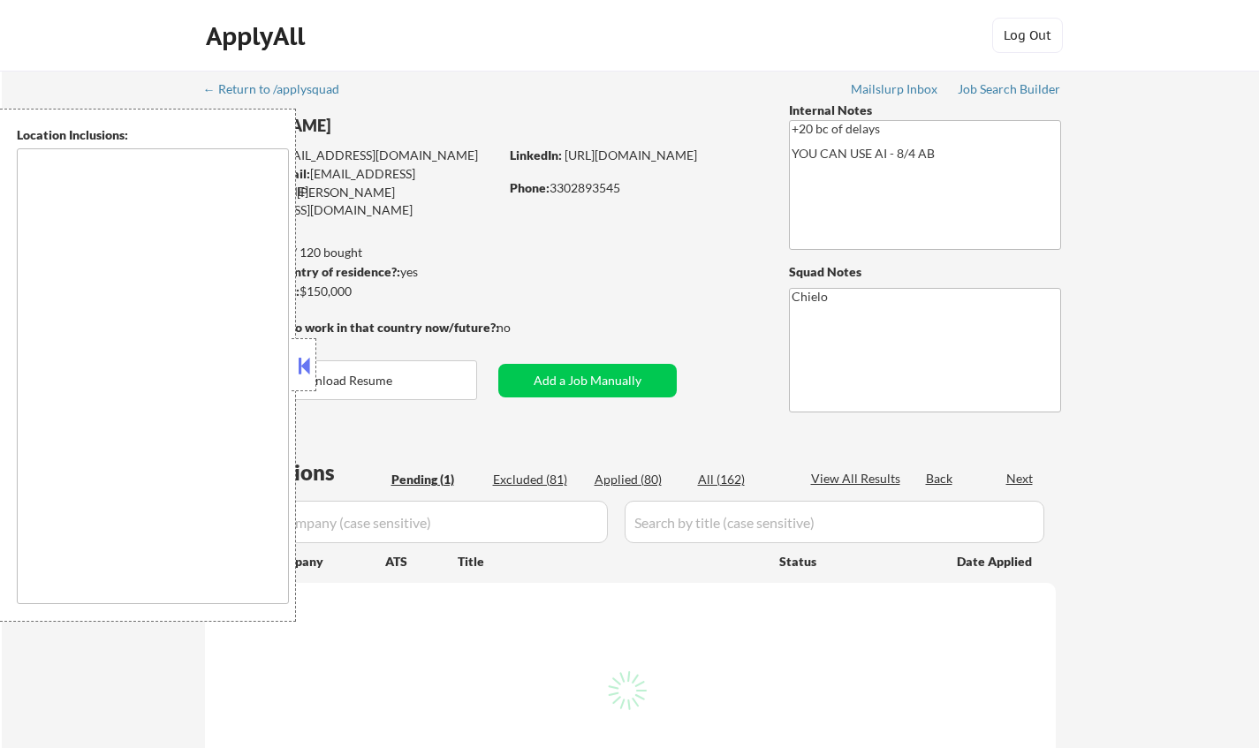
select select ""pending""
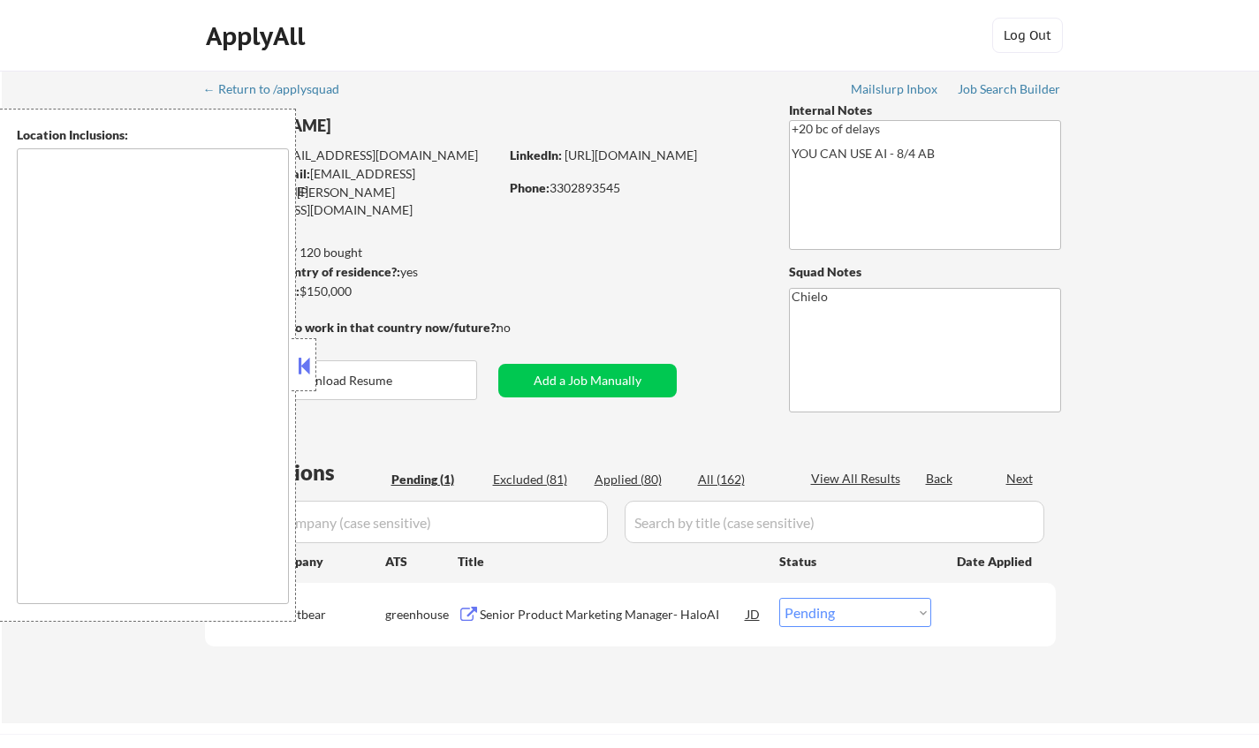
type textarea "remote"
click at [304, 373] on button at bounding box center [303, 366] width 19 height 27
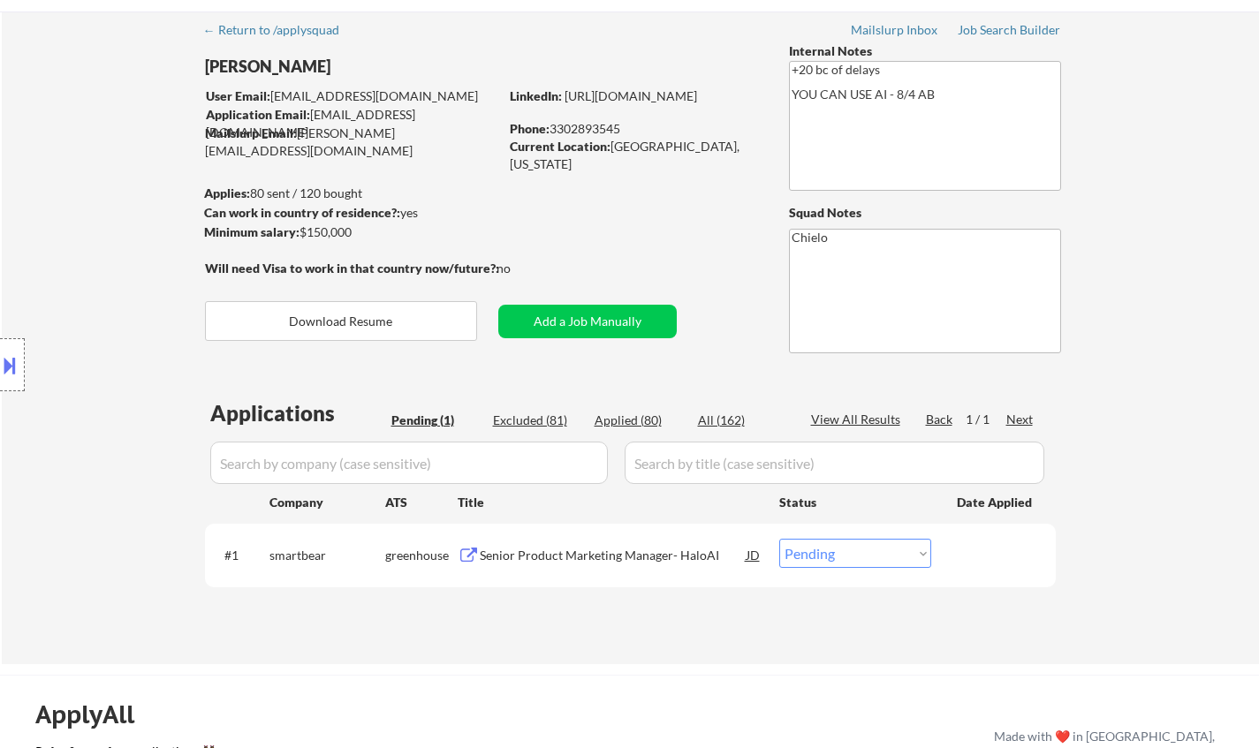
scroll to position [88, 0]
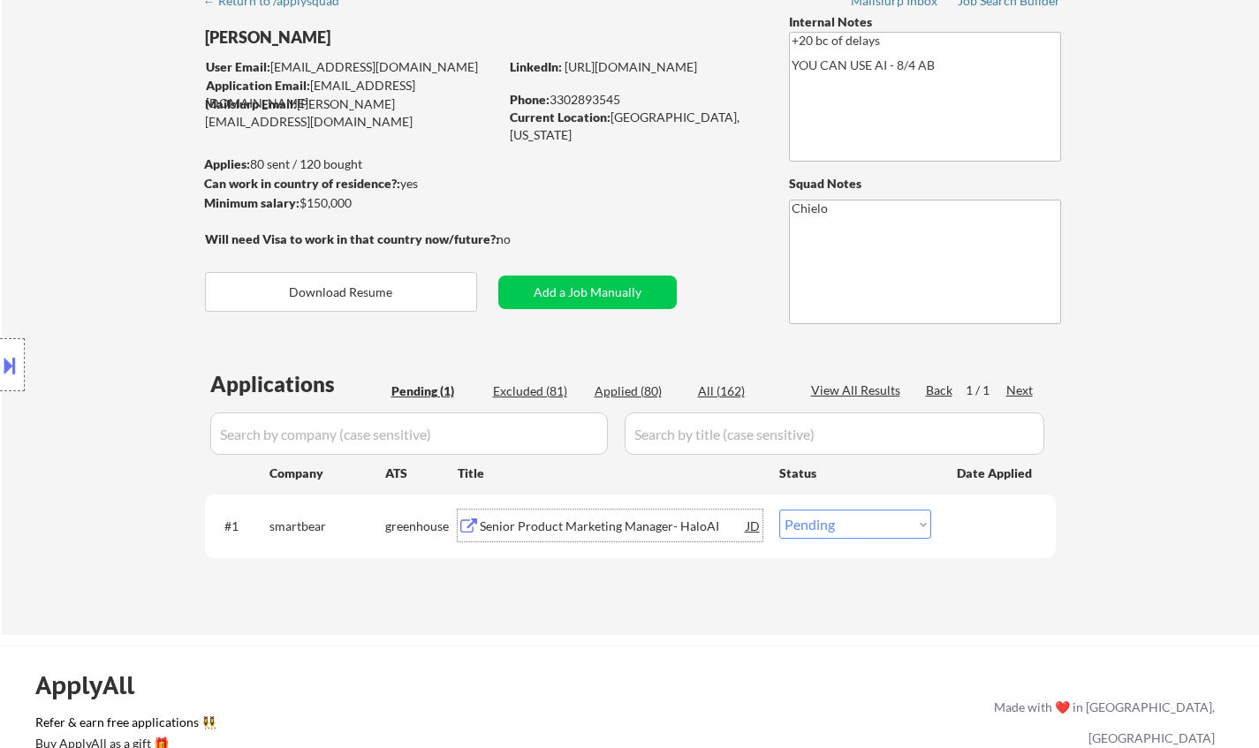
click at [561, 520] on div "Senior Product Marketing Manager- HaloAI" at bounding box center [613, 527] width 267 height 18
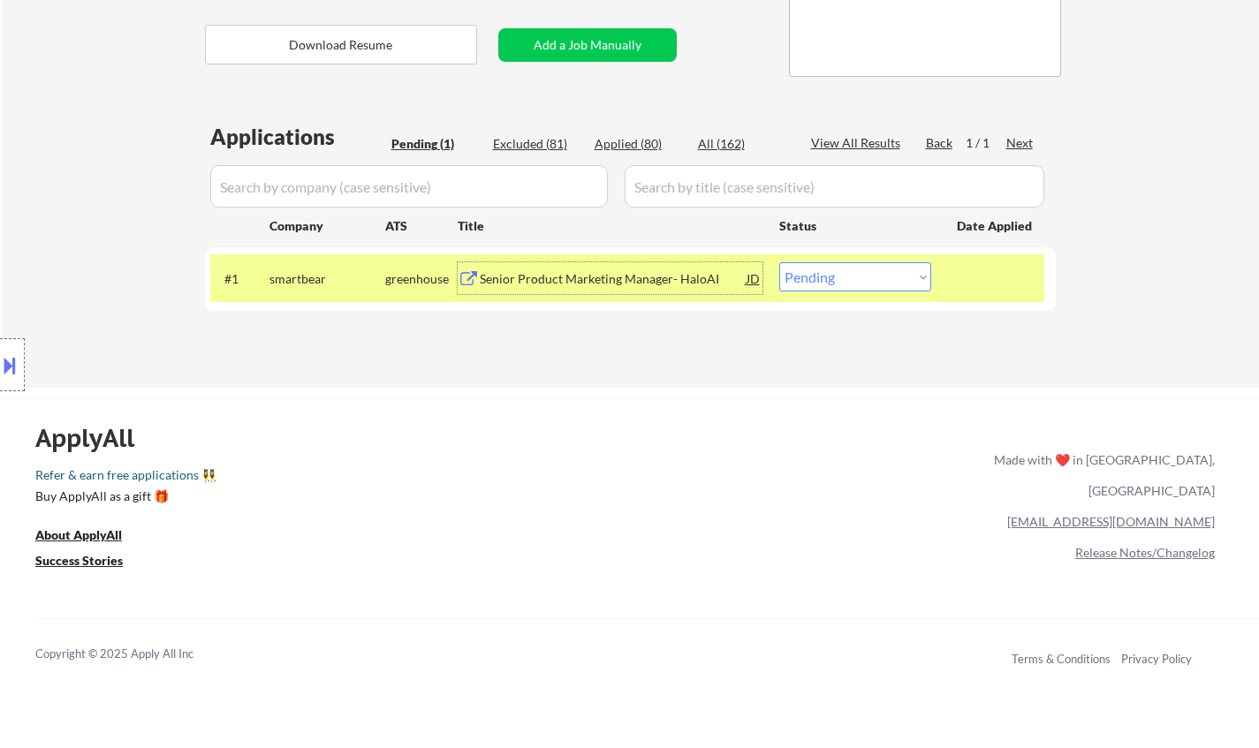
scroll to position [442, 0]
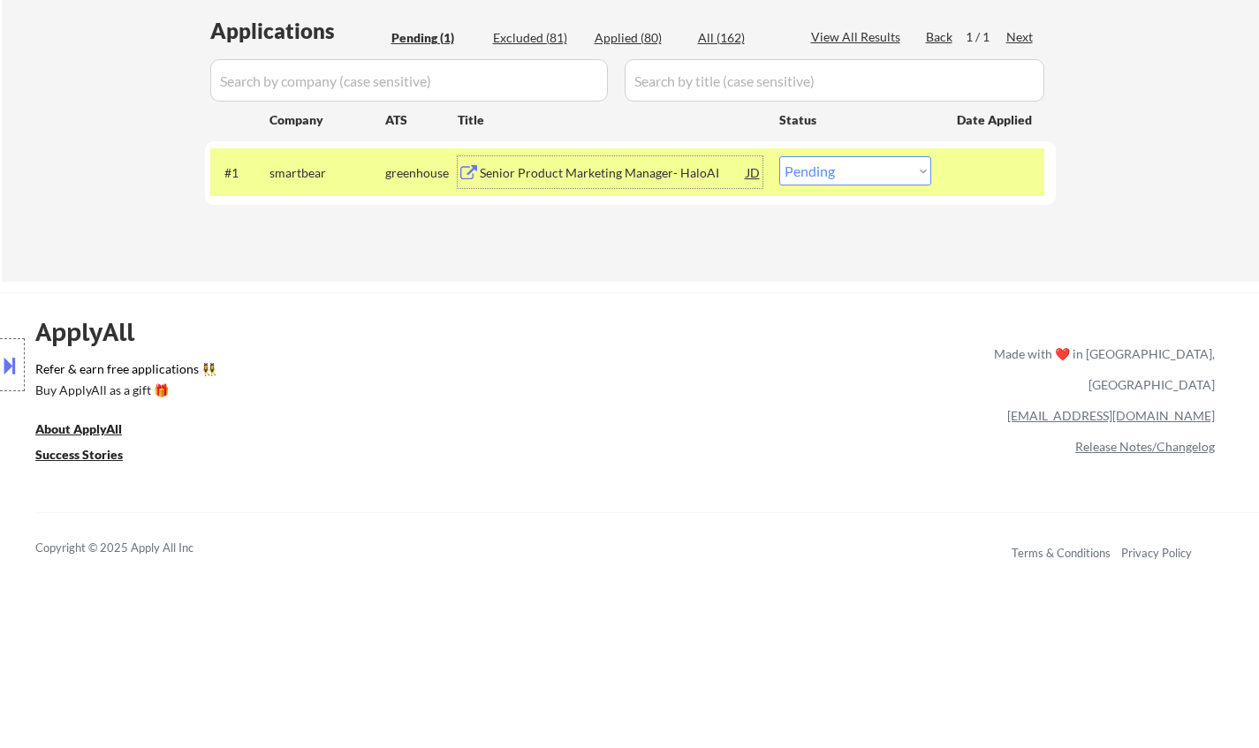
click at [911, 171] on select "Choose an option... Pending Applied Excluded (Questions) Excluded (Expired) Exc…" at bounding box center [855, 170] width 152 height 29
select select ""applied""
click at [779, 156] on select "Choose an option... Pending Applied Excluded (Questions) Excluded (Expired) Exc…" at bounding box center [855, 170] width 152 height 29
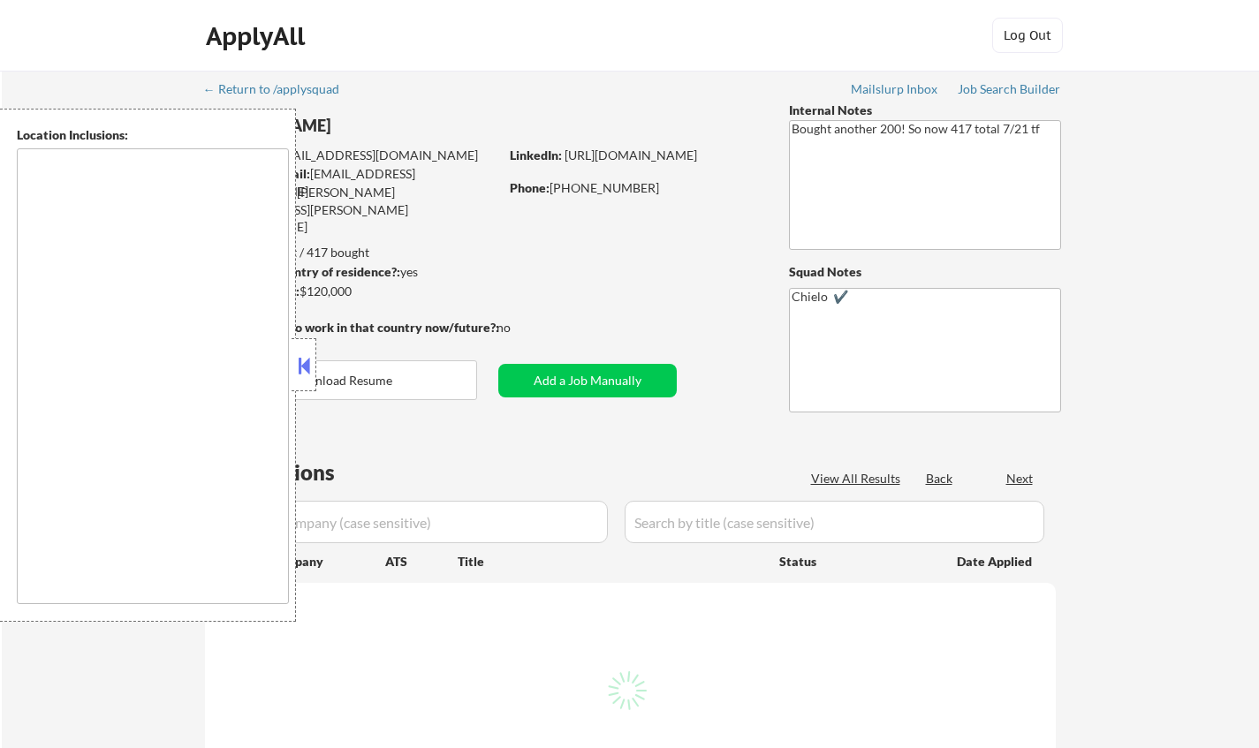
type textarea "Princeton, NJ West Windsor Township, NJ Plainsboro Township, NJ Lawrence Townsh…"
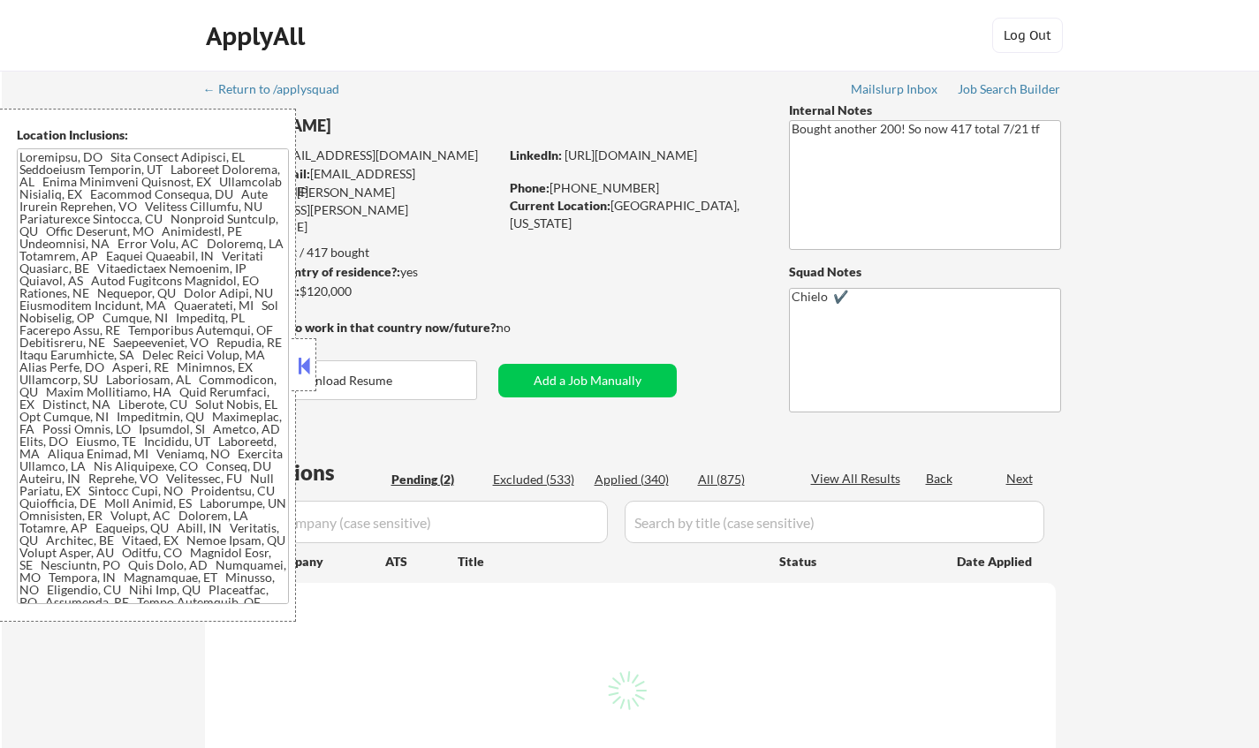
select select ""pending""
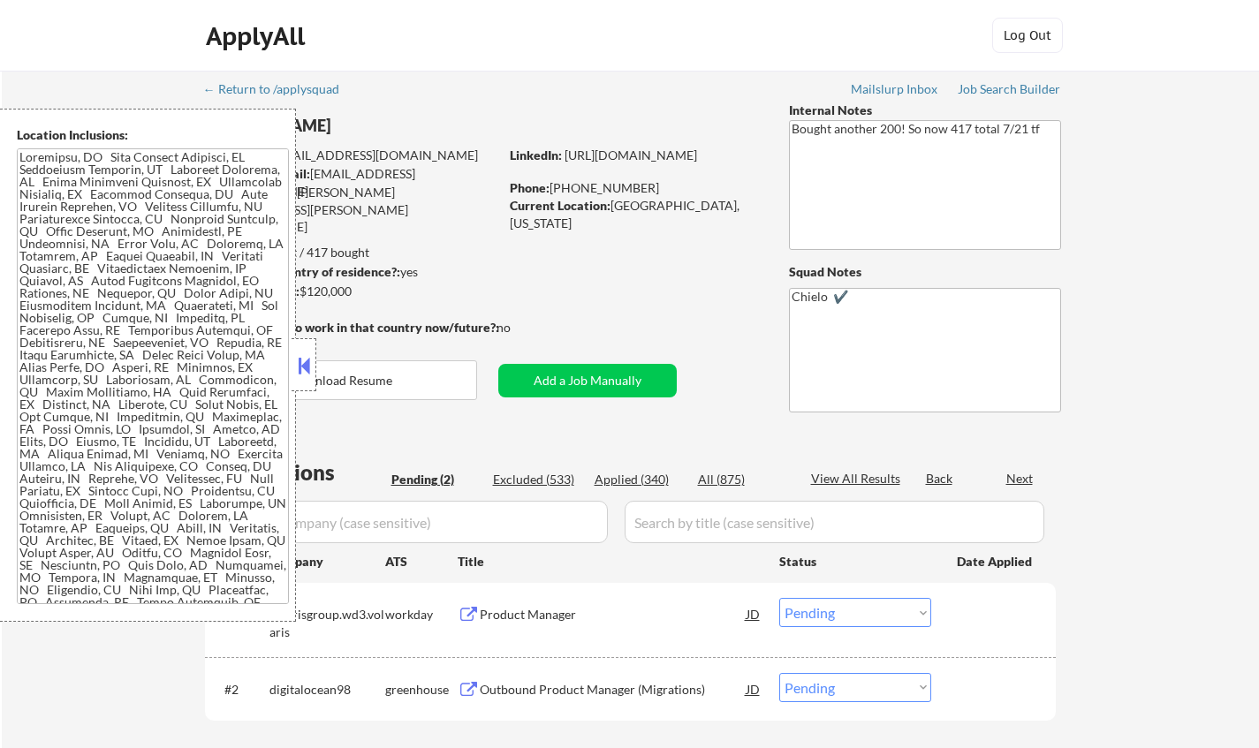
click at [306, 356] on button at bounding box center [303, 366] width 19 height 27
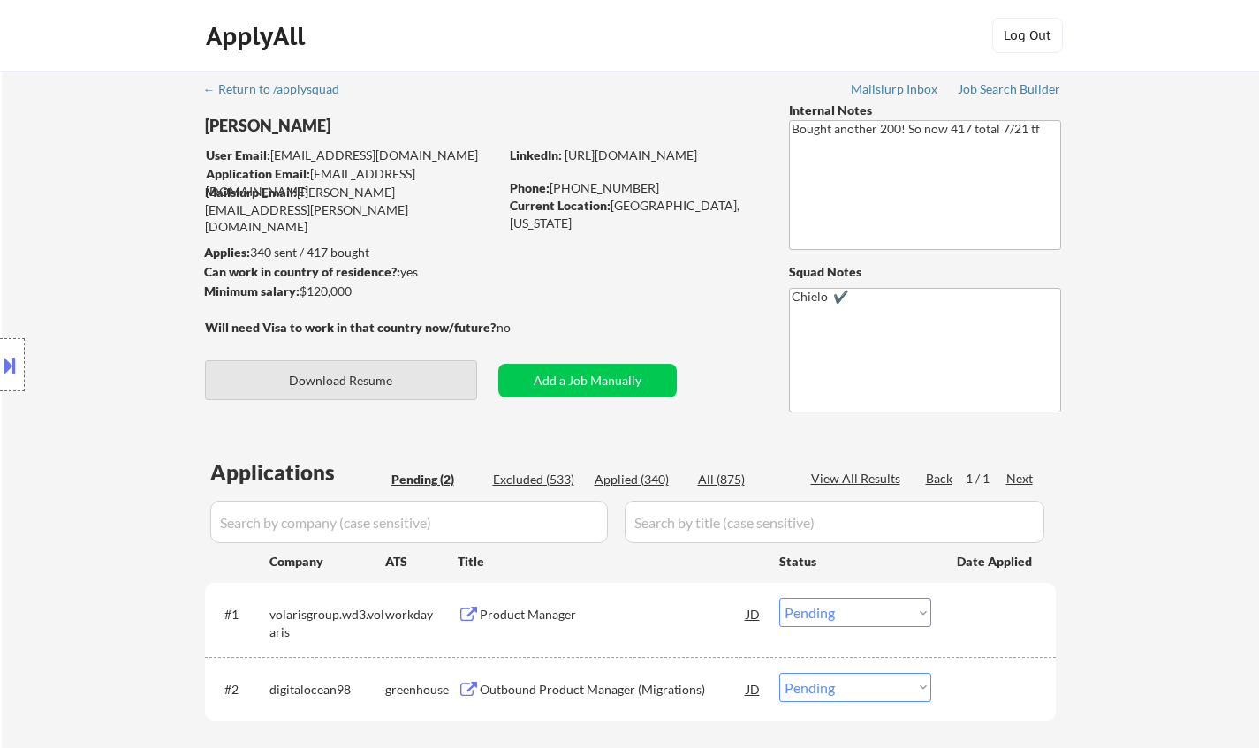
click at [372, 377] on button "Download Resume" at bounding box center [341, 381] width 272 height 40
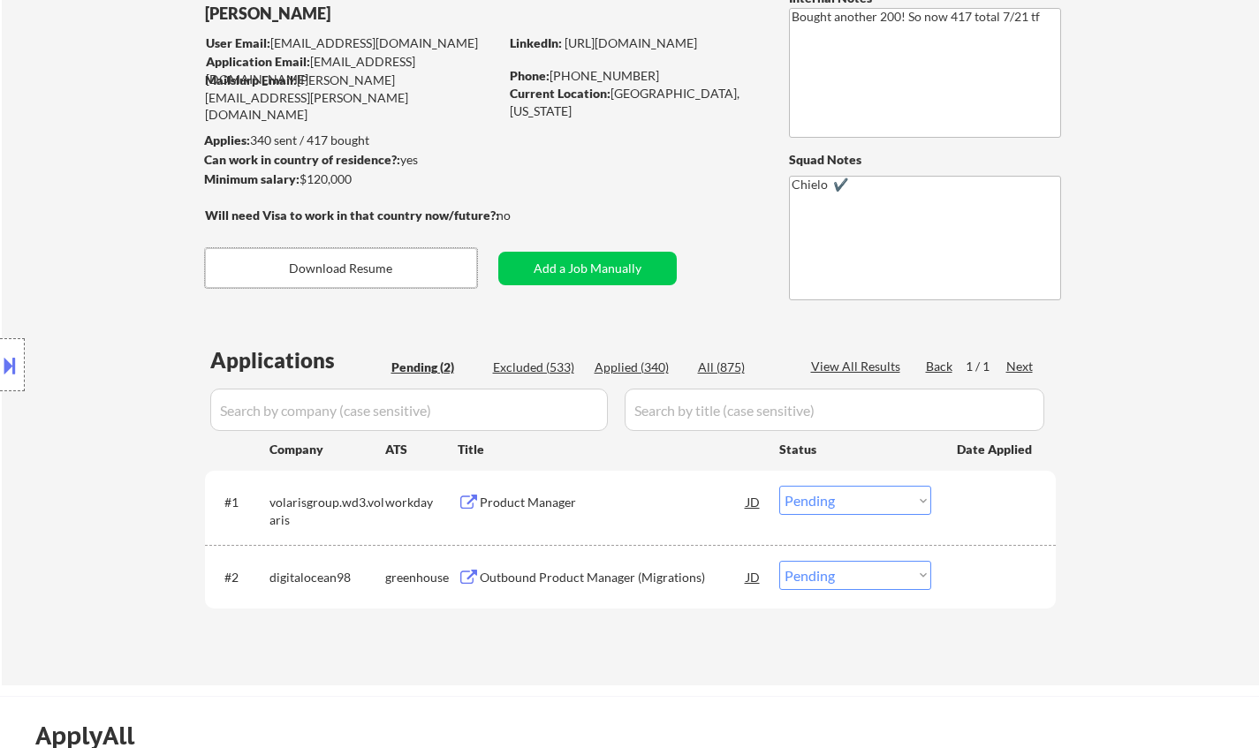
scroll to position [177, 0]
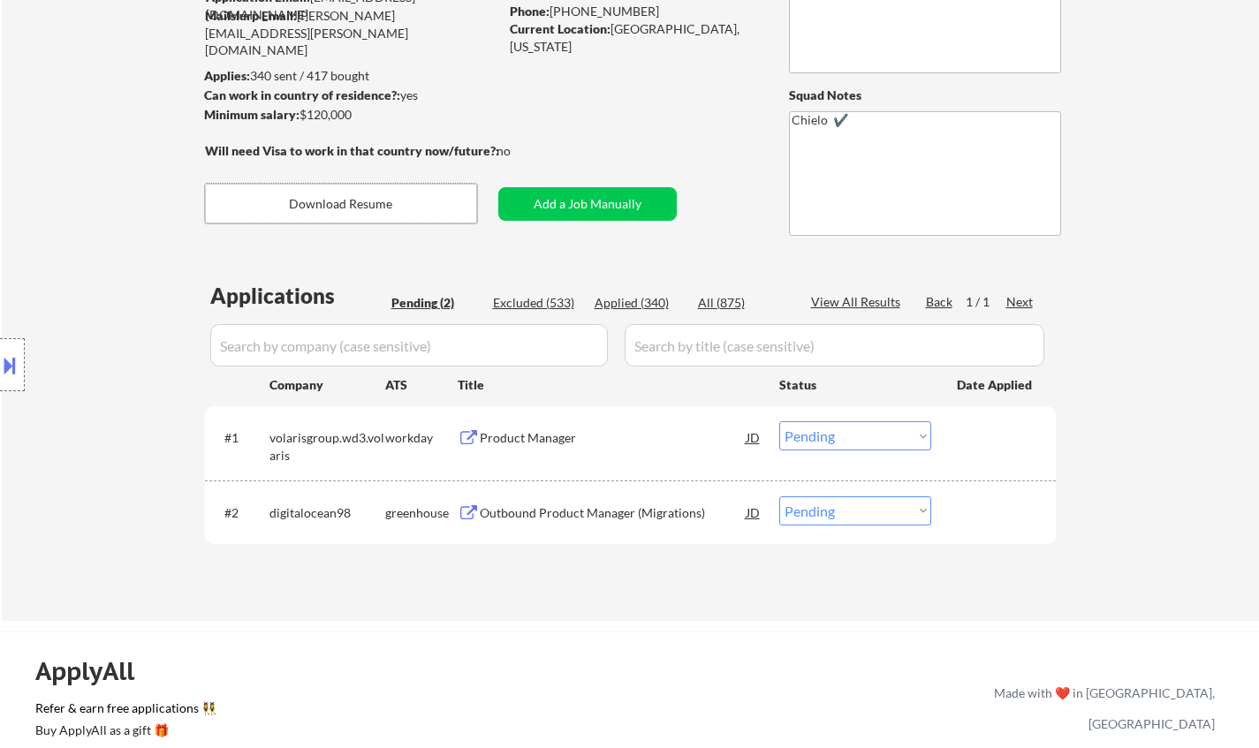
click at [535, 518] on div "Outbound Product Manager (Migrations)" at bounding box center [613, 514] width 267 height 18
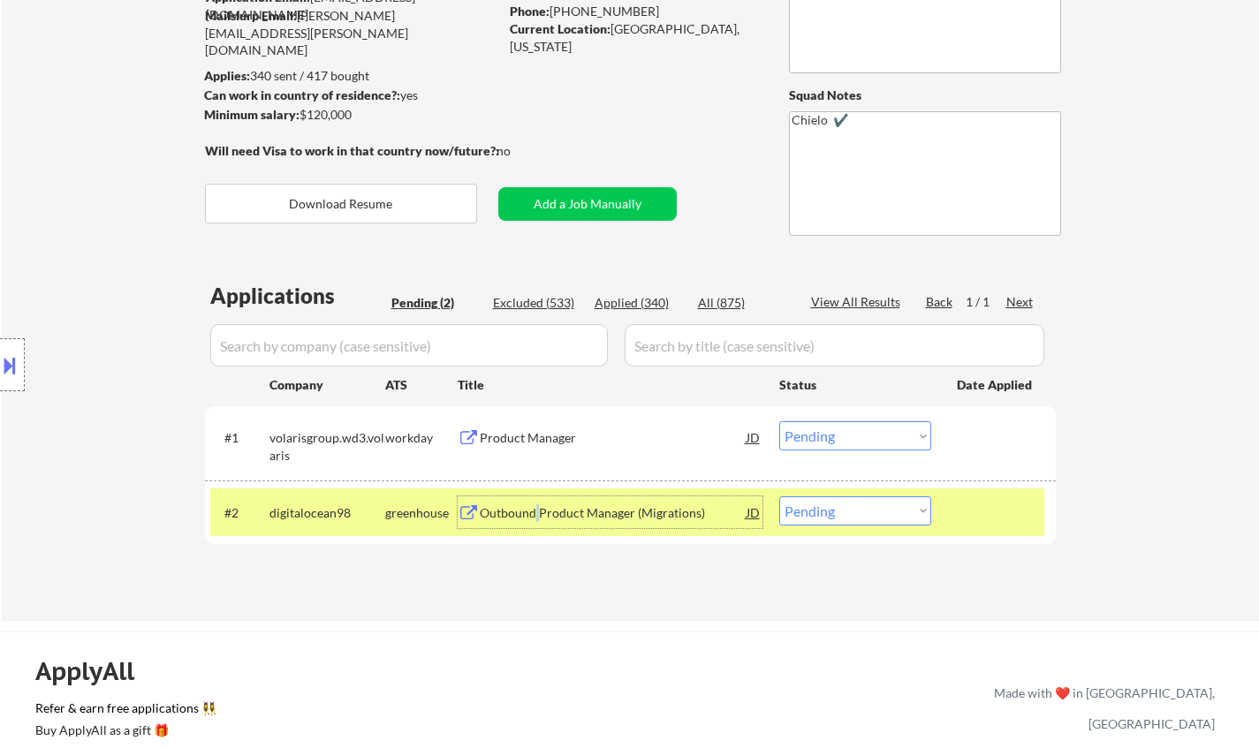
click at [852, 512] on select "Choose an option... Pending Applied Excluded (Questions) Excluded (Expired) Exc…" at bounding box center [855, 511] width 152 height 29
select select ""excluded__bad_match_""
click at [779, 497] on select "Choose an option... Pending Applied Excluded (Questions) Excluded (Expired) Exc…" at bounding box center [855, 511] width 152 height 29
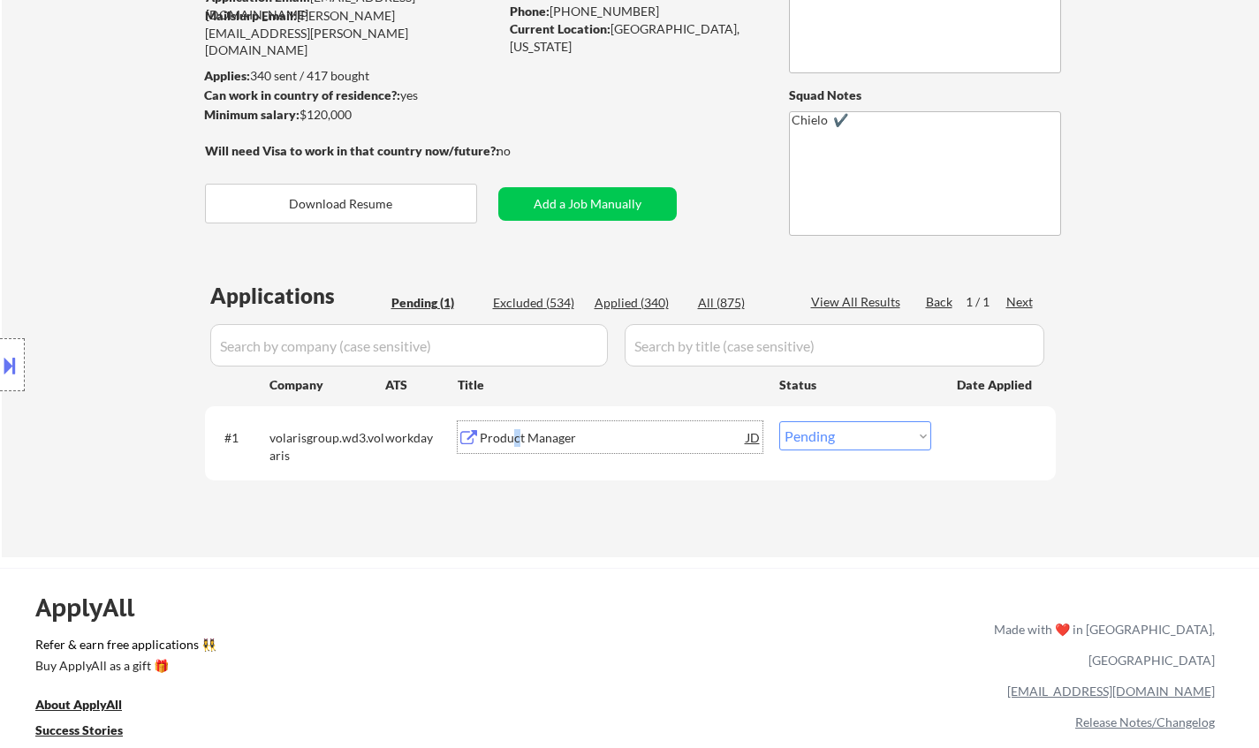
click at [516, 438] on div "Product Manager" at bounding box center [613, 438] width 267 height 18
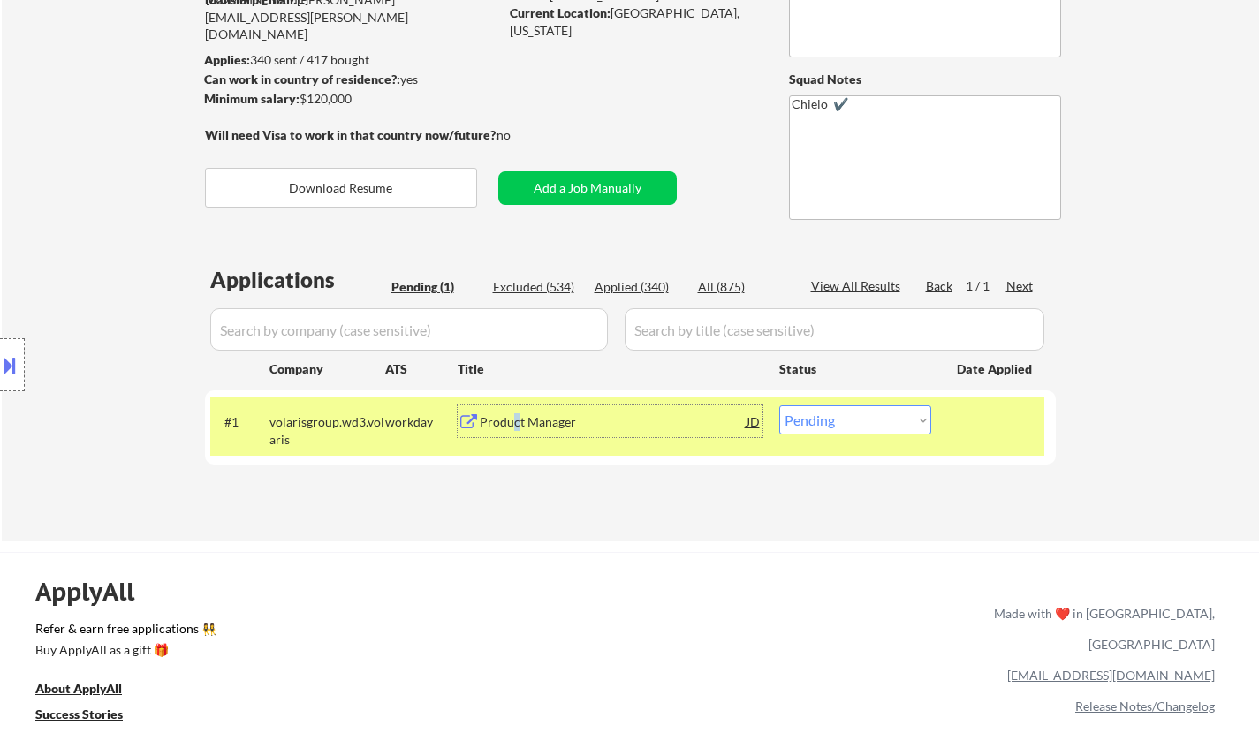
scroll to position [353, 0]
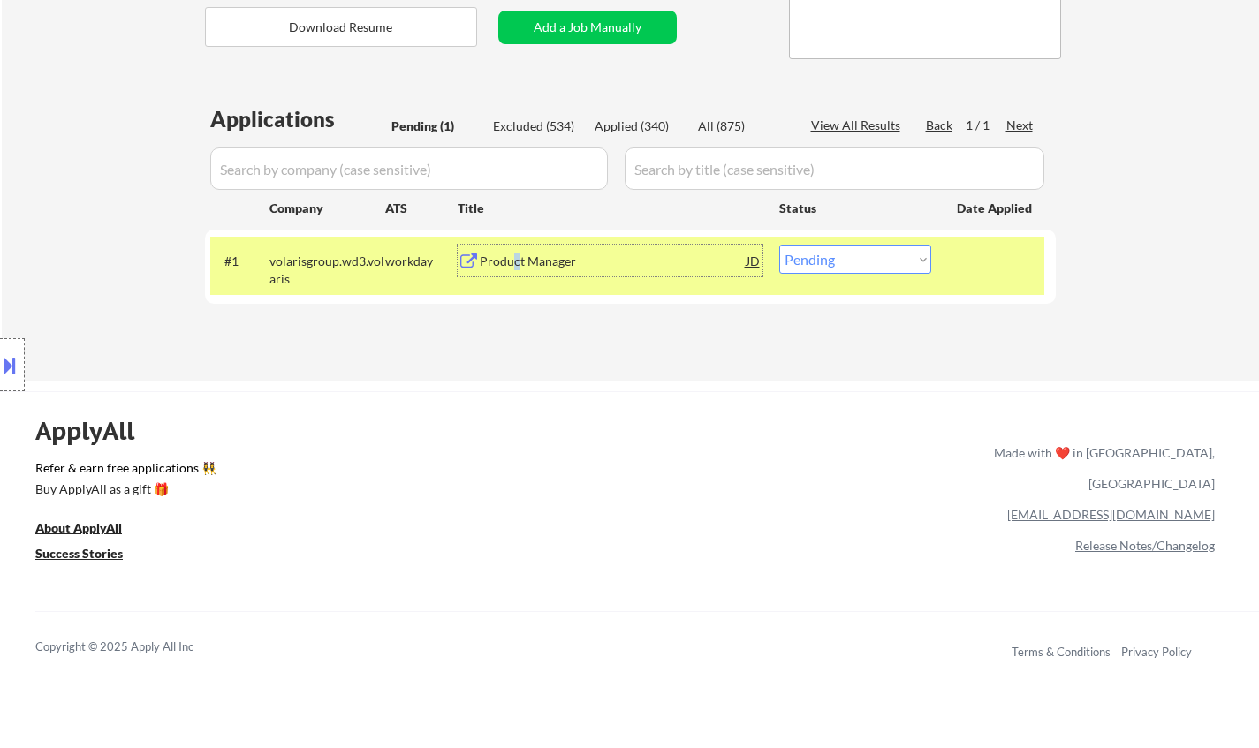
click at [871, 264] on select "Choose an option... Pending Applied Excluded (Questions) Excluded (Expired) Exc…" at bounding box center [855, 259] width 152 height 29
select select ""applied""
click at [779, 245] on select "Choose an option... Pending Applied Excluded (Questions) Excluded (Expired) Exc…" at bounding box center [855, 259] width 152 height 29
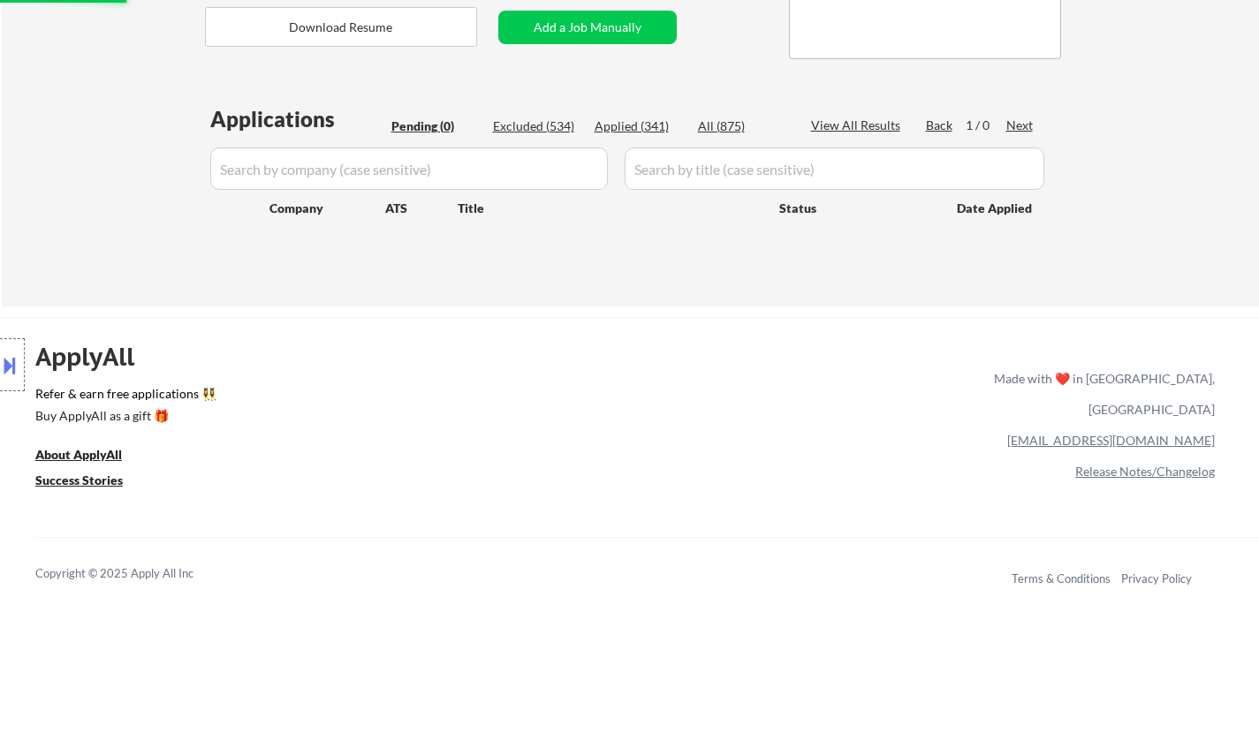
scroll to position [0, 0]
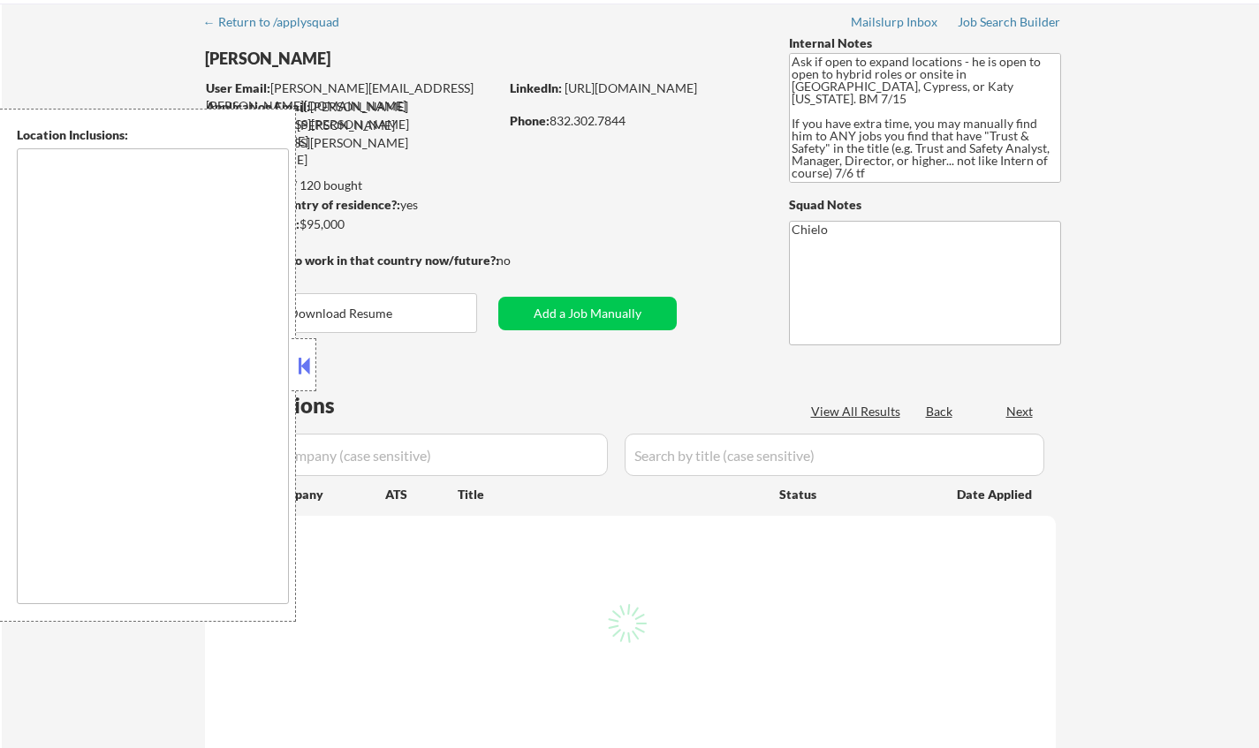
scroll to position [88, 0]
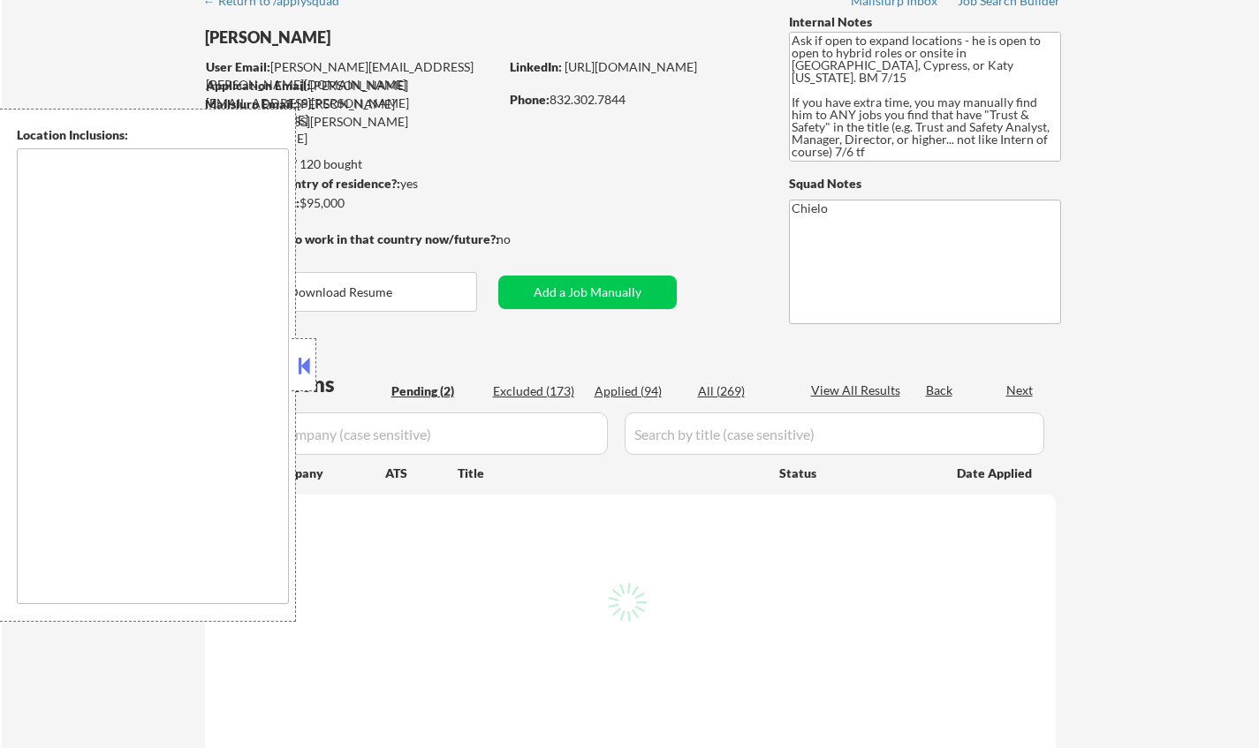
type textarea "[GEOGRAPHIC_DATA], [GEOGRAPHIC_DATA] [GEOGRAPHIC_DATA], [GEOGRAPHIC_DATA] [GEOG…"
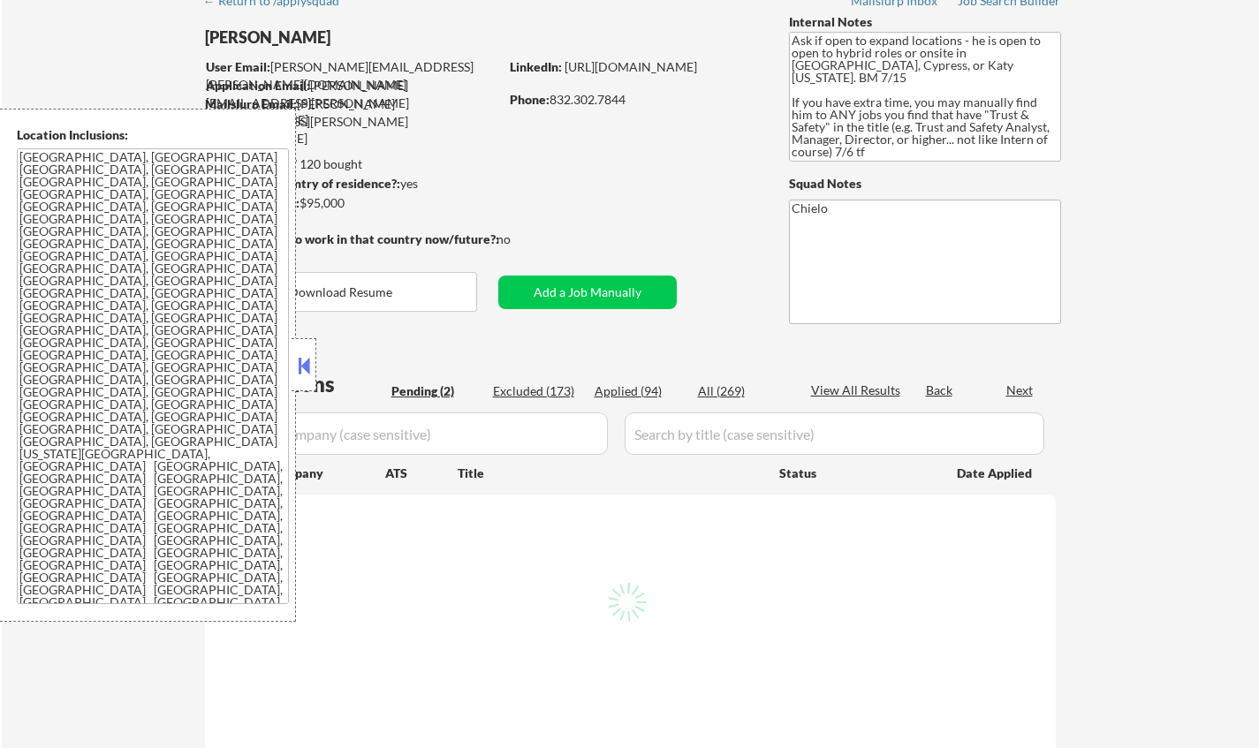
select select ""pending""
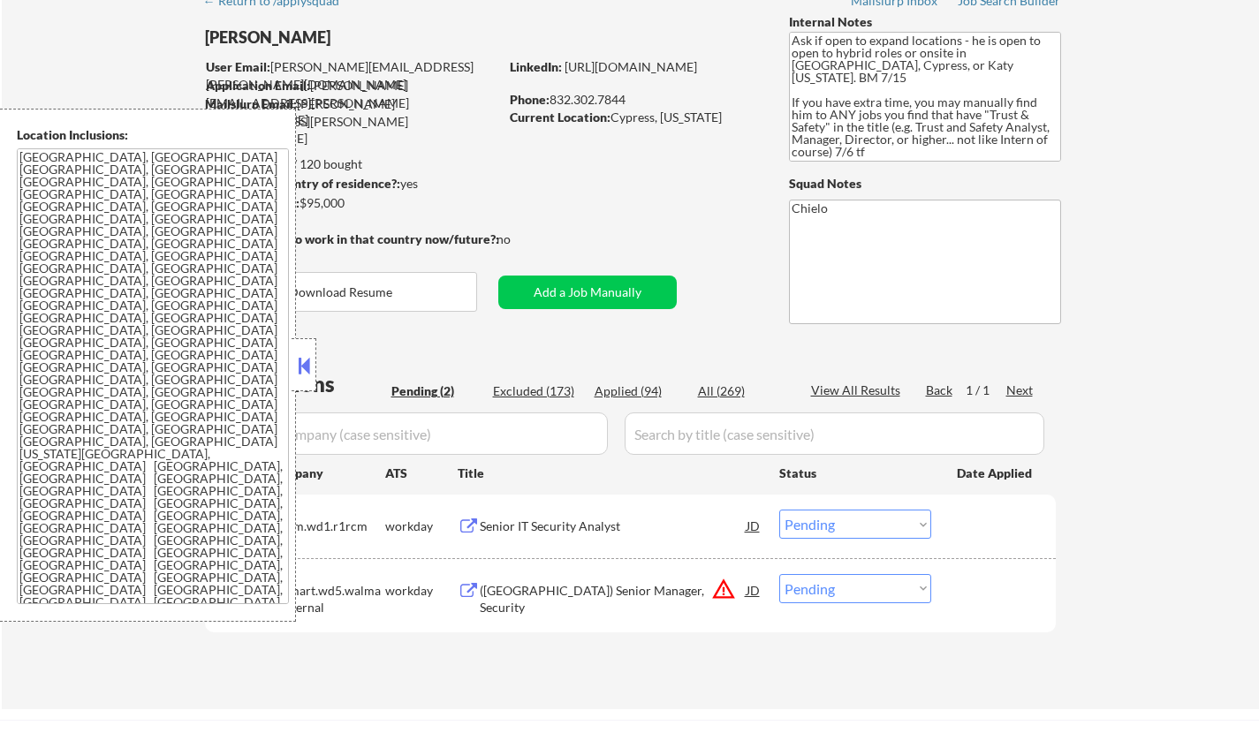
click at [310, 361] on button at bounding box center [303, 366] width 19 height 27
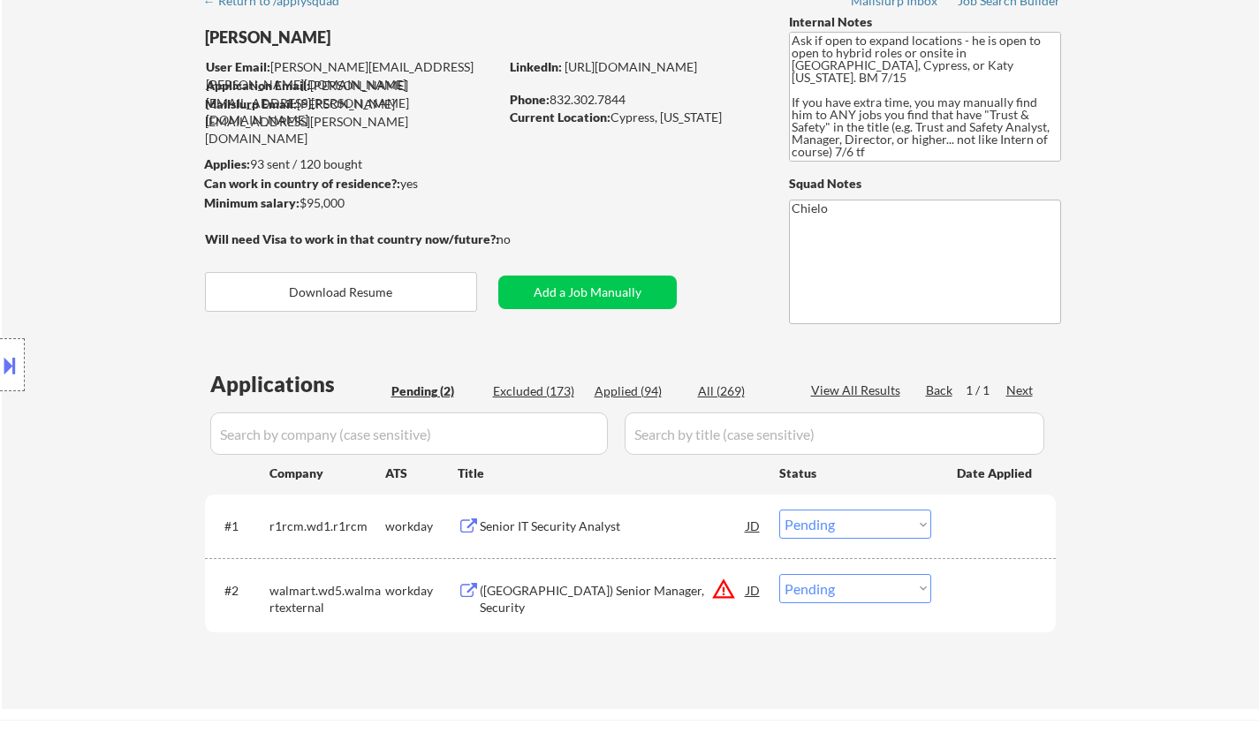
click at [499, 523] on div "Senior IT Security Analyst" at bounding box center [613, 527] width 267 height 18
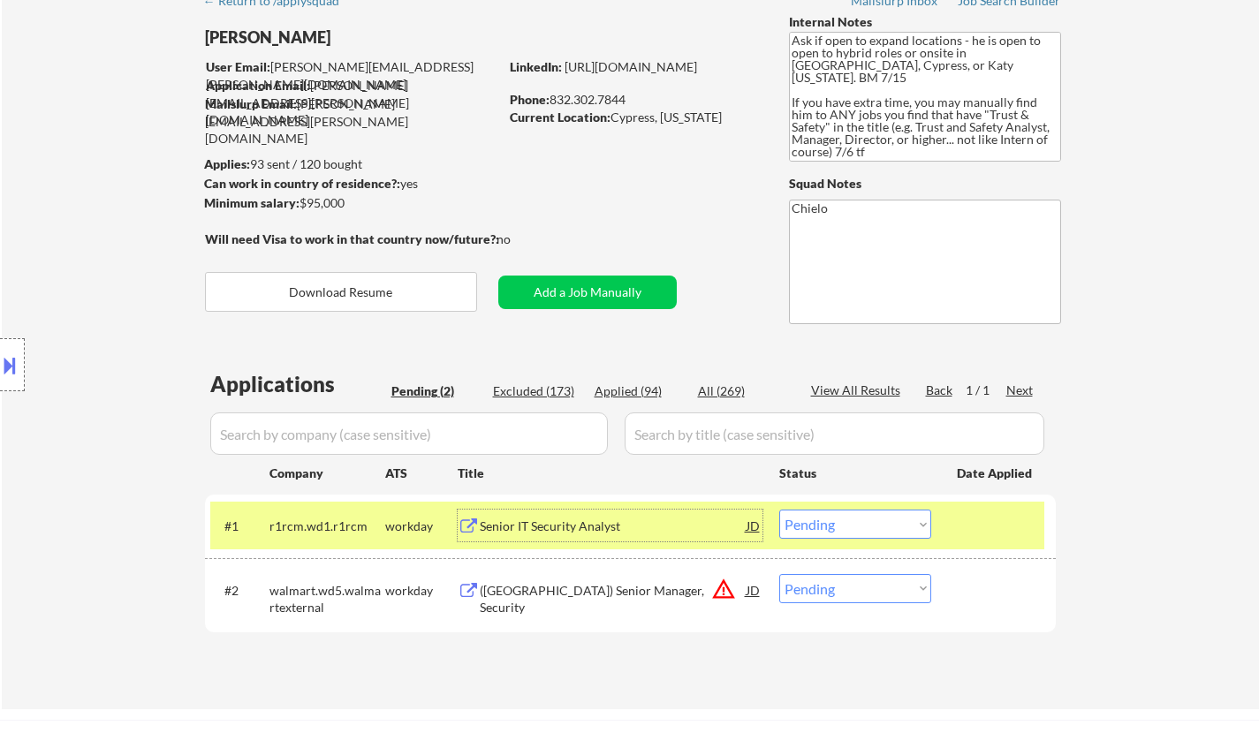
click at [872, 520] on select "Choose an option... Pending Applied Excluded (Questions) Excluded (Expired) Exc…" at bounding box center [855, 524] width 152 height 29
click at [779, 510] on select "Choose an option... Pending Applied Excluded (Questions) Excluded (Expired) Exc…" at bounding box center [855, 524] width 152 height 29
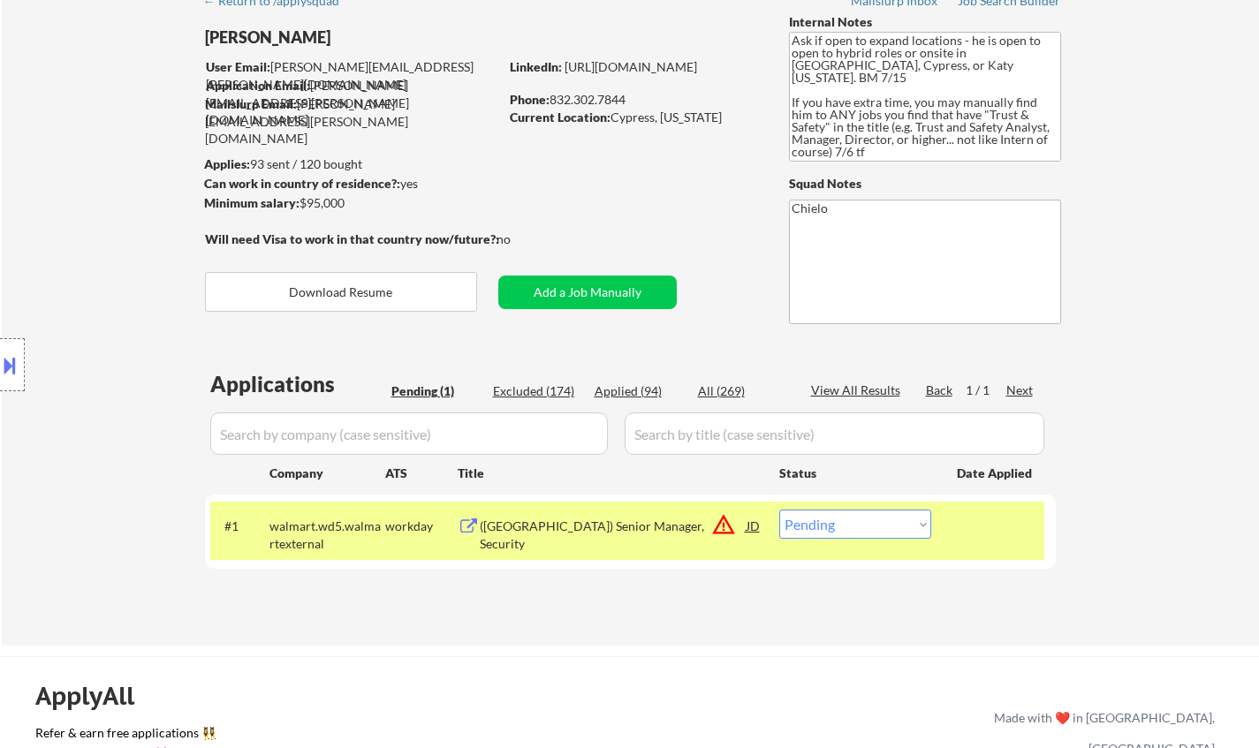
click at [13, 332] on div "Location Inclusions: Cypress, TX Jersey Village, TX Tomball, TX Katy, TX Spring…" at bounding box center [158, 365] width 316 height 513
click at [0, 352] on div at bounding box center [12, 364] width 25 height 53
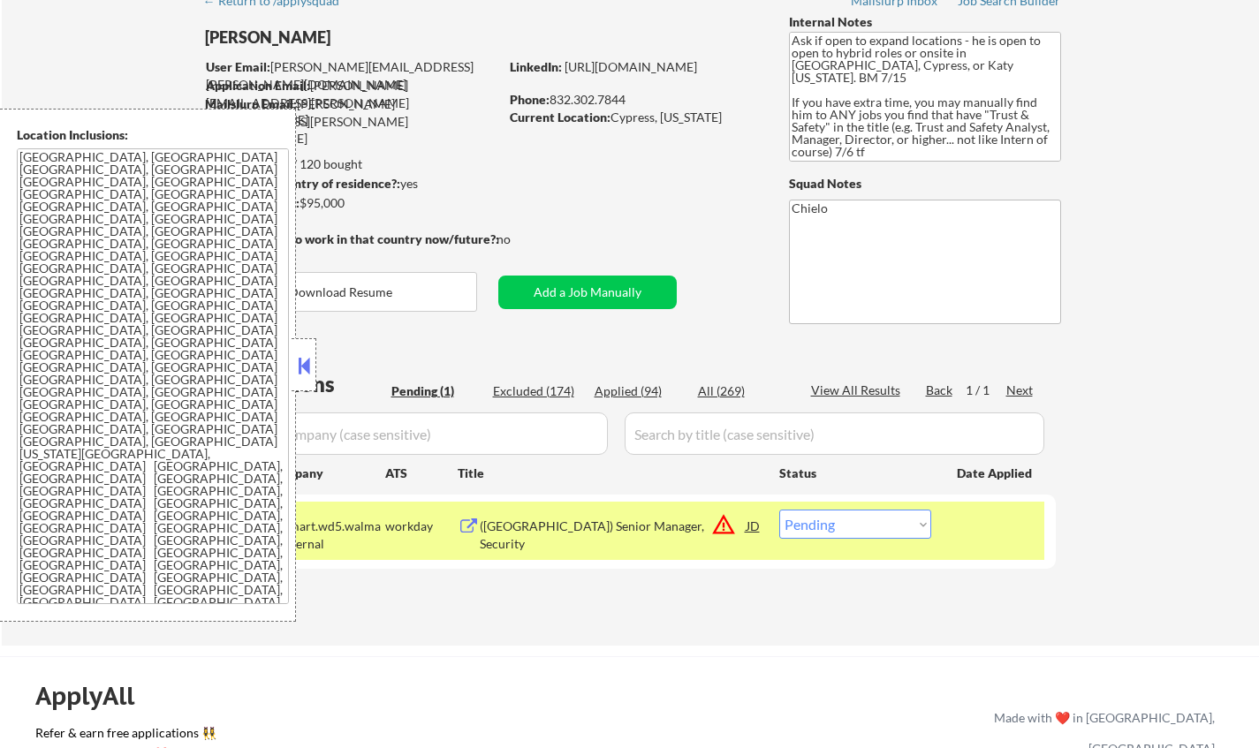
click at [749, 526] on div "JD" at bounding box center [754, 526] width 18 height 32
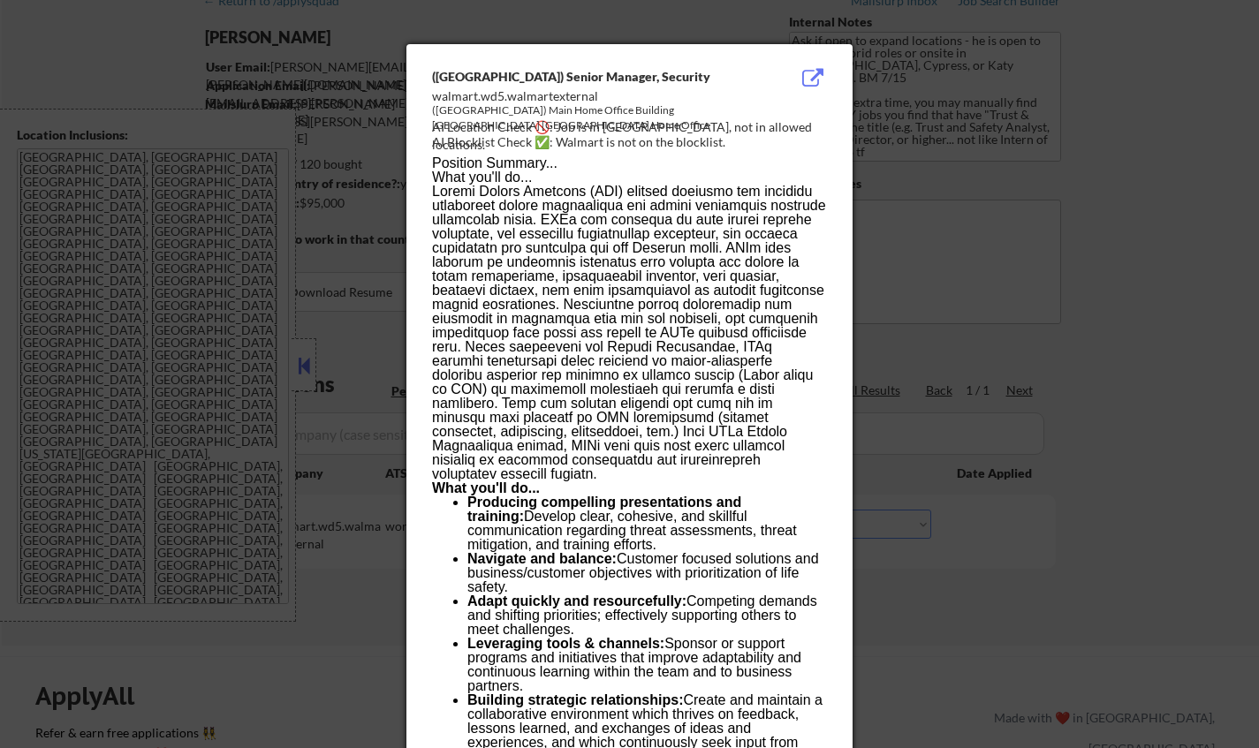
click at [1148, 520] on div at bounding box center [629, 374] width 1259 height 748
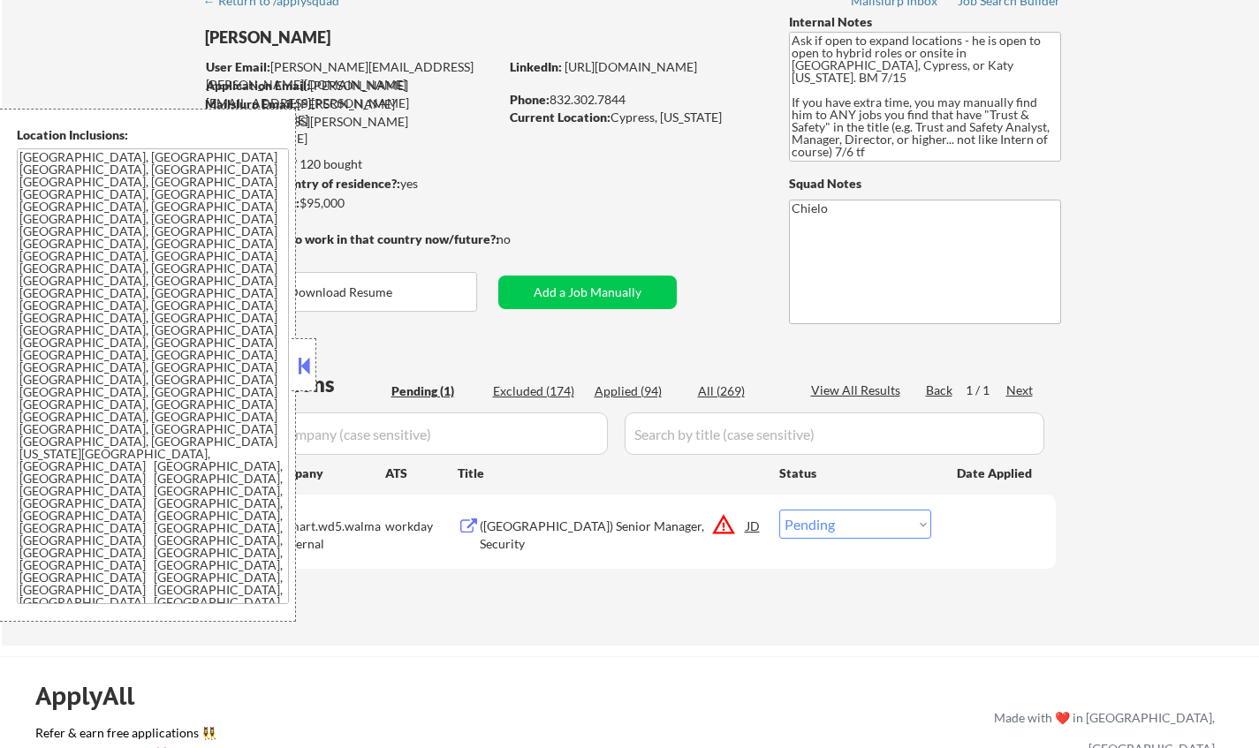
click at [883, 526] on select "Choose an option... Pending Applied Excluded (Questions) Excluded (Expired) Exc…" at bounding box center [855, 524] width 152 height 29
select select ""excluded__location_""
click at [779, 510] on select "Choose an option... Pending Applied Excluded (Questions) Excluded (Expired) Exc…" at bounding box center [855, 524] width 152 height 29
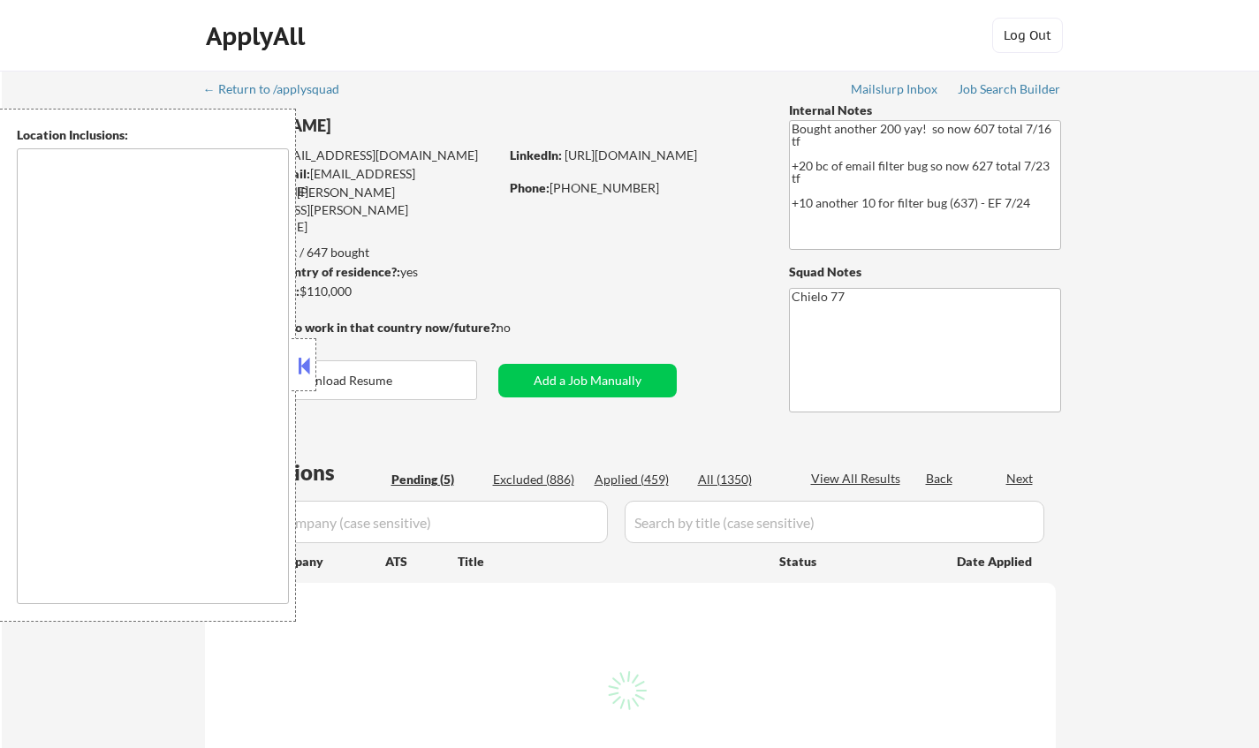
select select ""pending""
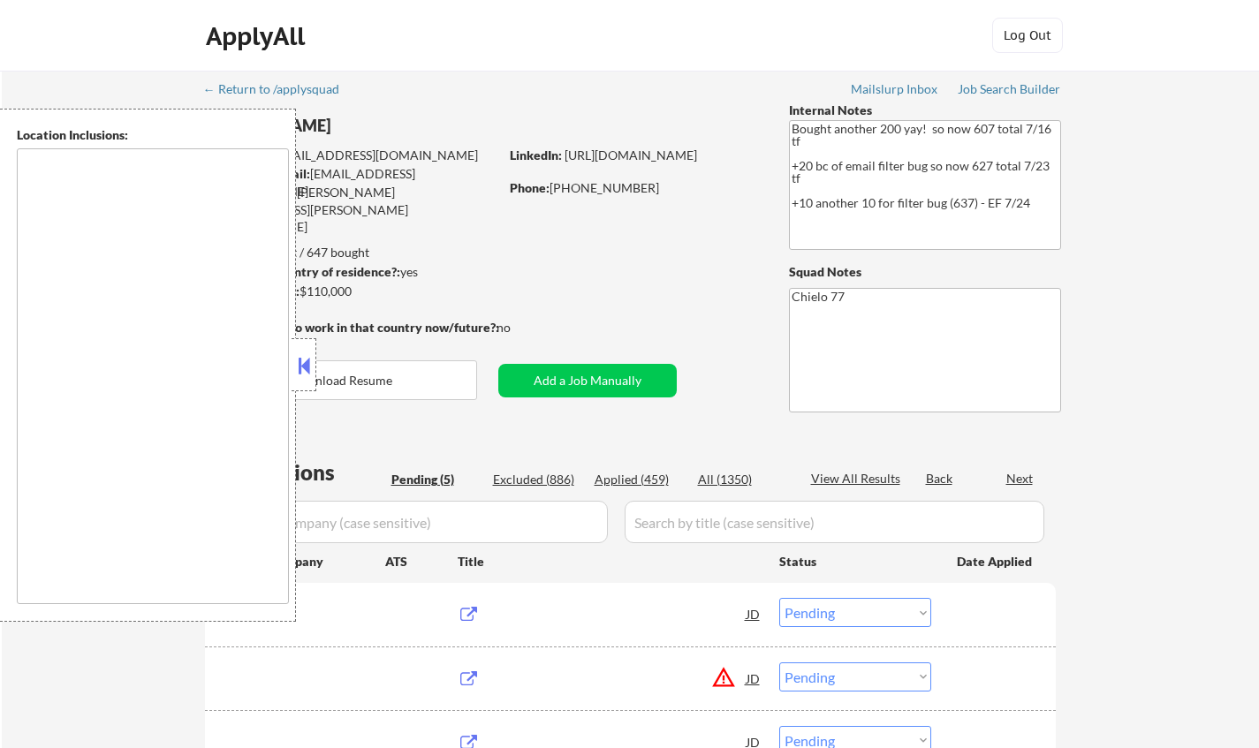
type textarea "[GEOGRAPHIC_DATA], [GEOGRAPHIC_DATA] [GEOGRAPHIC_DATA], [GEOGRAPHIC_DATA] [GEOG…"
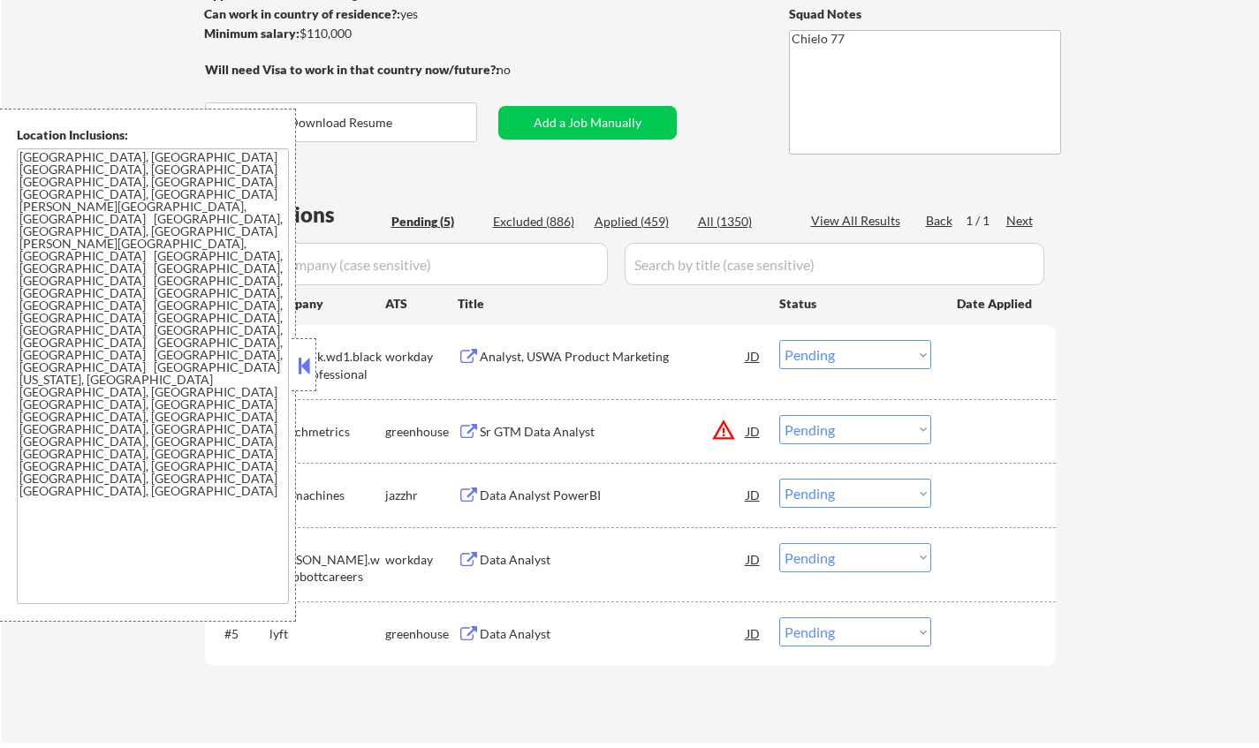
scroll to position [353, 0]
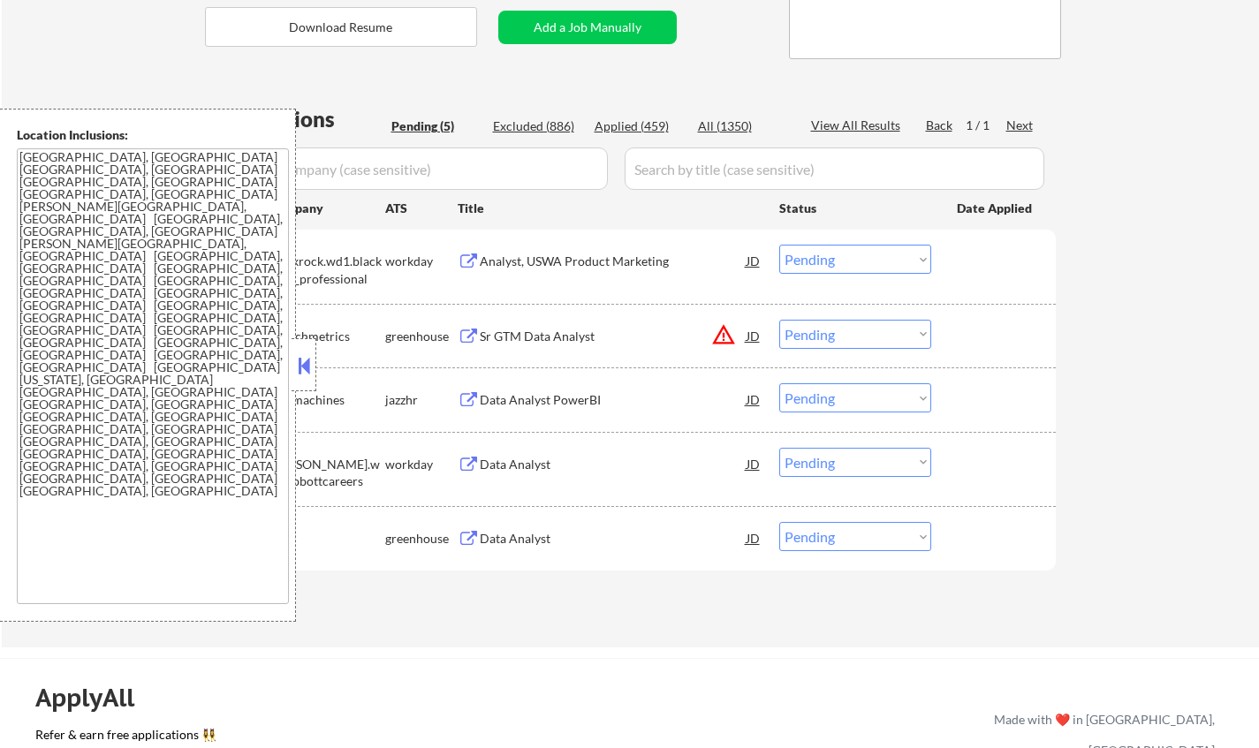
click at [309, 356] on button at bounding box center [303, 366] width 19 height 27
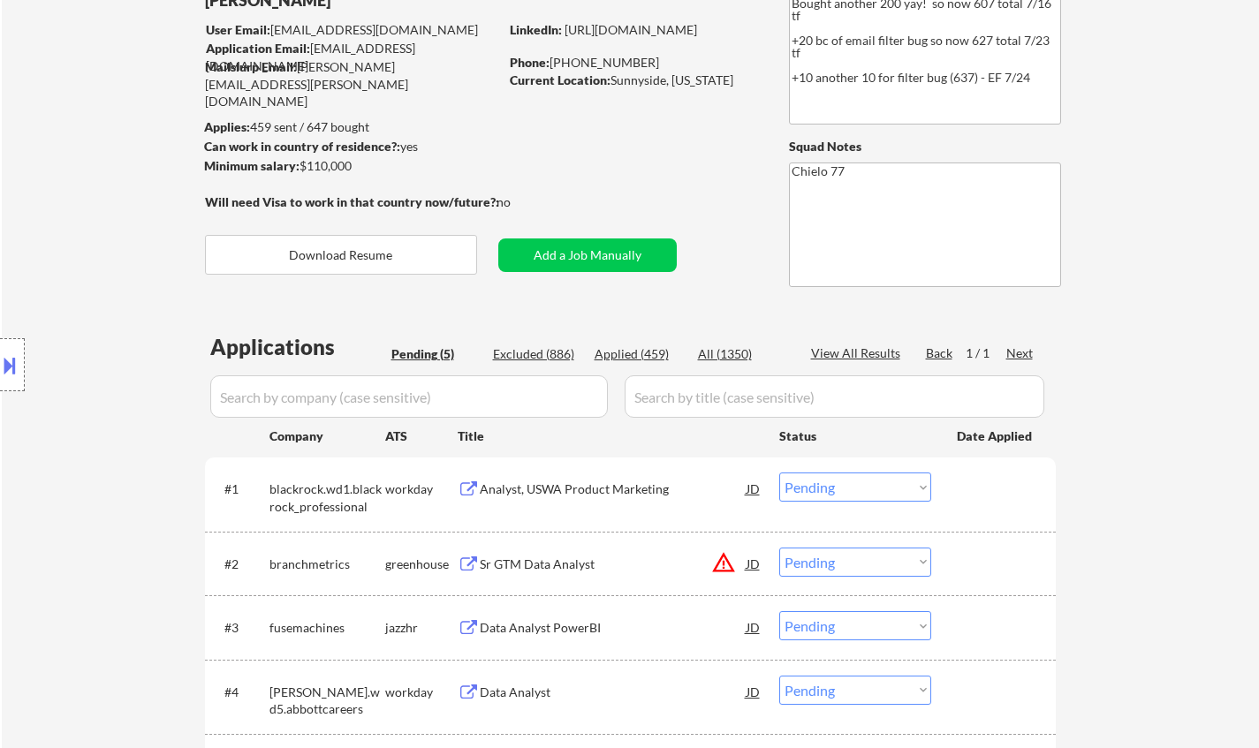
scroll to position [0, 0]
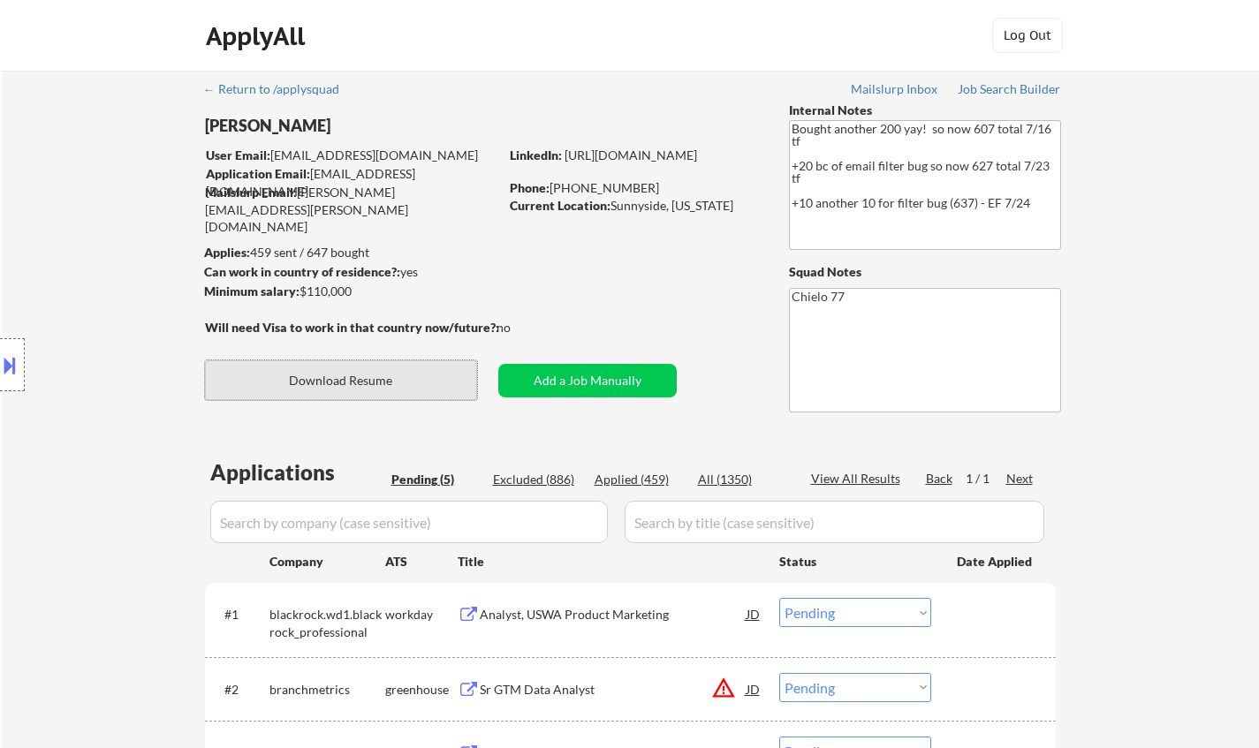
drag, startPoint x: 385, startPoint y: 390, endPoint x: 390, endPoint y: 361, distance: 28.6
click at [383, 390] on button "Download Resume" at bounding box center [341, 381] width 272 height 40
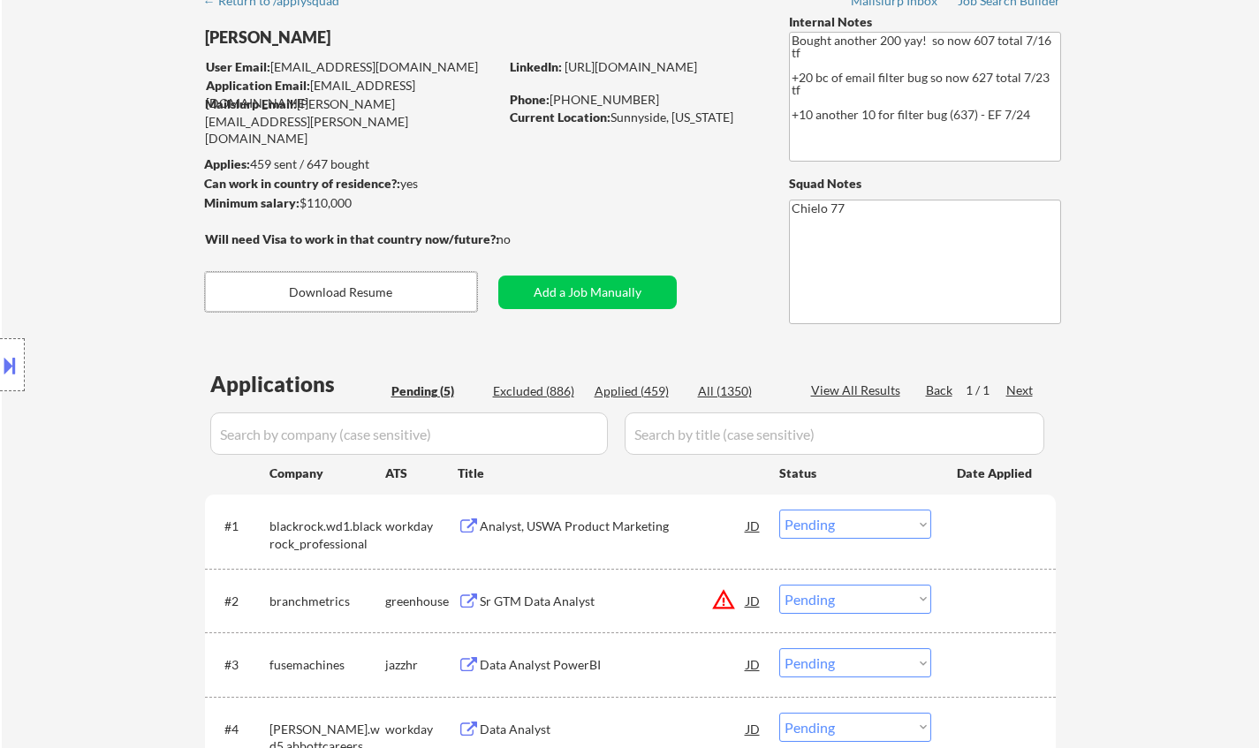
scroll to position [177, 0]
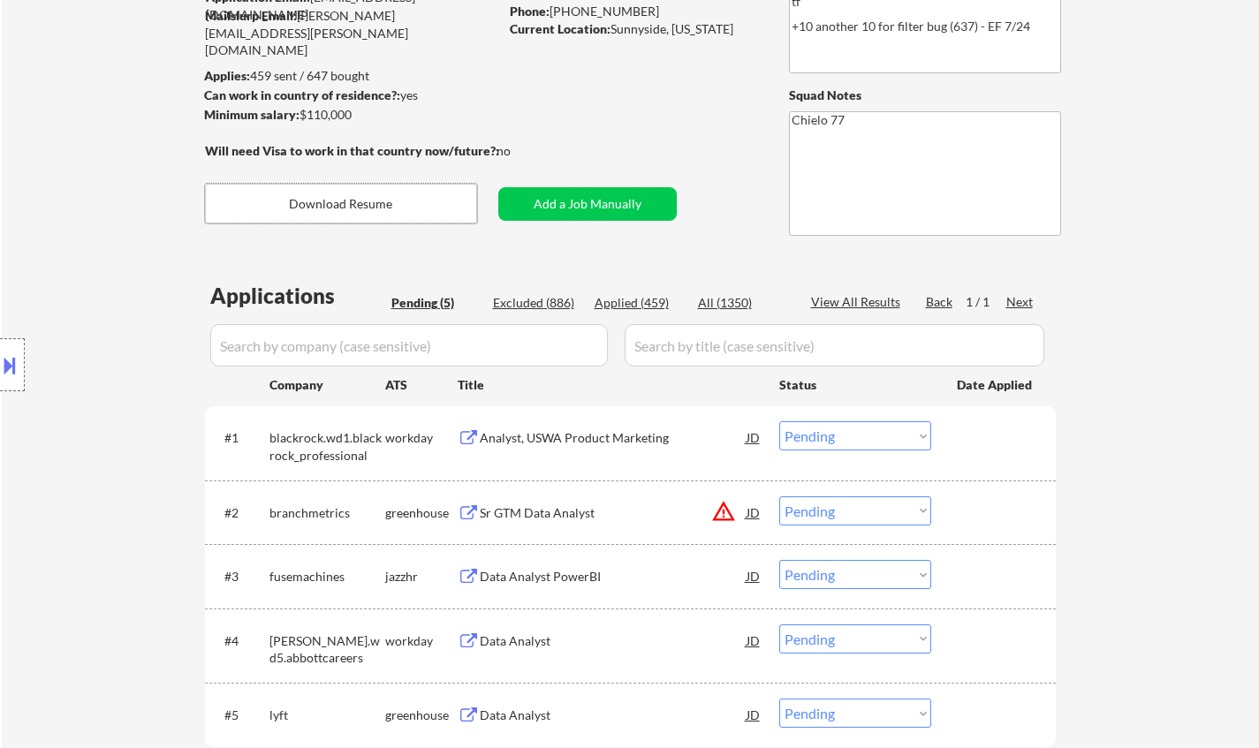
click at [550, 576] on div "Data Analyst PowerBI" at bounding box center [613, 577] width 267 height 18
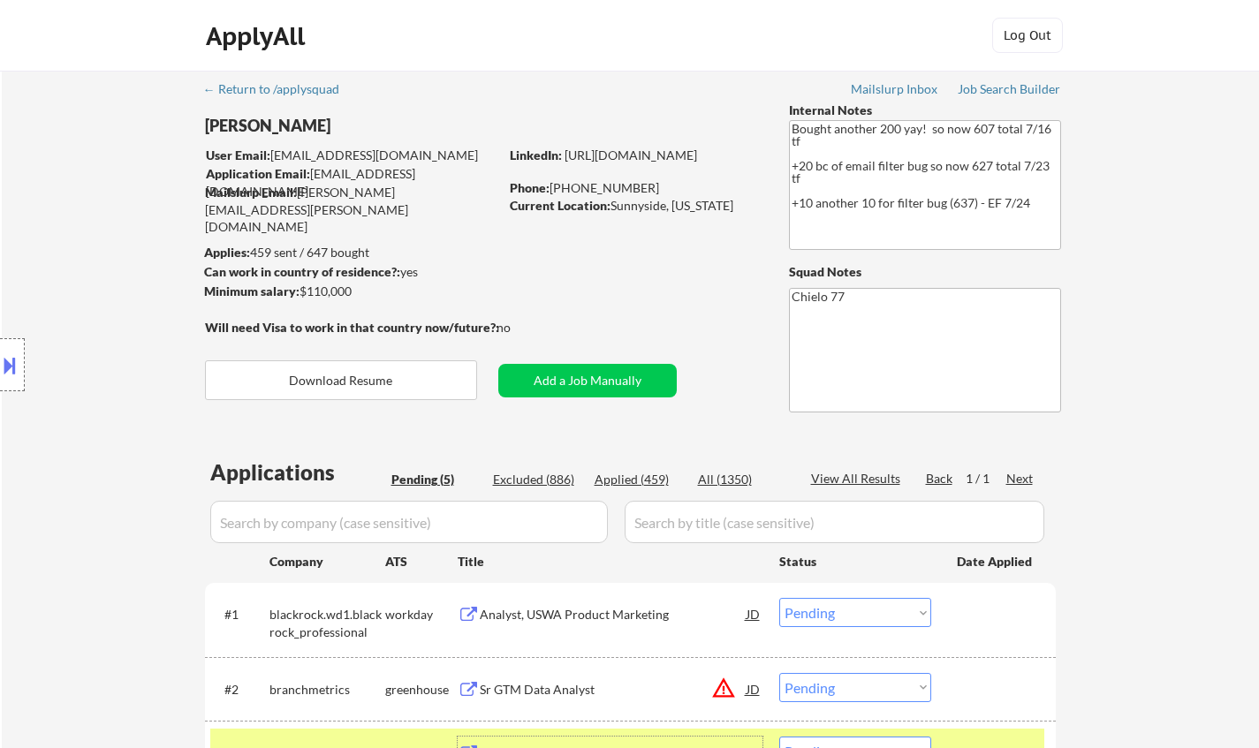
scroll to position [530, 0]
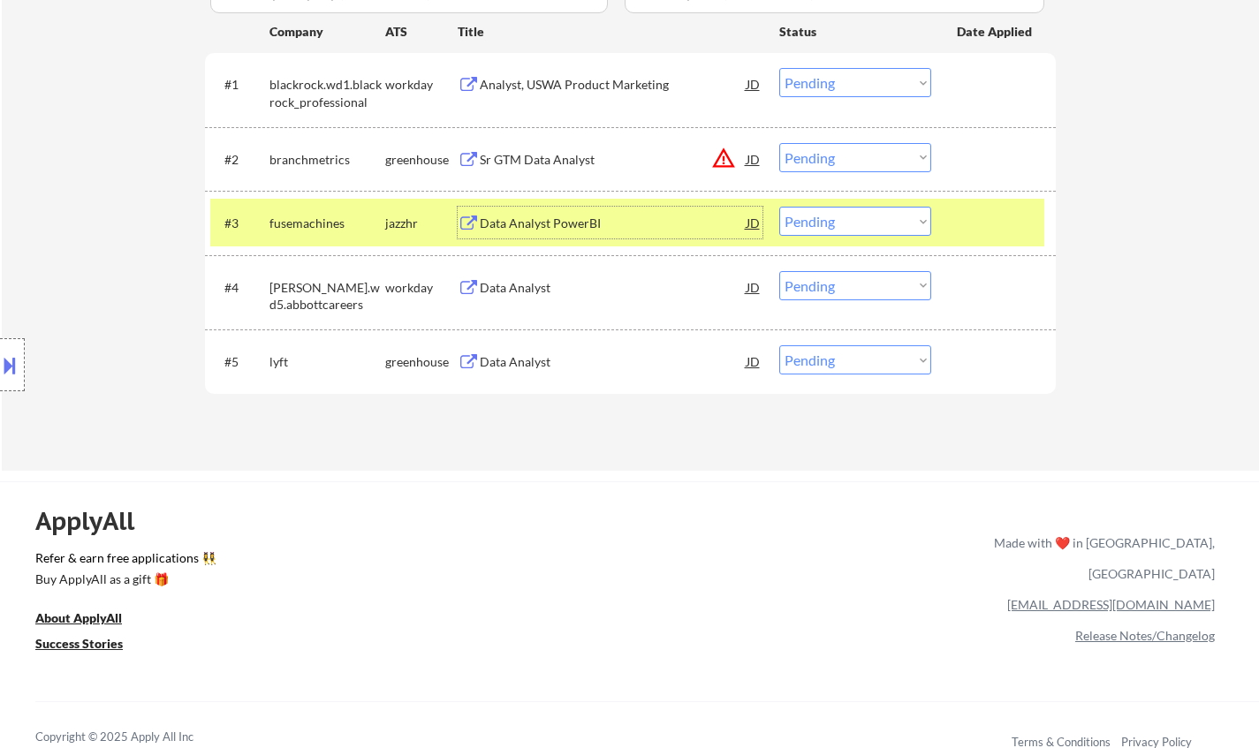
click at [886, 222] on select "Choose an option... Pending Applied Excluded (Questions) Excluded (Expired) Exc…" at bounding box center [855, 221] width 152 height 29
click at [779, 207] on select "Choose an option... Pending Applied Excluded (Questions) Excluded (Expired) Exc…" at bounding box center [855, 221] width 152 height 29
select select ""pending""
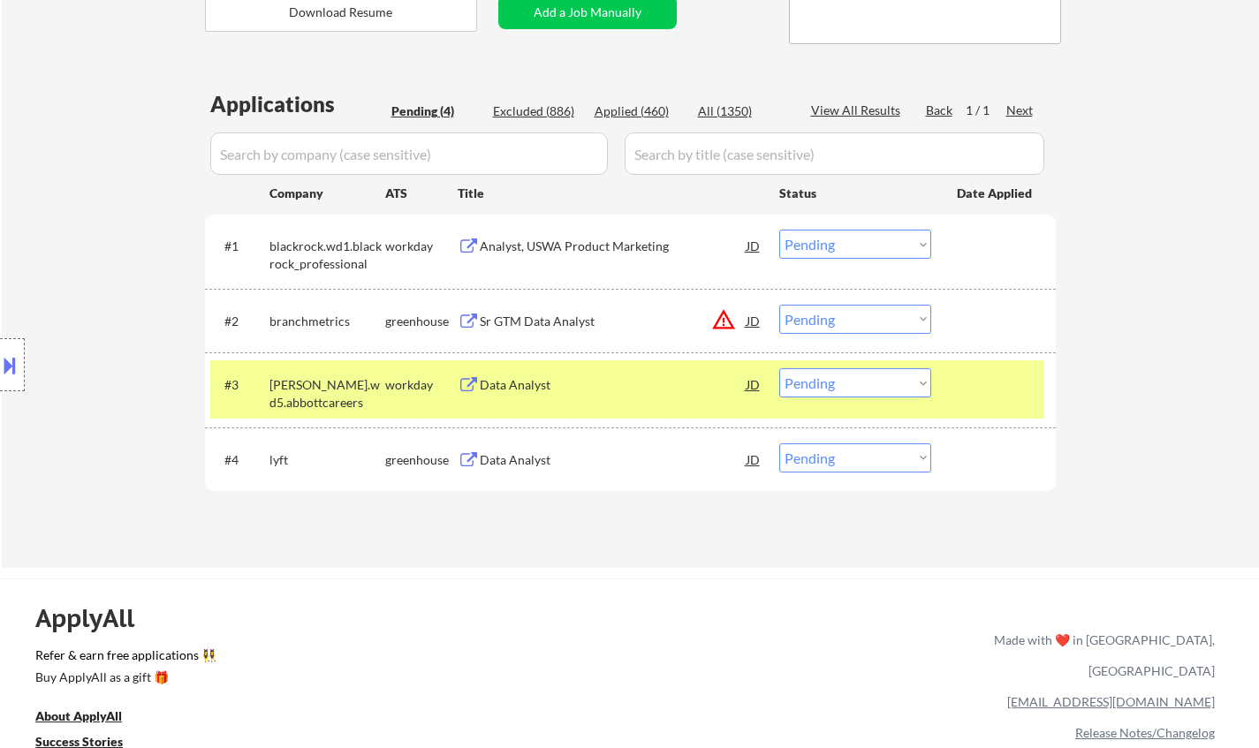
scroll to position [265, 0]
